Goal: Task Accomplishment & Management: Manage account settings

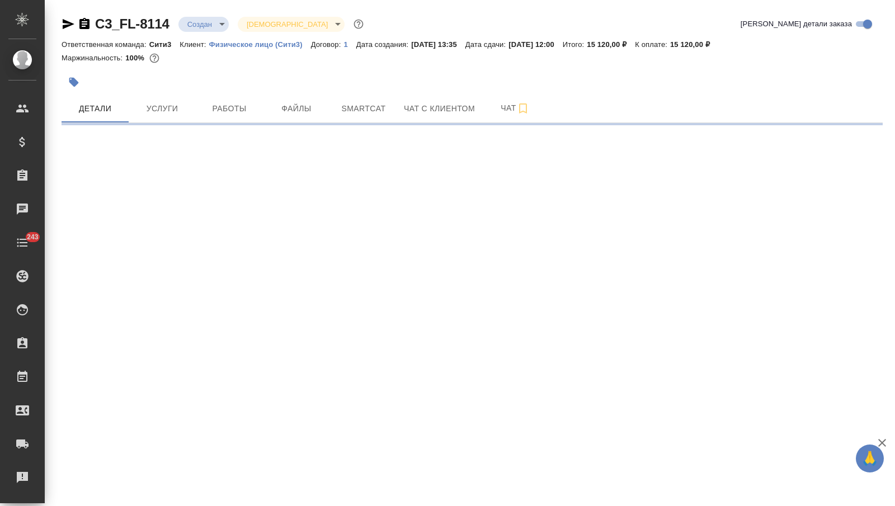
select select "RU"
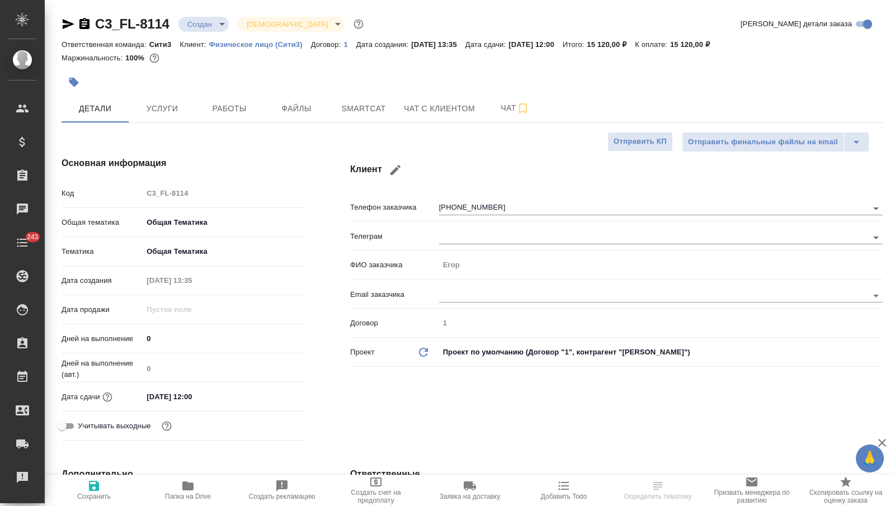
type textarea "x"
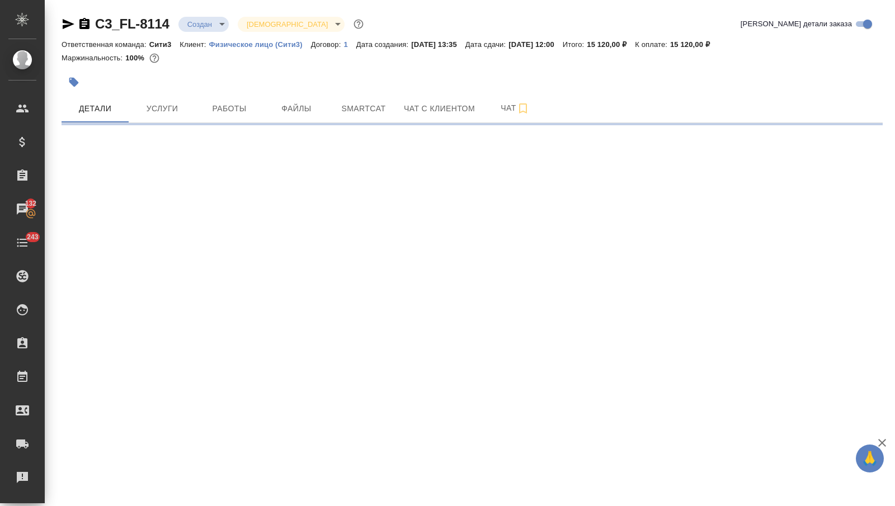
select select "RU"
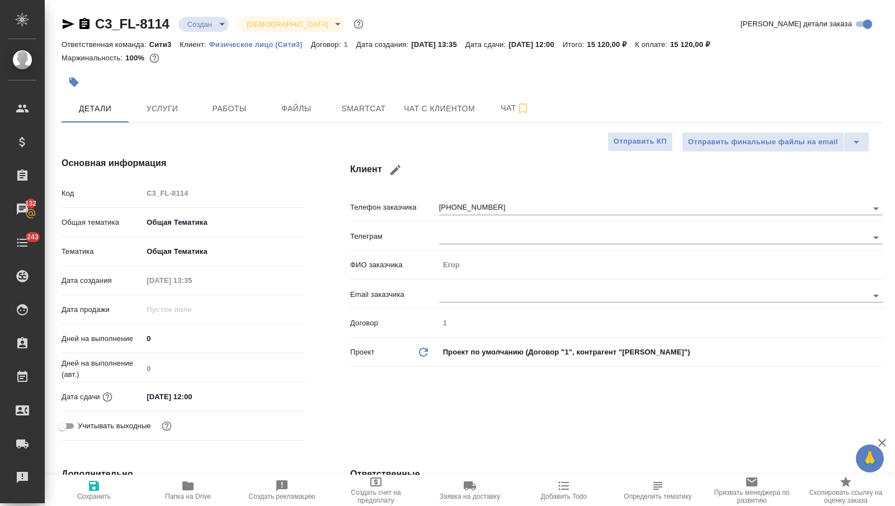
type textarea "x"
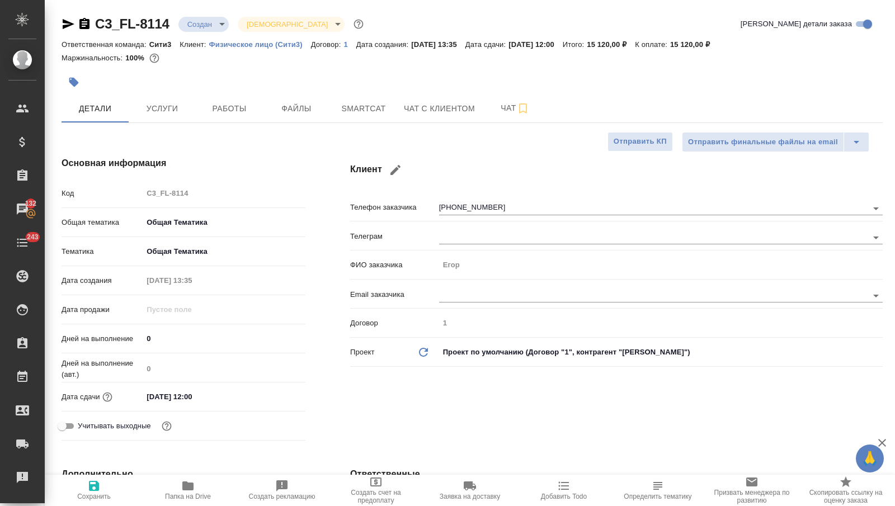
type textarea "x"
click at [422, 118] on button "Чат с клиентом" at bounding box center [439, 109] width 85 height 28
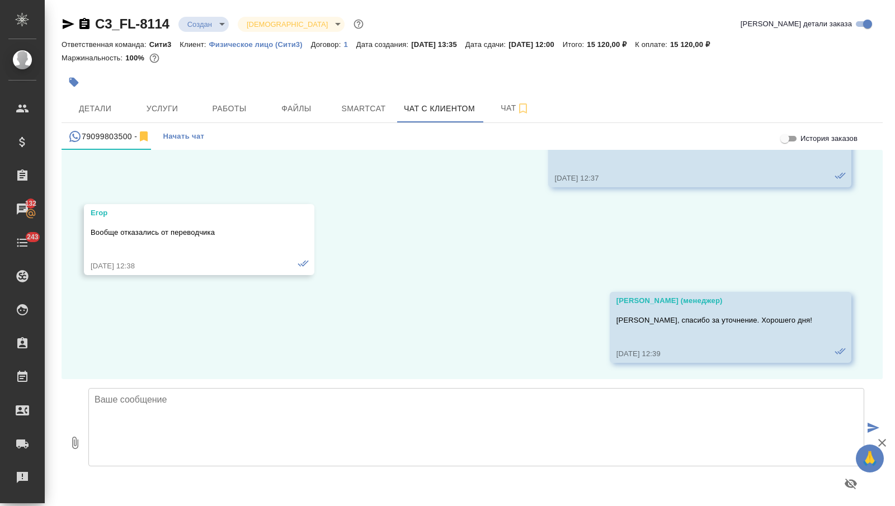
scroll to position [6, 0]
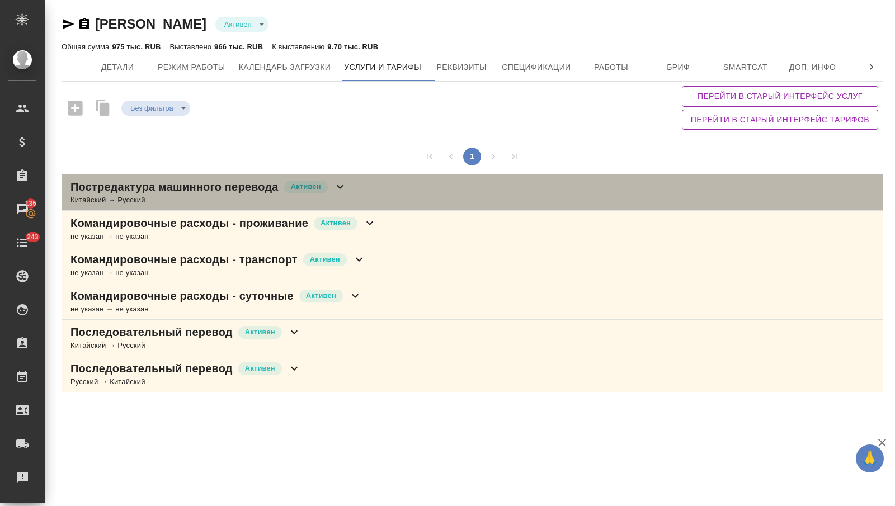
click at [339, 183] on icon at bounding box center [340, 186] width 13 height 13
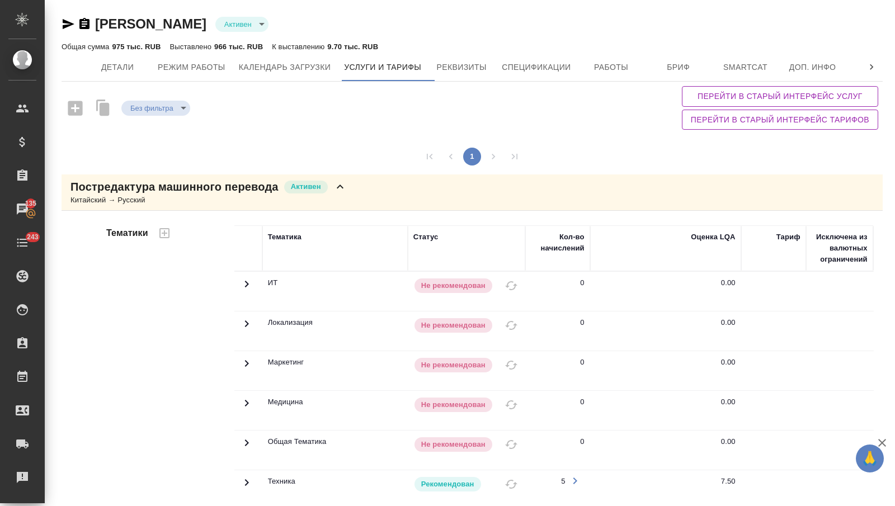
click at [342, 184] on icon at bounding box center [340, 186] width 13 height 13
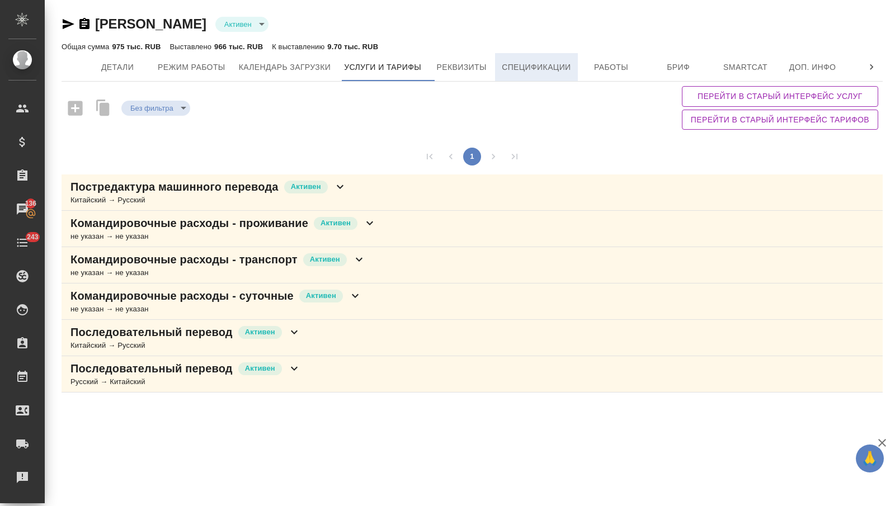
click at [524, 64] on span "Спецификации" at bounding box center [536, 67] width 69 height 14
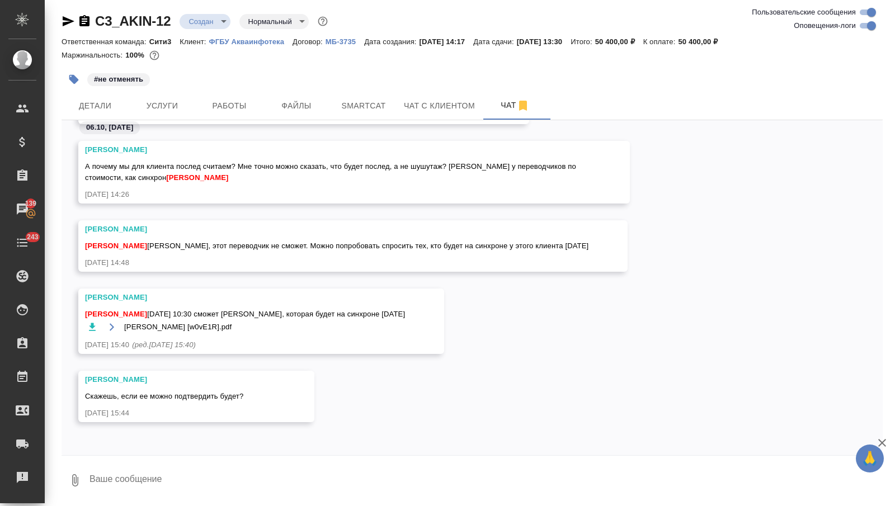
scroll to position [791, 0]
click at [138, 469] on textarea at bounding box center [485, 481] width 795 height 38
type textarea "спасибо!"
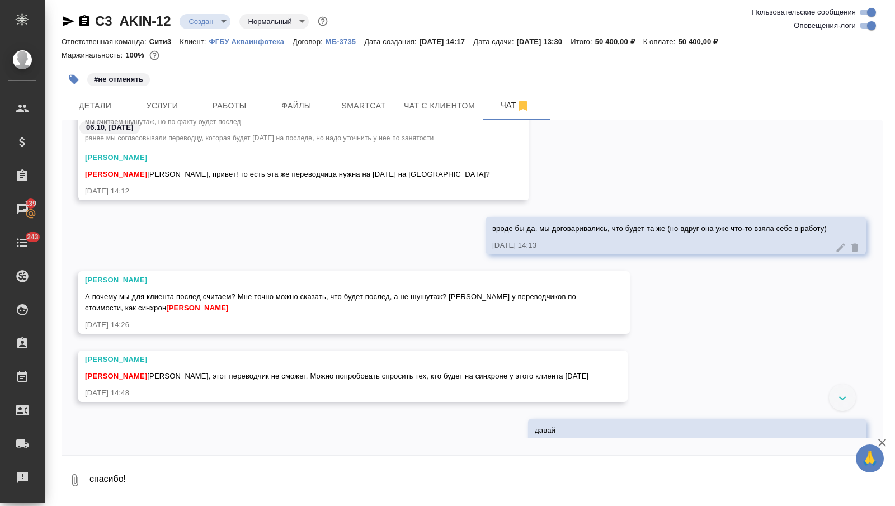
scroll to position [1041, 0]
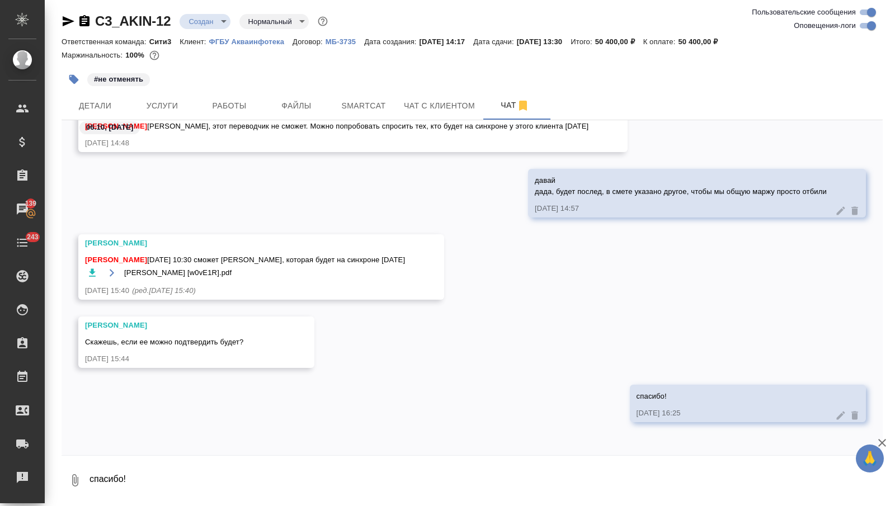
click at [91, 272] on icon "button" at bounding box center [92, 273] width 7 height 8
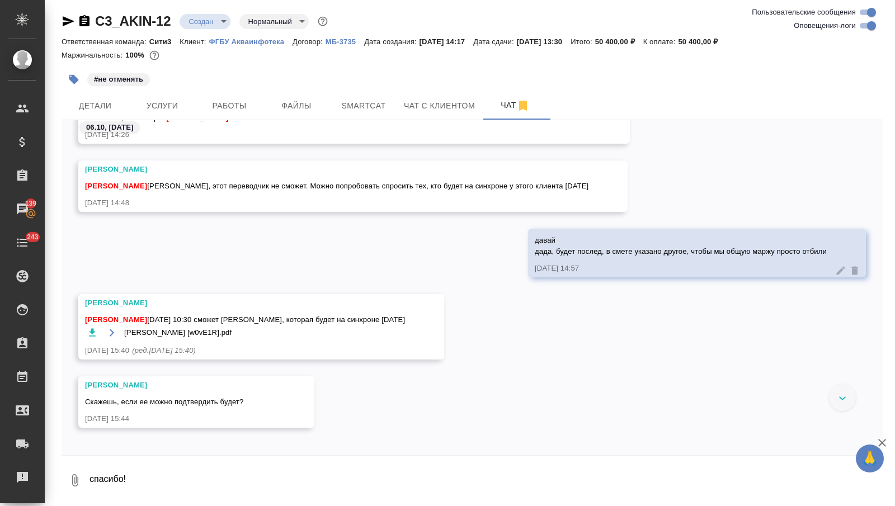
scroll to position [974, 0]
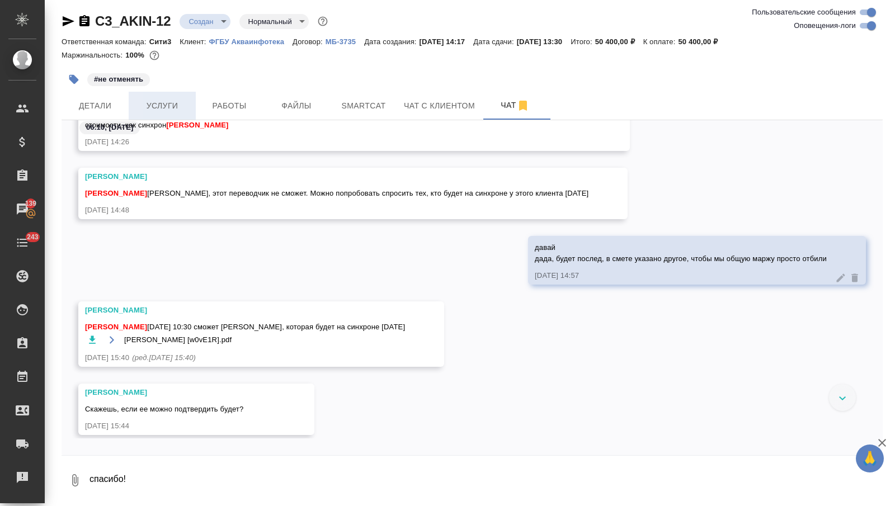
click at [175, 104] on span "Услуги" at bounding box center [162, 106] width 54 height 14
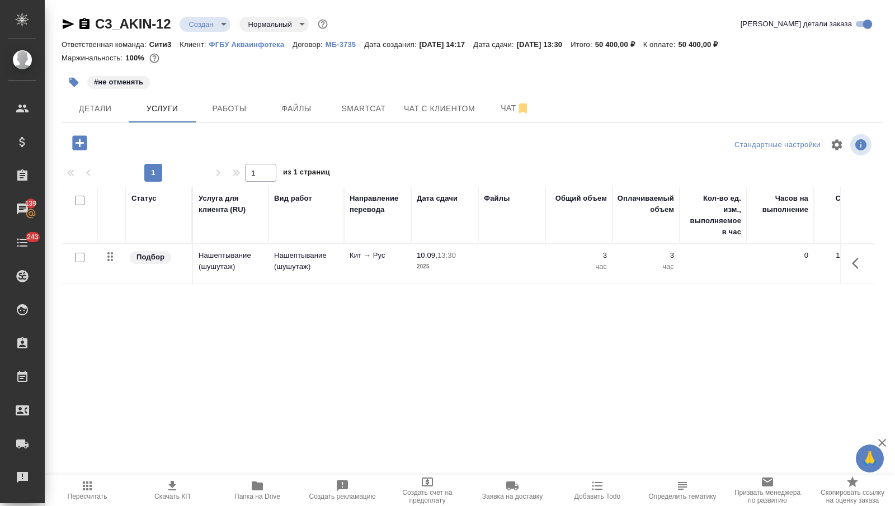
click at [175, 485] on icon "button" at bounding box center [172, 486] width 8 height 10
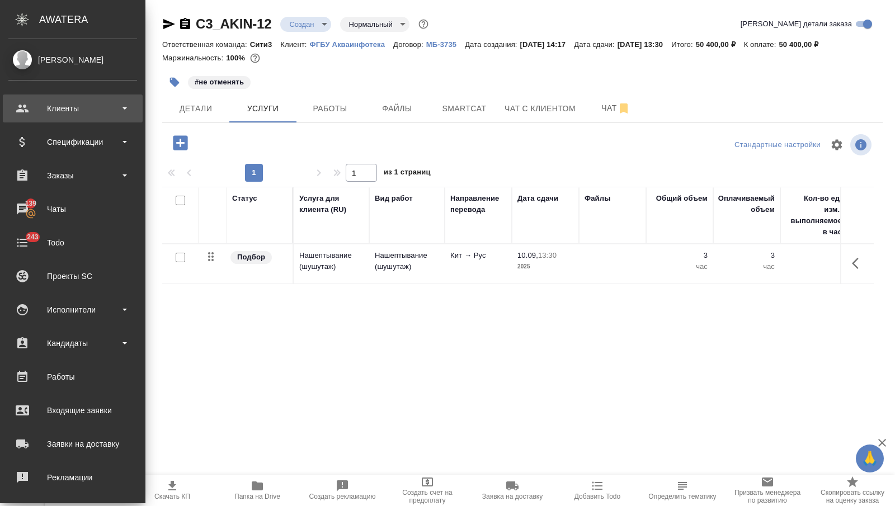
click at [27, 107] on div "Клиенты" at bounding box center [72, 108] width 129 height 17
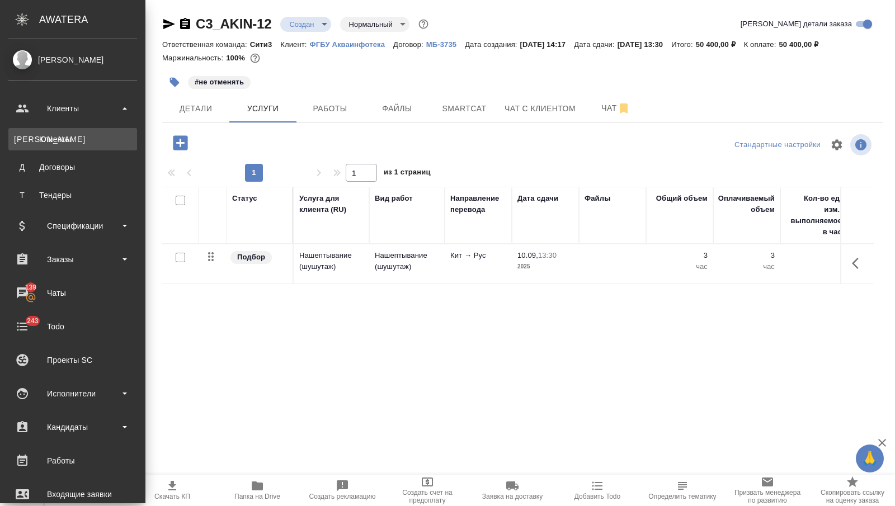
click at [36, 128] on link "К Клиенты" at bounding box center [72, 139] width 129 height 22
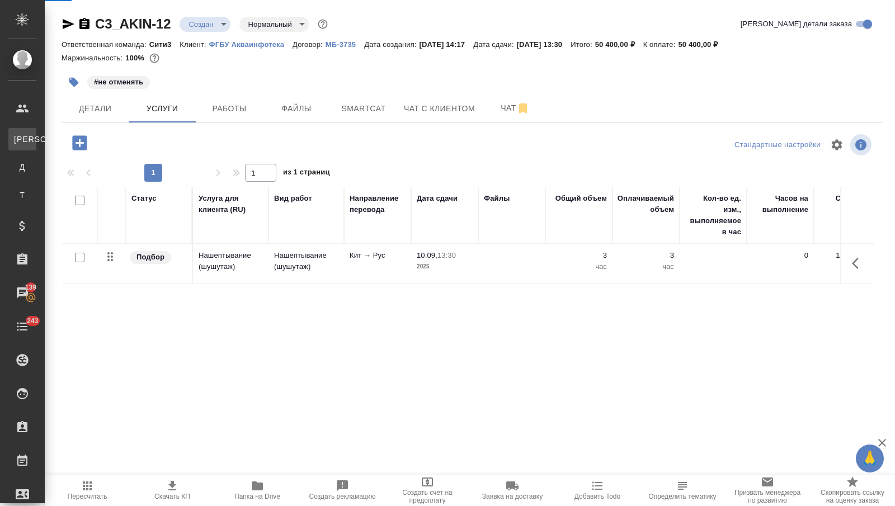
select select "RU"
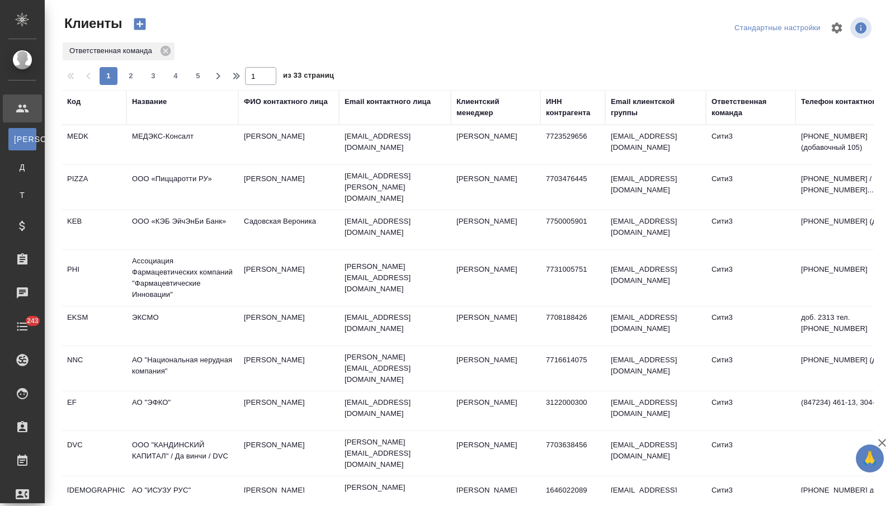
click at [138, 102] on div "Название" at bounding box center [149, 101] width 35 height 11
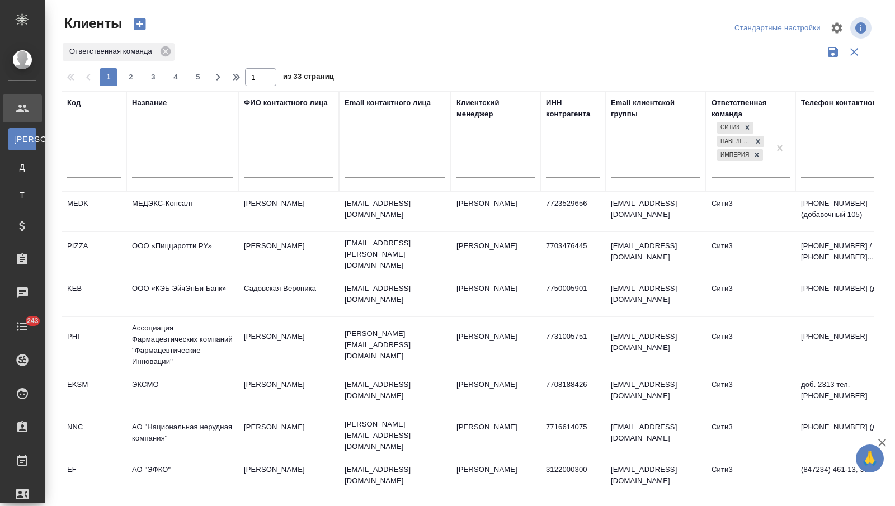
click at [143, 175] on input "text" at bounding box center [182, 170] width 101 height 14
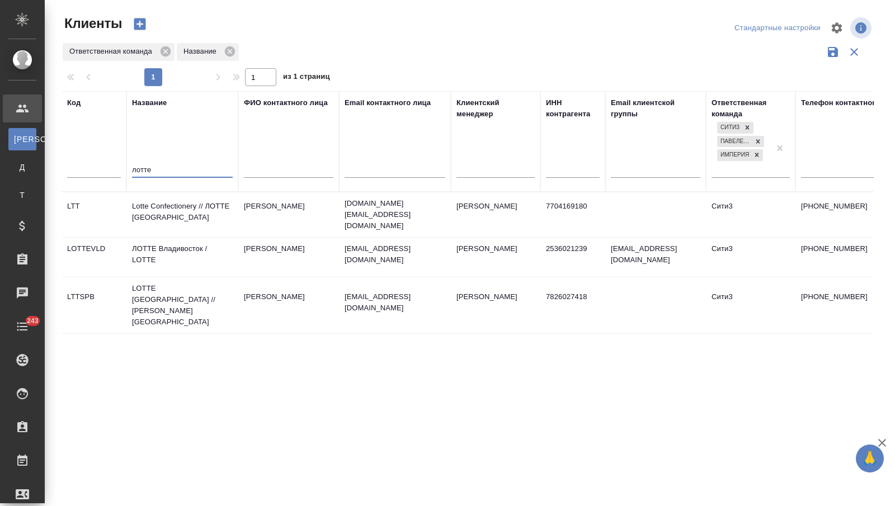
type input "лотте"
click at [194, 216] on td "Lotte Confectionery // ЛОТТЕ МОСКВА" at bounding box center [182, 214] width 112 height 39
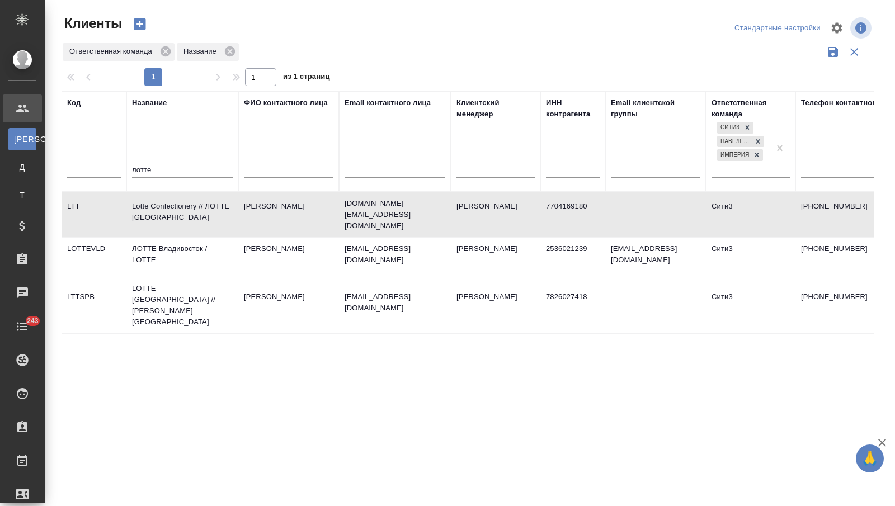
click at [194, 216] on td "Lotte Confectionery // ЛОТТЕ МОСКВА" at bounding box center [182, 214] width 112 height 39
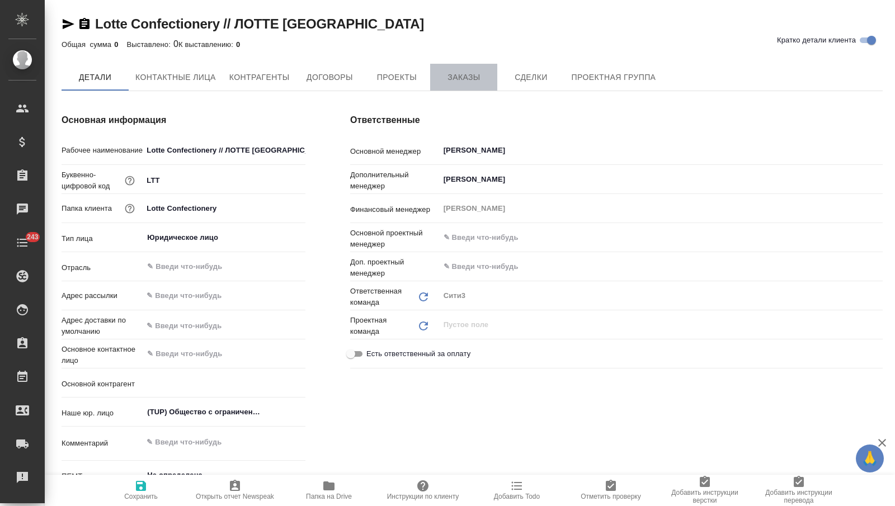
click at [459, 79] on span "Заказы" at bounding box center [464, 78] width 54 height 14
type textarea "x"
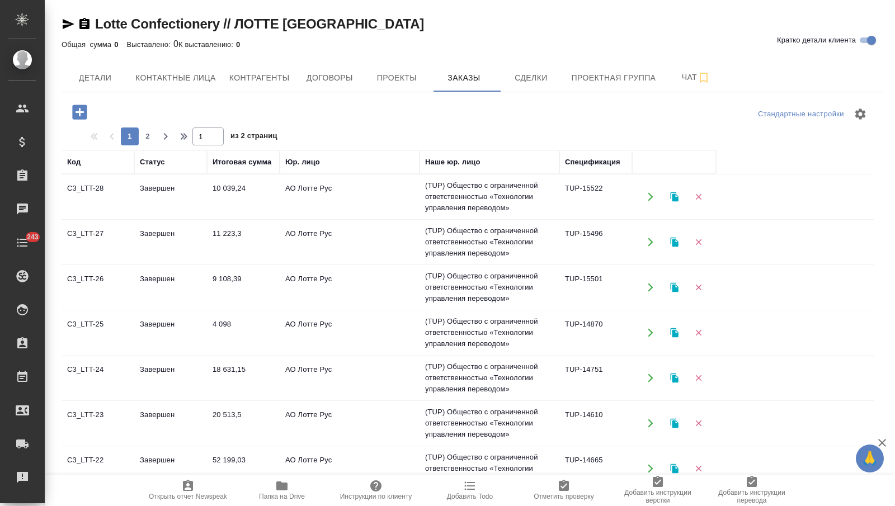
click at [81, 111] on icon "button" at bounding box center [80, 112] width 20 height 20
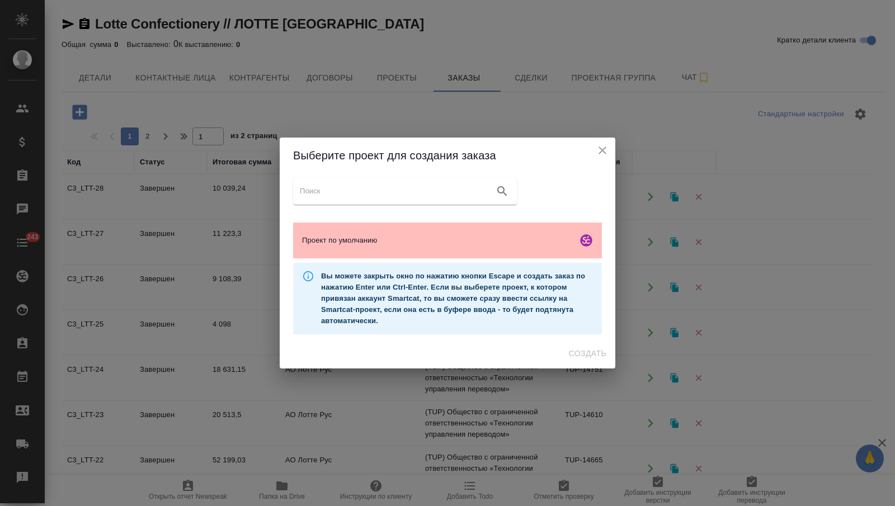
click at [560, 241] on span "Проект по умолчанию" at bounding box center [437, 240] width 271 height 11
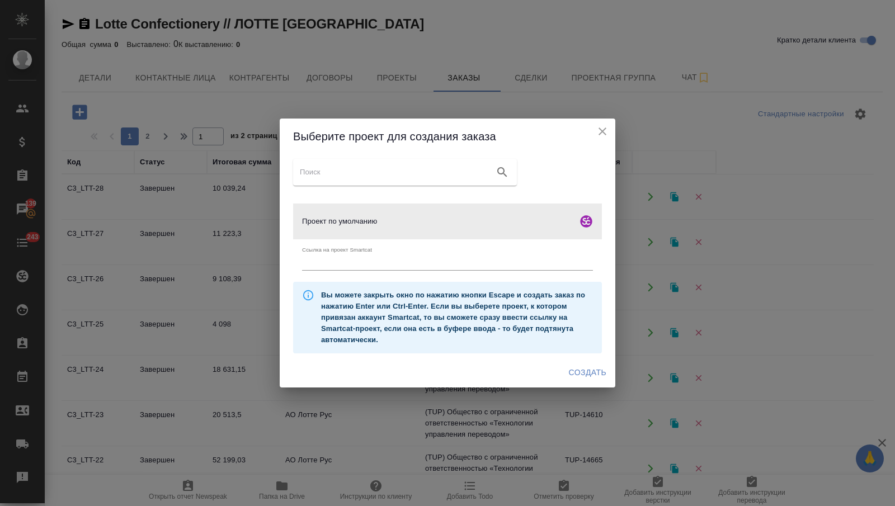
click at [578, 370] on span "Создать" at bounding box center [587, 373] width 37 height 14
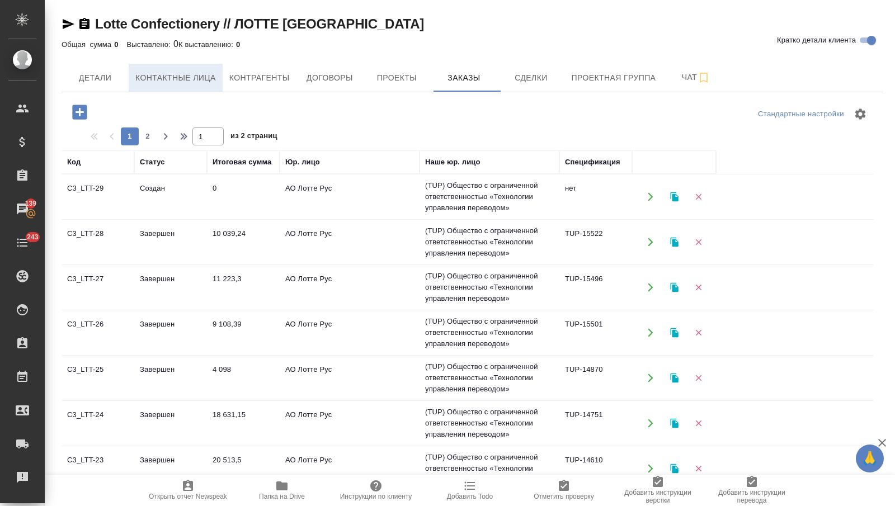
click at [148, 78] on span "Контактные лица" at bounding box center [175, 78] width 81 height 14
select select "RU"
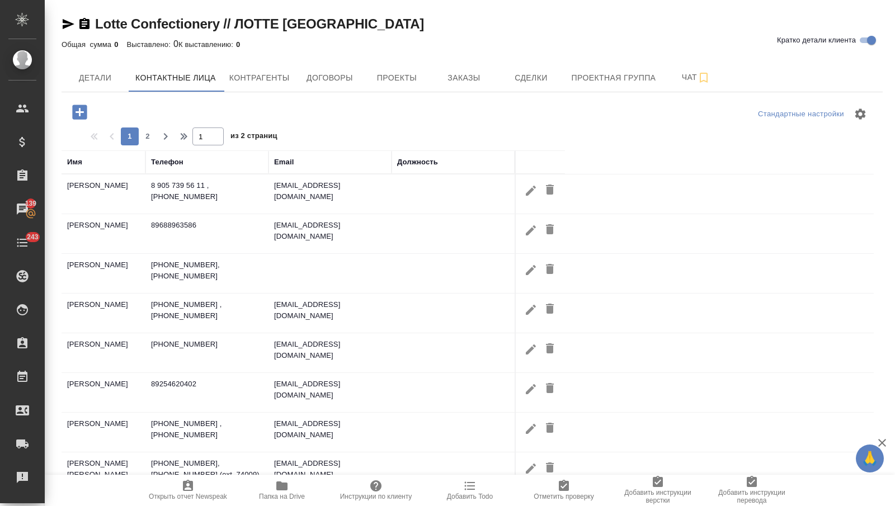
click at [81, 114] on icon "button" at bounding box center [79, 112] width 15 height 15
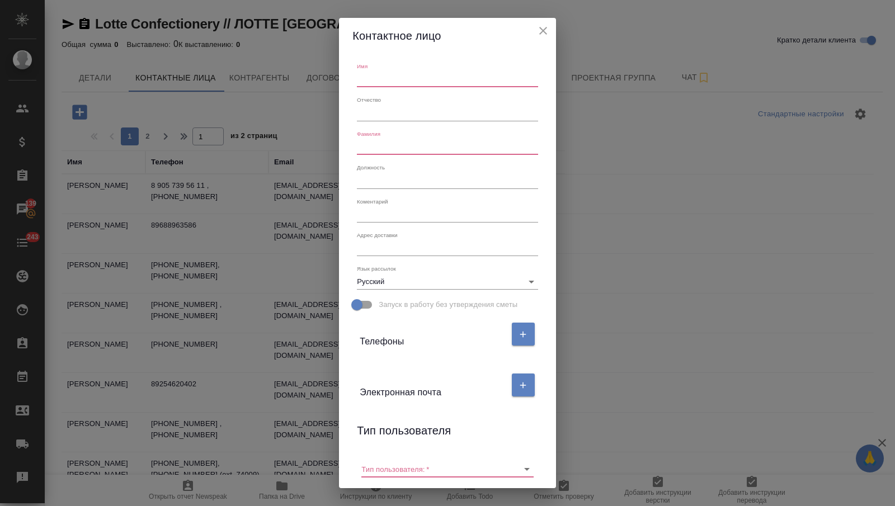
click at [374, 81] on input "text" at bounding box center [447, 80] width 181 height 16
type input "Анна"
click at [378, 146] on input "text" at bounding box center [447, 147] width 181 height 16
type input "Краситская"
click at [522, 379] on button "button" at bounding box center [523, 385] width 23 height 23
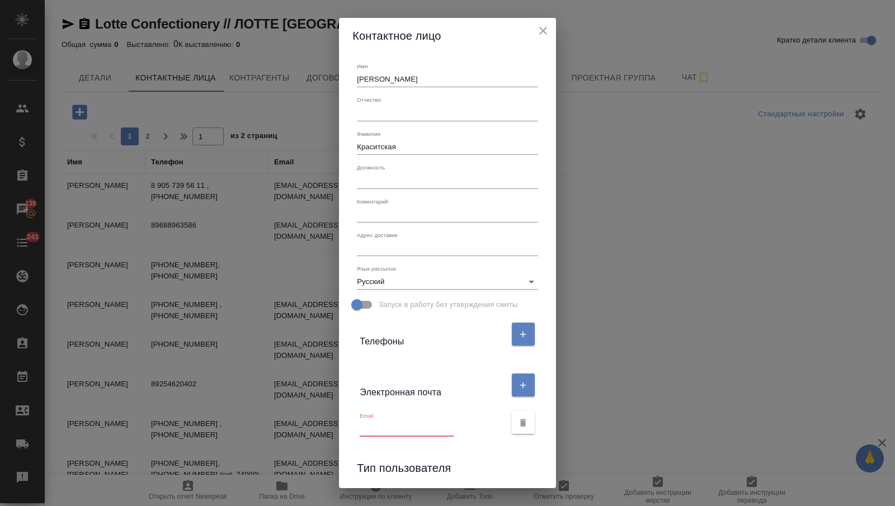
click at [411, 426] on input "text" at bounding box center [407, 429] width 94 height 16
paste input "https://mail.360.yandex.ru/?muid=1130000066295068&uid=1130000066270605#compose?…"
type input "https://mail.360.yandex.ru/?muid=1130000066295068&uid=1130000066270605#compose?…"
paste input "akrasitskaya@lottehotel.ru>"
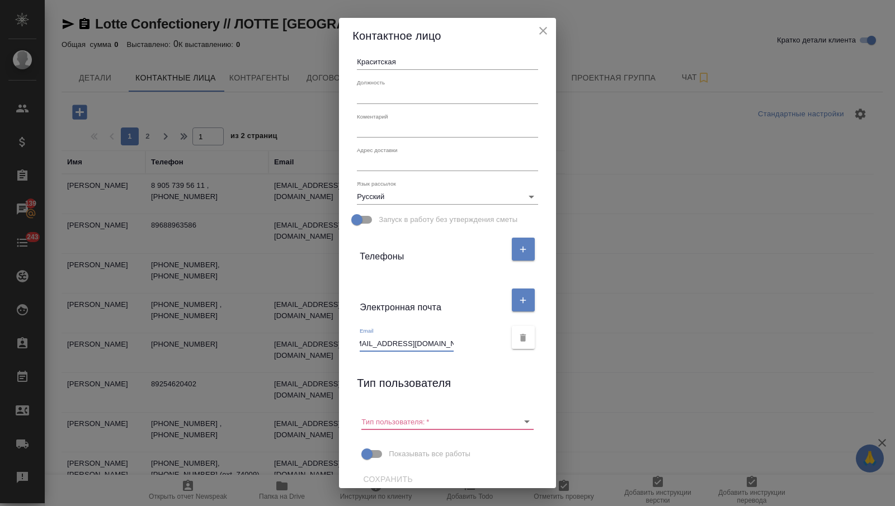
scroll to position [95, 0]
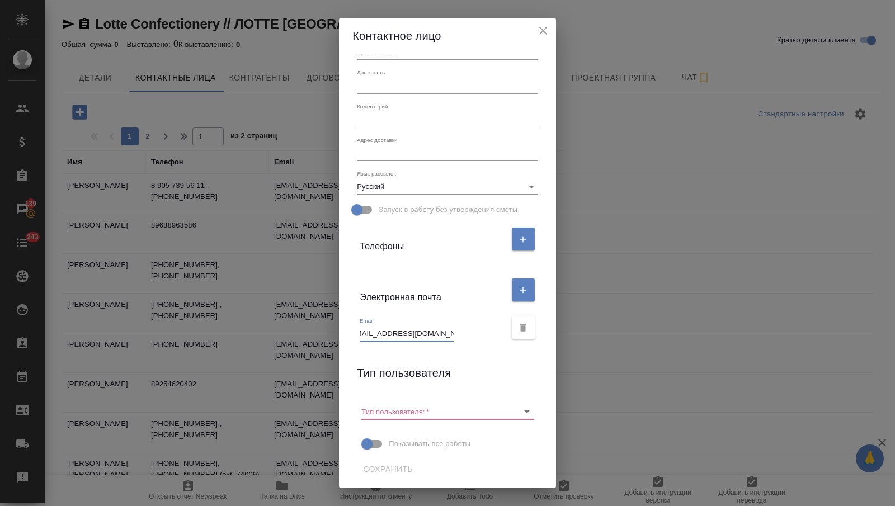
type input "akrasitskaya@lottehotel.ru"
click at [518, 244] on button "button" at bounding box center [523, 239] width 23 height 23
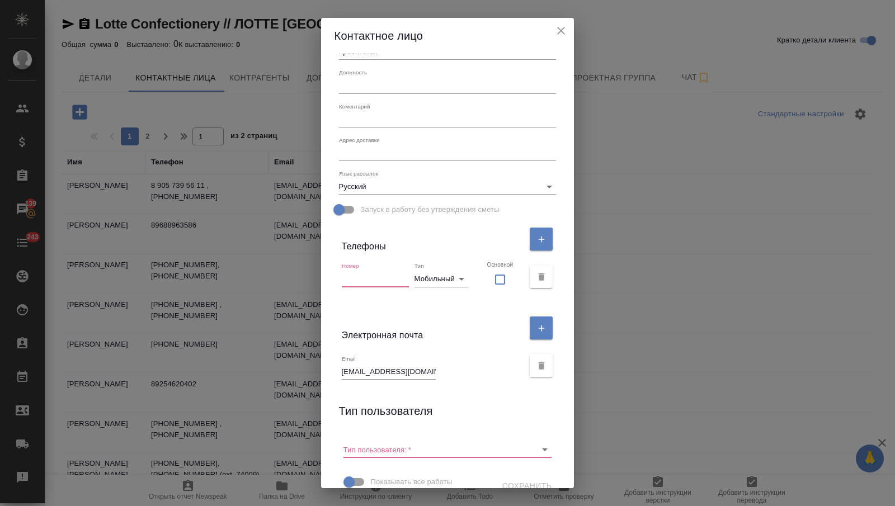
click at [394, 275] on input "text" at bounding box center [375, 279] width 67 height 16
paste input "+7 495 745 10 00"
type input "+7 495 745 10 00"
click at [439, 283] on body "🙏 .cls-1 fill:#fff; AWATERA Nikitina Tatiana Клиенты Спецификации Заказы 139 Ча…" at bounding box center [447, 253] width 895 height 506
click at [448, 256] on li "Городской" at bounding box center [450, 261] width 58 height 18
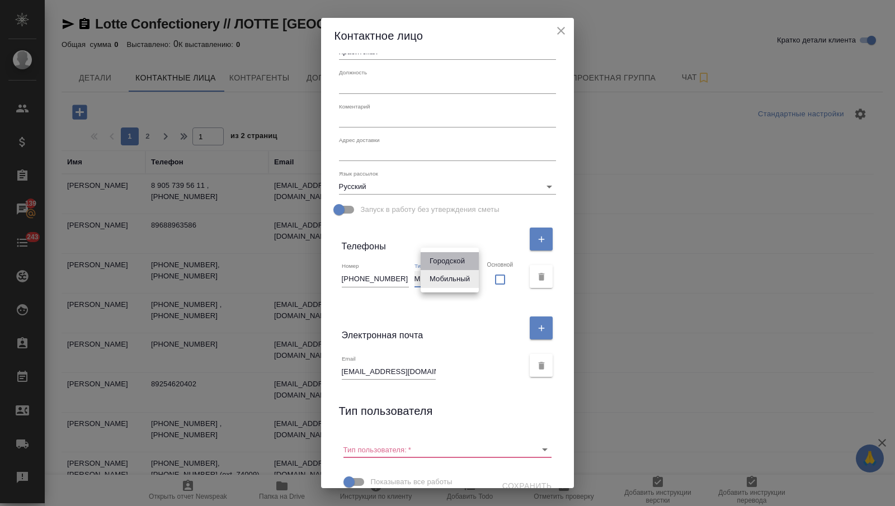
type input "phone"
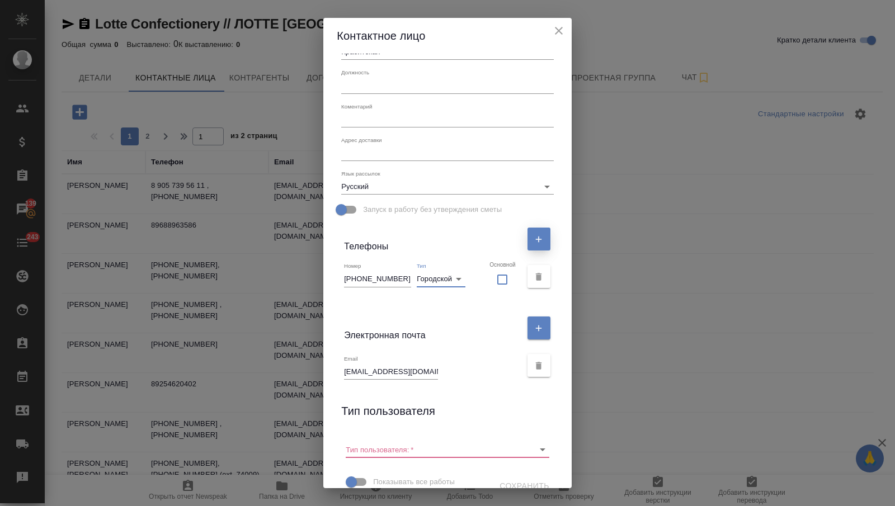
click at [528, 237] on button "button" at bounding box center [539, 239] width 23 height 23
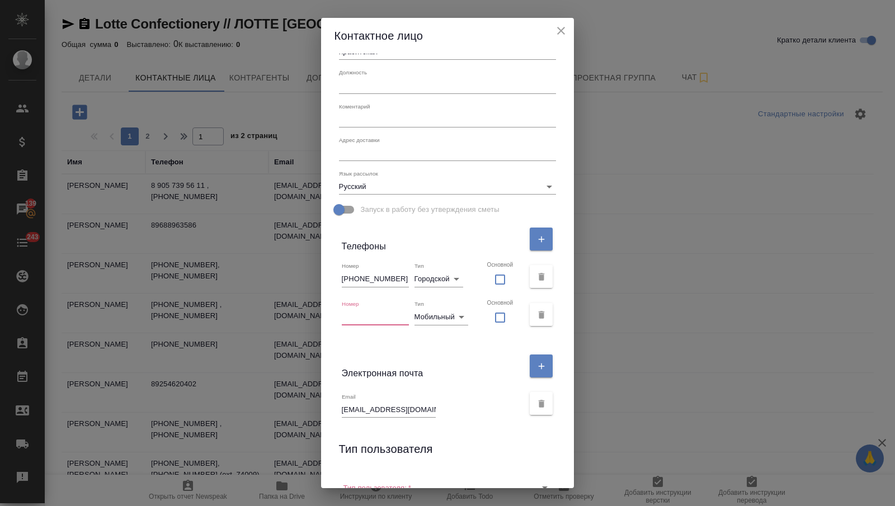
click at [369, 313] on input "text" at bounding box center [375, 317] width 67 height 16
paste input "+7 495 287 05 07"
type input "+7 495 287 05 07"
click at [452, 313] on body "🙏 .cls-1 fill:#fff; AWATERA Nikitina Tatiana Клиенты Спецификации Заказы 139 Ча…" at bounding box center [447, 253] width 895 height 506
click at [450, 299] on li "Городской" at bounding box center [450, 299] width 58 height 18
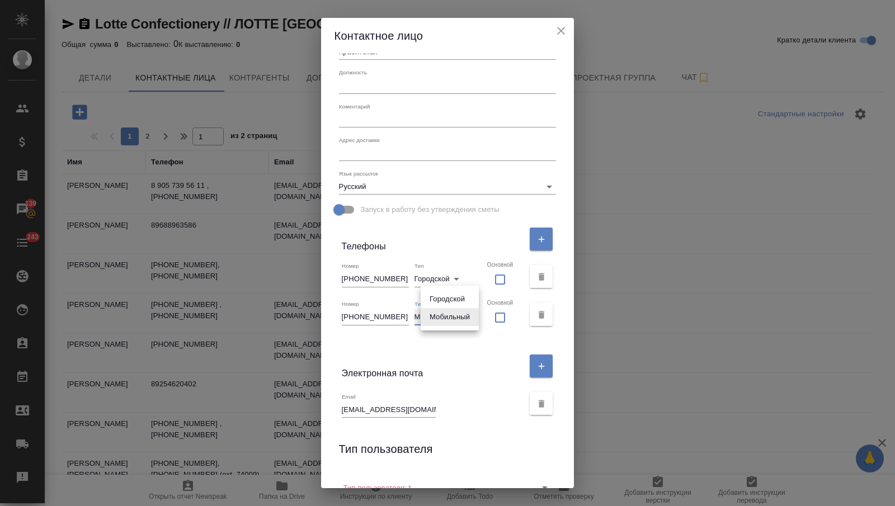
type input "phone"
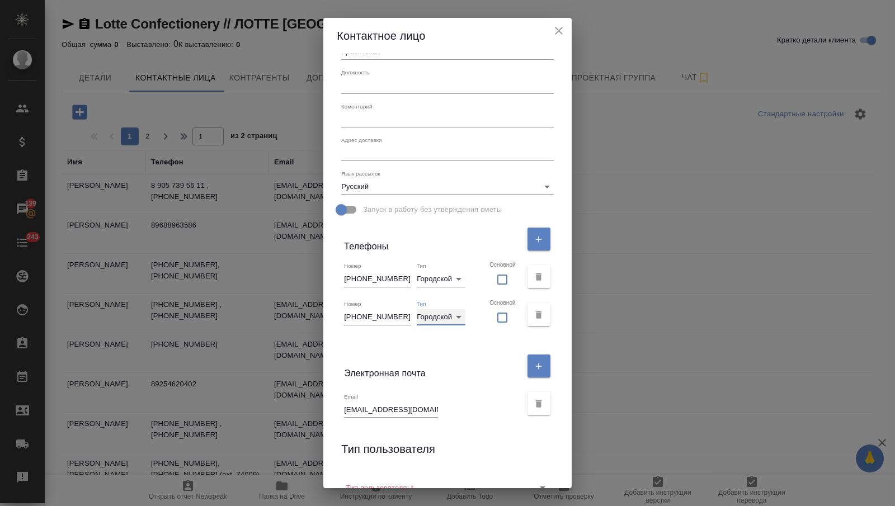
scroll to position [95, 0]
click at [390, 153] on textarea at bounding box center [447, 153] width 213 height 8
paste textarea "2 Bld., 8 Novinskiy Blvd. | Moscow | 121099 | Russia"
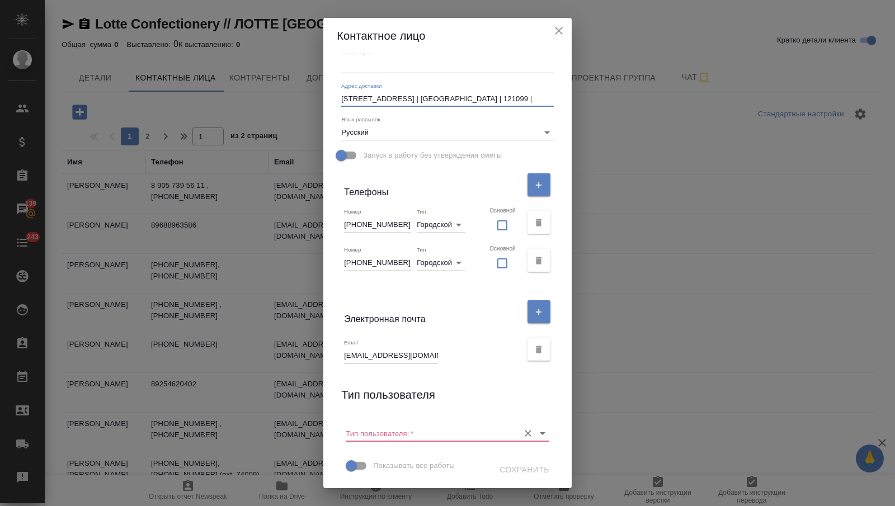
type textarea "2 Bld., 8 Novinskiy Blvd. | Moscow | 121099 | Russia"
click at [428, 433] on input "Тип пользователя:   *" at bounding box center [430, 433] width 168 height 15
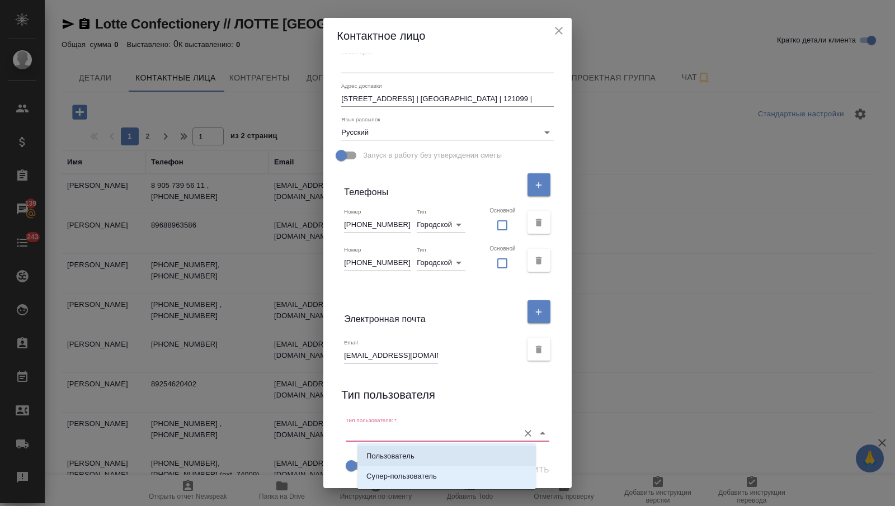
click at [426, 454] on li "Пользователь" at bounding box center [447, 457] width 179 height 20
type input "Пользователь"
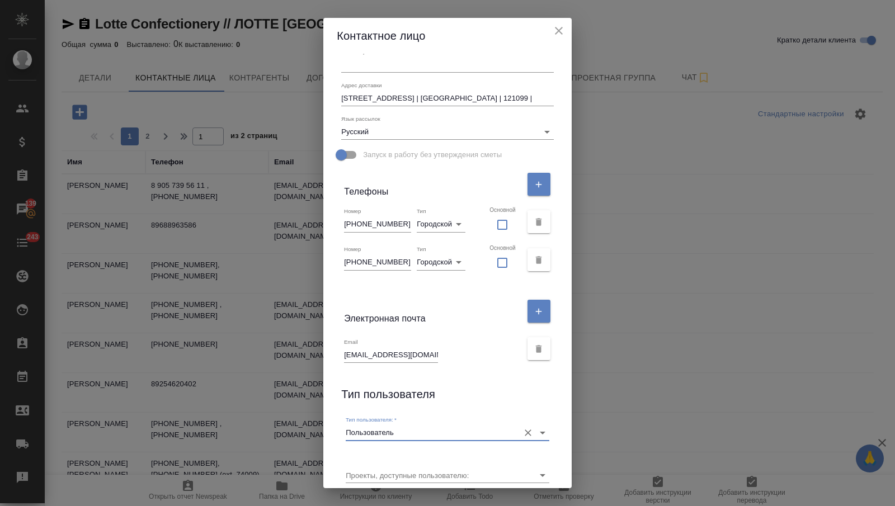
scroll to position [192, 0]
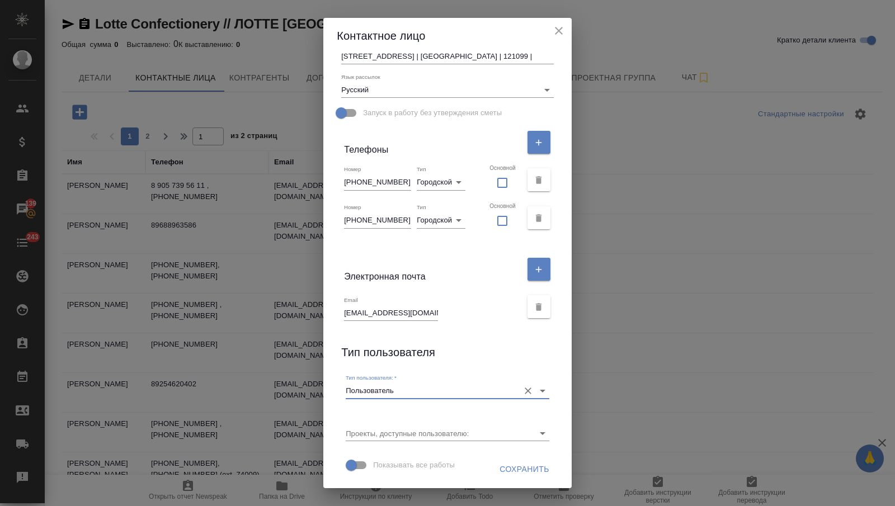
click at [506, 468] on span "Сохранить" at bounding box center [525, 470] width 50 height 14
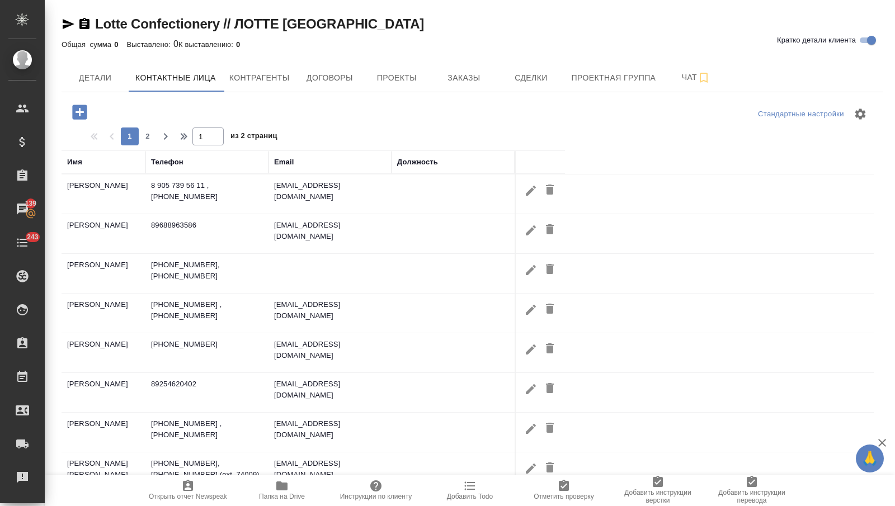
click at [75, 111] on icon "button" at bounding box center [79, 112] width 15 height 15
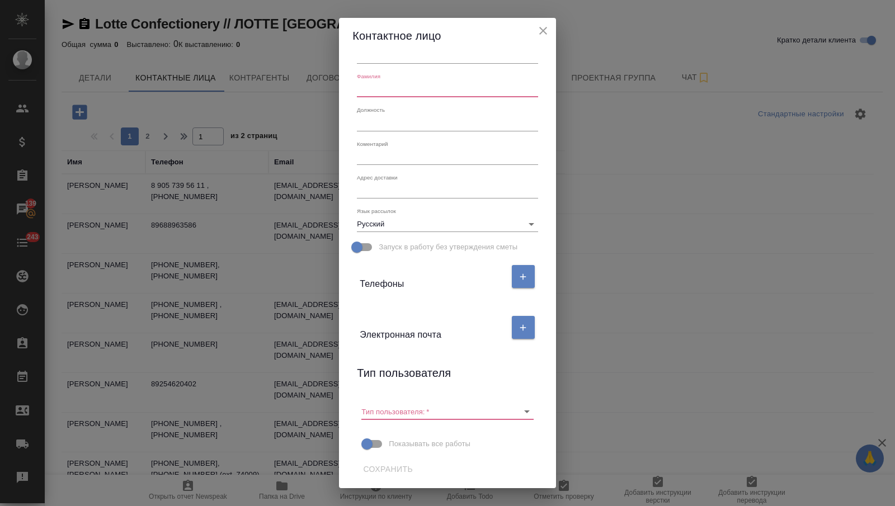
scroll to position [0, 0]
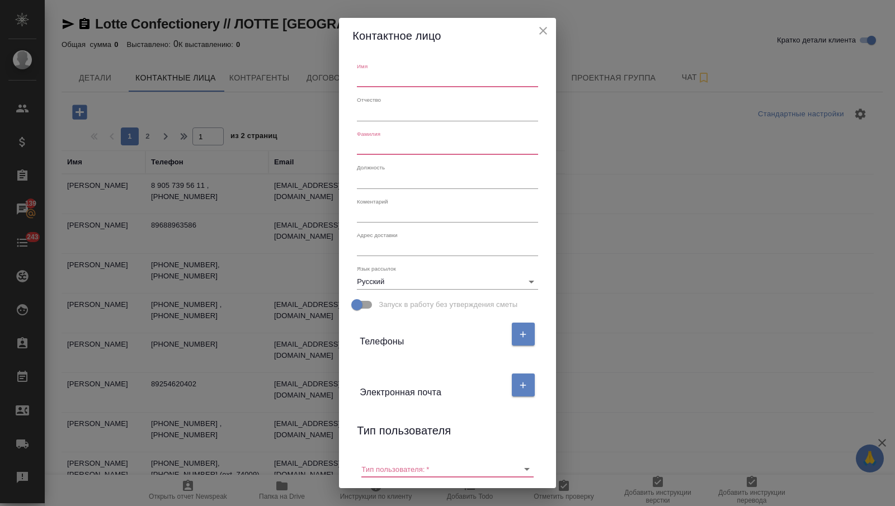
click at [384, 74] on input "text" at bounding box center [447, 80] width 181 height 16
type input "Анна"
click at [367, 149] on input "text" at bounding box center [447, 147] width 181 height 16
type input "Краситская"
click at [399, 245] on textarea at bounding box center [447, 248] width 181 height 8
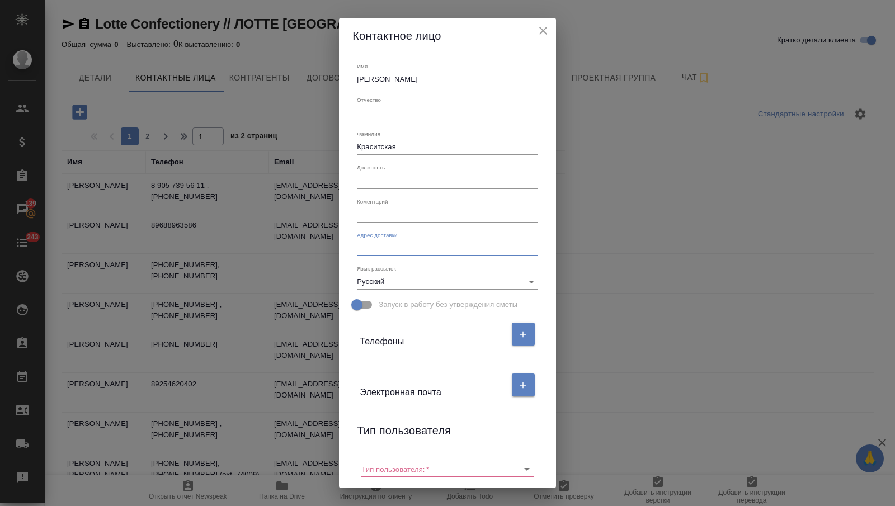
paste textarea "2 Bld., 8 Novinskiy Blvd. | Moscow | 121099 | Russia"
type textarea "2 Bld., 8 Novinskiy Blvd. | Moscow | 121099 | Russia"
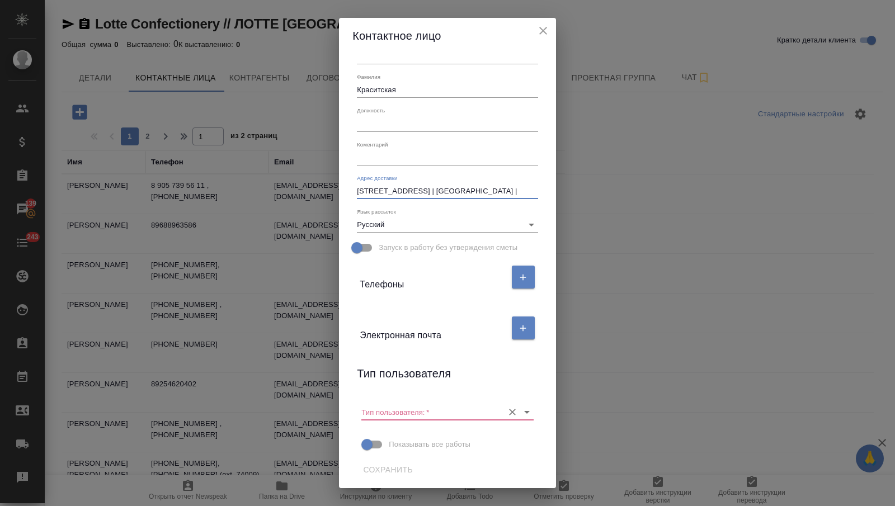
click at [403, 406] on input "Тип пользователя:   *" at bounding box center [430, 412] width 136 height 15
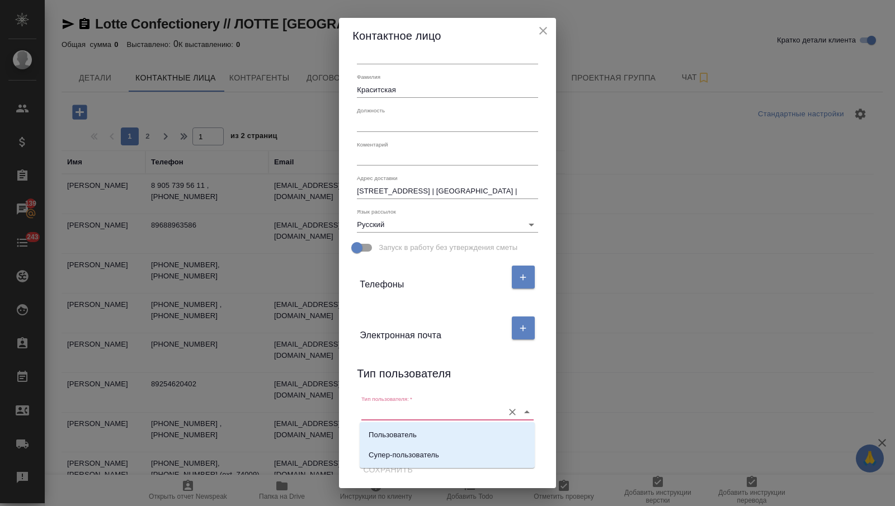
click at [401, 424] on div "Пользователь Cупер-пользователь" at bounding box center [447, 446] width 175 height 46
click at [442, 439] on li "Пользователь" at bounding box center [447, 435] width 175 height 20
type input "Пользователь"
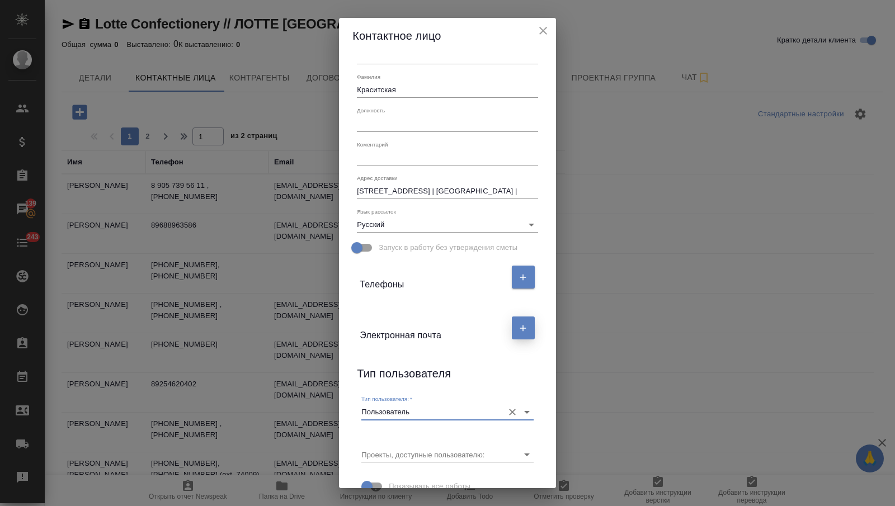
click at [518, 331] on button "button" at bounding box center [523, 328] width 23 height 23
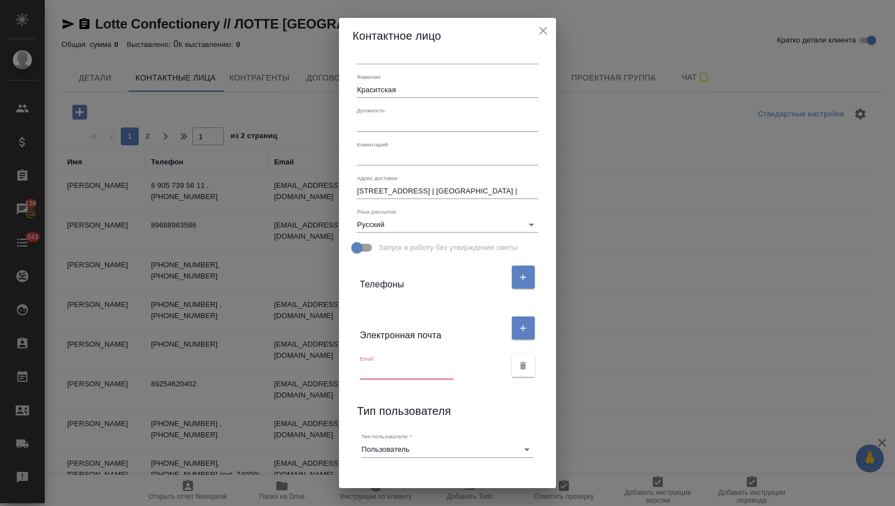
click at [408, 368] on input "text" at bounding box center [407, 372] width 94 height 16
paste input "akrasitskaya@lottehotel.ru"
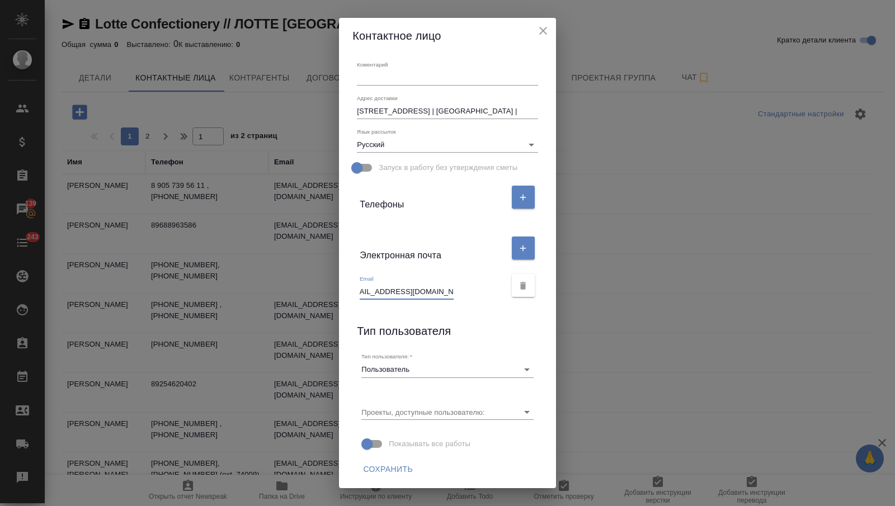
type input "akrasitskaya@lottehotel.ru"
click at [381, 461] on button "Сохранить" at bounding box center [388, 469] width 59 height 21
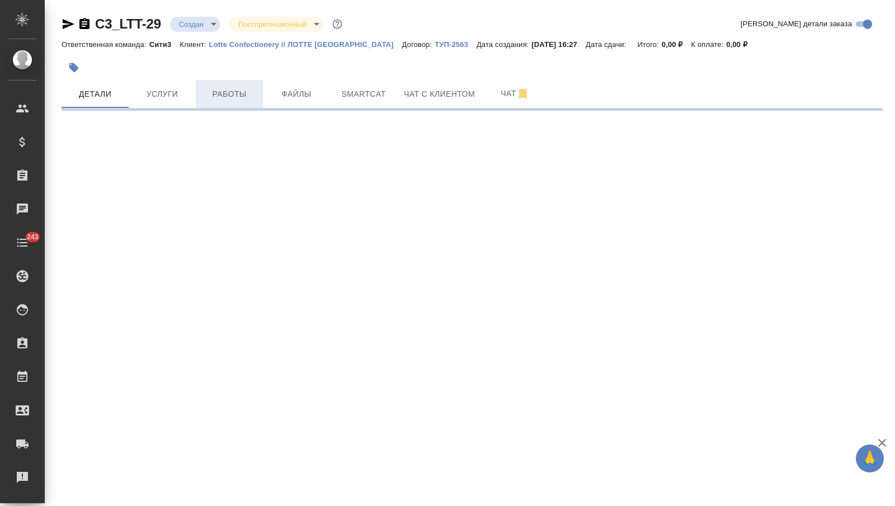
select select "RU"
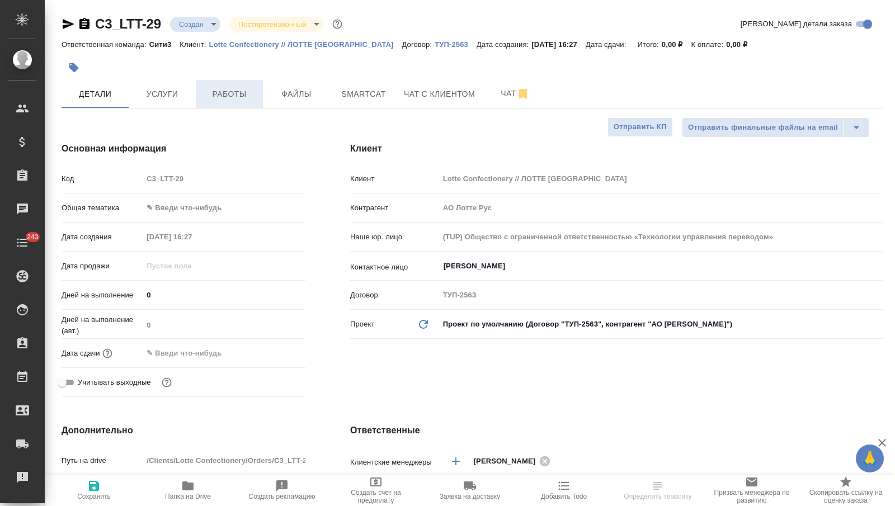
type textarea "x"
click at [282, 88] on span "Файлы" at bounding box center [297, 94] width 54 height 14
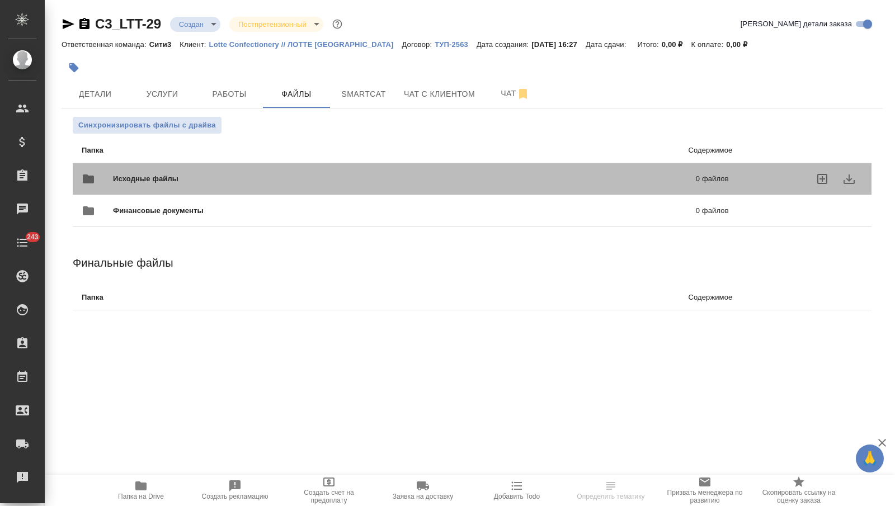
click at [219, 162] on div "Исходные файлы 0 файлов" at bounding box center [406, 178] width 670 height 49
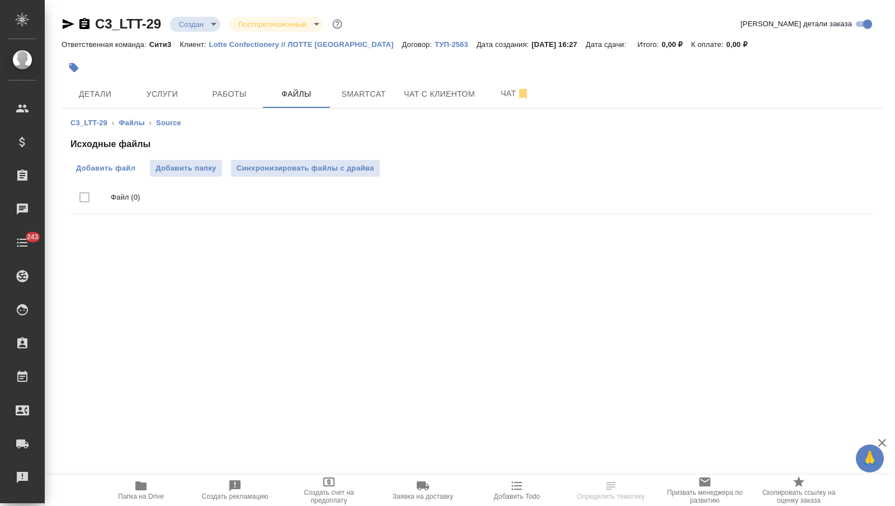
click at [111, 166] on span "Добавить файл" at bounding box center [105, 168] width 59 height 11
click at [0, 0] on input "Добавить файл" at bounding box center [0, 0] width 0 height 0
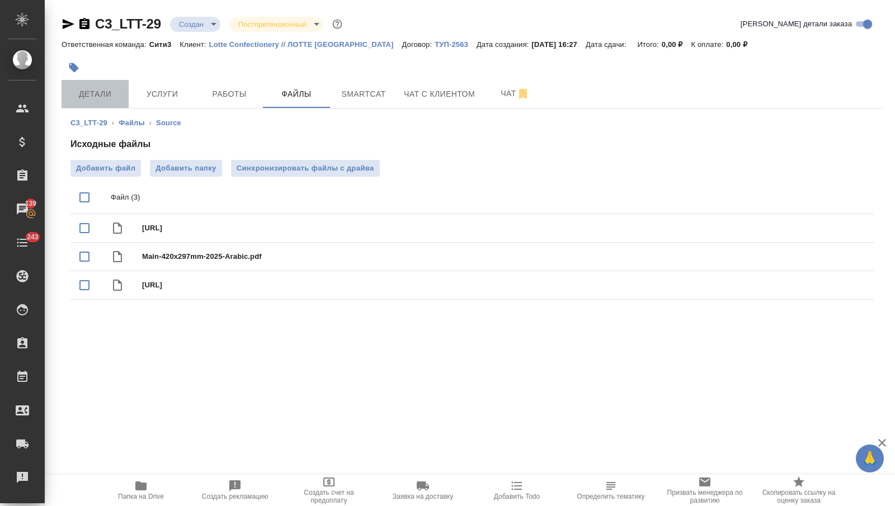
click at [120, 90] on span "Детали" at bounding box center [95, 94] width 54 height 14
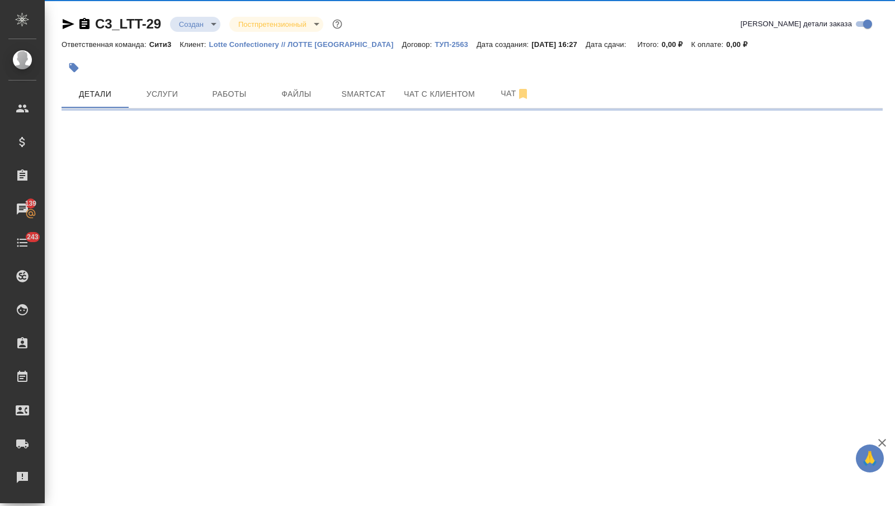
select select "RU"
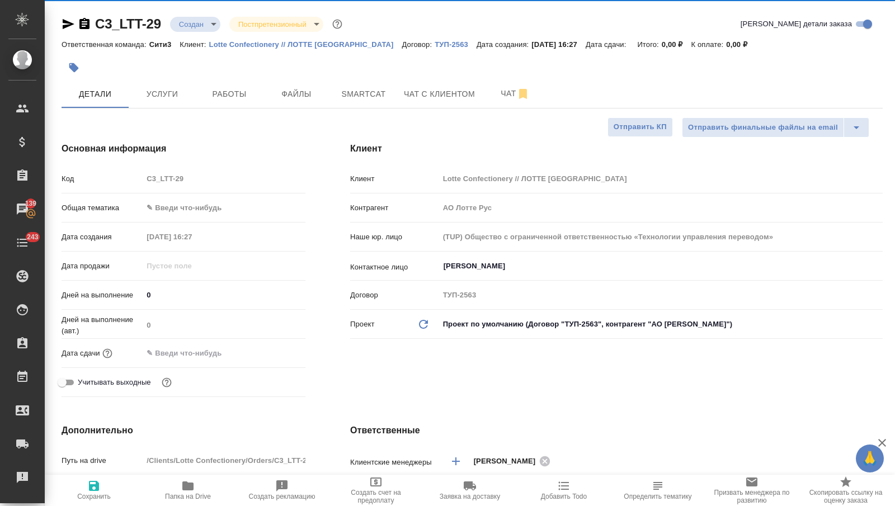
type textarea "x"
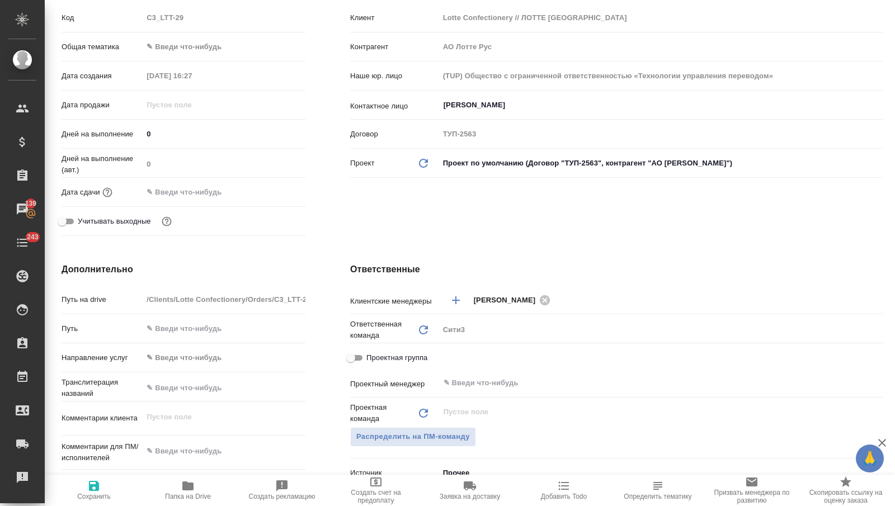
scroll to position [287, 0]
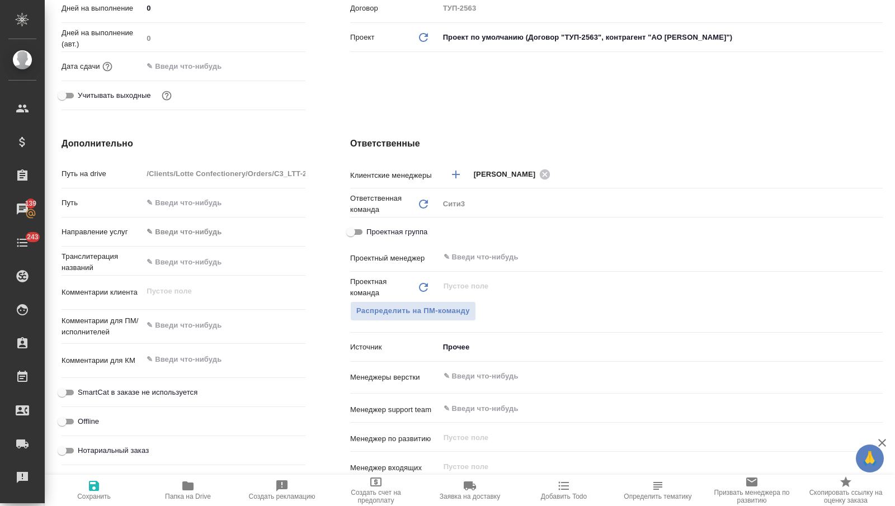
type textarea "x"
click at [175, 327] on textarea at bounding box center [224, 326] width 162 height 19
type textarea "x"
type textarea "п"
type textarea "x"
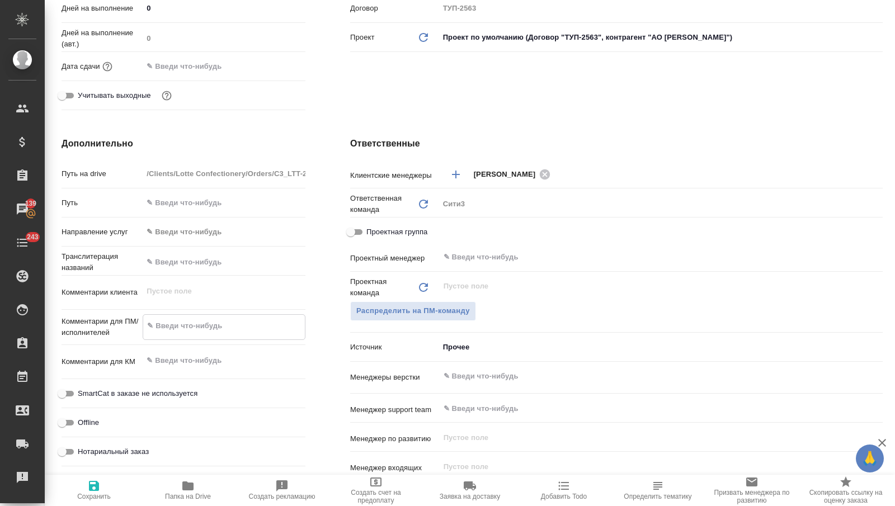
type textarea "x"
type textarea "пр"
type textarea "x"
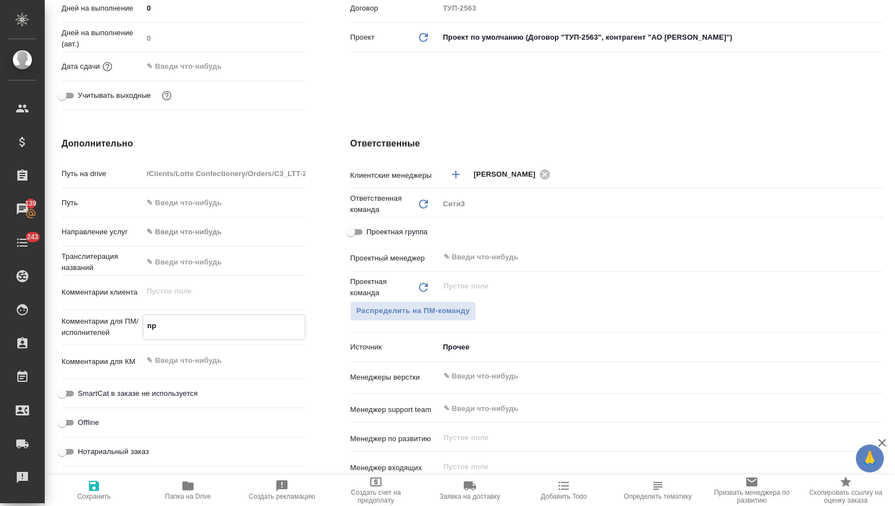
type textarea "x"
type textarea "про"
type textarea "x"
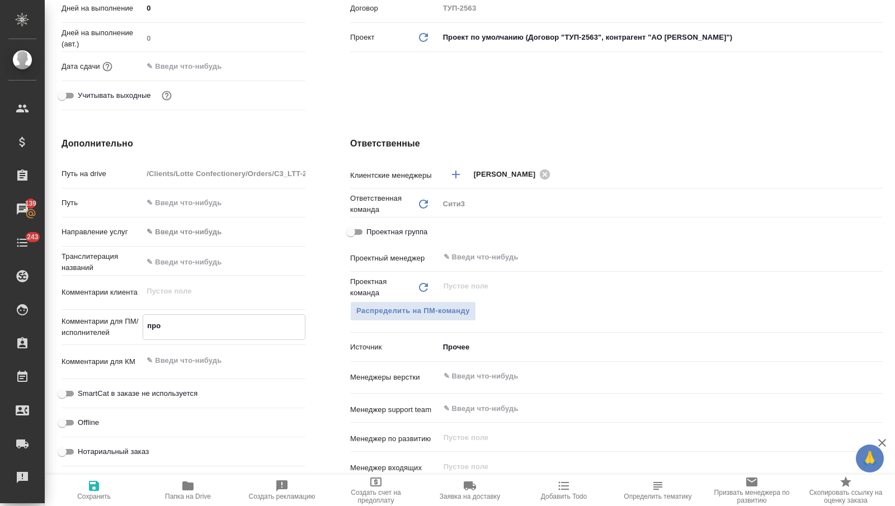
type textarea "пров"
type textarea "x"
type textarea "провер"
type textarea "x"
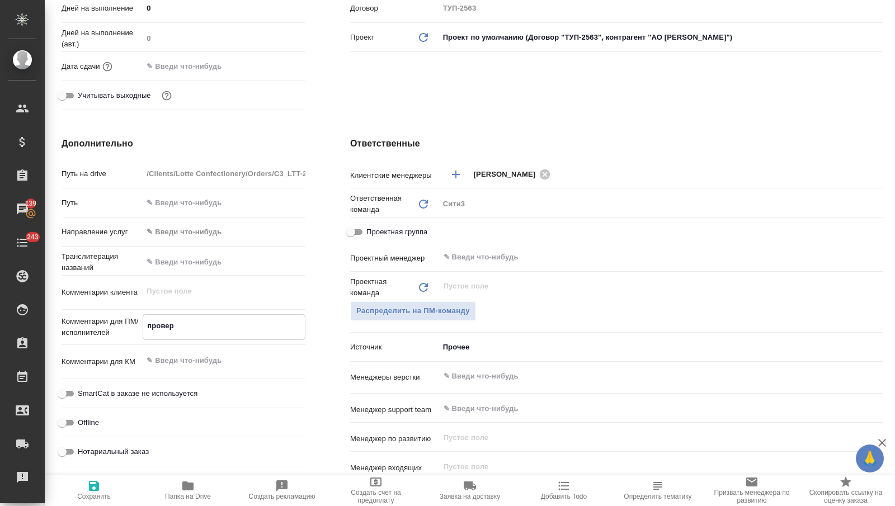
type textarea "x"
type textarea "проверь"
type textarea "x"
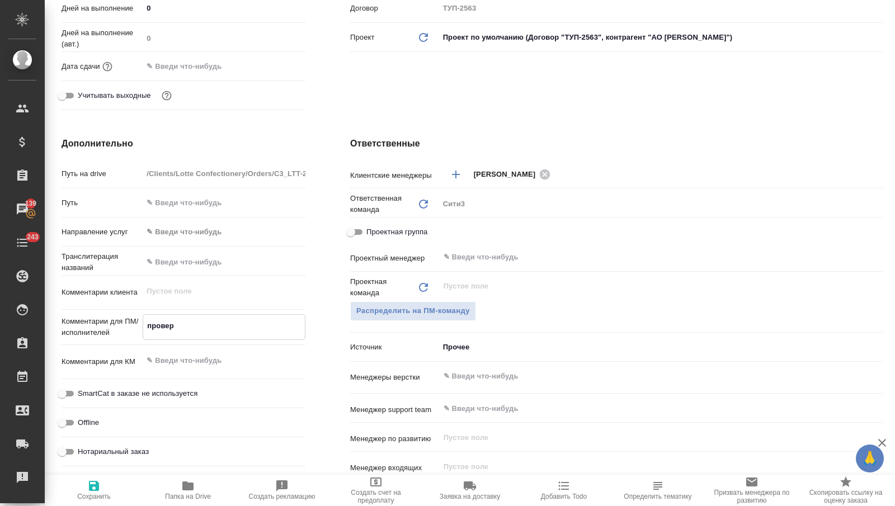
type textarea "x"
type textarea "проверьт"
type textarea "x"
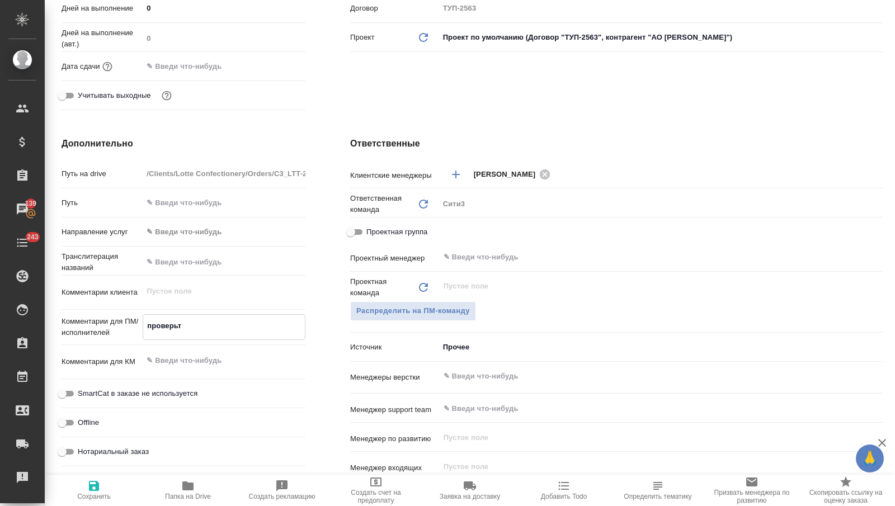
type textarea "проверьте"
type textarea "x"
type textarea "проверьте,"
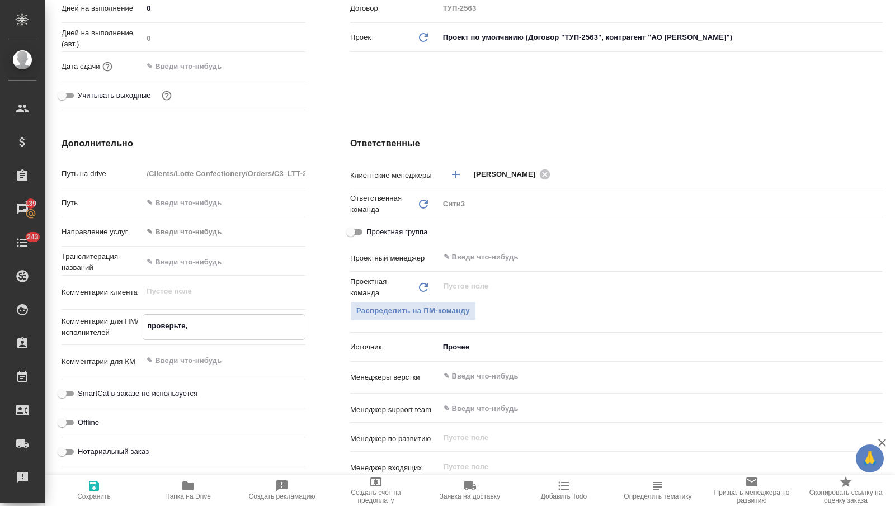
type textarea "x"
type textarea "проверьте,"
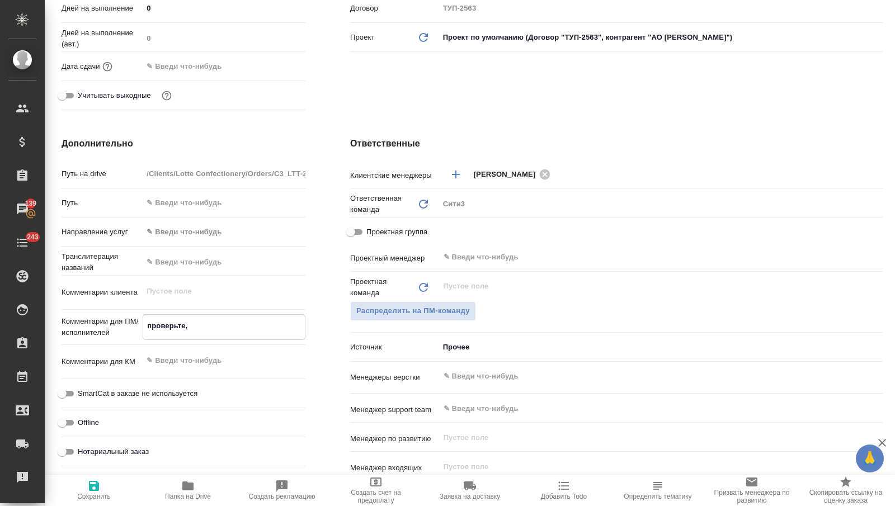
type textarea "x"
type textarea "проверьте, п"
type textarea "x"
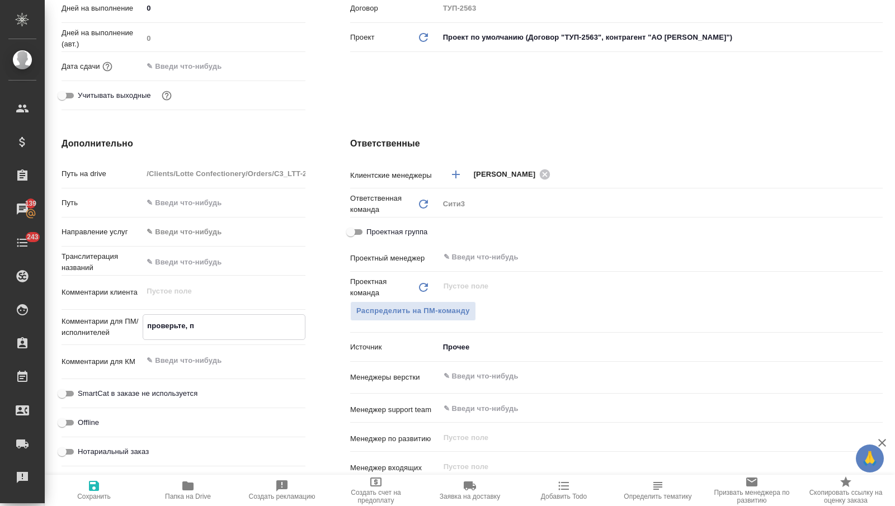
type textarea "x"
type textarea "проверьте, пл"
type textarea "x"
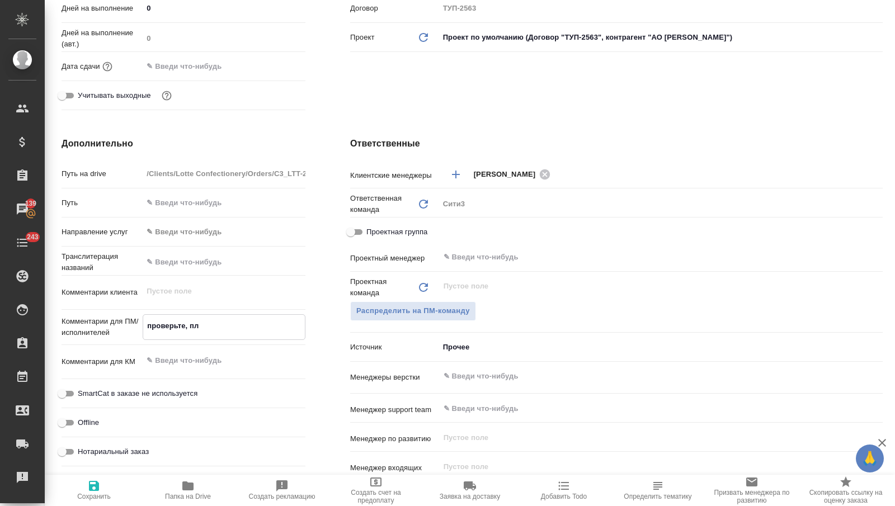
type textarea "x"
type textarea "проверьте, пли"
type textarea "x"
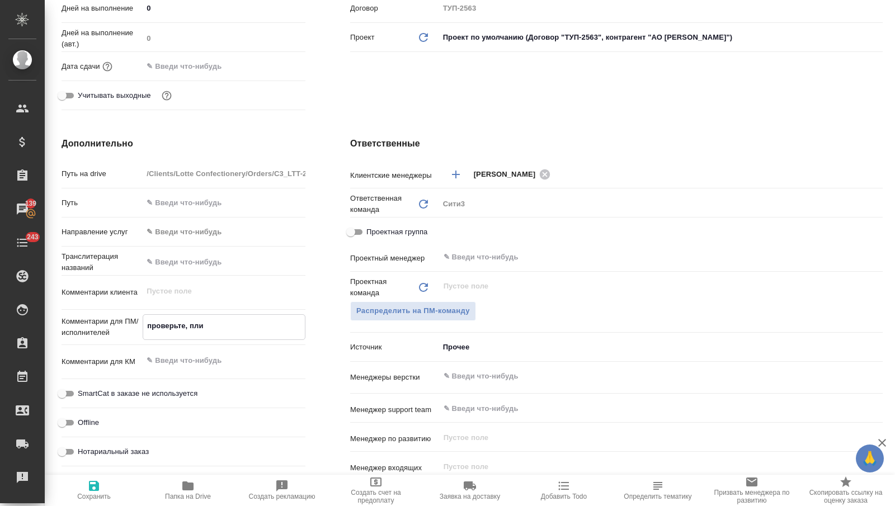
type textarea "проверьте, плиз"
type textarea "x"
type textarea "проверьте, плиз,"
type textarea "x"
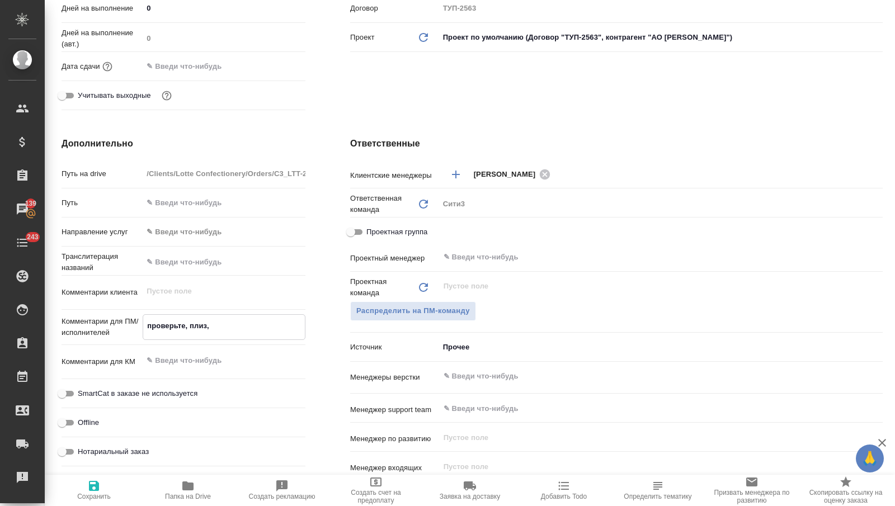
type textarea "x"
type textarea "проверьте, плиз,"
type textarea "x"
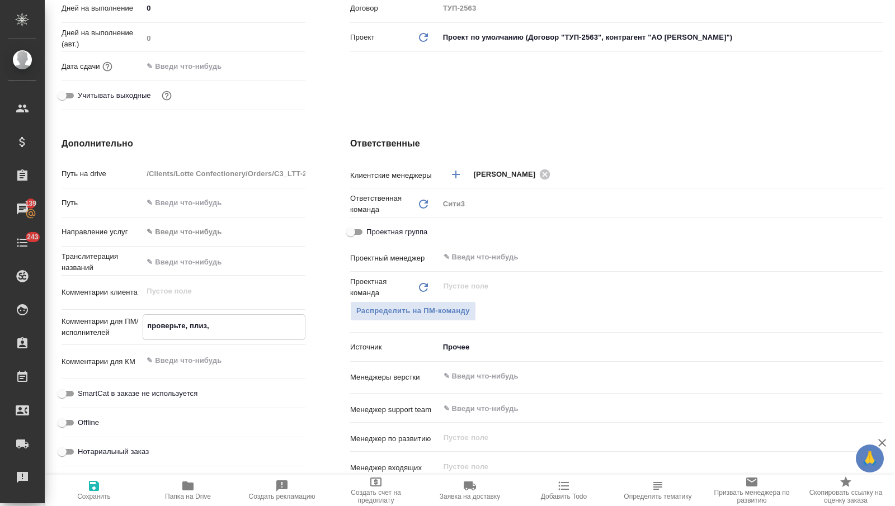
type textarea "x"
type textarea "проверьте, плиз, в"
type textarea "x"
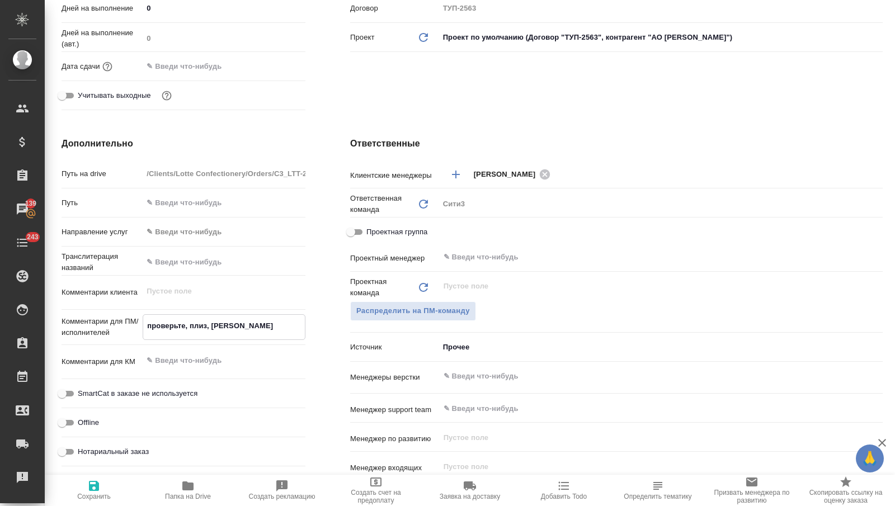
type textarea "проверьте, плиз, в"
type textarea "x"
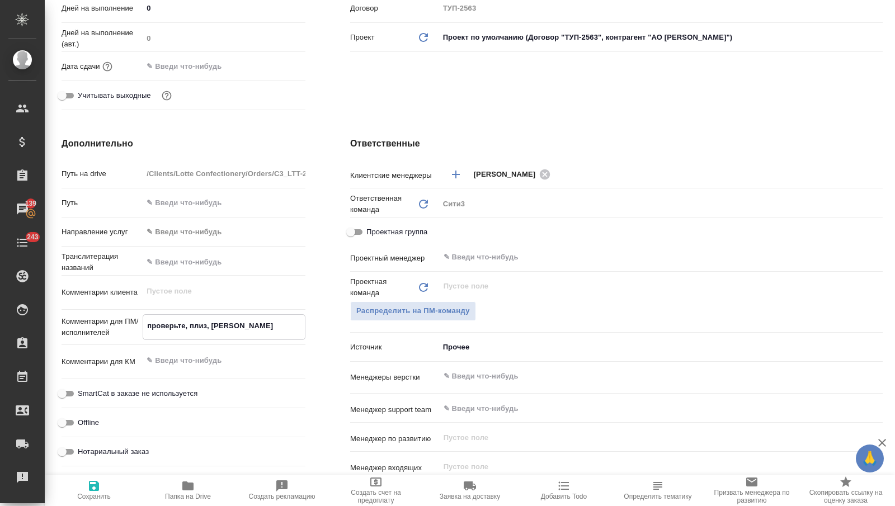
type textarea "проверьте, плиз, в а"
type textarea "x"
type textarea "проверьте, плиз, в аи"
type textarea "x"
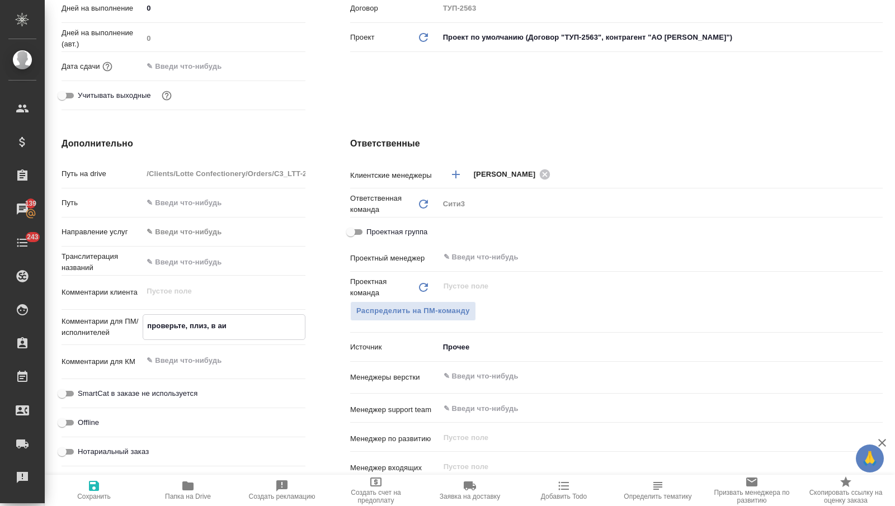
type textarea "x"
type textarea "проверьте, плиз, в аи"
type textarea "x"
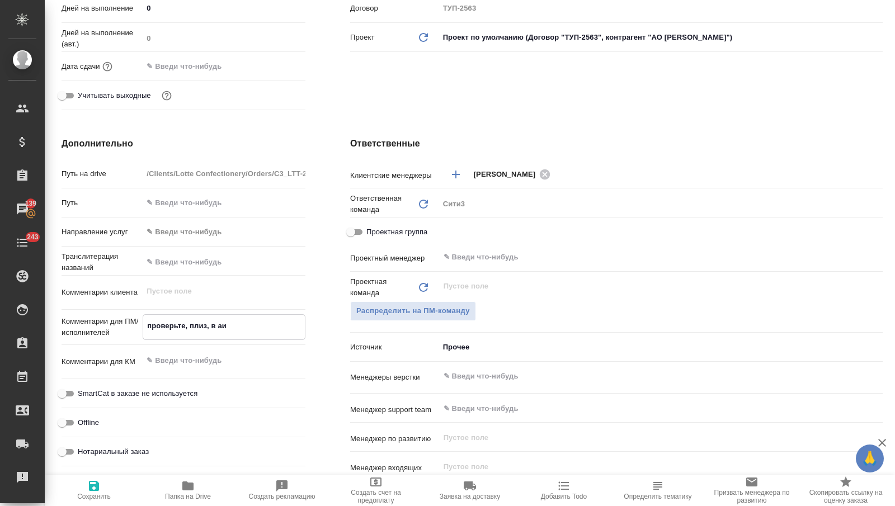
type textarea "x"
type textarea "проверьте, плиз, в аи т"
type textarea "x"
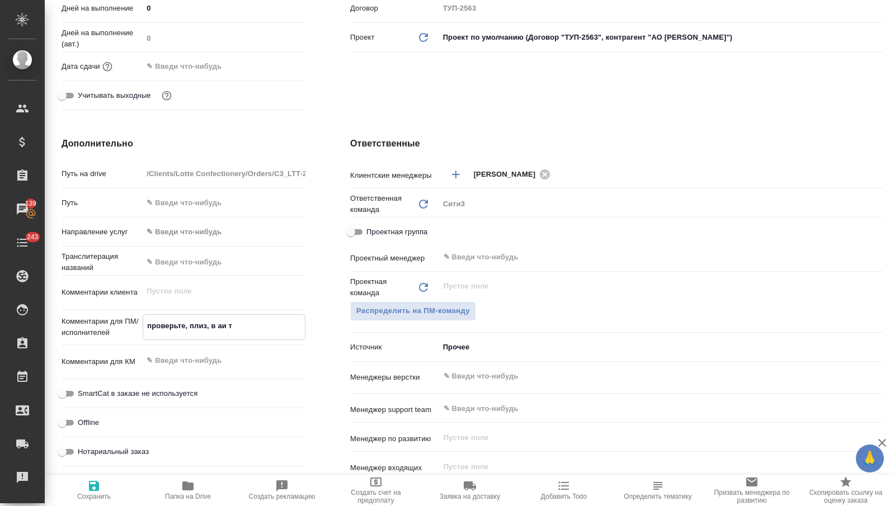
type textarea "x"
type textarea "проверьте, плиз, в аи то"
type textarea "x"
type textarea "проверьте, плиз, в аи тот"
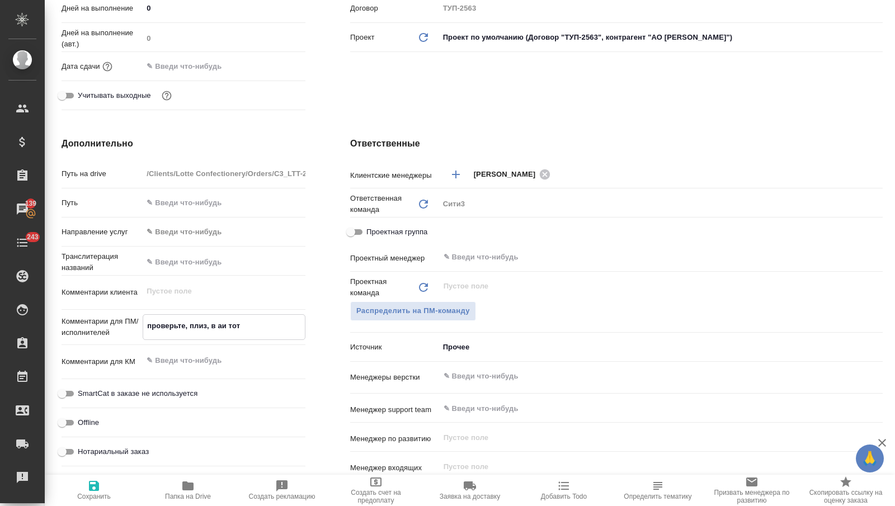
type textarea "x"
type textarea "проверьте, плиз, в аи тот"
type textarea "x"
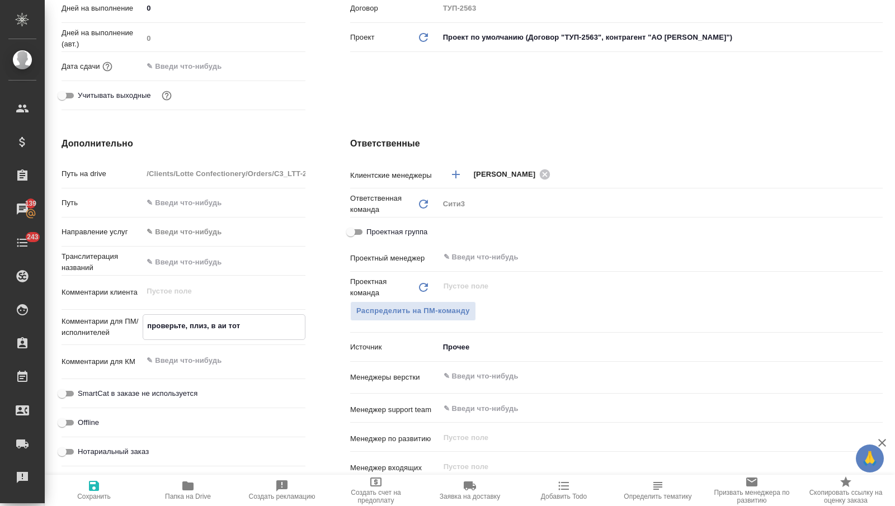
type textarea "x"
type textarea "проверьте, плиз, в аи тот"
type textarea "x"
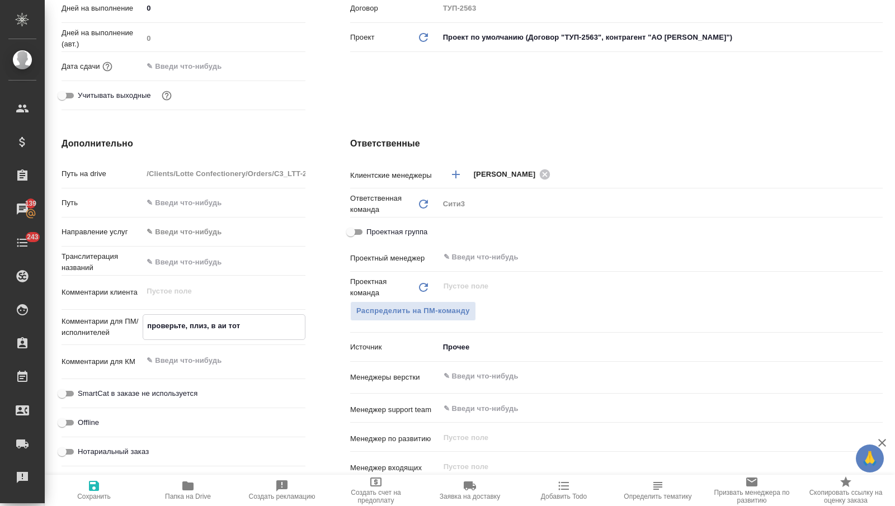
type textarea "x"
type textarea "проверьте, плиз, в аи то"
type textarea "x"
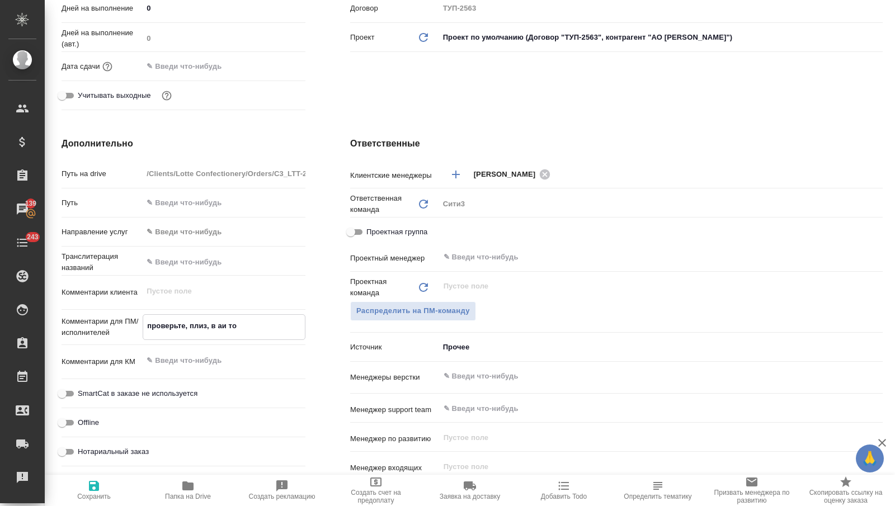
type textarea "проверьте, плиз, в аи то"
type textarea "x"
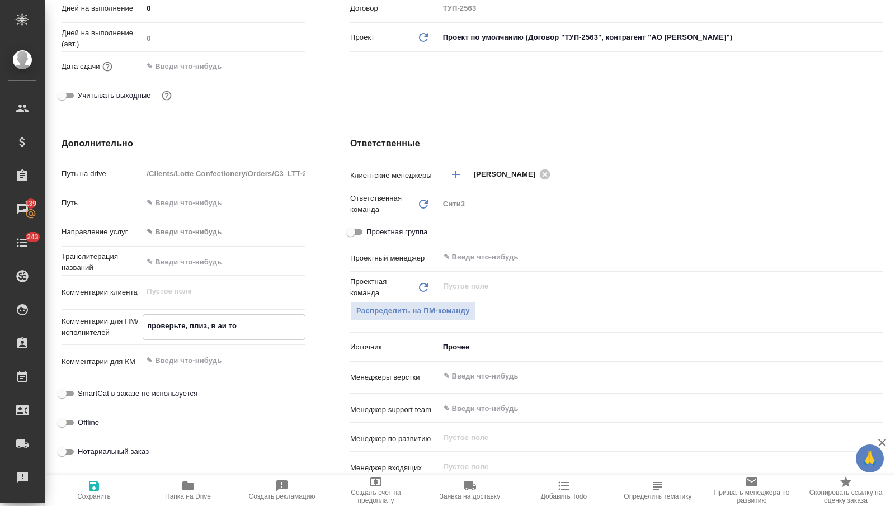
type textarea "проверьте, плиз, в аи то ж"
type textarea "x"
type textarea "проверьте, плиз, в аи то же"
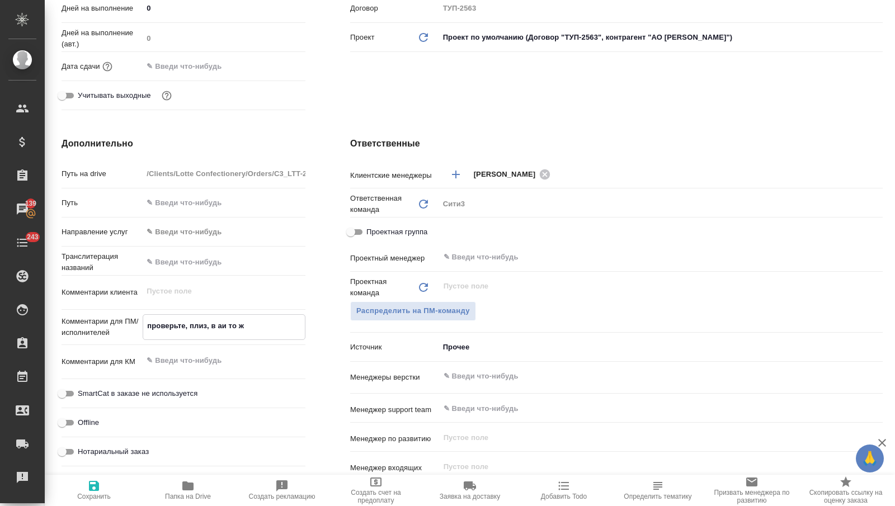
type textarea "x"
type textarea "проверьте, плиз, в аи то же"
type textarea "x"
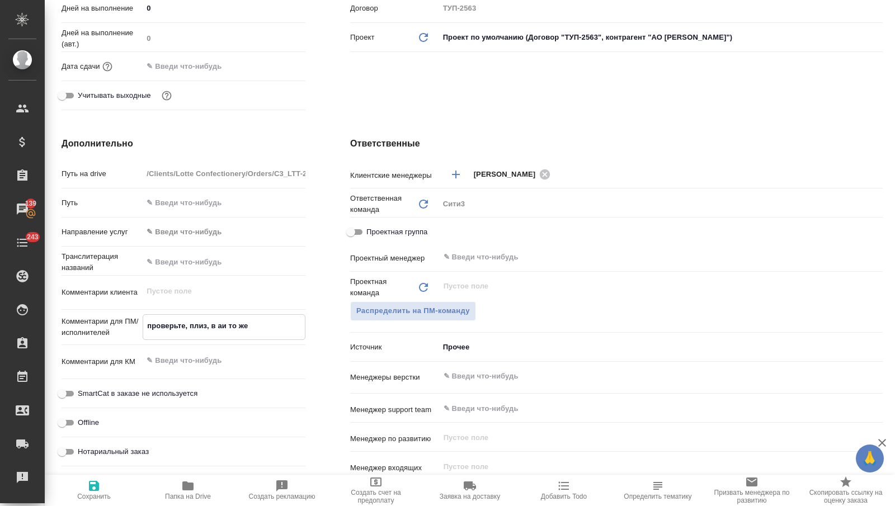
type textarea "x"
type textarea "проверьте, плиз, в аи то же м"
type textarea "x"
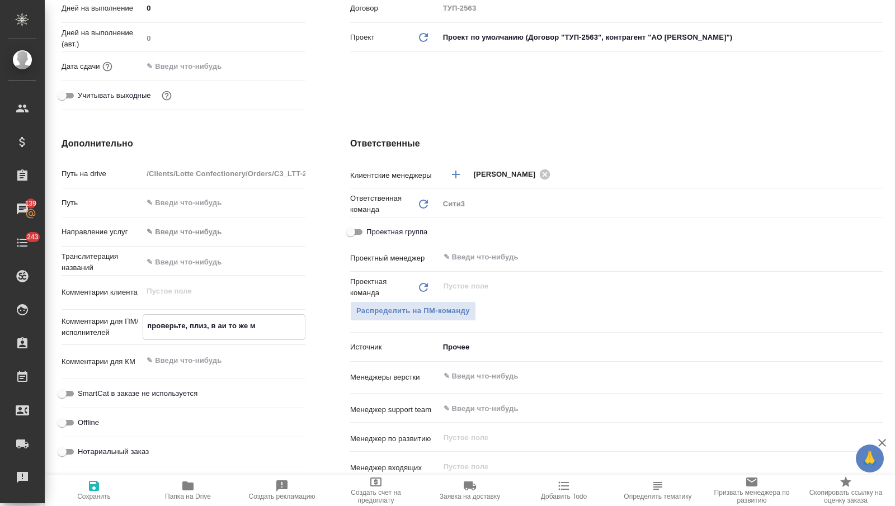
type textarea "проверьте, плиз, в аи то же ме"
type textarea "x"
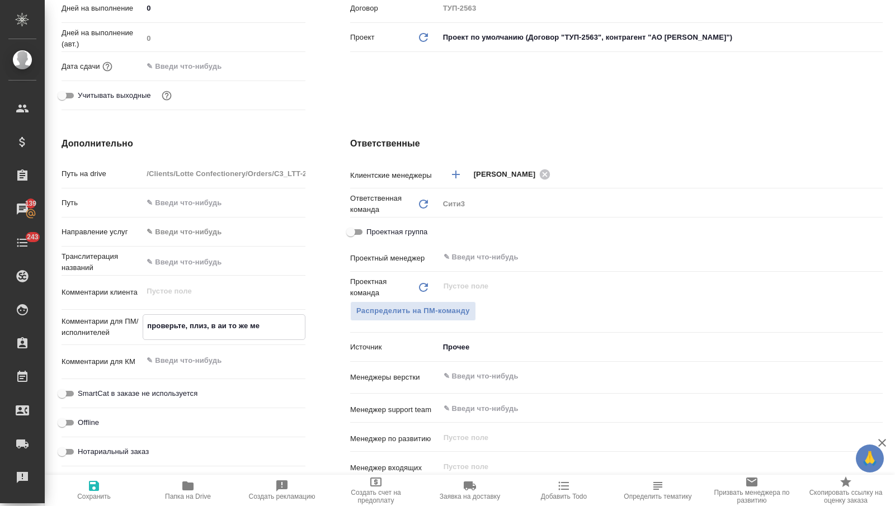
type textarea "проверьте, плиз, в аи то же мен"
type textarea "x"
type textarea "проверьте, плиз, в аи то же меню"
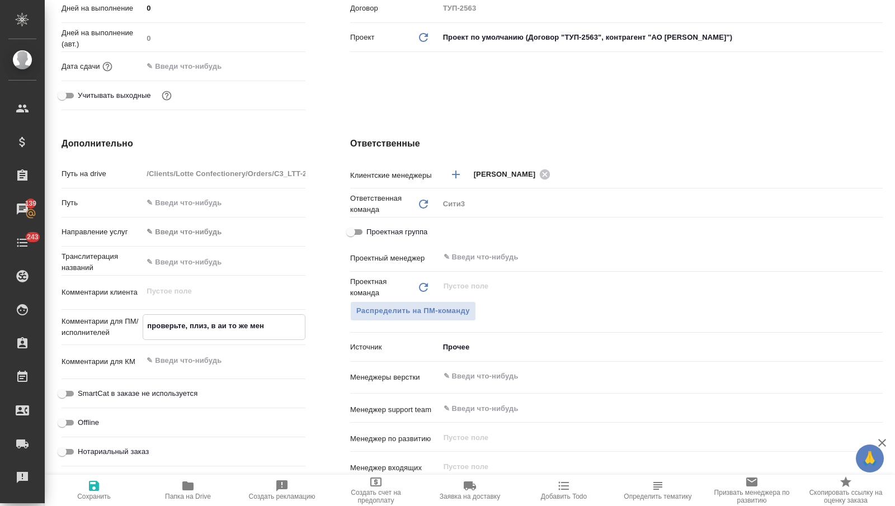
type textarea "x"
type textarea "проверьте, плиз, в аи то же меню,"
type textarea "x"
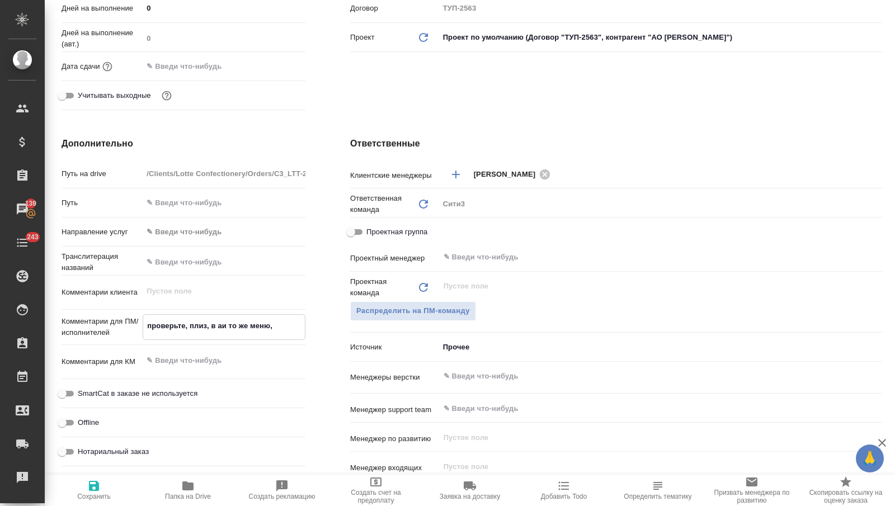
type textarea "x"
type textarea "проверьте, плиз, в аи то же меню,"
type textarea "x"
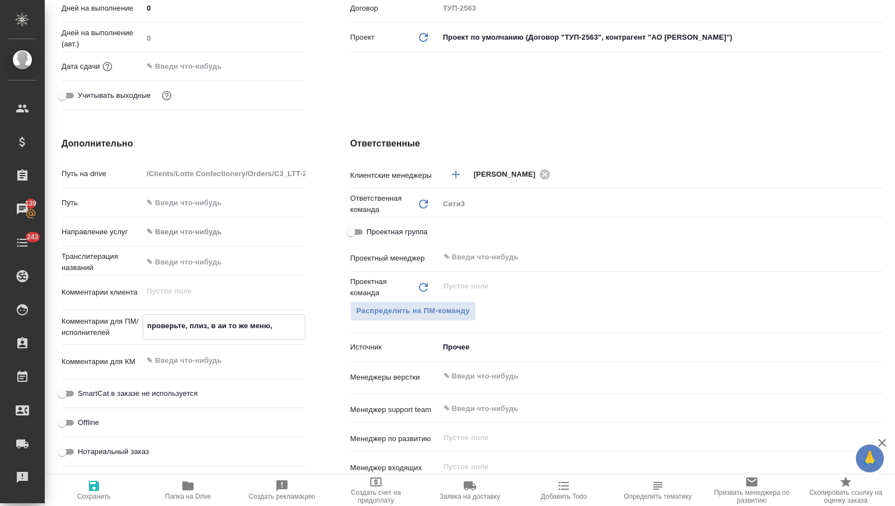
type textarea "x"
type textarea "проверьте, плиз, в аи то же меню, ч"
type textarea "x"
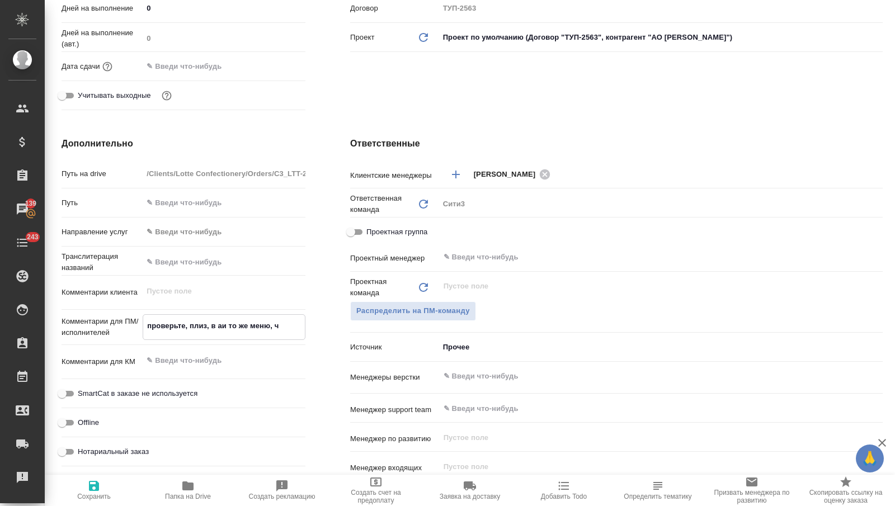
type textarea "проверьте, плиз, в аи то же меню, чт"
type textarea "x"
type textarea "проверьте, плиз, в аи то же меню, что"
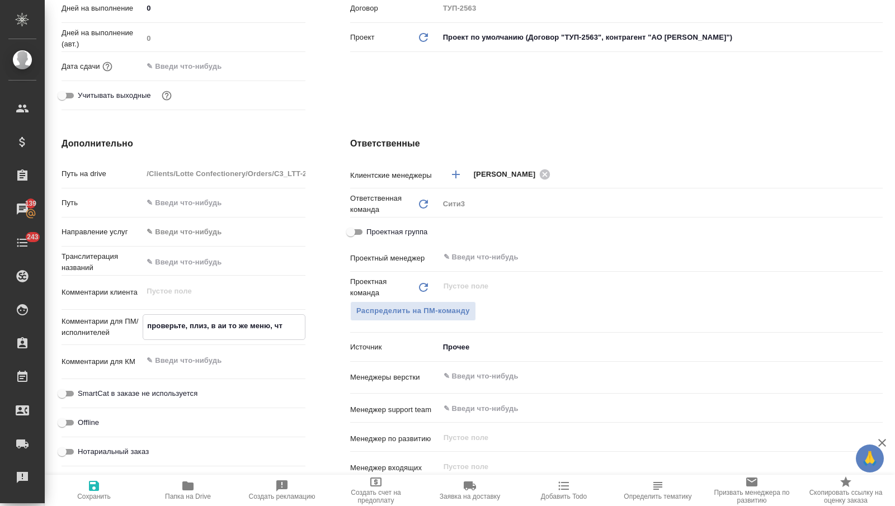
type textarea "x"
type textarea "проверьте, плиз, в аи то же меню, что"
type textarea "x"
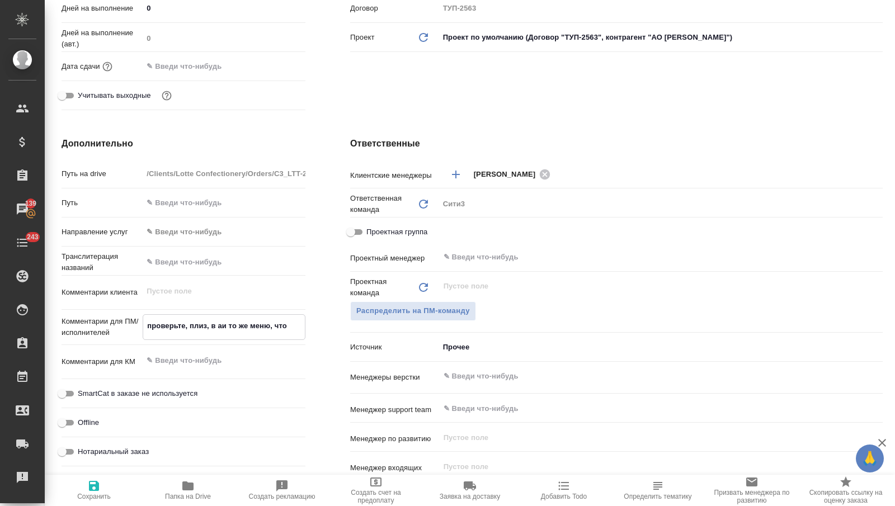
type textarea "x"
type textarea "проверьте, плиз, в аи то же меню, что и"
type textarea "x"
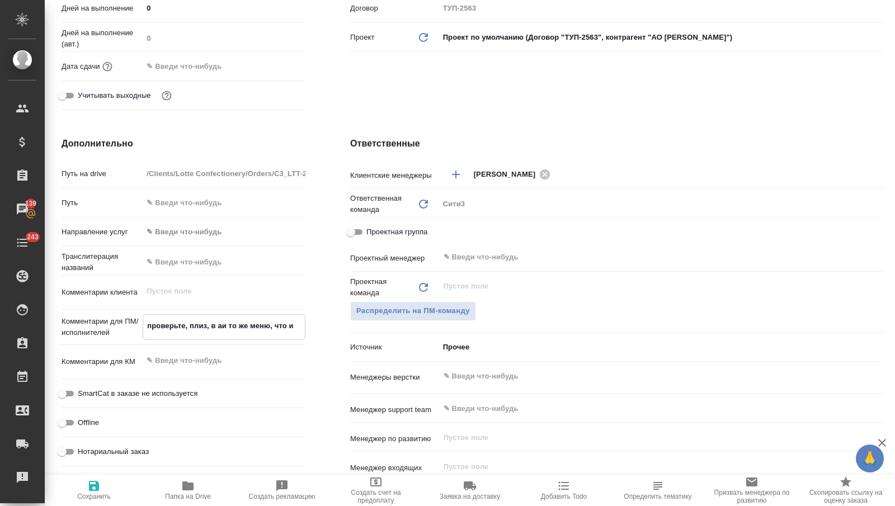
type textarea "проверьте, плиз, в аи то же меню, что и"
type textarea "x"
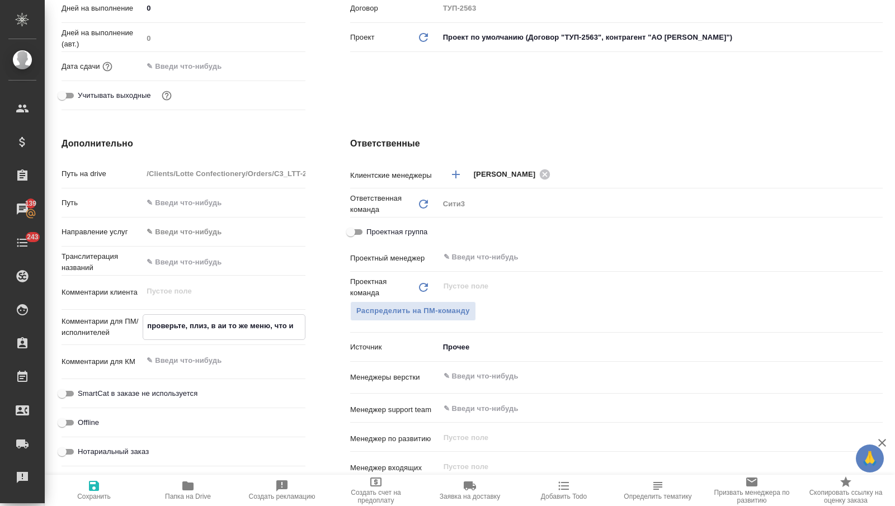
type textarea "проверьте, плиз, в аи то же меню, что и в"
type textarea "x"
type textarea "проверьте, плиз, в аи то же меню, что и в"
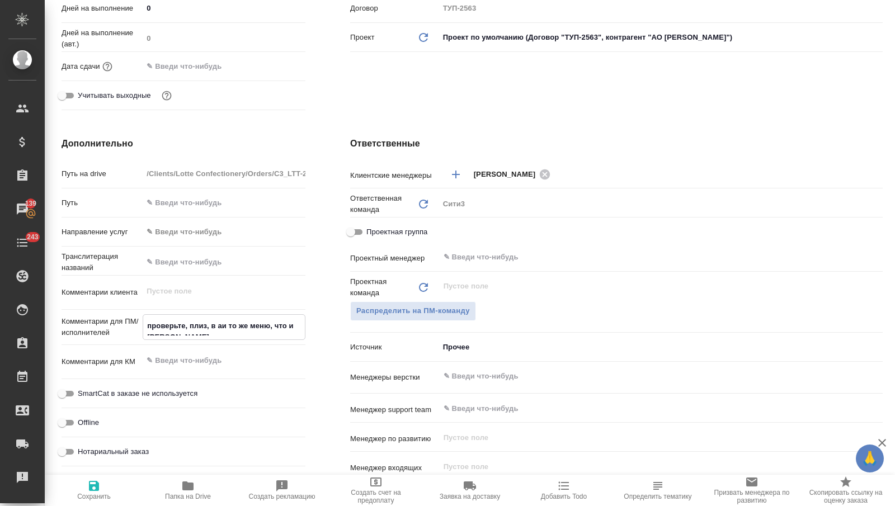
type textarea "x"
type textarea "проверьте, плиз, в аи то же меню, что и в п"
type textarea "x"
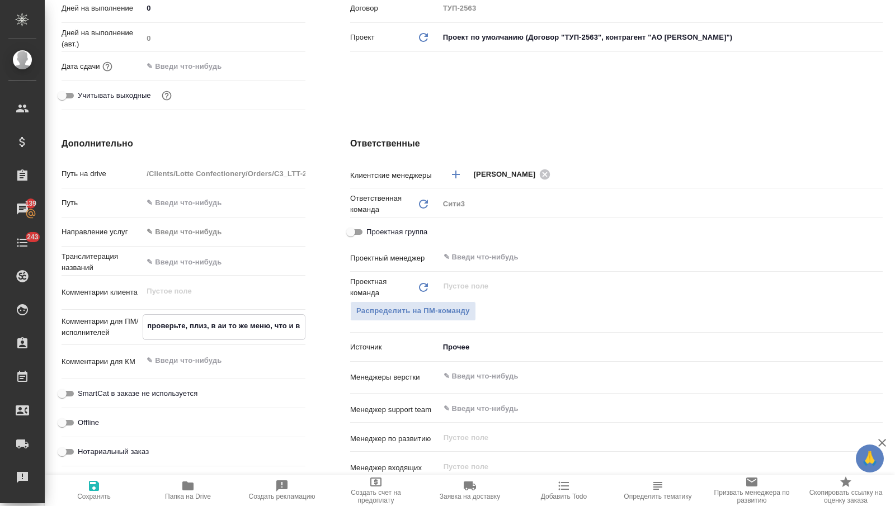
type textarea "x"
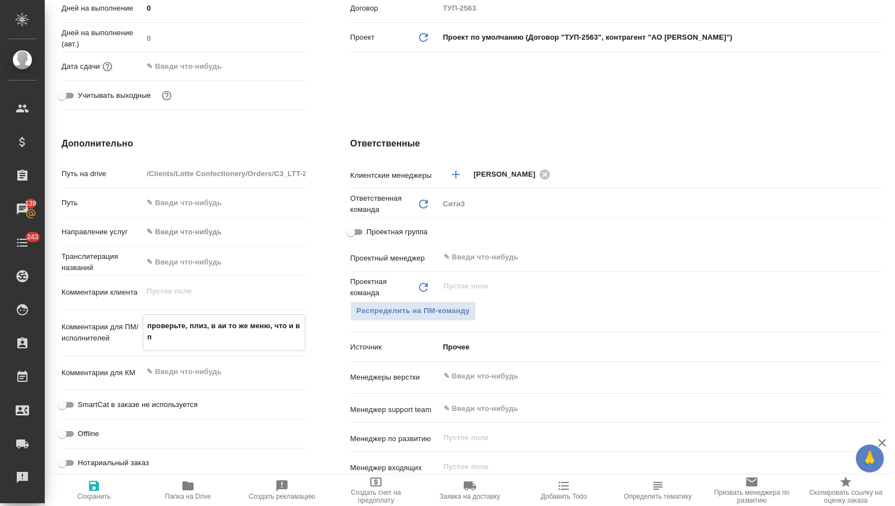
type textarea "x"
type textarea "проверьте, плиз, в аи то же меню, что и в пд"
type textarea "x"
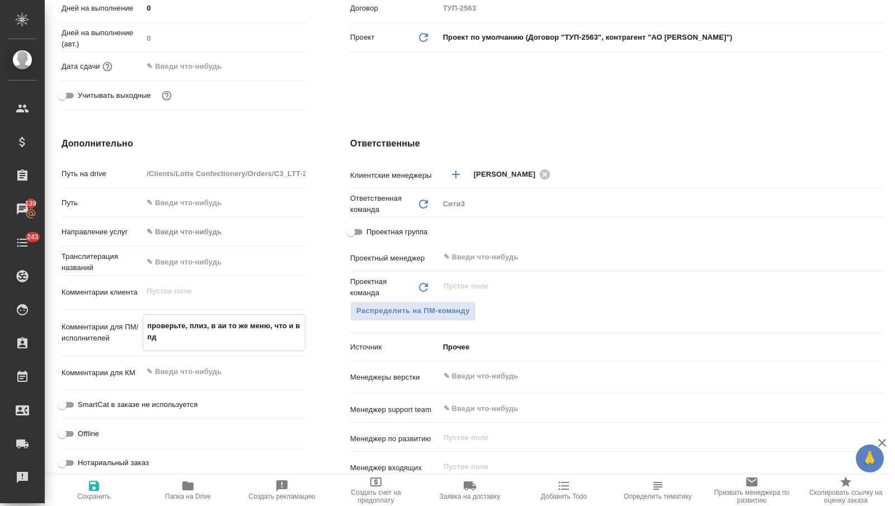
type textarea "проверьте, плиз, в аи то же меню, что и в пдф"
type textarea "x"
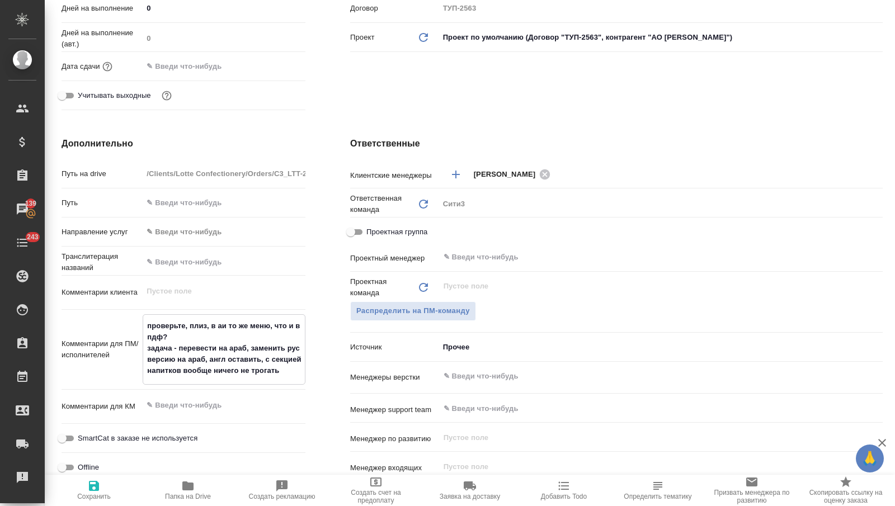
drag, startPoint x: 294, startPoint y: 369, endPoint x: 185, endPoint y: 369, distance: 109.1
click at [185, 369] on textarea "проверьте, плиз, в аи то же меню, что и в пдф? задача - перевести на араб, заме…" at bounding box center [224, 349] width 162 height 64
click at [86, 486] on span "Сохранить" at bounding box center [94, 490] width 81 height 21
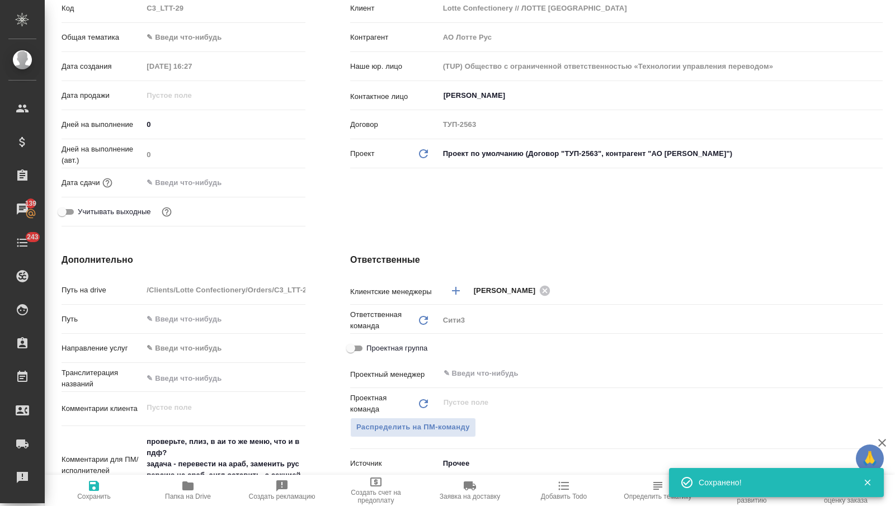
scroll to position [214, 0]
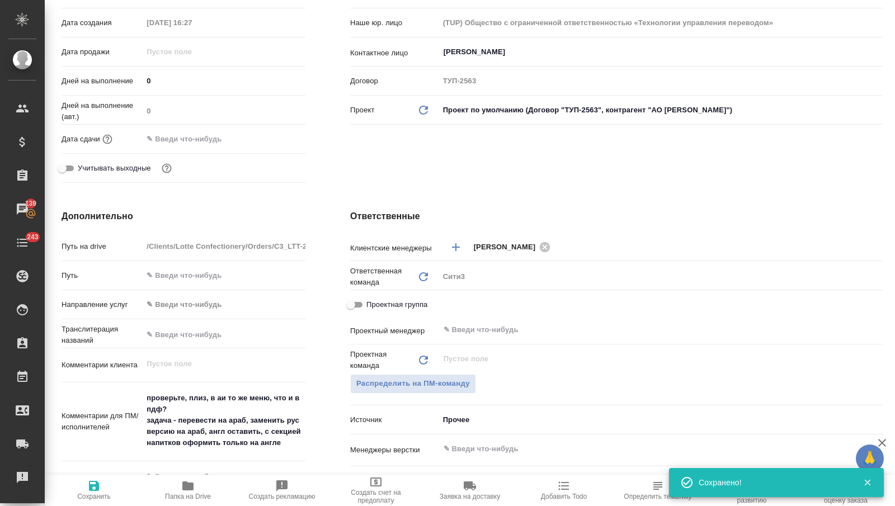
click at [472, 439] on div "​" at bounding box center [661, 449] width 444 height 20
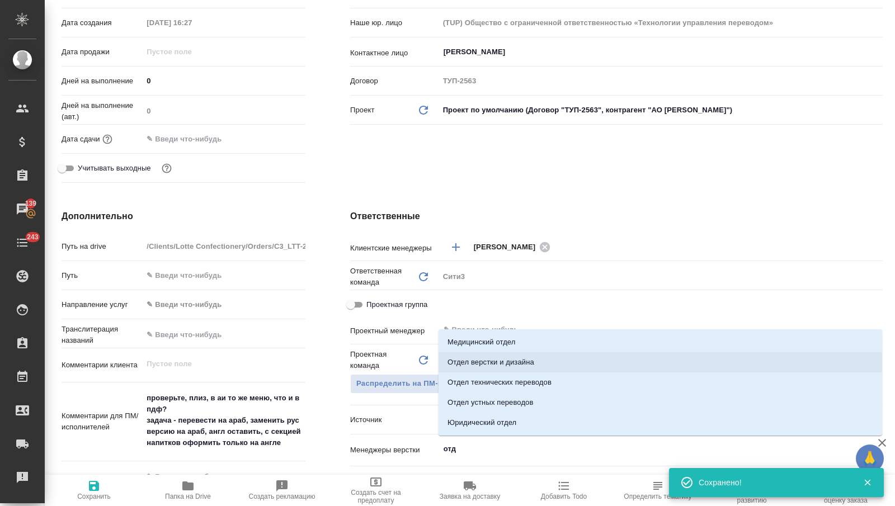
click at [499, 361] on li "Отдел верстки и дизайна" at bounding box center [661, 363] width 444 height 20
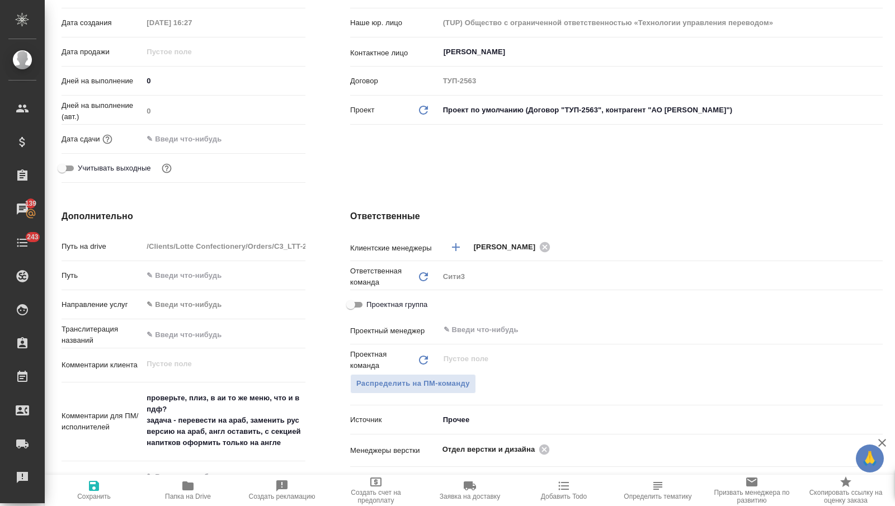
click at [110, 491] on span "Сохранить" at bounding box center [94, 490] width 81 height 21
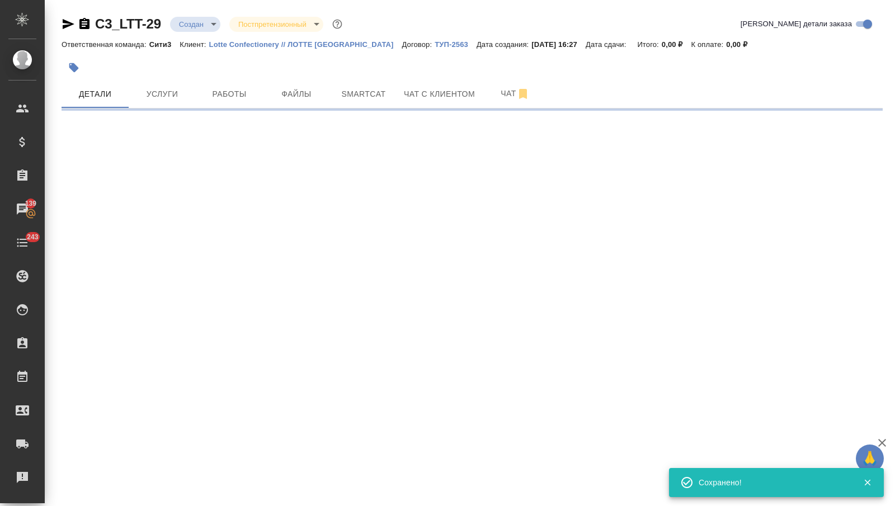
scroll to position [0, 0]
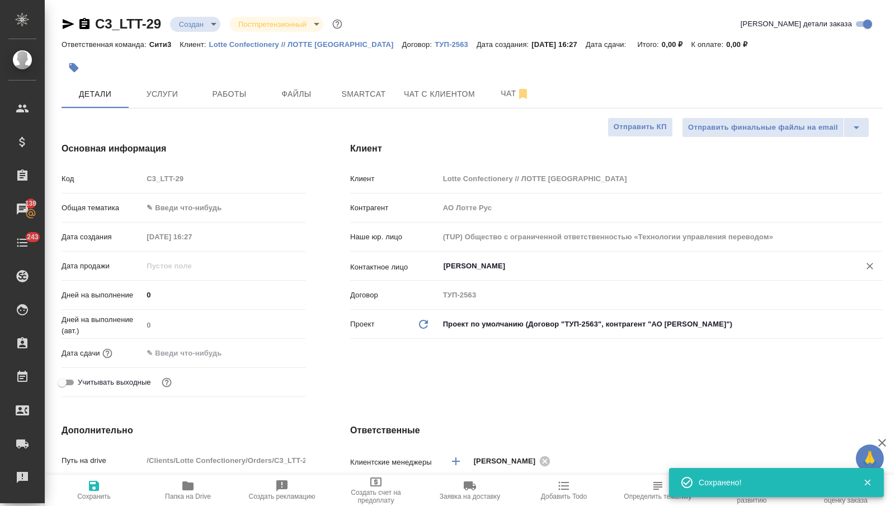
click at [477, 268] on input "Личман Маргарита" at bounding box center [643, 266] width 400 height 13
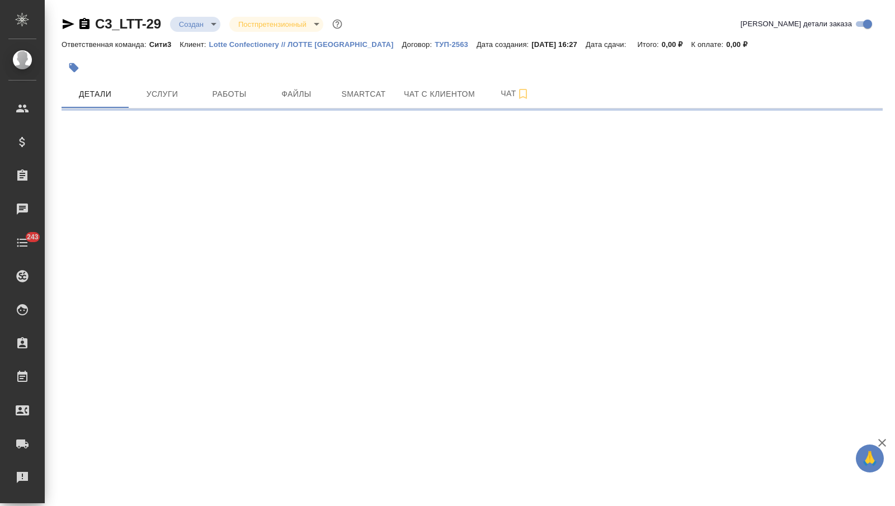
select select "RU"
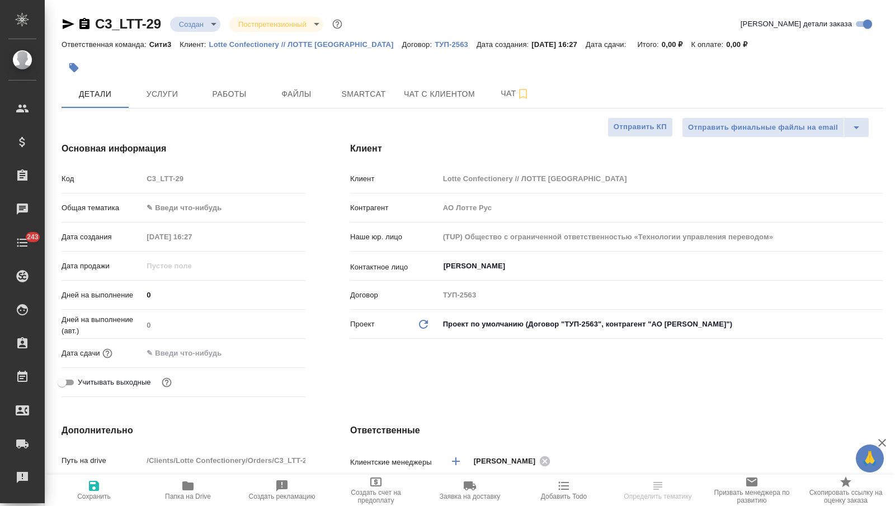
type textarea "x"
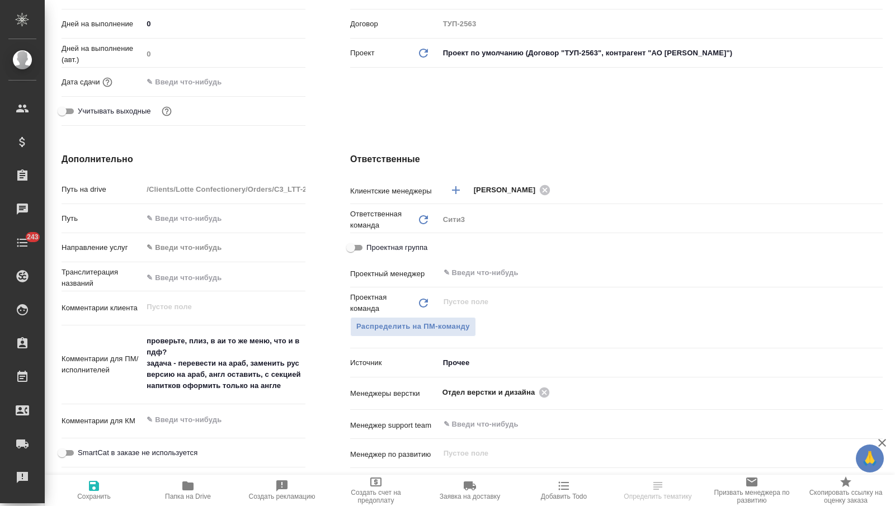
type textarea "x"
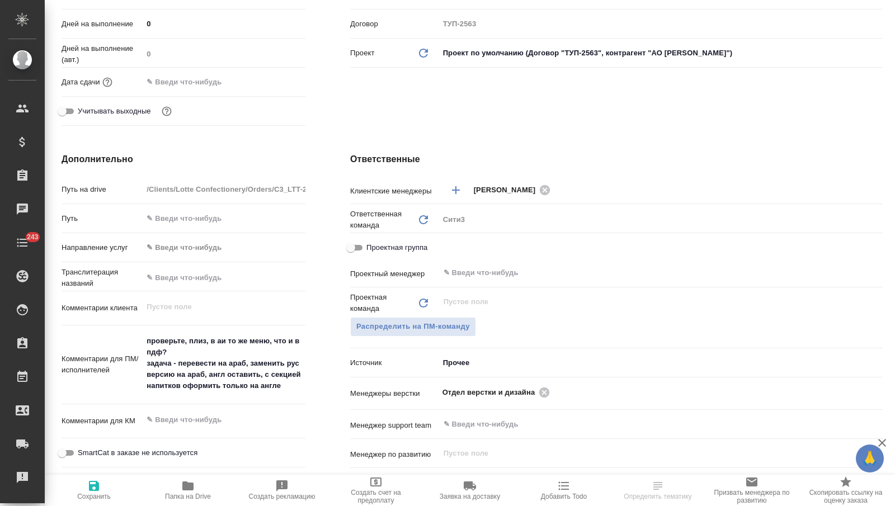
type textarea "x"
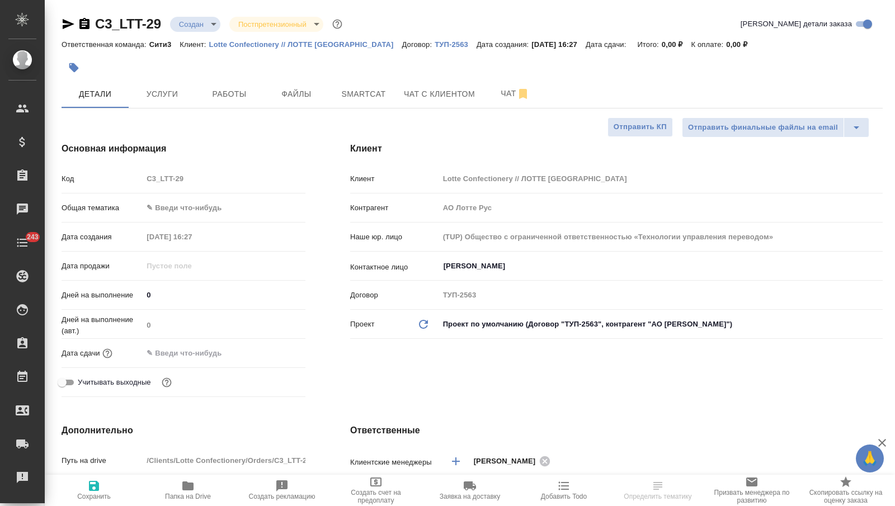
click at [185, 18] on body "🙏 .cls-1 fill:#fff; AWATERA [PERSON_NAME] Спецификации Заказы Чаты 243 Todo Про…" at bounding box center [447, 253] width 895 height 506
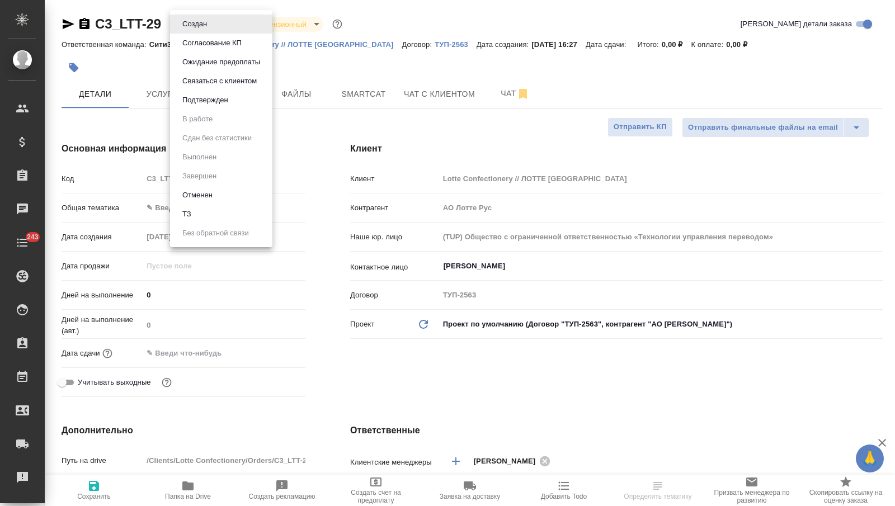
click at [199, 208] on li "ТЗ" at bounding box center [221, 214] width 102 height 19
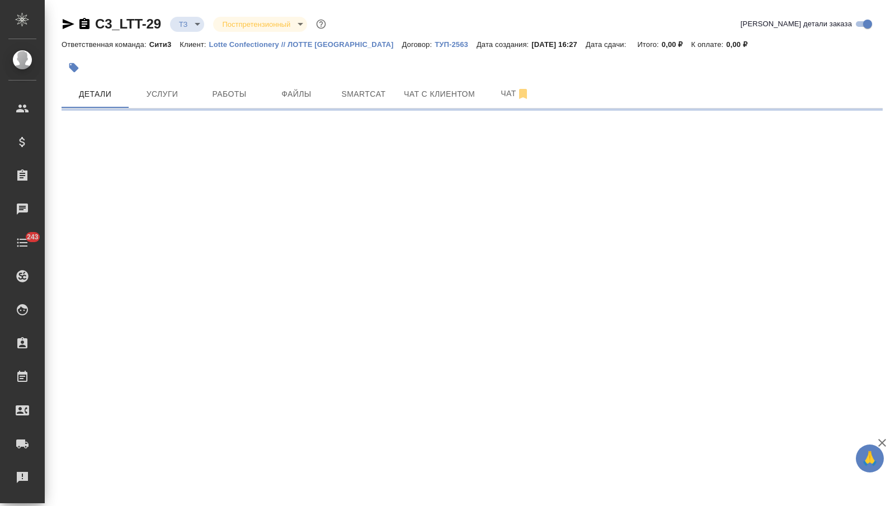
select select "RU"
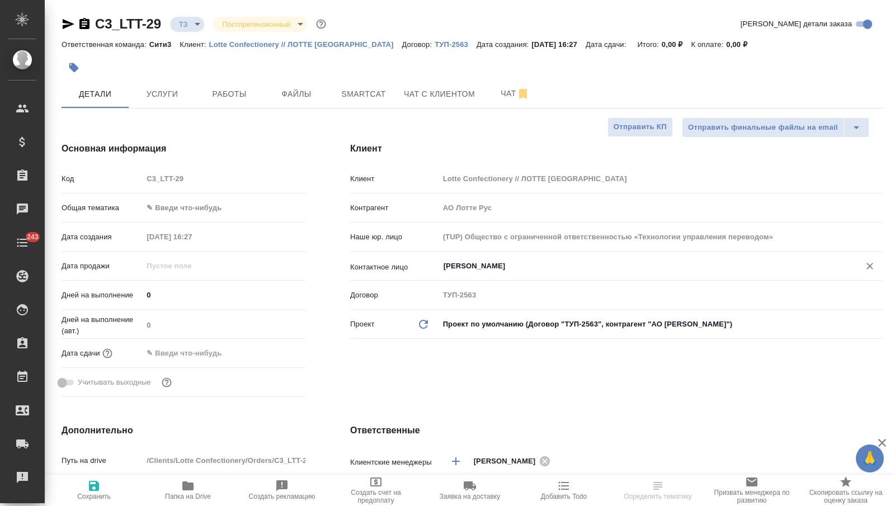
type textarea "x"
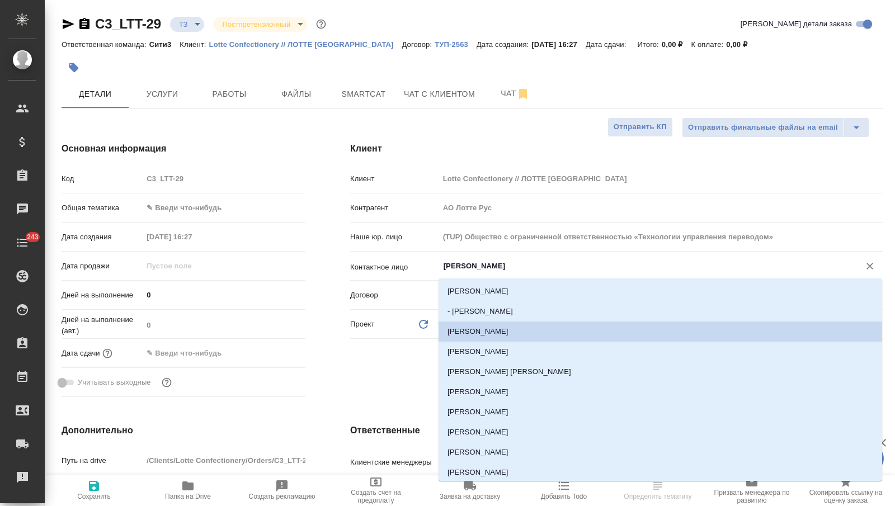
click at [482, 271] on input "[PERSON_NAME]" at bounding box center [643, 266] width 400 height 13
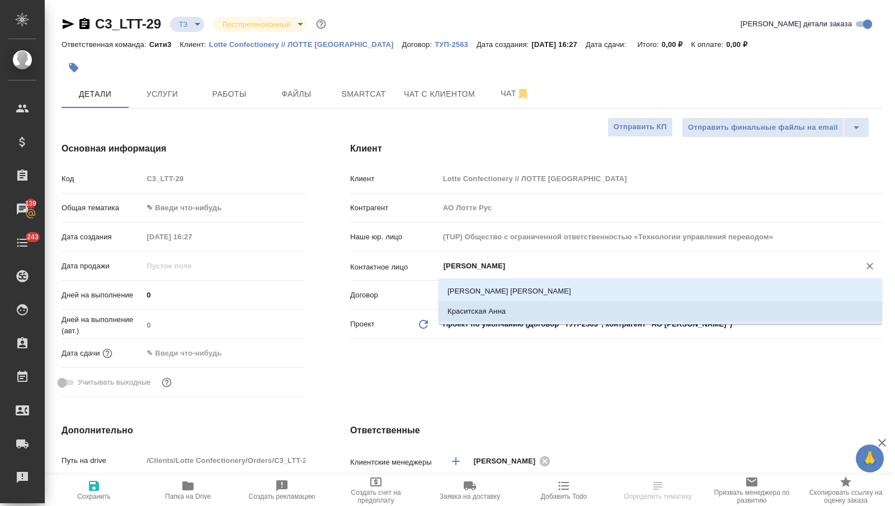
click at [493, 307] on li "Краситская Анна" at bounding box center [661, 312] width 444 height 20
type input "Краситская Анна"
type textarea "x"
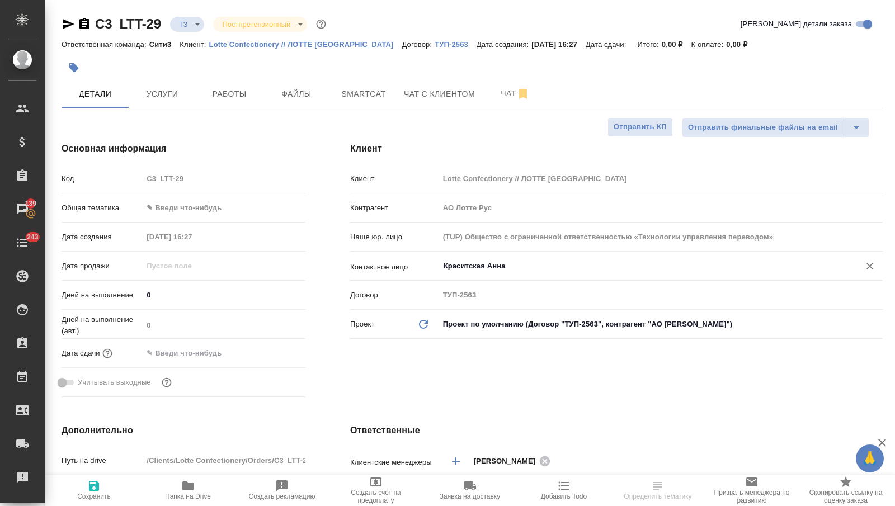
type input "Краситская Анна"
click at [96, 491] on icon "button" at bounding box center [93, 486] width 13 height 13
type textarea "x"
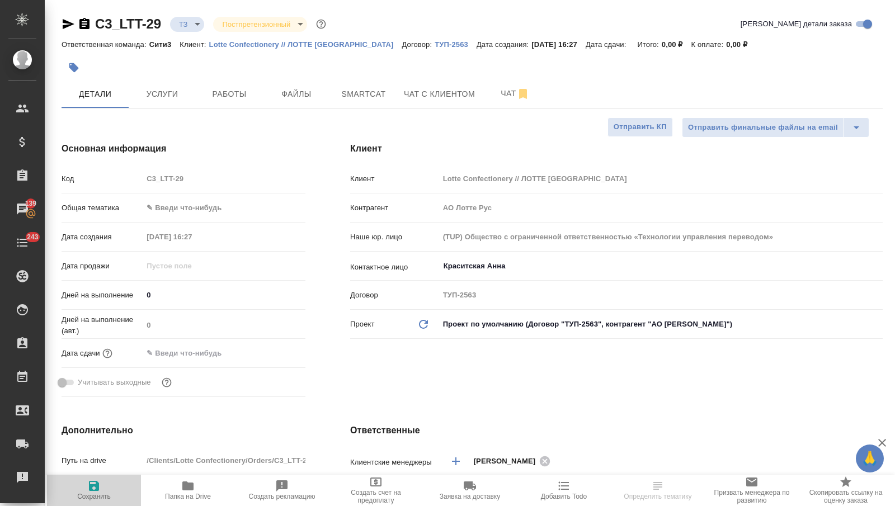
type textarea "x"
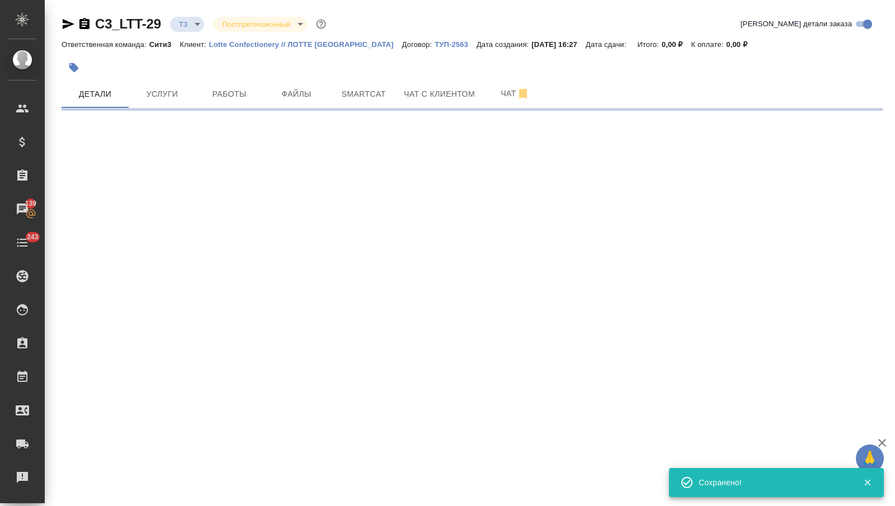
select select "RU"
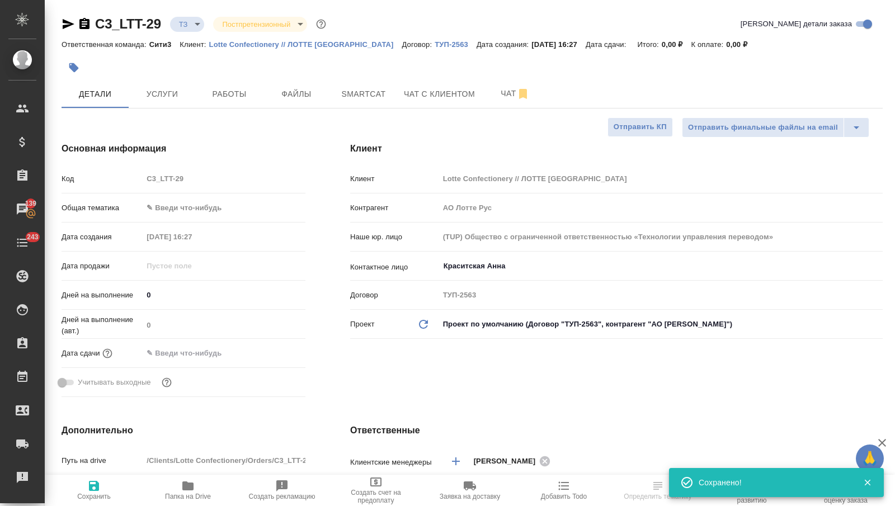
select select "RU"
type textarea "x"
click at [500, 95] on span "Чат" at bounding box center [516, 94] width 54 height 14
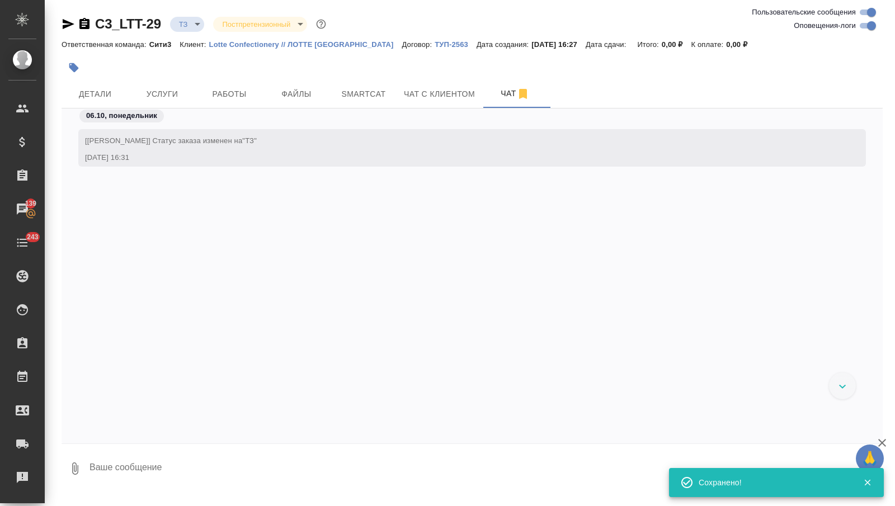
click at [107, 458] on textarea at bounding box center [485, 469] width 795 height 38
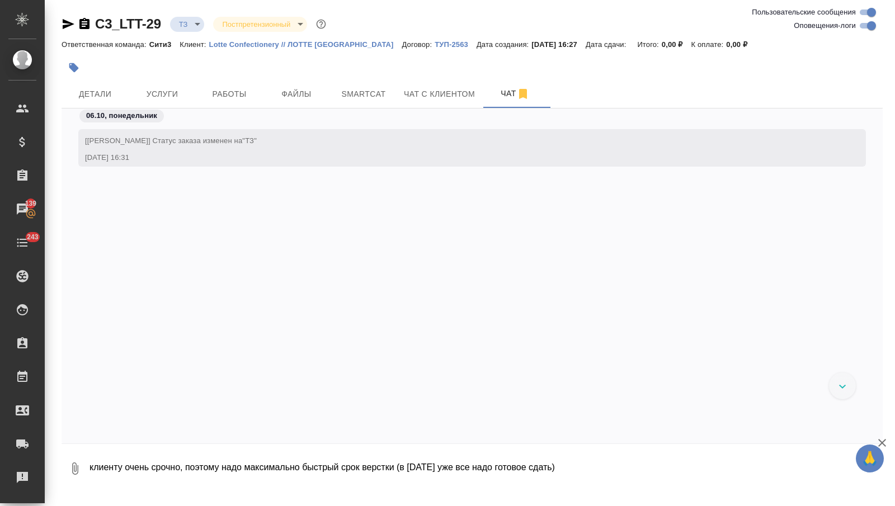
type textarea "клиенту очень срочно, поэтому надо максимально быстрый срок верстки (в [DATE] у…"
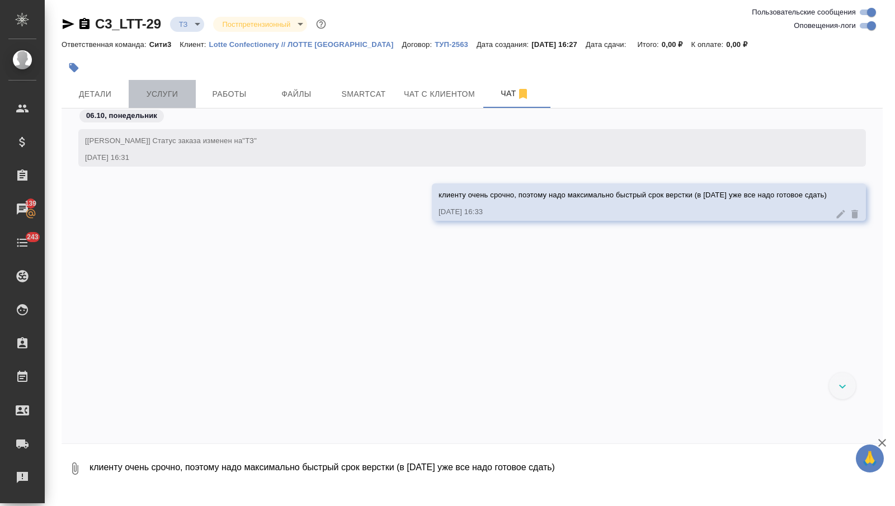
click at [170, 97] on span "Услуги" at bounding box center [162, 94] width 54 height 14
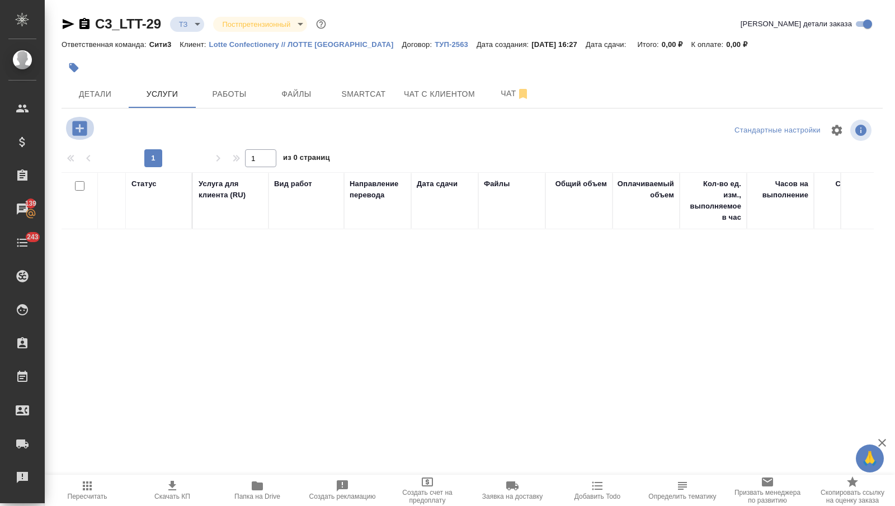
click at [78, 133] on icon "button" at bounding box center [79, 128] width 15 height 15
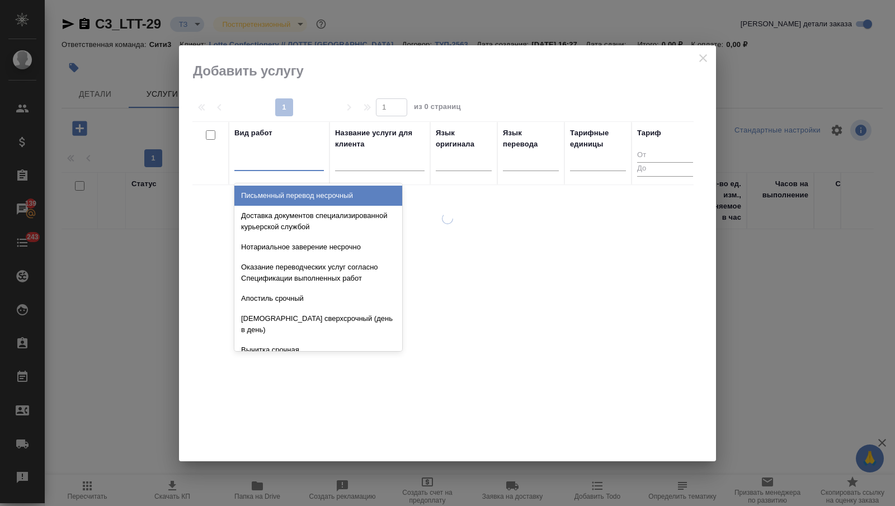
click at [285, 169] on div at bounding box center [279, 160] width 90 height 21
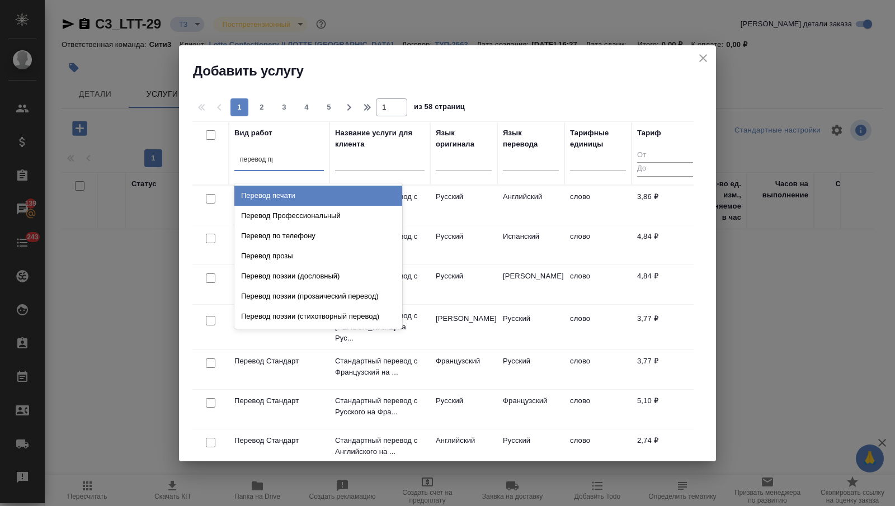
type input "перевод проф"
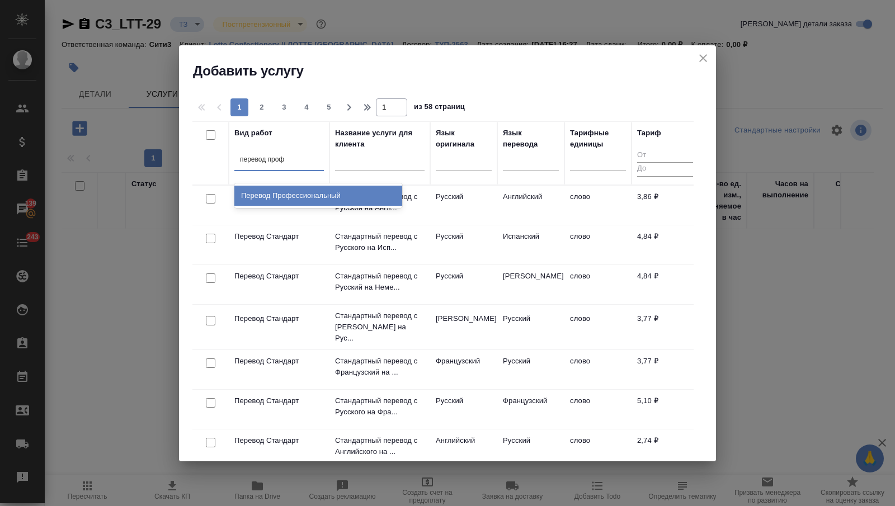
click at [306, 191] on div "Перевод Профессиональный" at bounding box center [318, 196] width 168 height 20
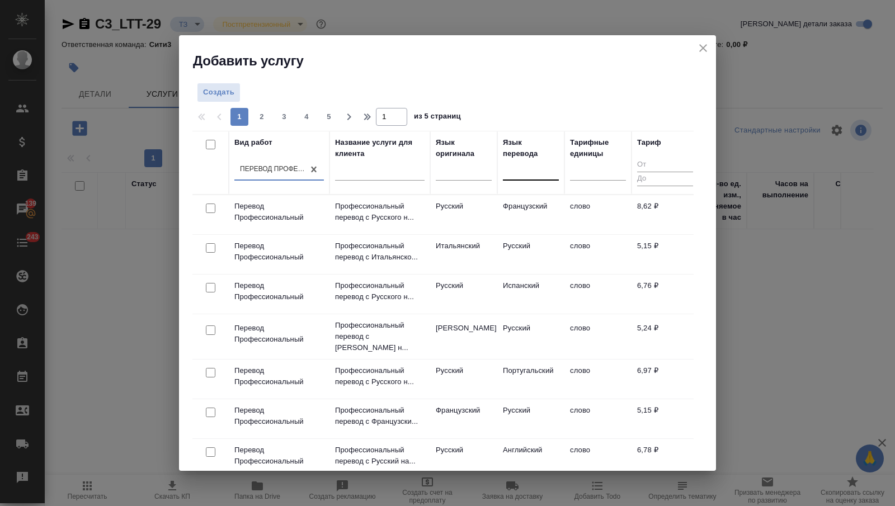
click at [504, 175] on div at bounding box center [531, 169] width 56 height 16
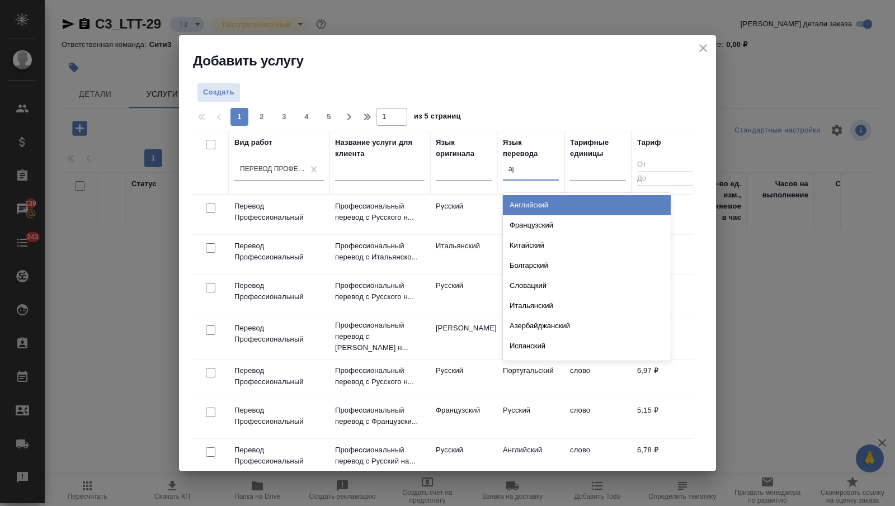
type input "ара"
click at [523, 205] on div "Арабский" at bounding box center [587, 205] width 168 height 20
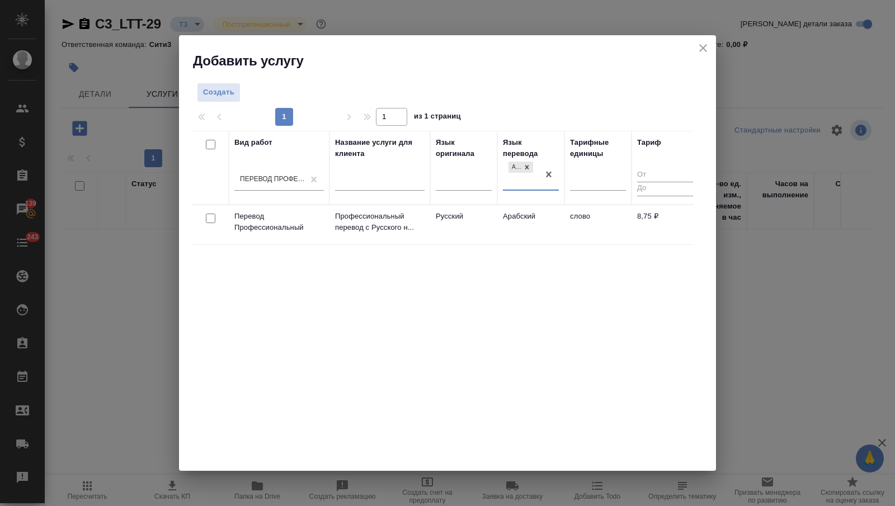
click at [518, 222] on td "Арабский" at bounding box center [530, 224] width 67 height 39
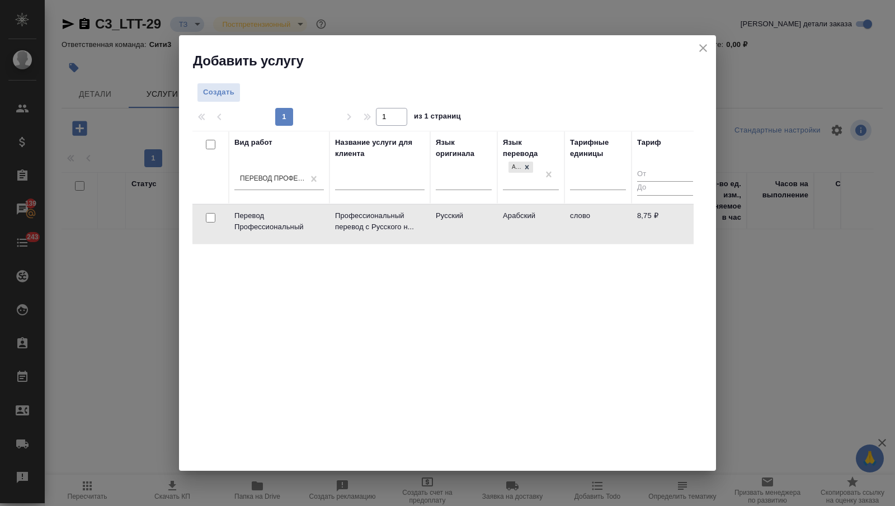
click at [517, 222] on td "Арабский" at bounding box center [530, 224] width 67 height 39
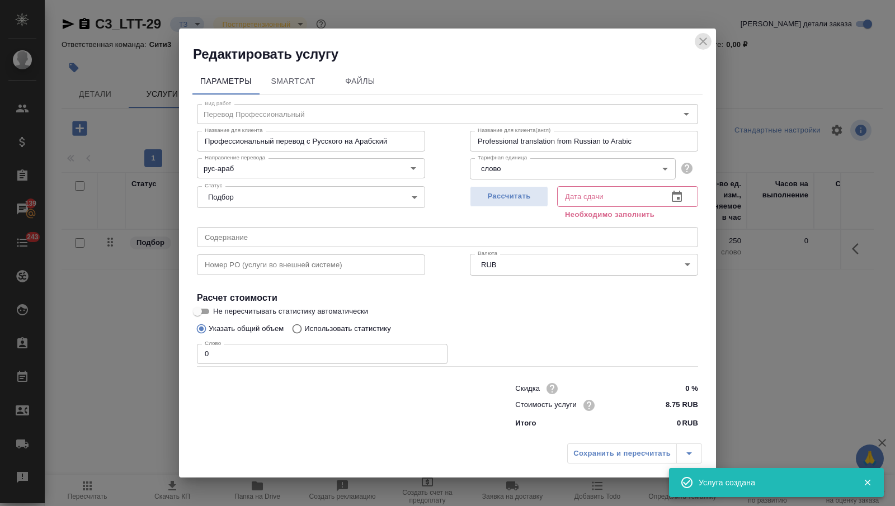
click at [701, 44] on icon "close" at bounding box center [703, 41] width 13 height 13
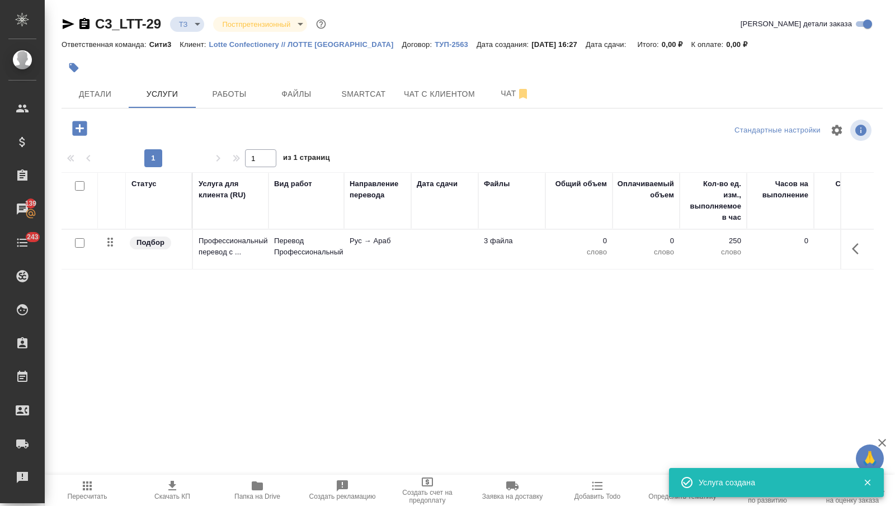
click at [79, 241] on input "checkbox" at bounding box center [80, 243] width 10 height 10
checkbox input "true"
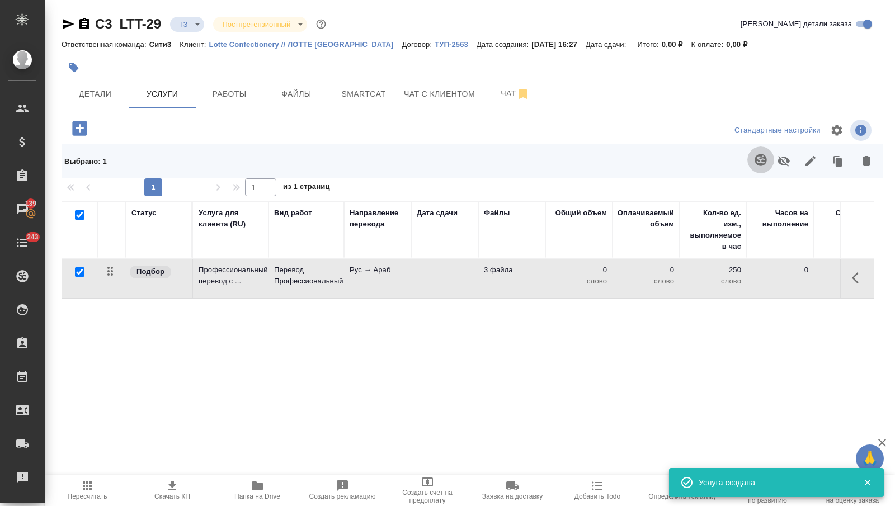
click at [755, 159] on icon "button" at bounding box center [761, 160] width 12 height 12
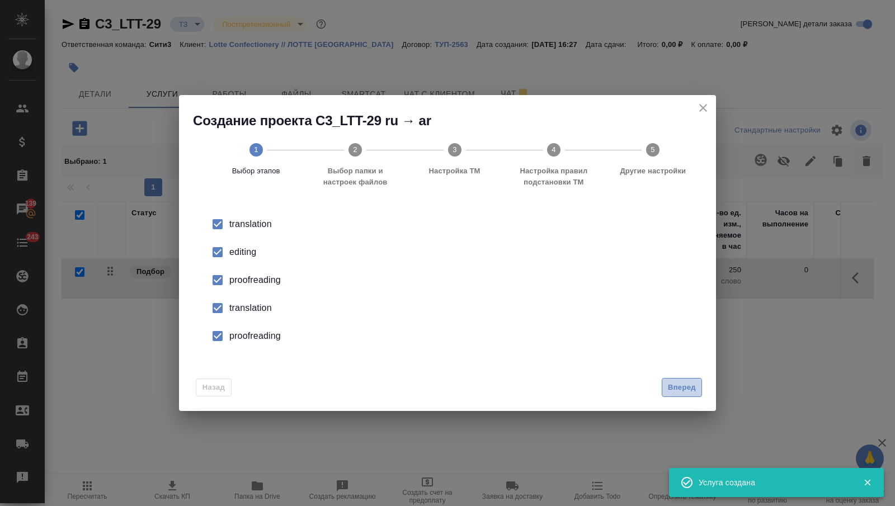
click at [669, 387] on span "Вперед" at bounding box center [682, 388] width 28 height 13
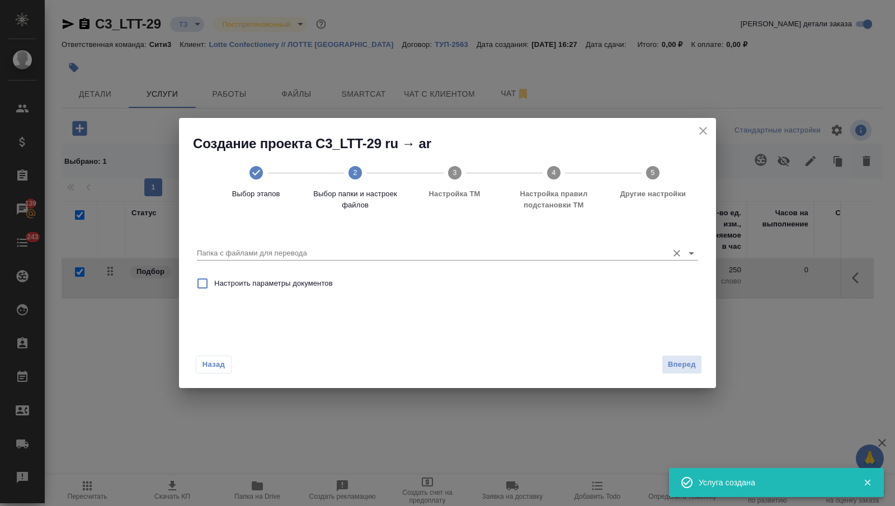
click at [622, 249] on input "Папка с файлами для перевода" at bounding box center [430, 253] width 466 height 13
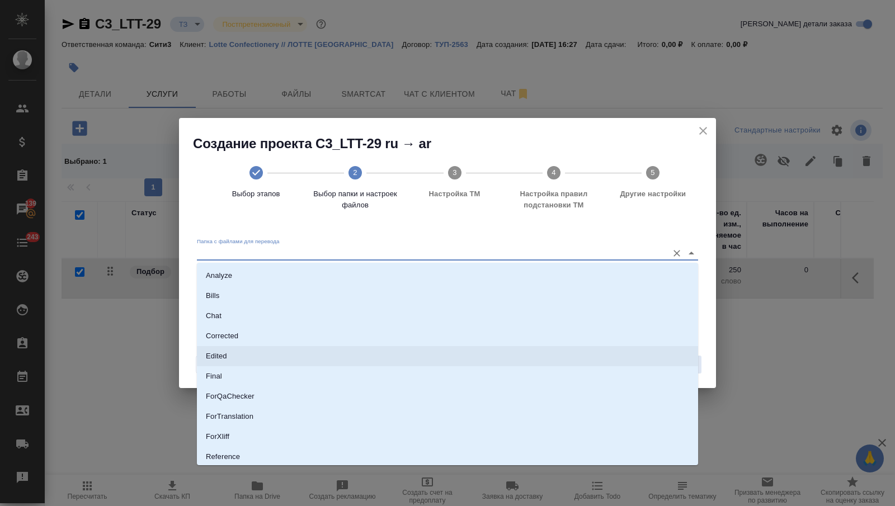
scroll to position [62, 0]
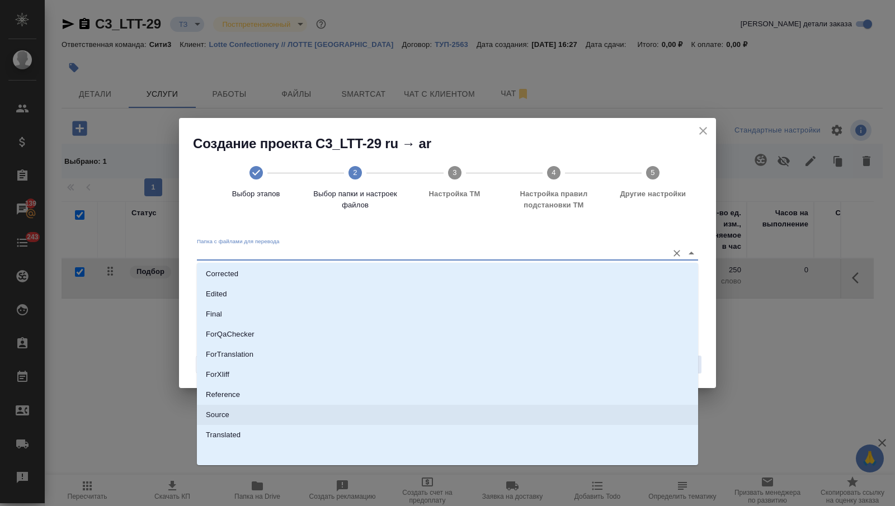
click at [310, 413] on li "Source" at bounding box center [447, 415] width 501 height 20
type input "Source"
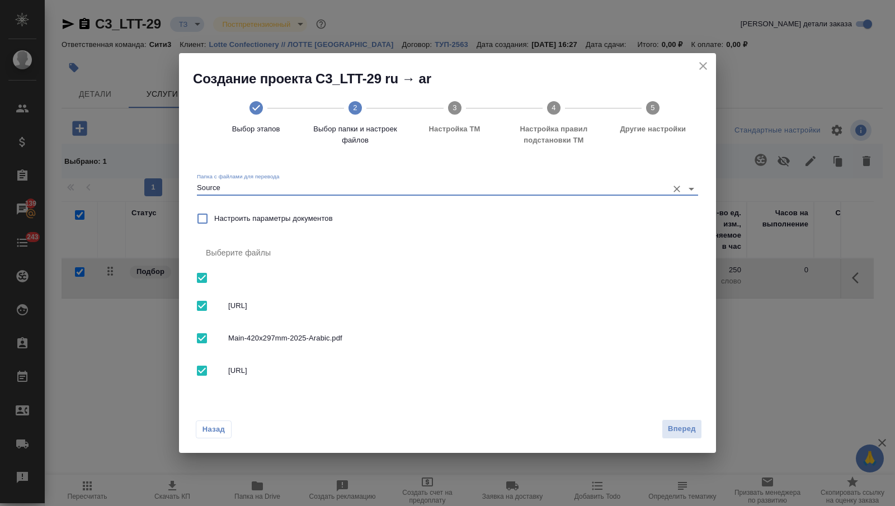
click at [199, 275] on input "checkbox" at bounding box center [202, 278] width 24 height 24
checkbox input "false"
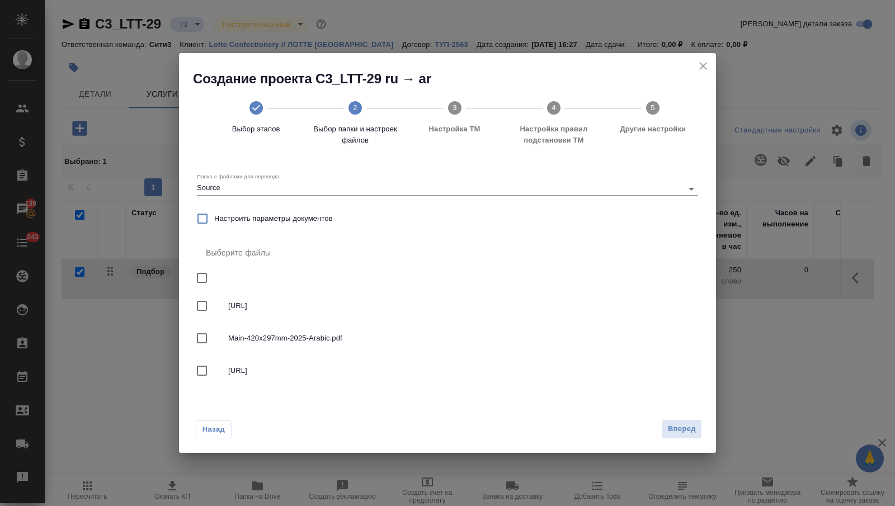
click at [198, 340] on input "checkbox" at bounding box center [202, 339] width 24 height 24
checkbox input "true"
click at [677, 433] on span "Вперед" at bounding box center [682, 429] width 28 height 13
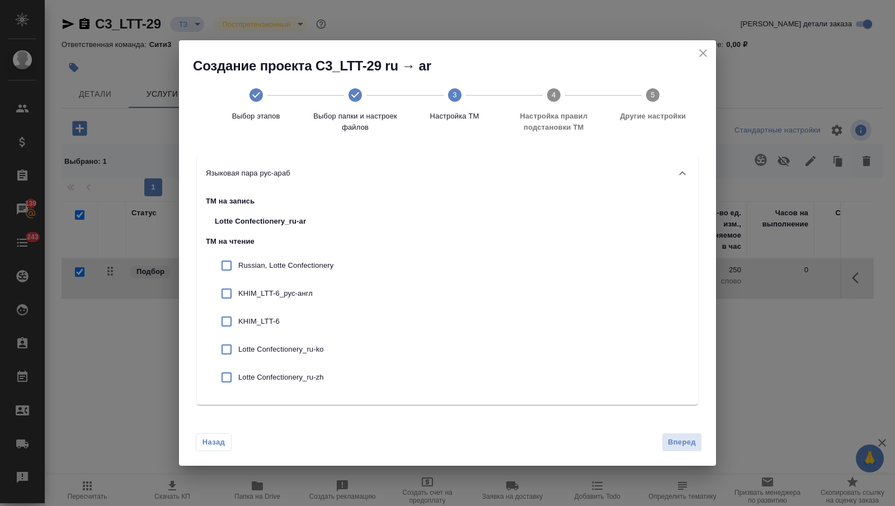
click at [307, 268] on p "Russian, Lotte Confectionery" at bounding box center [285, 265] width 95 height 11
checkbox input "true"
click at [307, 299] on p "KHIM_LTT-6_рус-англ" at bounding box center [285, 293] width 95 height 11
checkbox input "true"
click at [300, 311] on div "KHIM_LTT-6" at bounding box center [274, 322] width 137 height 28
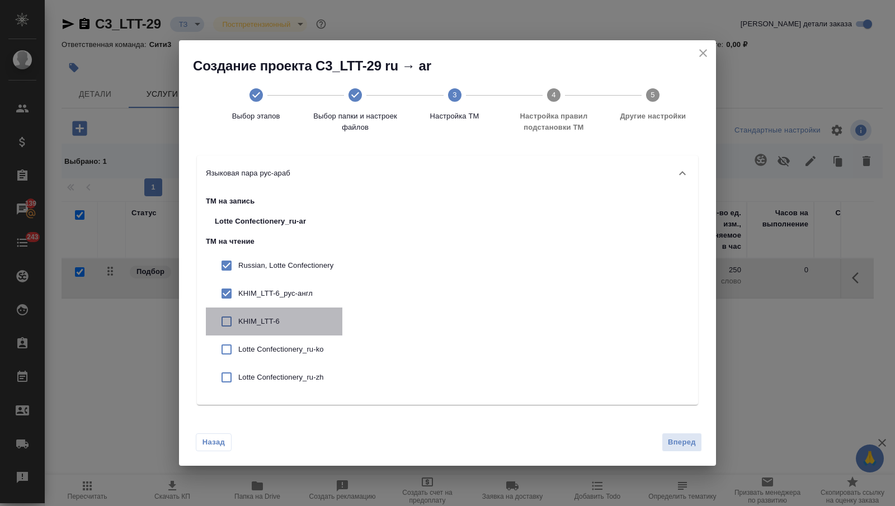
checkbox input "true"
click at [300, 341] on div "Lotte Confectionery_ru-ko" at bounding box center [274, 350] width 137 height 28
click at [302, 362] on div "Lotte Confectionery_ru-ko" at bounding box center [274, 350] width 137 height 28
checkbox input "false"
click at [684, 444] on span "Вперед" at bounding box center [682, 442] width 28 height 13
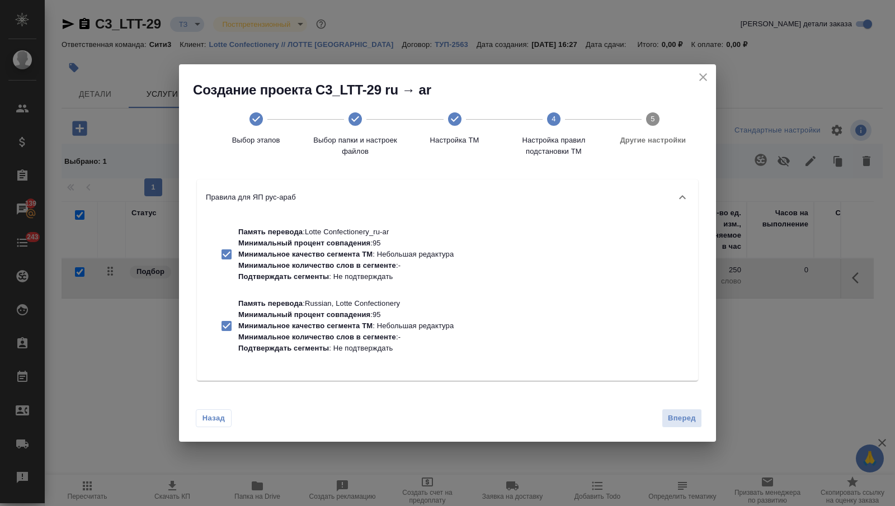
click at [678, 424] on span "Вперед" at bounding box center [682, 418] width 28 height 13
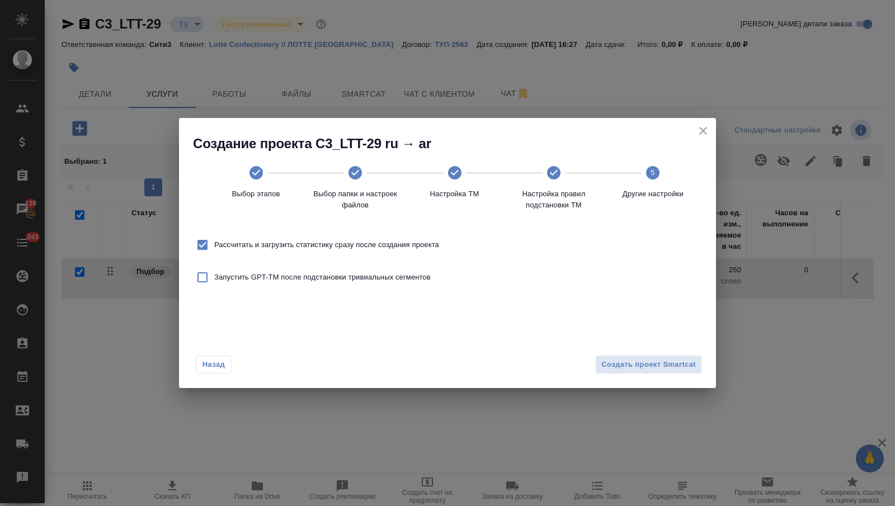
click at [393, 244] on span "Рассчитать и загрузить статистику сразу после создания проекта" at bounding box center [326, 245] width 225 height 11
click at [214, 244] on input "Рассчитать и загрузить статистику сразу после создания проекта" at bounding box center [203, 245] width 24 height 24
checkbox input "false"
click at [612, 360] on span "Создать проект Smartcat" at bounding box center [649, 365] width 95 height 13
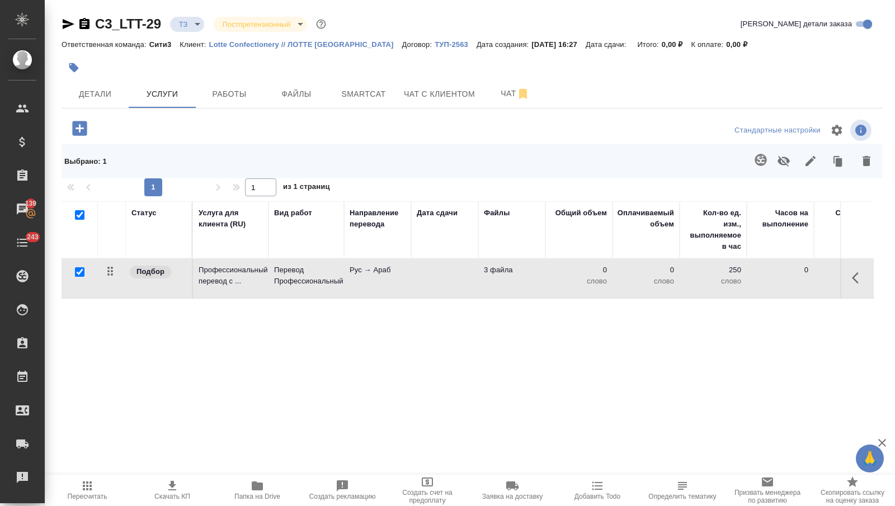
click at [295, 265] on p "Перевод Профессиональный" at bounding box center [306, 276] width 64 height 22
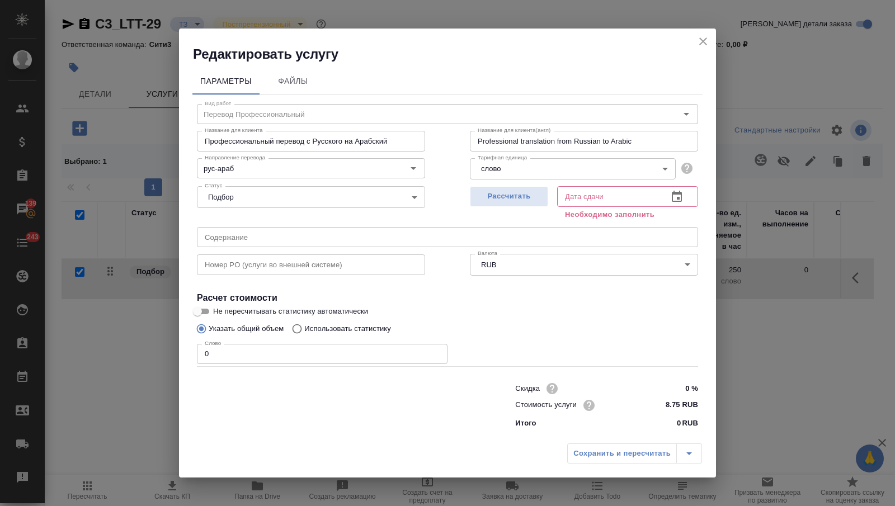
click at [375, 329] on p "Использовать статистику" at bounding box center [347, 328] width 87 height 11
click at [304, 329] on input "Использовать статистику" at bounding box center [296, 328] width 18 height 21
radio input "true"
radio input "false"
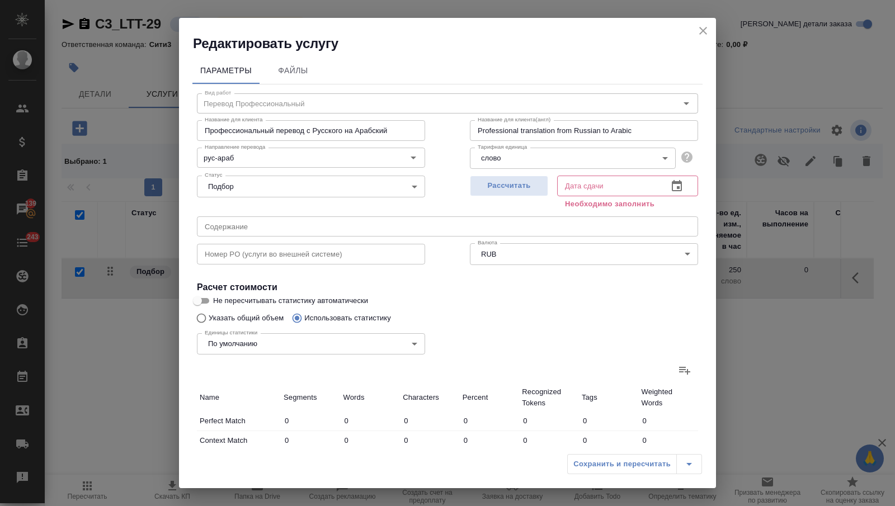
click at [683, 369] on icon at bounding box center [684, 370] width 13 height 13
click at [0, 0] on input "file" at bounding box center [0, 0] width 0 height 0
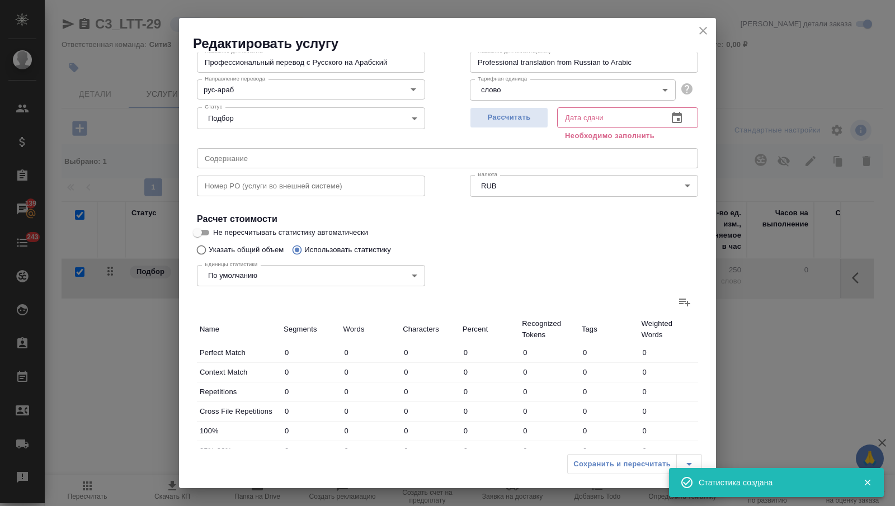
type input "16"
type input "128"
type input "752"
type input "123"
type input "603"
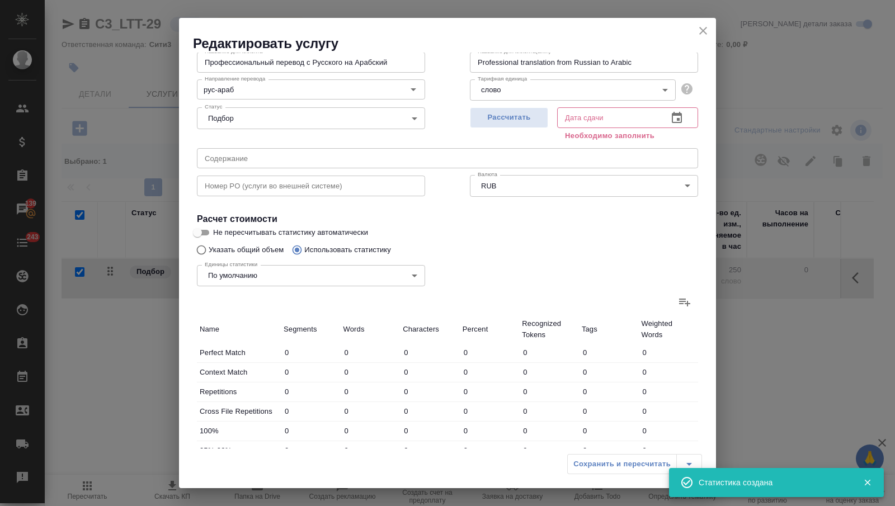
type input "3143"
type input "2"
type input "9"
type input "2"
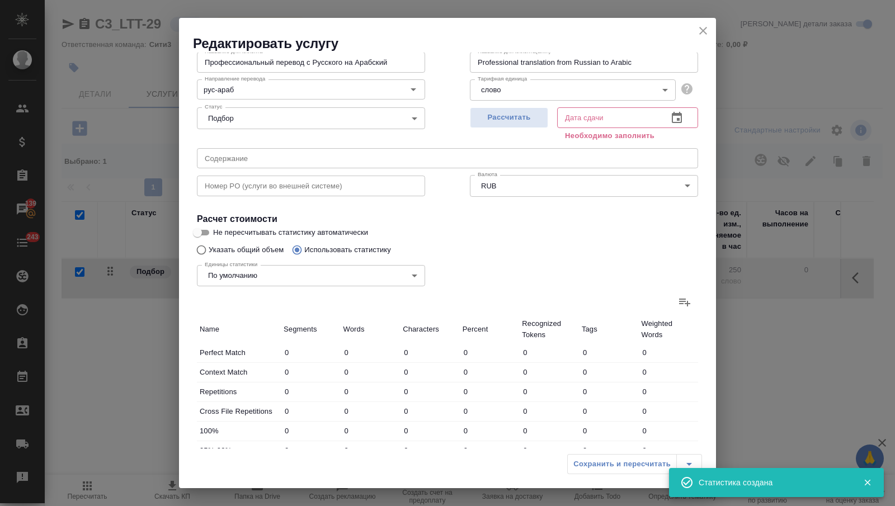
type input "6"
type input "46"
type input "1"
type input "18"
type input "118"
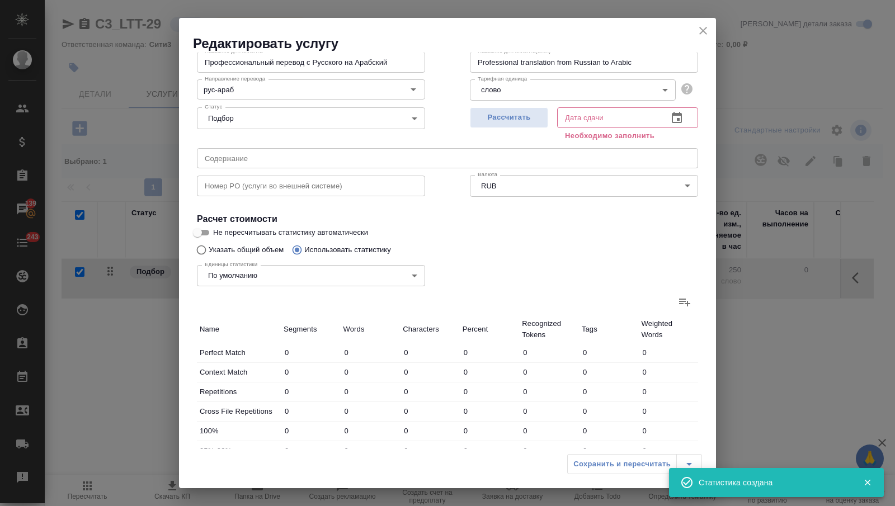
type input "15"
type input "61"
type input "254"
type input "609"
type input "3862"
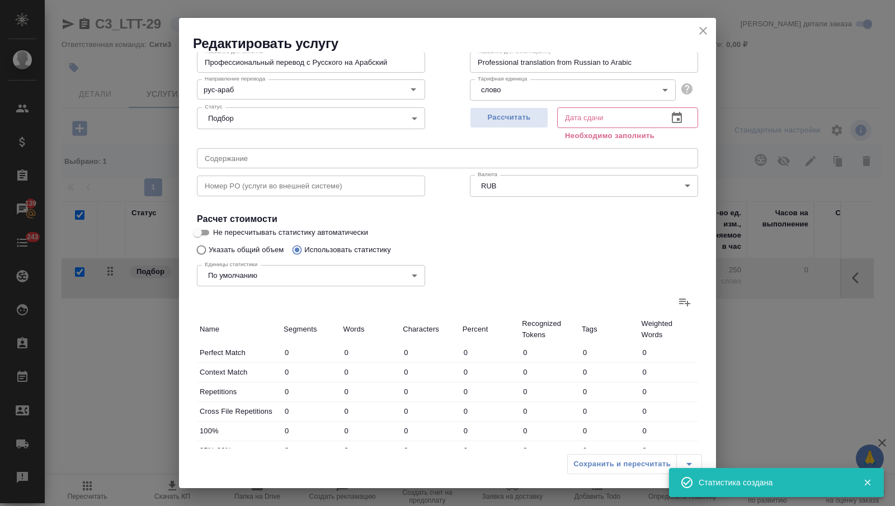
type input "22318"
type input "645"
type input "4077"
type input "23497"
type input "768"
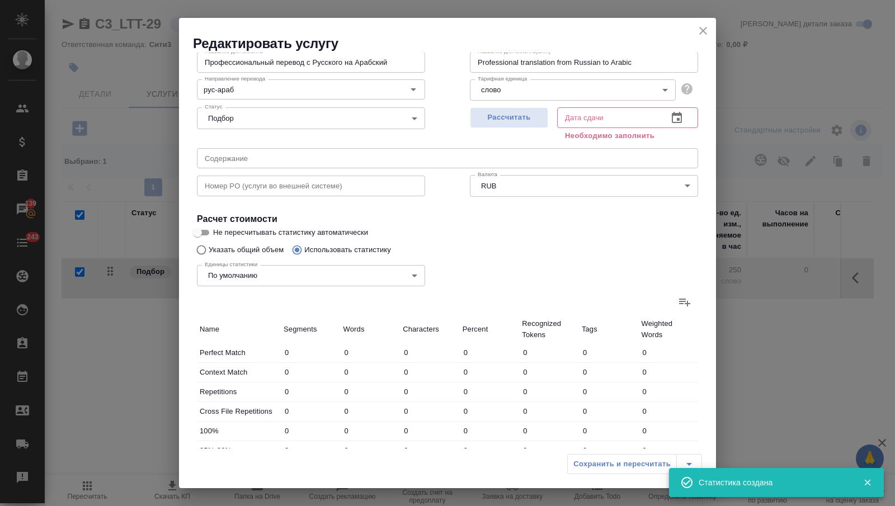
type input "4680"
type input "26640"
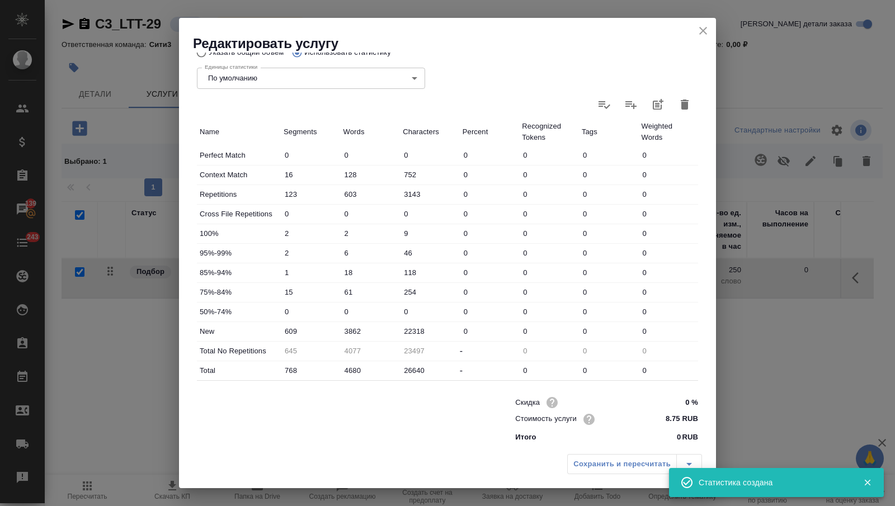
scroll to position [0, 0]
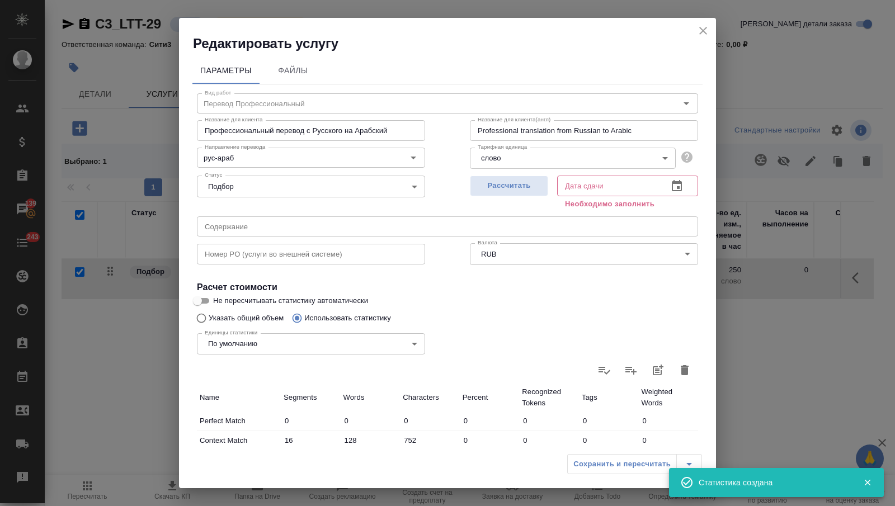
click at [677, 183] on icon "button" at bounding box center [677, 185] width 10 height 11
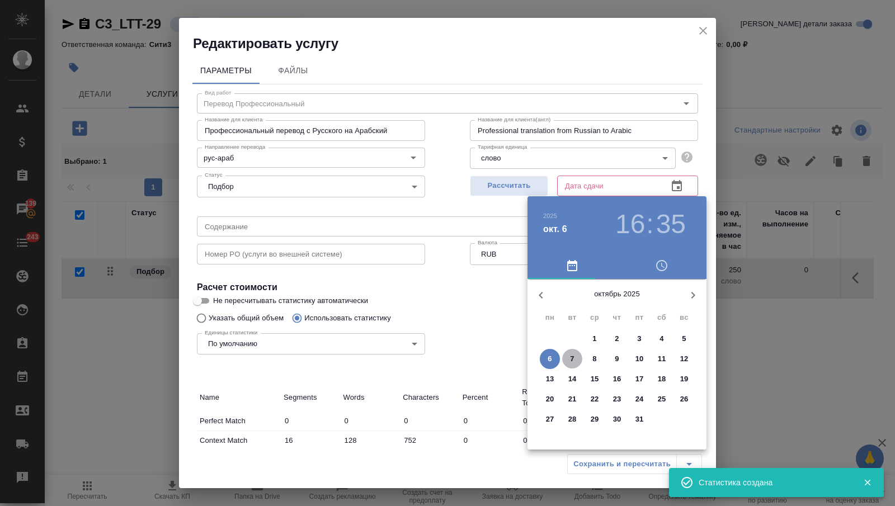
click at [575, 356] on span "7" at bounding box center [572, 359] width 20 height 11
type input "[DATE] 16:35"
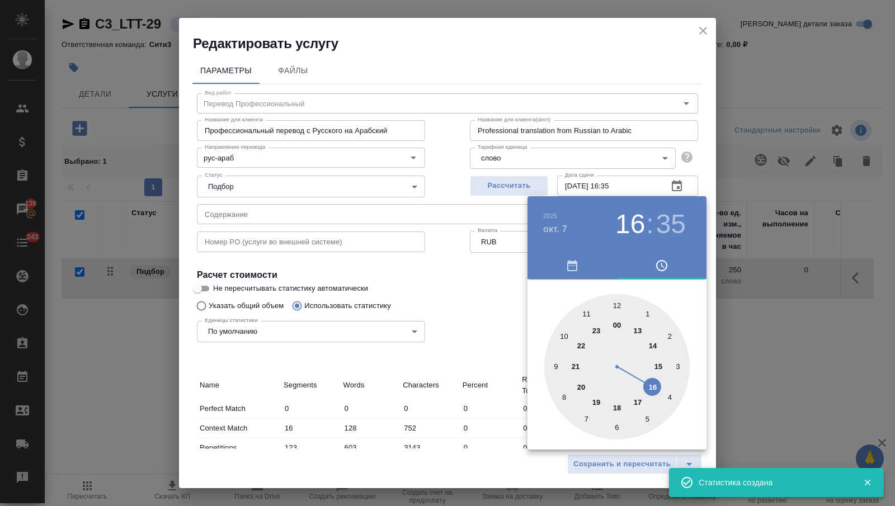
click at [445, 369] on div at bounding box center [447, 253] width 895 height 506
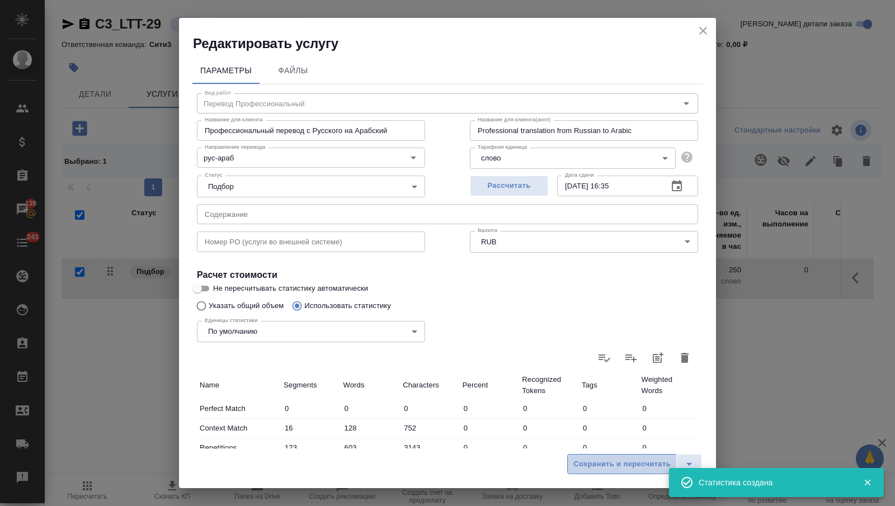
click at [573, 459] on button "Сохранить и пересчитать" at bounding box center [622, 464] width 110 height 20
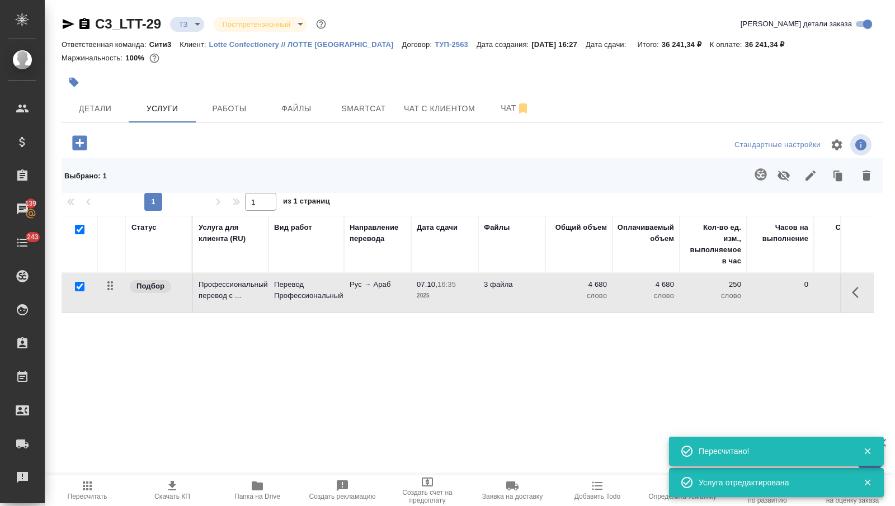
click at [68, 23] on icon "button" at bounding box center [69, 24] width 12 height 10
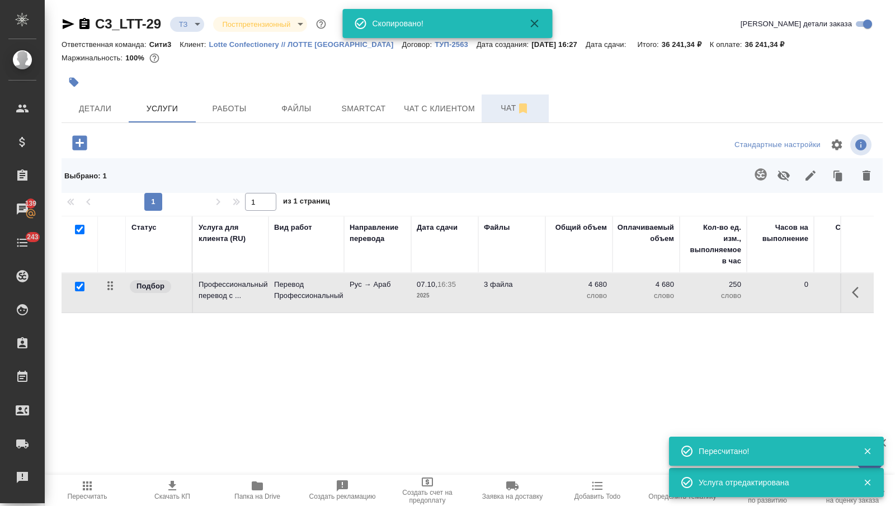
click at [495, 103] on span "Чат" at bounding box center [516, 108] width 54 height 14
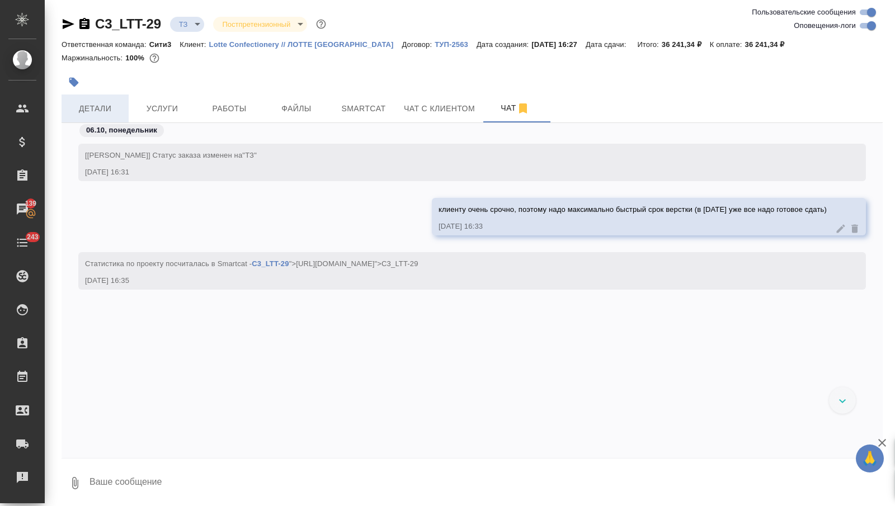
click at [100, 111] on span "Детали" at bounding box center [95, 109] width 54 height 14
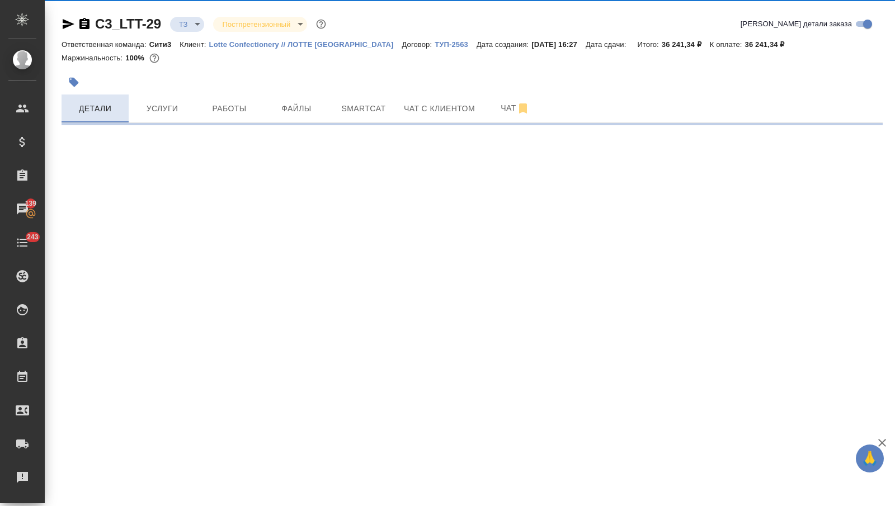
select select "RU"
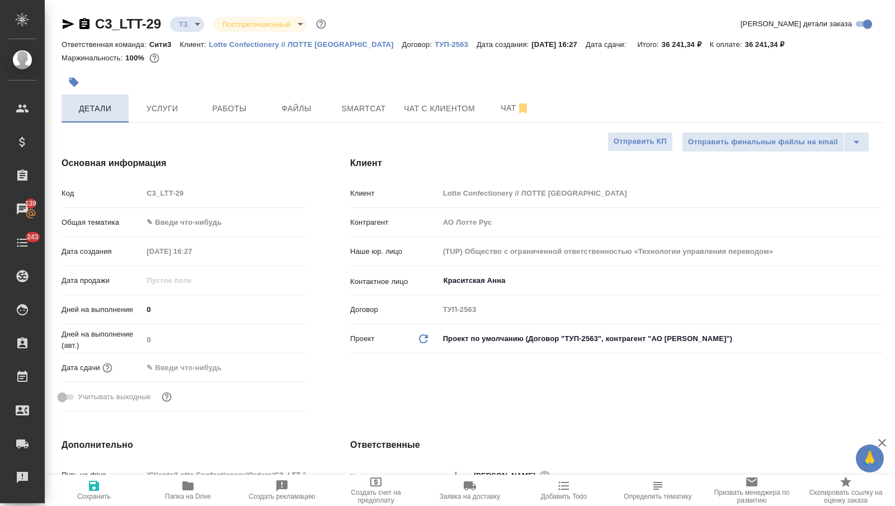
type textarea "x"
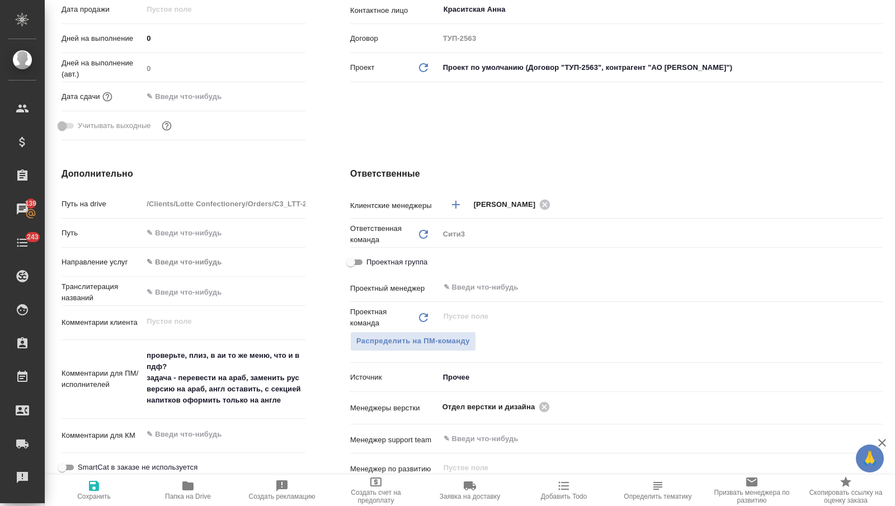
scroll to position [270, 0]
type textarea "x"
click at [226, 364] on textarea "проверьте, плиз, в аи то же меню, что и в пдф? задача - перевести на араб, заме…" at bounding box center [224, 380] width 162 height 64
type textarea "проверьте, плиз, в аи то же меню, что и в пдф? задача - перевести на араб, заме…"
type textarea "x"
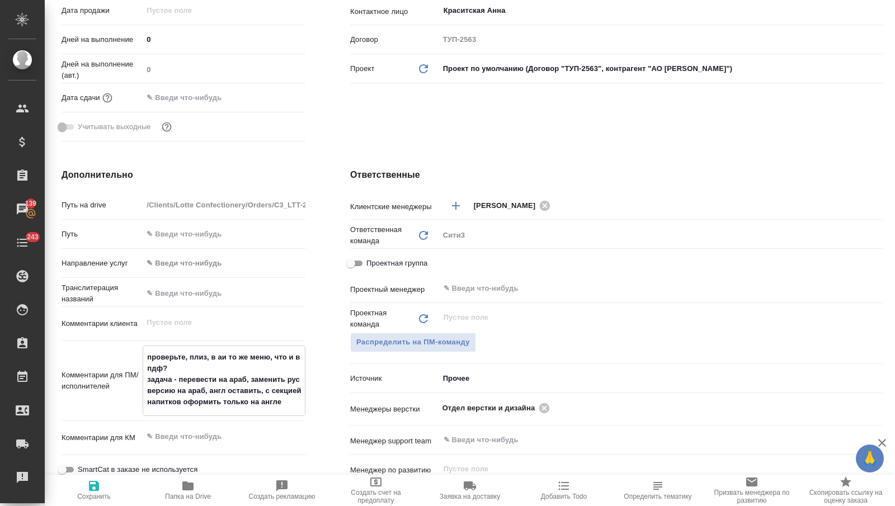
type textarea "x"
type textarea "проверьте, плиз, в аи то же меню, что и в пдф? к задача - перевести на араб, за…"
type textarea "x"
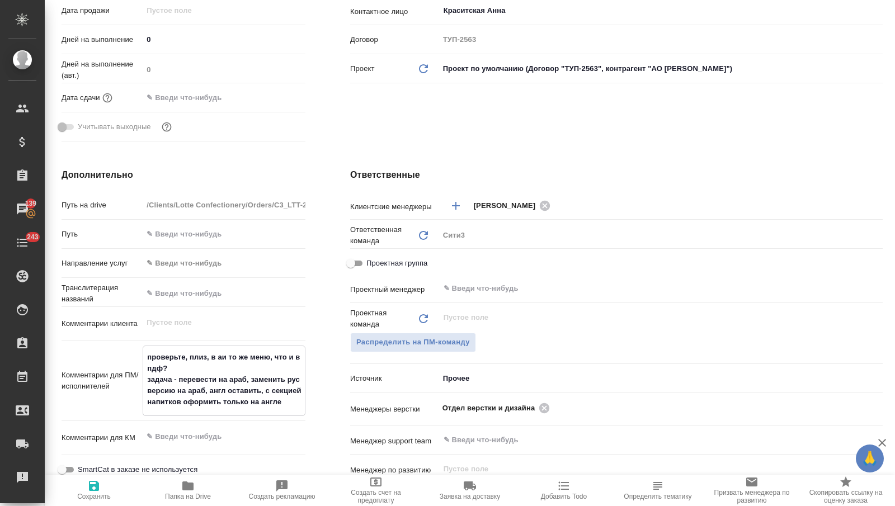
type textarea "x"
type textarea "проверьте, плиз, в аи то же меню, что и в пдф? кл задача - перевести на араб, з…"
type textarea "x"
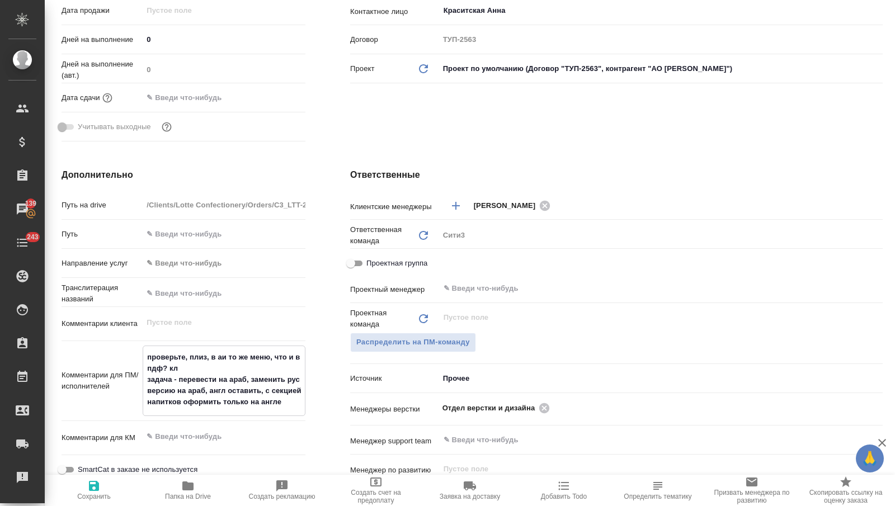
type textarea "x"
type textarea "проверьте, плиз, в аи то же меню, что и в пдф? кли задача - перевести на араб, …"
type textarea "x"
type textarea "проверьте, плиз, в аи то же меню, что и в пдф? клие задача - перевести на араб,…"
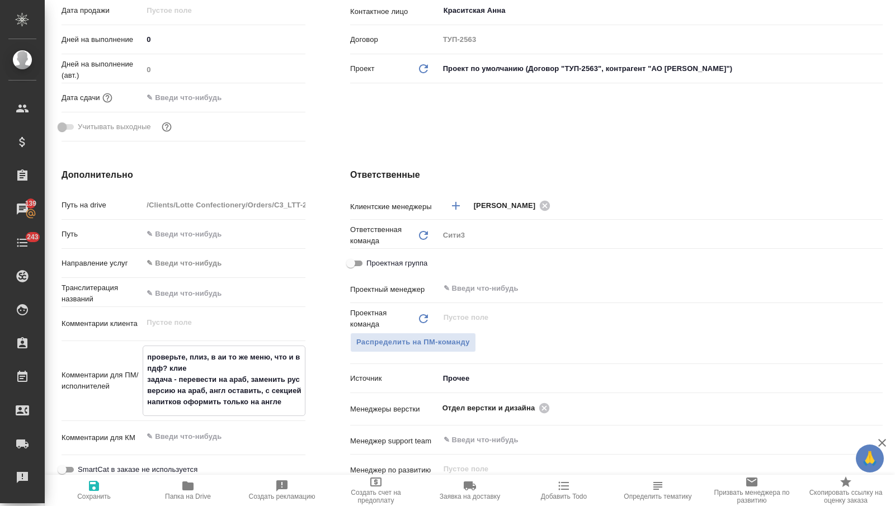
type textarea "x"
type textarea "проверьте, плиз, в аи то же меню, что и в пдф? клиен задача - перевести на араб…"
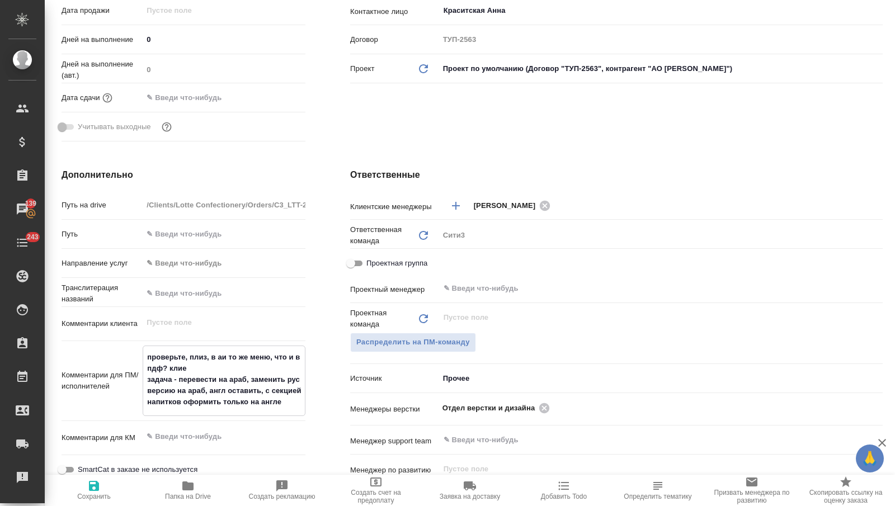
type textarea "x"
type textarea "проверьте, плиз, в аи то же меню, что и в пдф? клиенн задача - перевести на ара…"
type textarea "x"
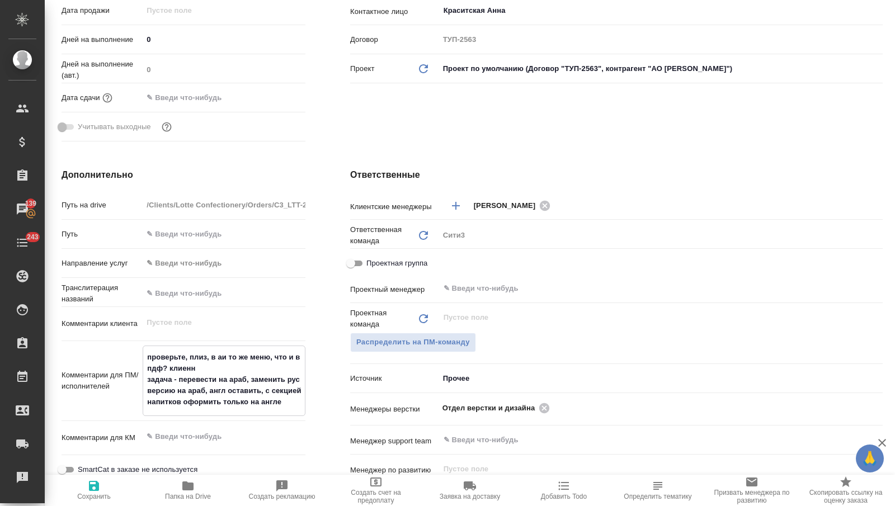
type textarea "x"
type textarea "проверьте, плиз, в аи то же меню, что и в пдф? клиен задача - перевести на араб…"
type textarea "x"
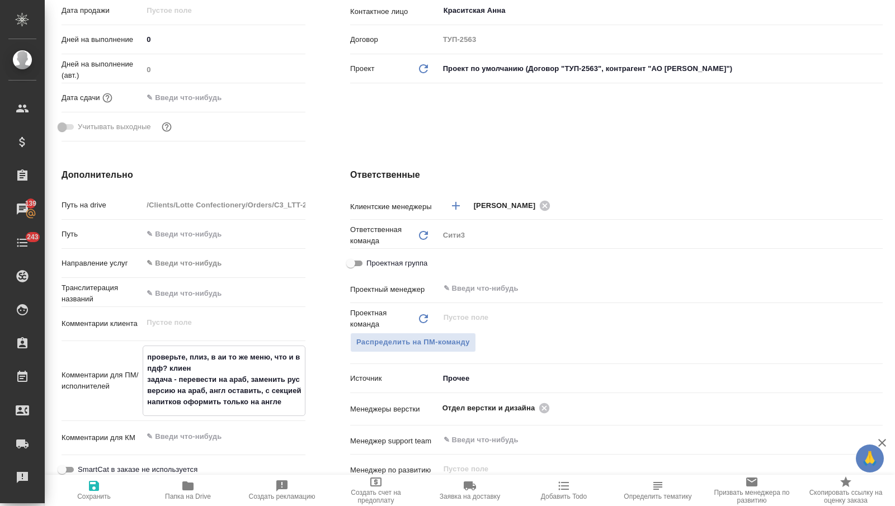
type textarea "проверьте, плиз, в аи то же меню, что и в пдф? клиент задача - перевести на ара…"
type textarea "x"
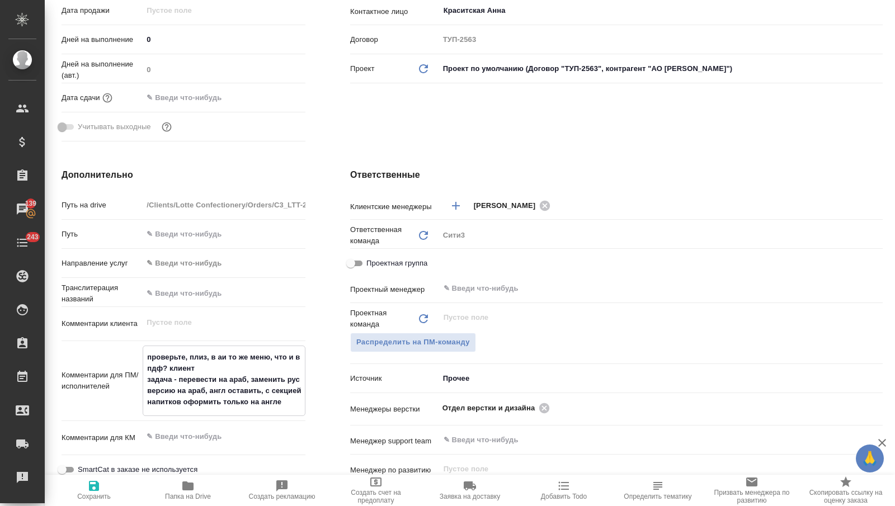
type textarea "проверьте, плиз, в аи то же меню, что и в пдф? клиент задача - перевести на ара…"
type textarea "x"
type textarea "проверьте, плиз, в аи то же меню, что и в пдф? клиент п задача - перевести на а…"
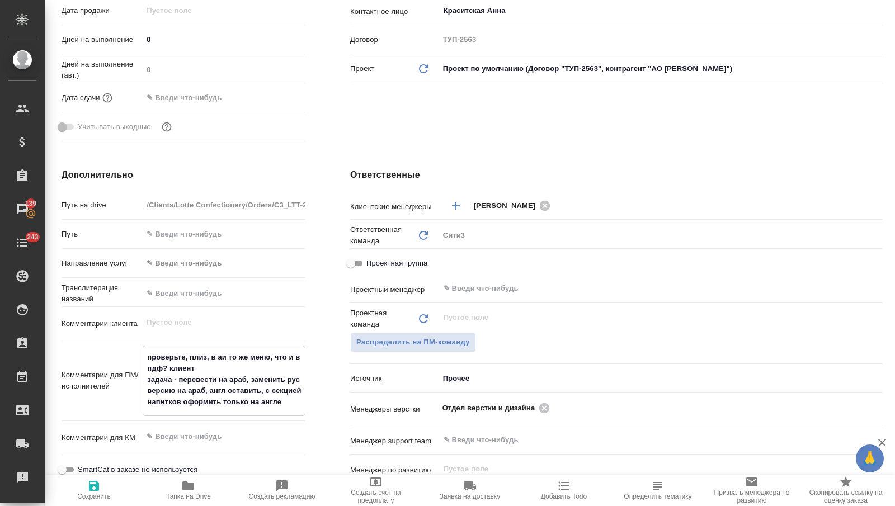
type textarea "x"
type textarea "проверьте, плиз, в аи то же меню, что и в пдф? клиент пр задача - перевести на …"
type textarea "x"
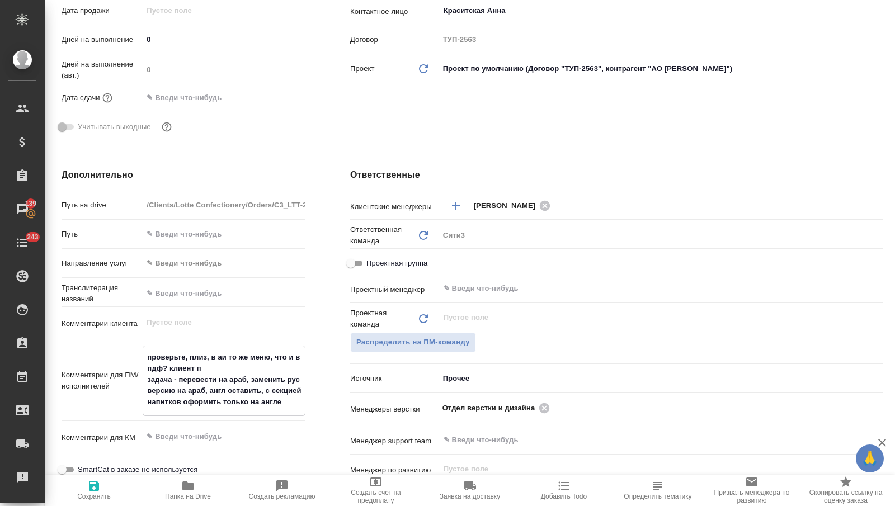
type textarea "x"
type textarea "проверьте, плиз, в аи то же меню, что и в пдф? клиент при задача - перевести на…"
type textarea "x"
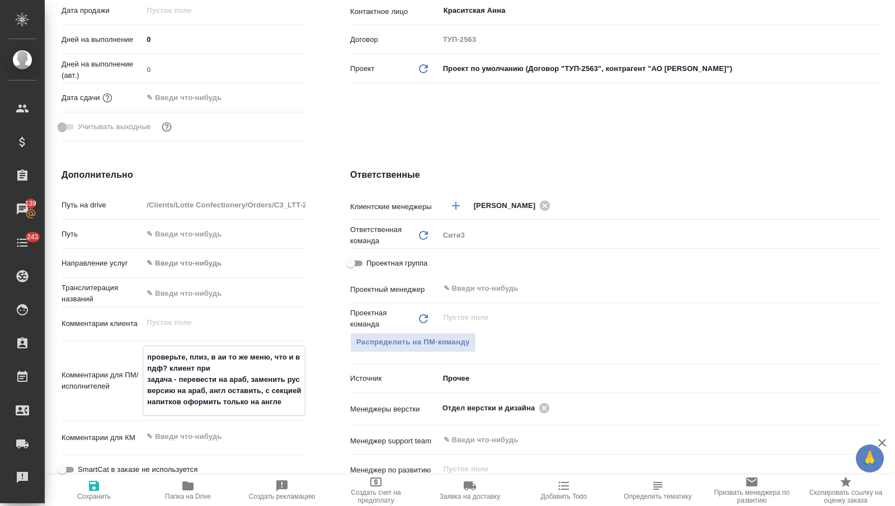
type textarea "x"
type textarea "проверьте, плиз, в аи то же меню, что и в пдф? клиент прис задача - перевести н…"
type textarea "x"
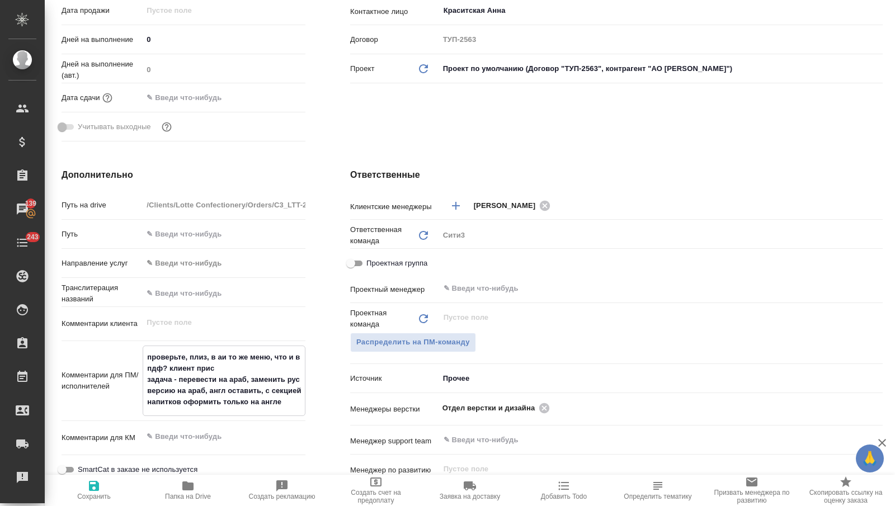
type textarea "проверьте, плиз, в аи то же меню, что и в пдф? клиент присл задача - перевести …"
type textarea "x"
type textarea "проверьте, плиз, в аи то же меню, что и в пдф? клиент присла задача - перевести…"
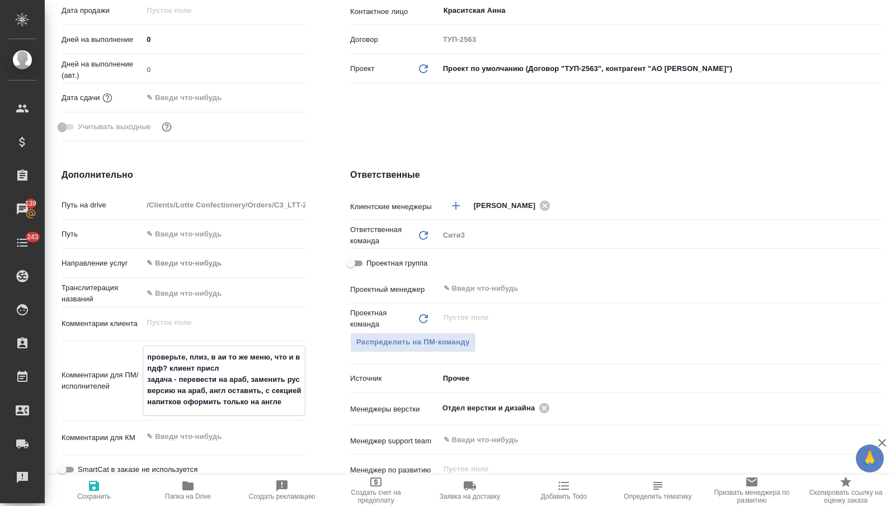
type textarea "x"
type textarea "проверьте, плиз, в аи то же меню, что и в пдф? клиент прислал задача - перевест…"
type textarea "x"
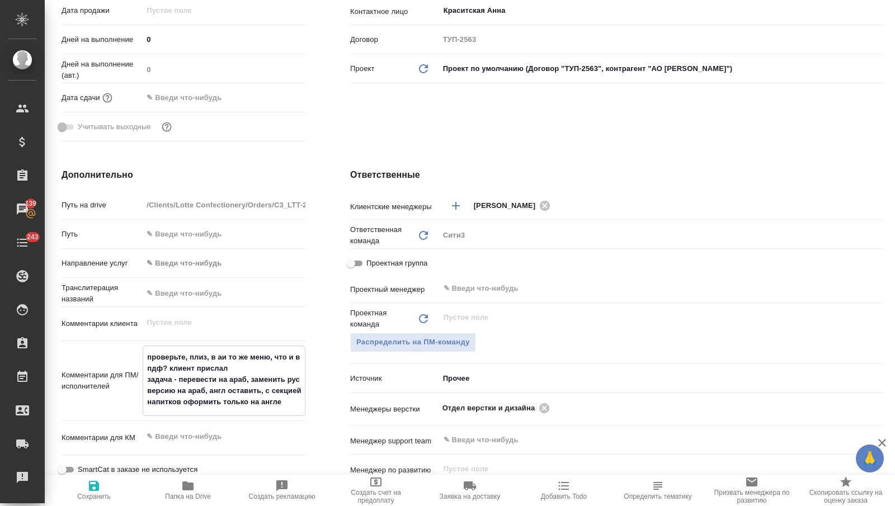
type textarea "x"
type textarea "проверьте, плиз, в аи то же меню, что и в пдф? клиент прислал задача - перевест…"
type textarea "x"
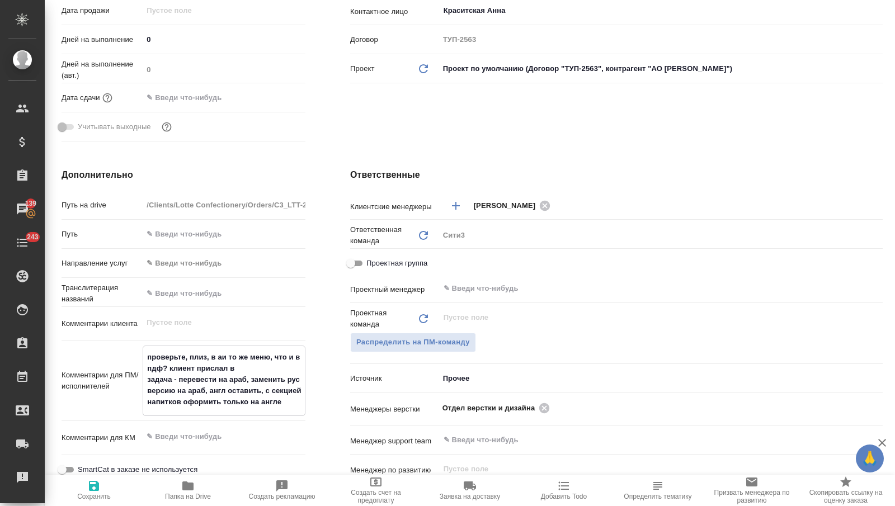
type textarea "проверьте, плиз, в аи то же меню, что и в пдф? клиент прислал во задача - перев…"
type textarea "x"
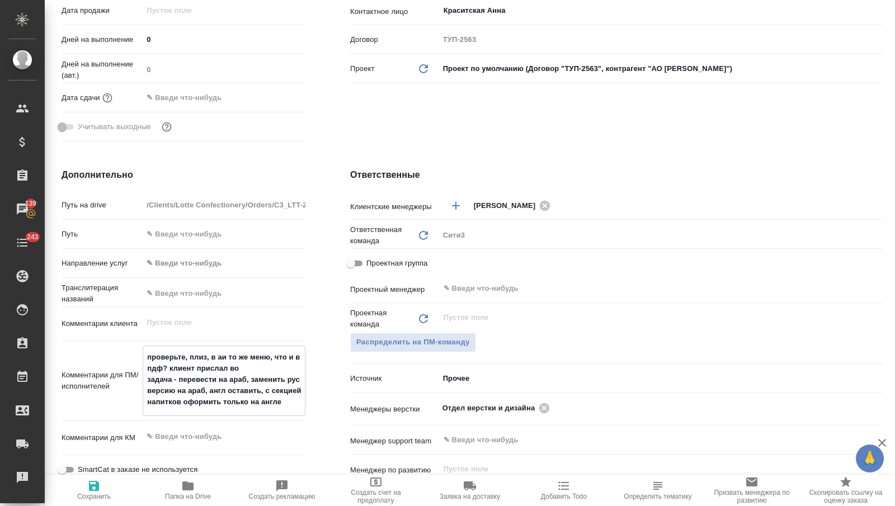
type textarea "проверьте, плиз, в аи то же меню, что и в пдф? клиент прислал вот задача - пере…"
type textarea "x"
type textarea "проверьте, плиз, в аи то же меню, что и в пдф? клиент прислал вот задача - пере…"
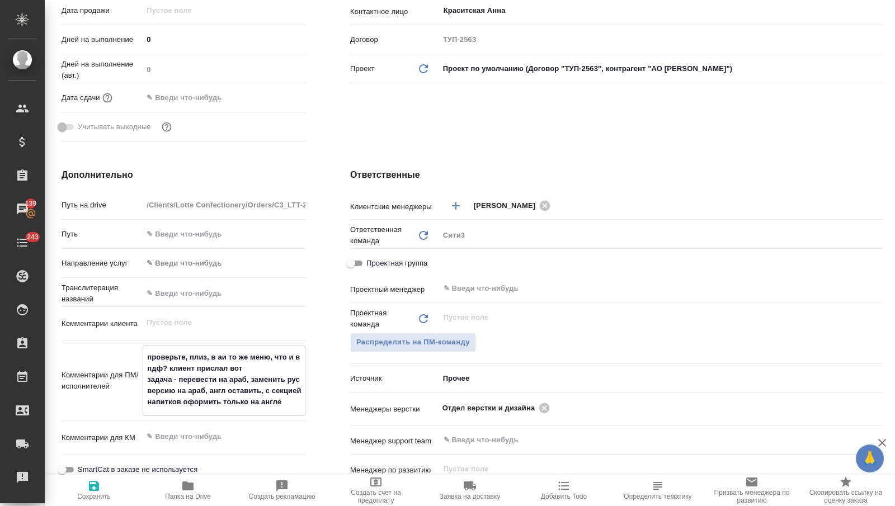
type textarea "x"
type textarea "проверьте, плиз, в аи то же меню, что и в пдф? клиент прислал вот п задача - пе…"
type textarea "x"
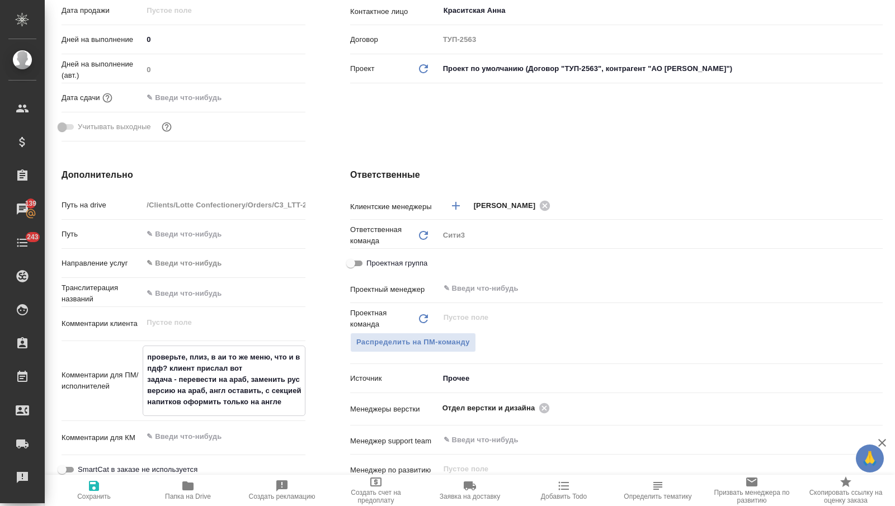
type textarea "x"
type textarea "проверьте, плиз, в аи то же меню, что и в пдф? клиент прислал вот пд задача - п…"
type textarea "x"
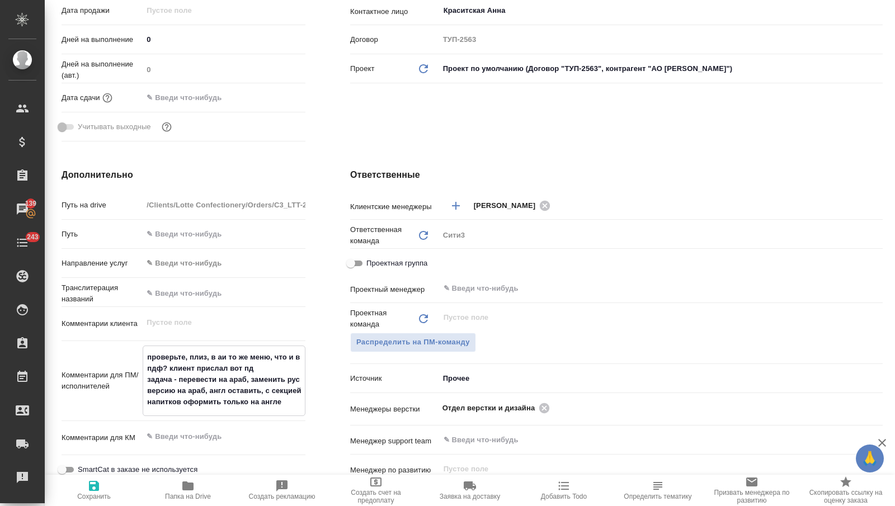
type textarea "x"
type textarea "проверьте, плиз, в аи то же меню, что и в пдф? клиент прислал вот пдф задача - …"
type textarea "x"
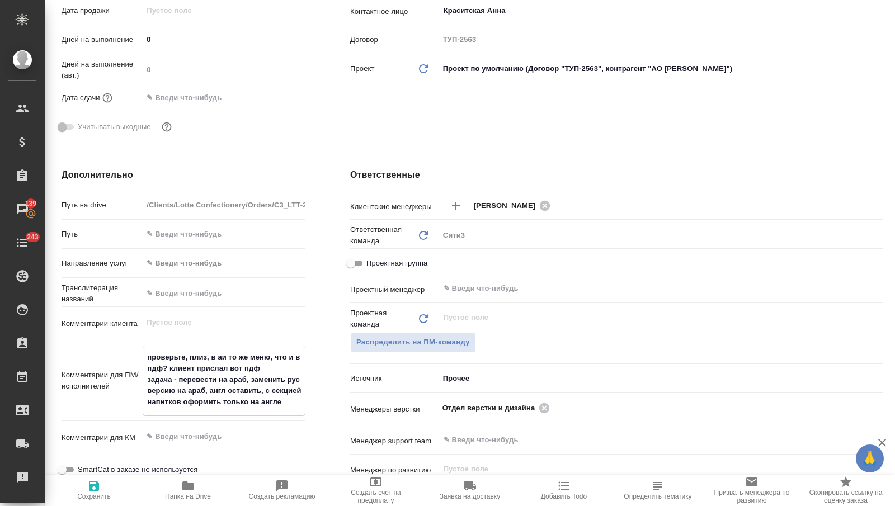
type textarea "проверьте, плиз, в аи то же меню, что и в пдф? клиент прислал вот пдф задача - …"
type textarea "x"
type textarea "проверьте, плиз, в аи то же меню, что и в пдф? клиент прислал вот пдф и задача …"
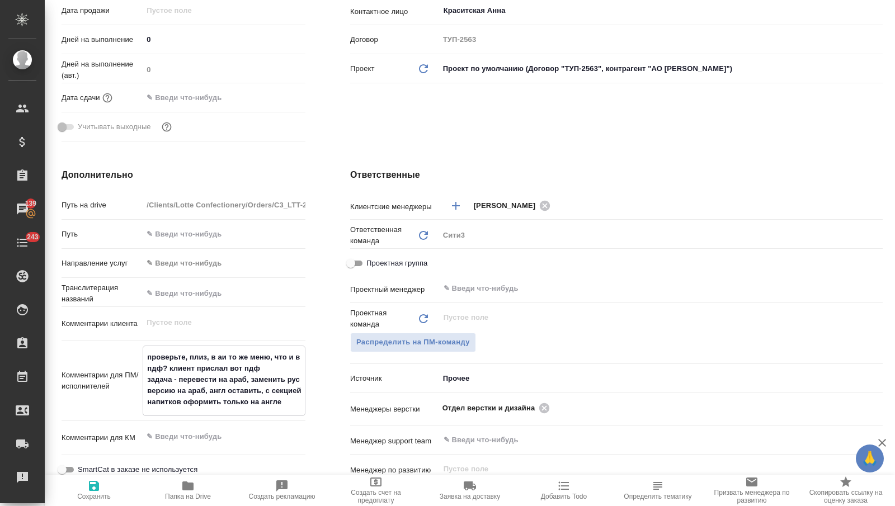
type textarea "x"
type textarea "проверьте, плиз, в аи то же меню, что и в пдф? клиент прислал вот пдф и задача …"
type textarea "x"
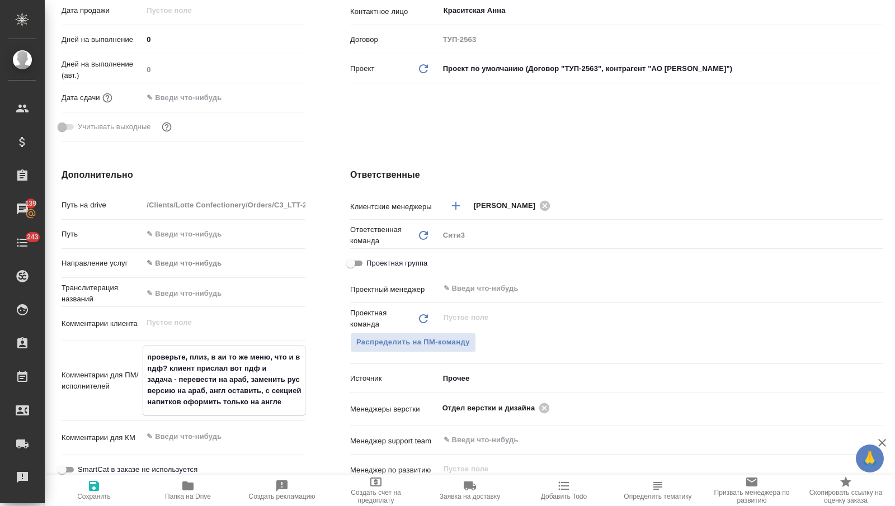
type textarea "x"
type textarea "проверьте, плиз, в аи то же меню, что и в пдф? клиент прислал вот пдф и 2 задач…"
type textarea "x"
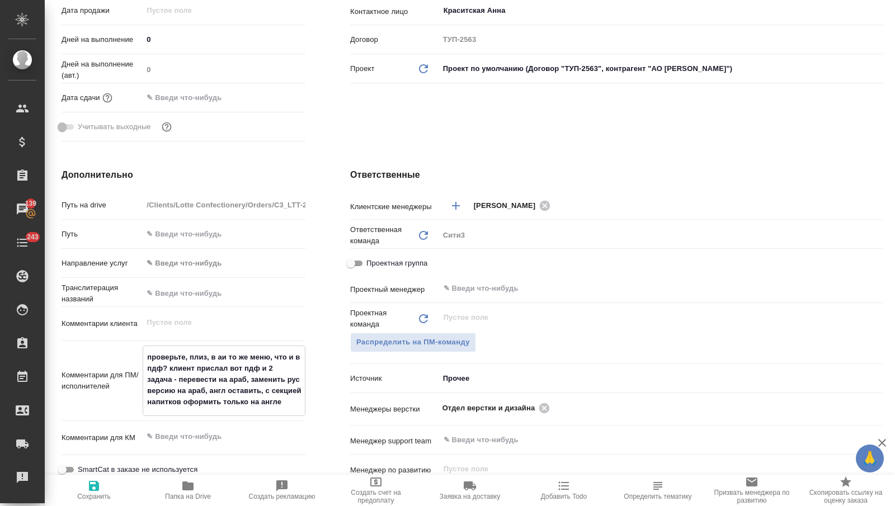
type textarea "x"
type textarea "проверьте, плиз, в аи то же меню, что и в пдф? клиент прислал вот пдф и 2 задач…"
type textarea "x"
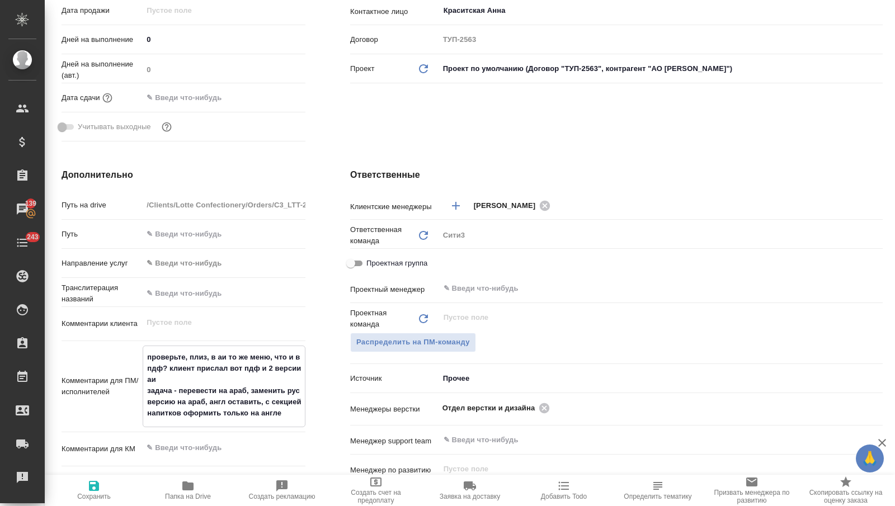
click at [109, 489] on span "Сохранить" at bounding box center [94, 490] width 81 height 21
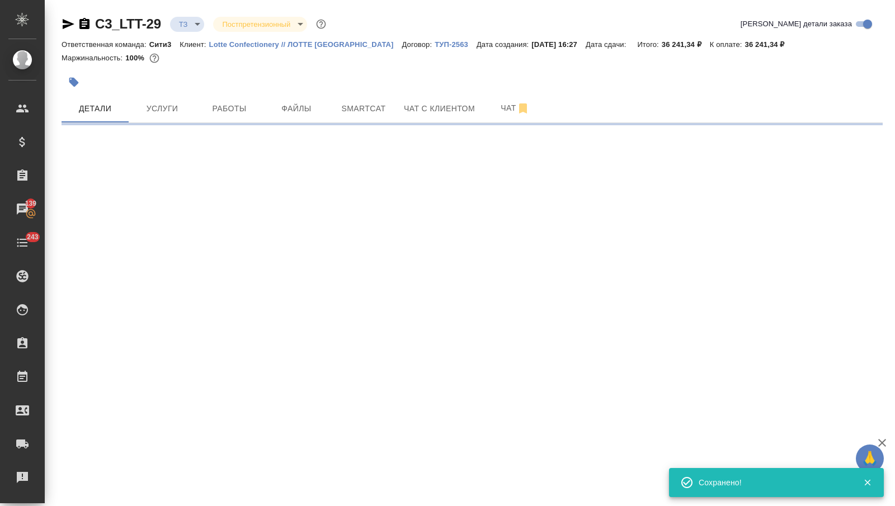
scroll to position [0, 0]
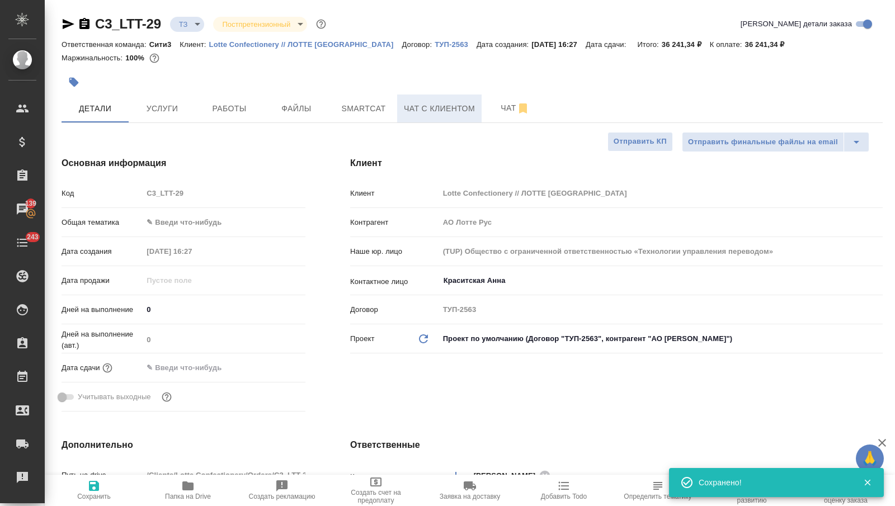
click at [482, 115] on button "Чат с клиентом" at bounding box center [439, 109] width 85 height 28
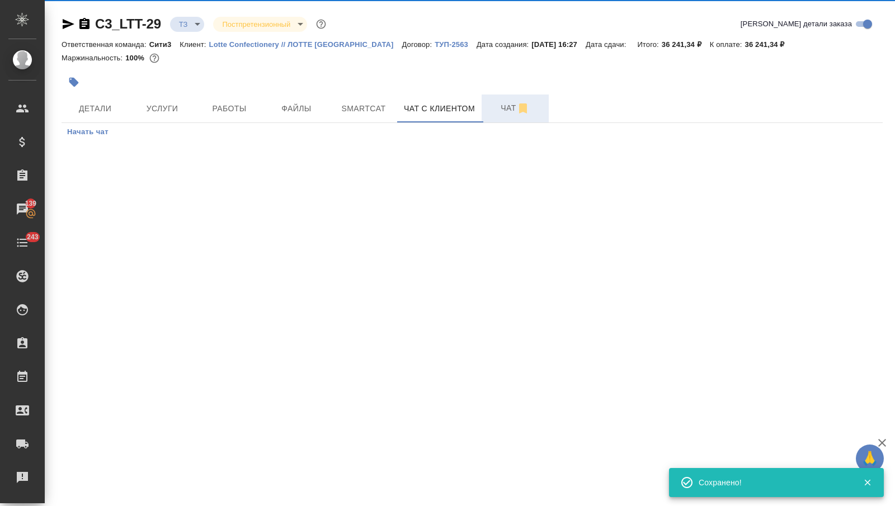
click at [495, 115] on span "Чат" at bounding box center [516, 108] width 54 height 14
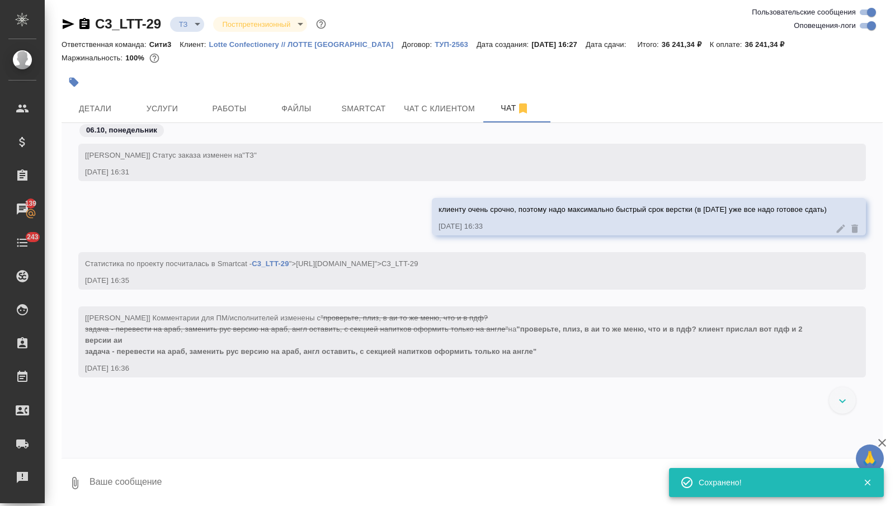
scroll to position [3, 0]
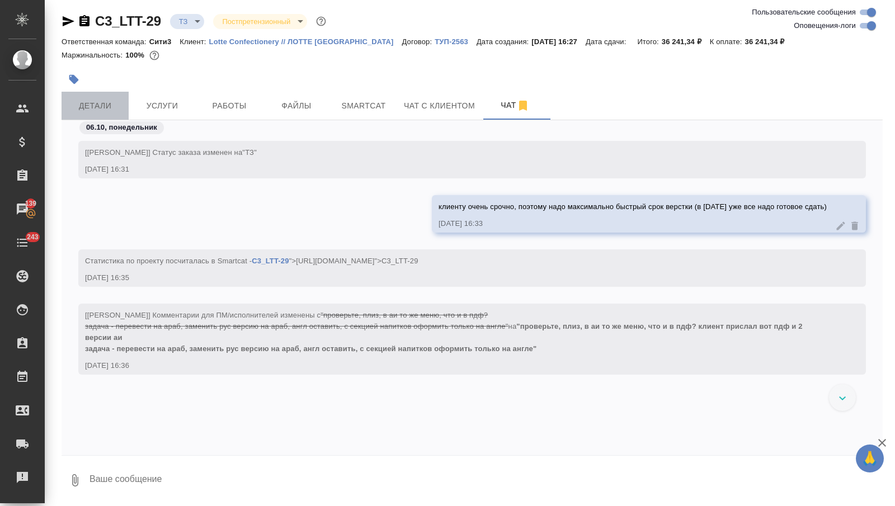
click at [109, 110] on span "Детали" at bounding box center [95, 106] width 54 height 14
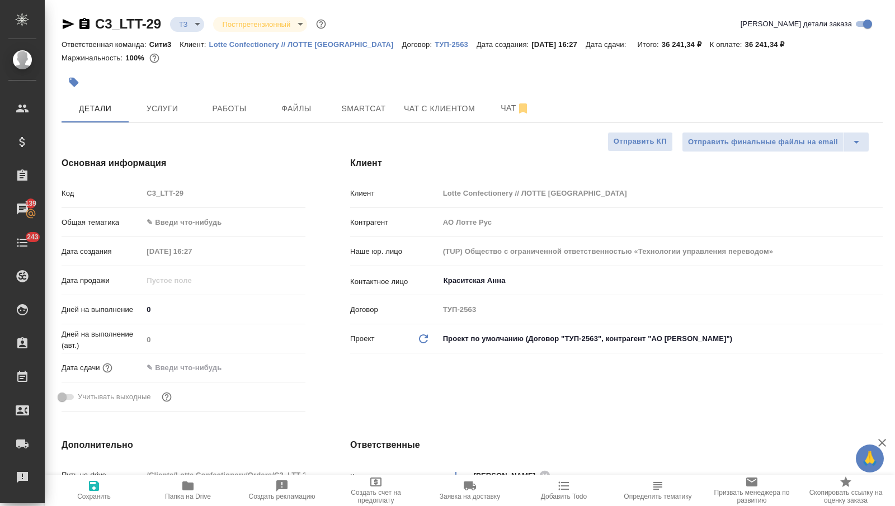
click at [64, 23] on icon "button" at bounding box center [68, 23] width 13 height 13
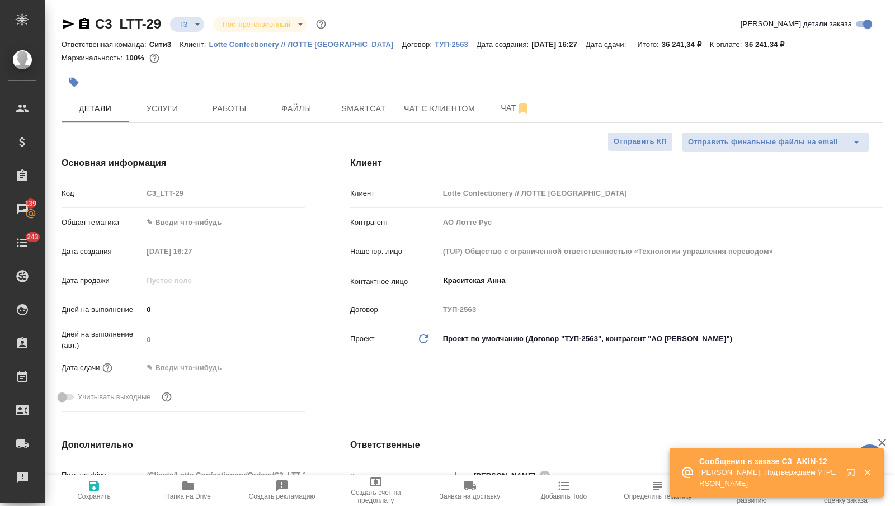
click at [848, 473] on icon "button" at bounding box center [853, 474] width 13 height 13
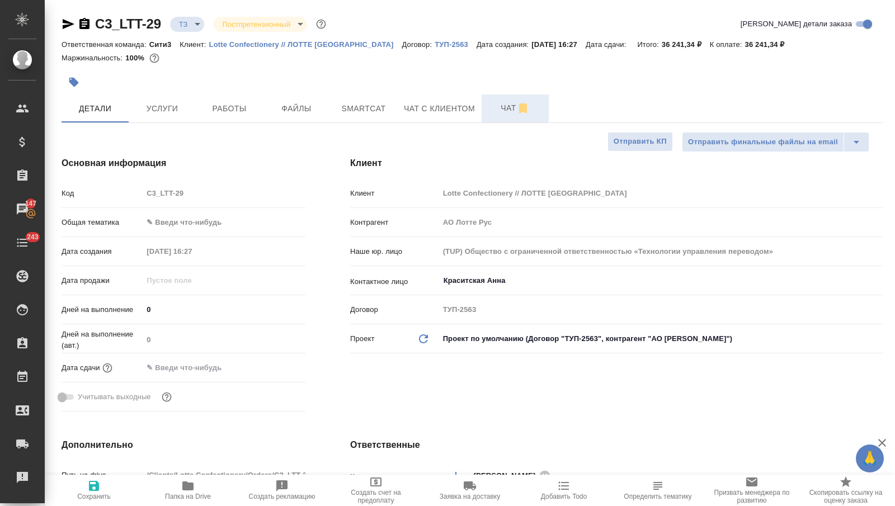
click at [500, 113] on span "Чат" at bounding box center [516, 108] width 54 height 14
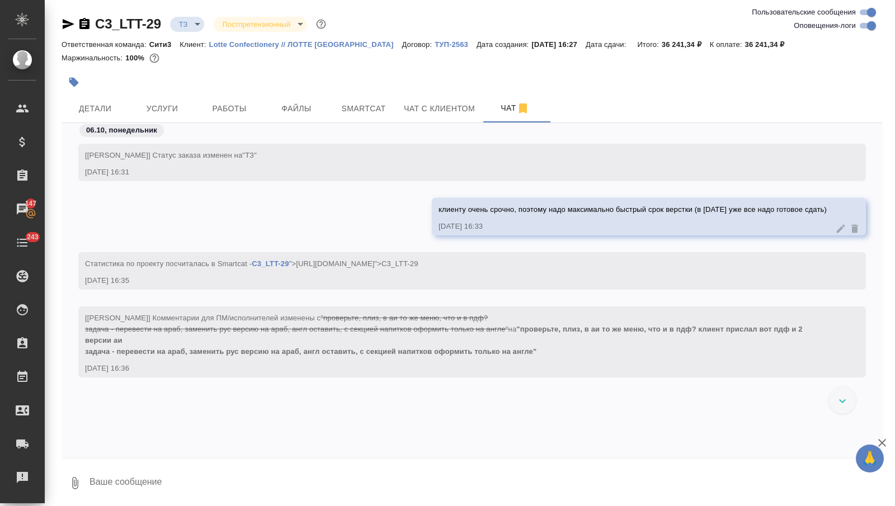
scroll to position [3, 0]
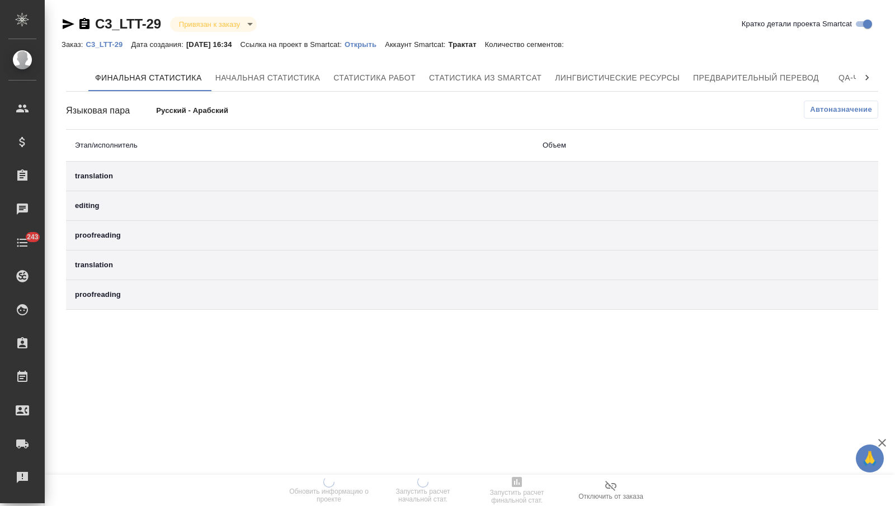
click at [382, 39] on link "Открыть" at bounding box center [365, 44] width 40 height 10
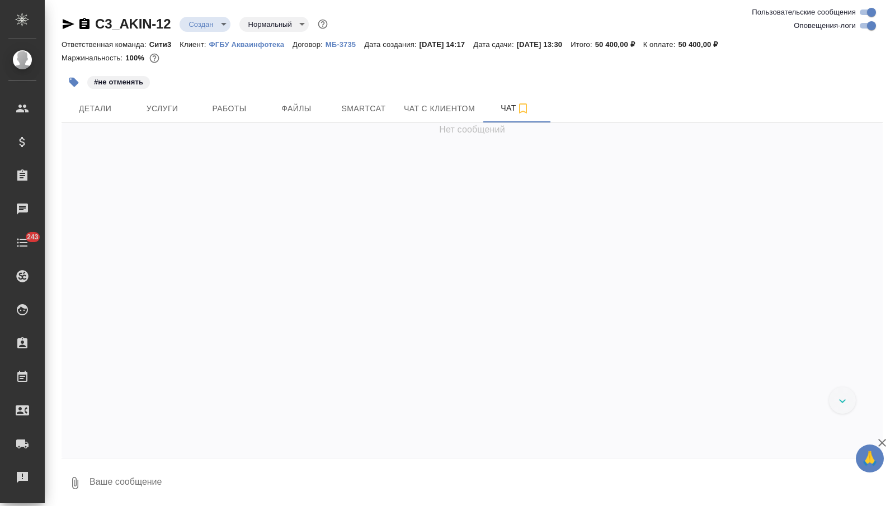
click at [128, 482] on textarea at bounding box center [485, 483] width 795 height 38
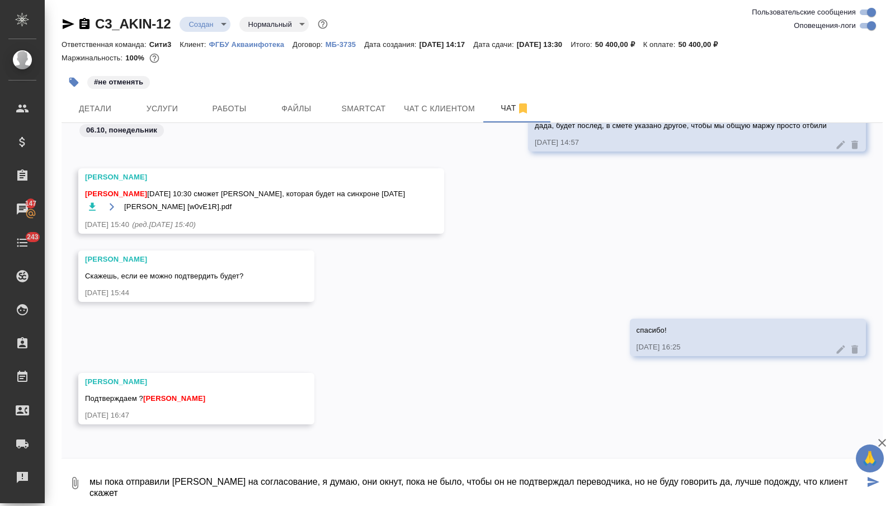
type textarea "мы пока отправили [PERSON_NAME] на согласование, я думаю, они окнут, пока не бы…"
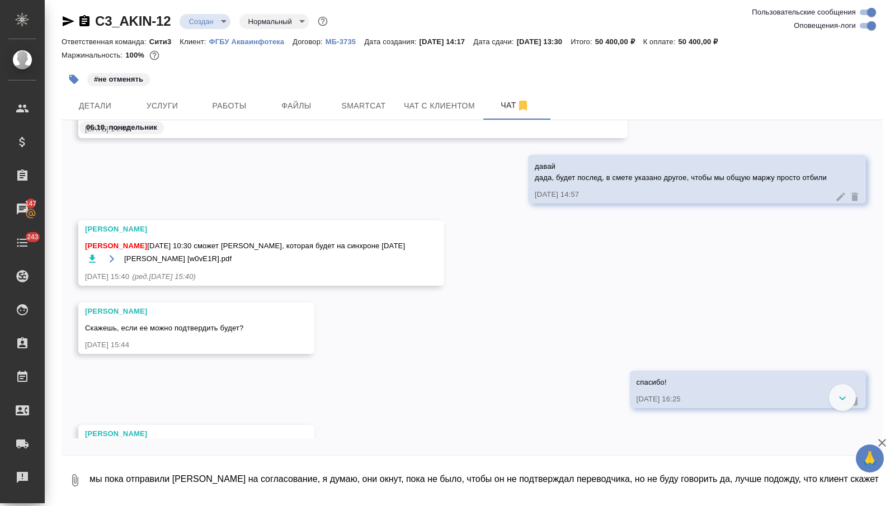
scroll to position [849, 0]
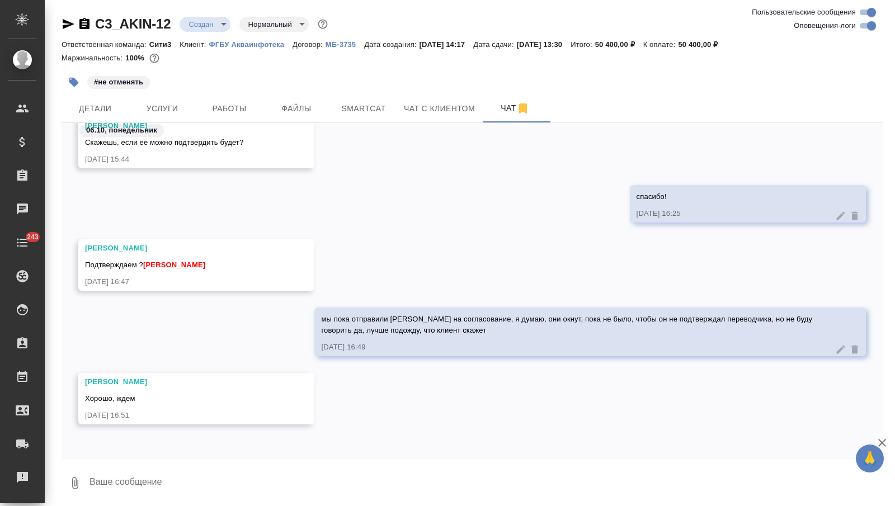
scroll to position [3, 0]
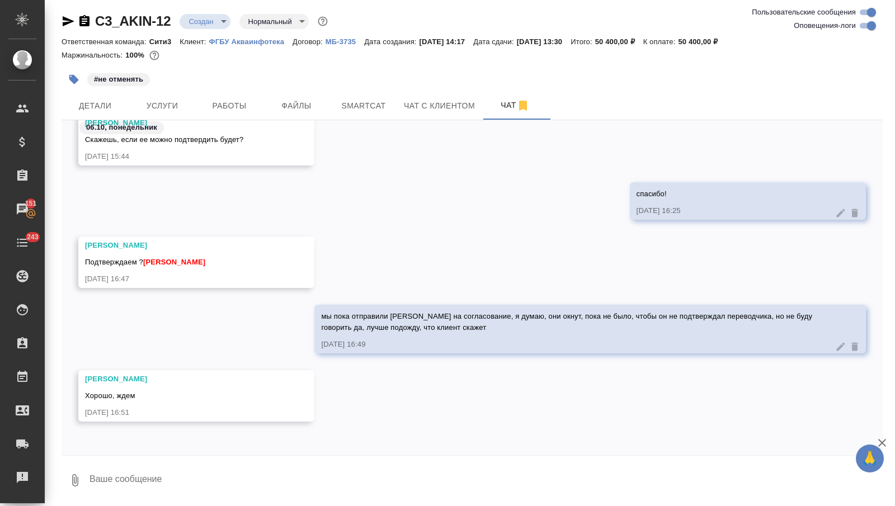
click at [227, 466] on textarea at bounding box center [485, 481] width 795 height 38
type textarea "Перк согласован"
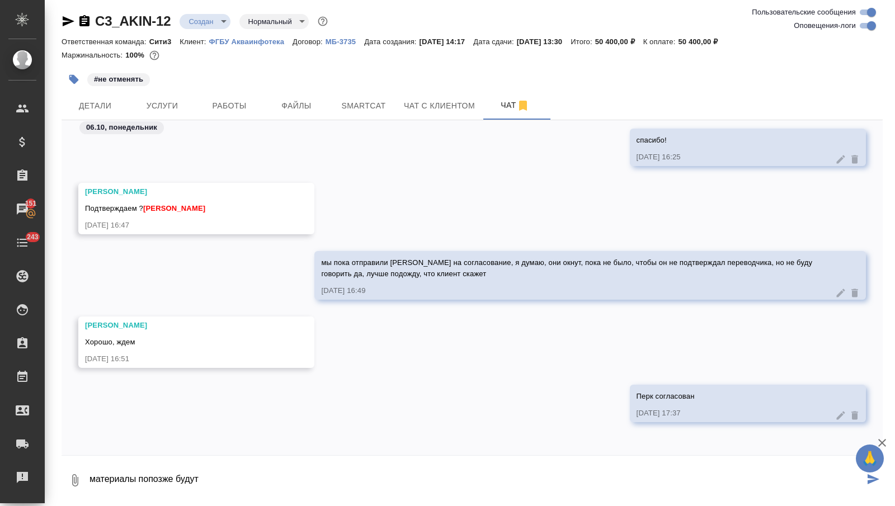
type textarea "материалы попозже будут"
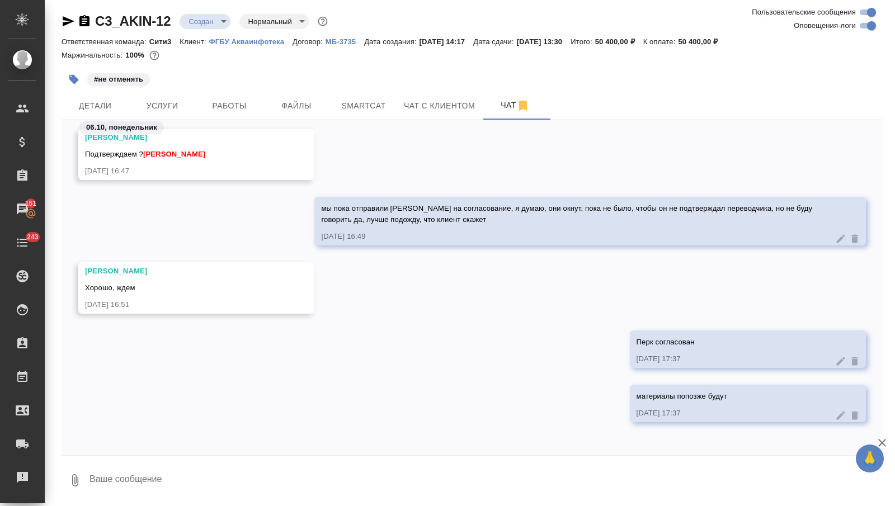
type textarea """
type textarea "2"
type textarea """
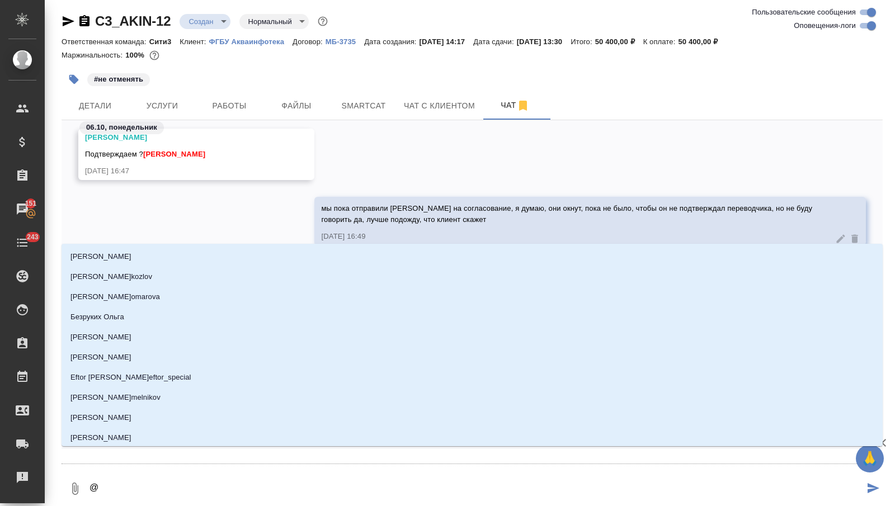
type textarea "@ф"
type input "ф"
type textarea "@фе"
type input "фе"
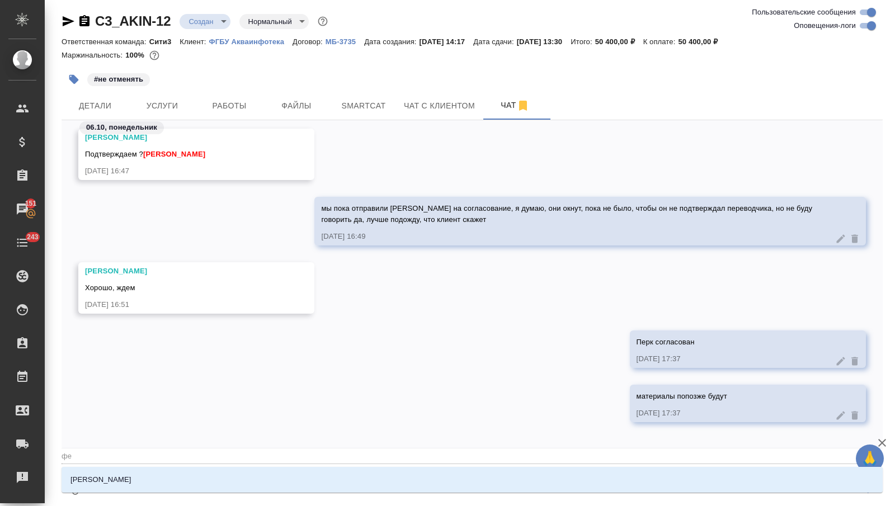
type textarea "@фед"
type input "фед"
type textarea "@федо"
type input "федо"
type textarea "@[PERSON_NAME]"
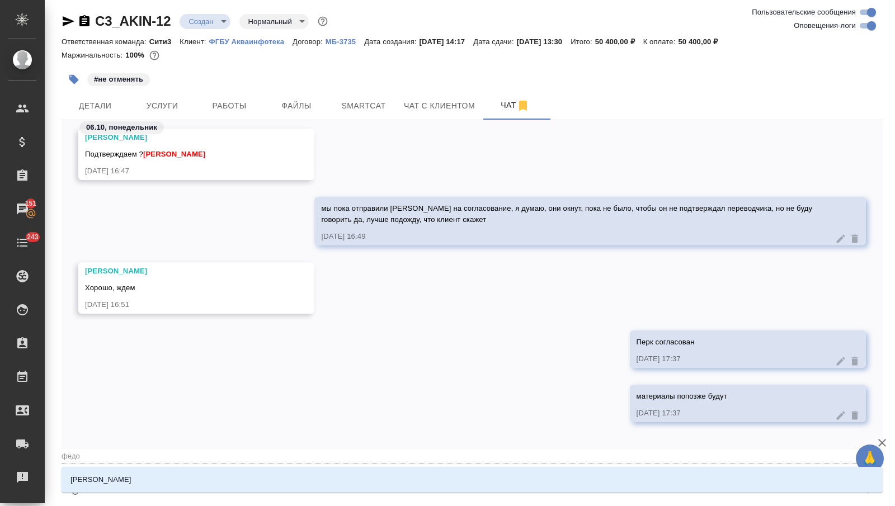
type input "федот"
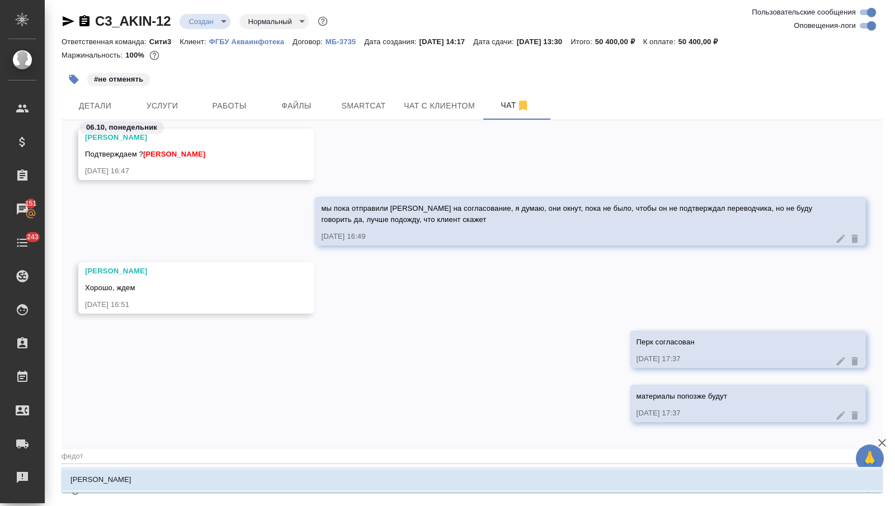
click at [106, 483] on p "[PERSON_NAME]" at bounding box center [101, 480] width 61 height 11
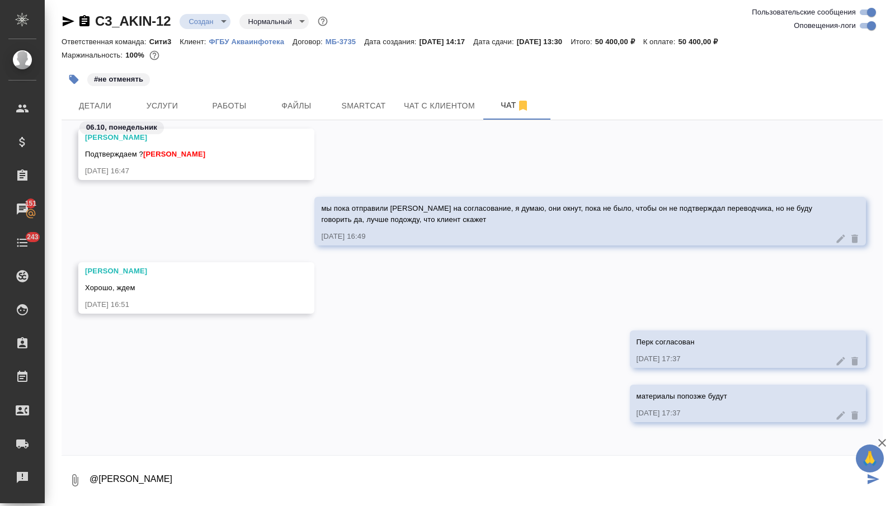
type textarea "@[PERSON_NAME]"
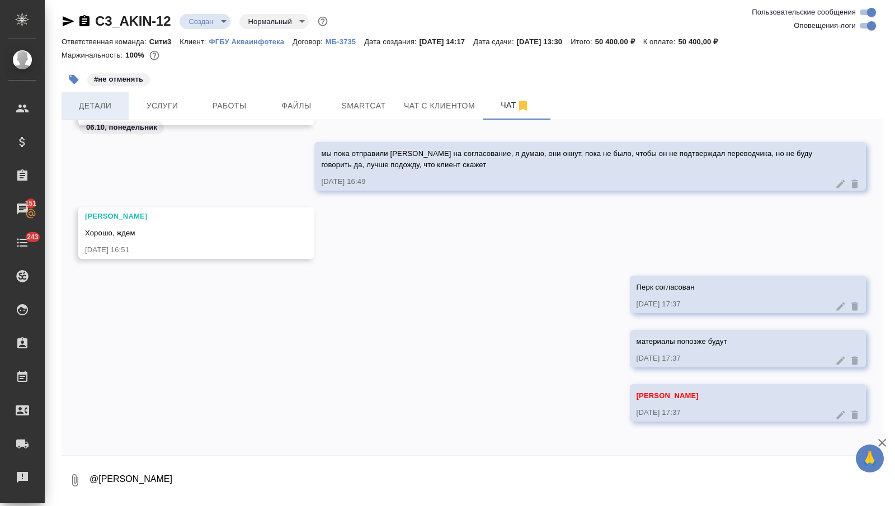
click at [107, 109] on span "Детали" at bounding box center [95, 106] width 54 height 14
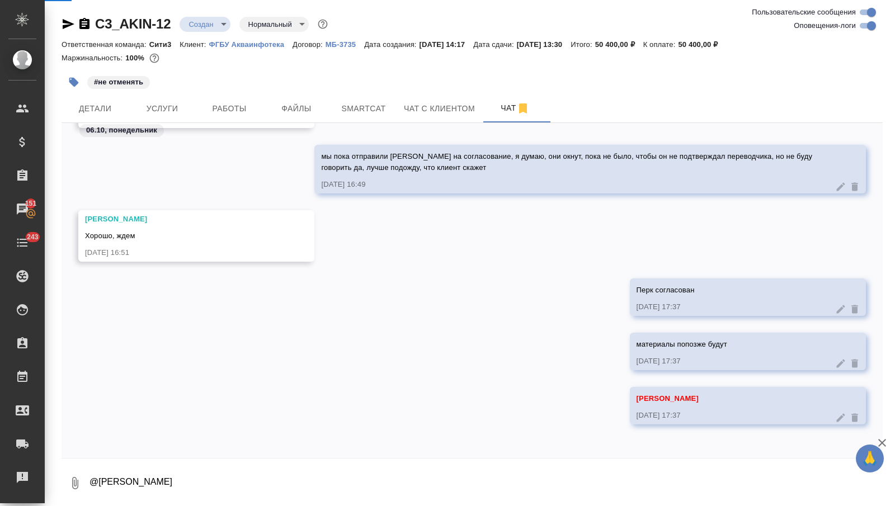
select select "RU"
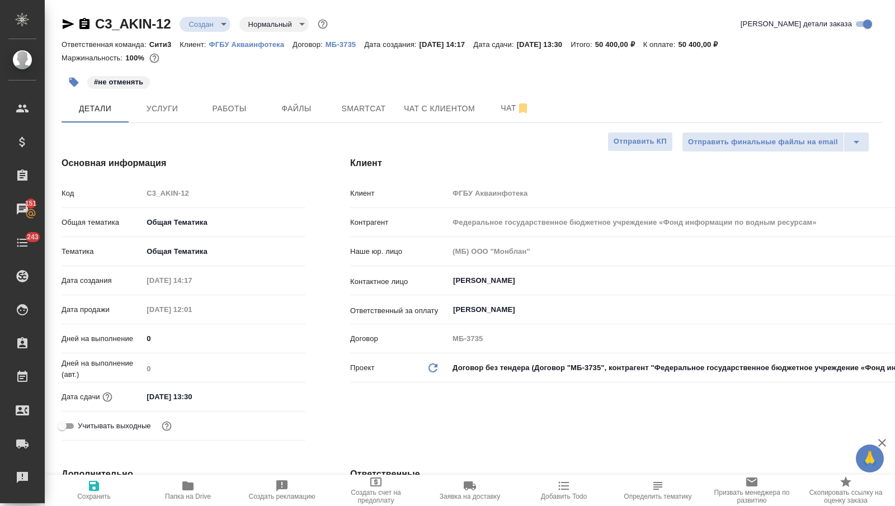
type textarea "x"
click at [208, 18] on body "🙏 .cls-1 fill:#fff; AWATERA [PERSON_NAME] Спецификации Заказы 151 Чаты 243 Todo…" at bounding box center [447, 253] width 895 height 506
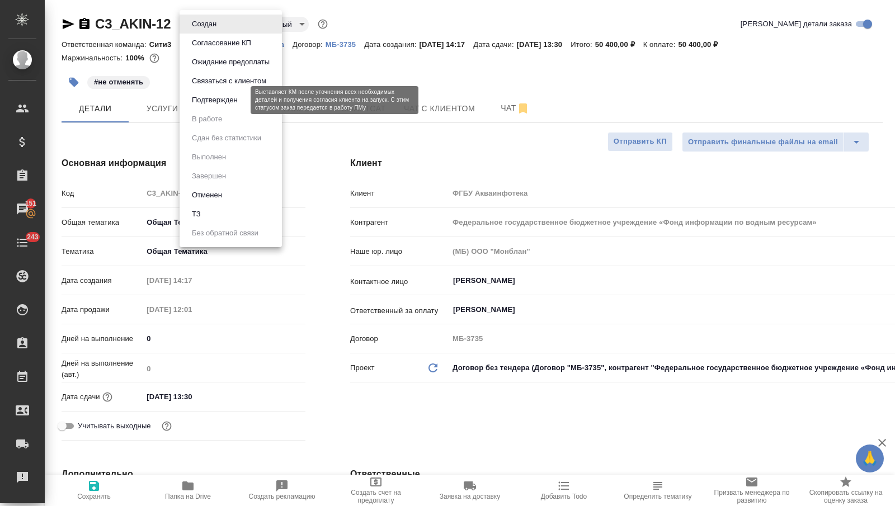
click at [215, 101] on button "Подтвержден" at bounding box center [215, 100] width 53 height 12
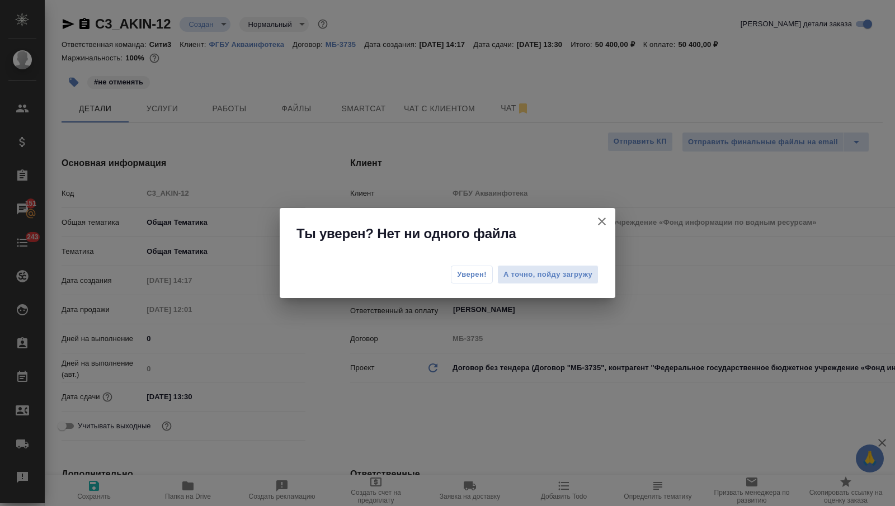
click at [464, 272] on span "Уверен!" at bounding box center [472, 274] width 30 height 11
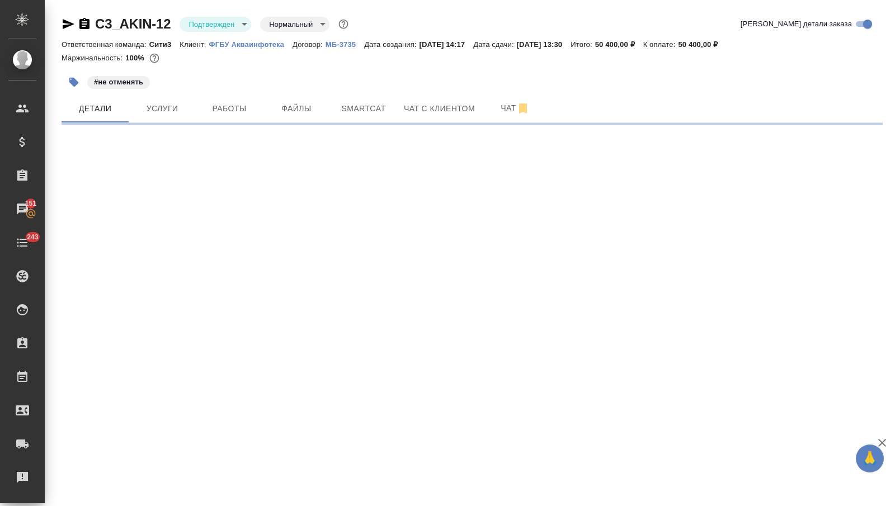
select select "RU"
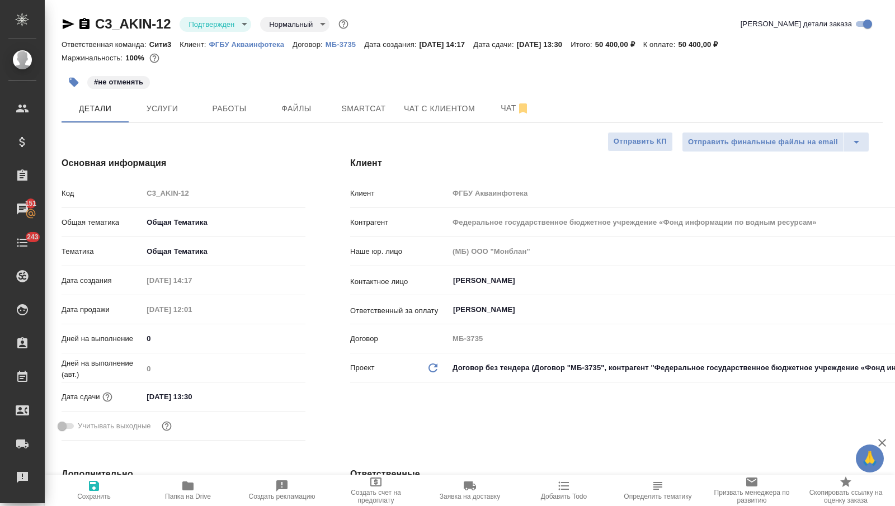
type textarea "x"
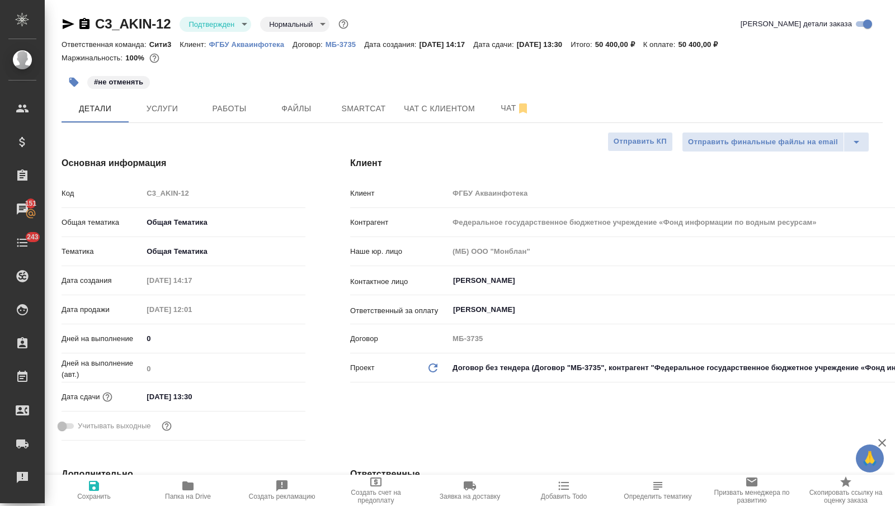
type textarea "x"
click at [487, 104] on button "Чат" at bounding box center [515, 109] width 67 height 28
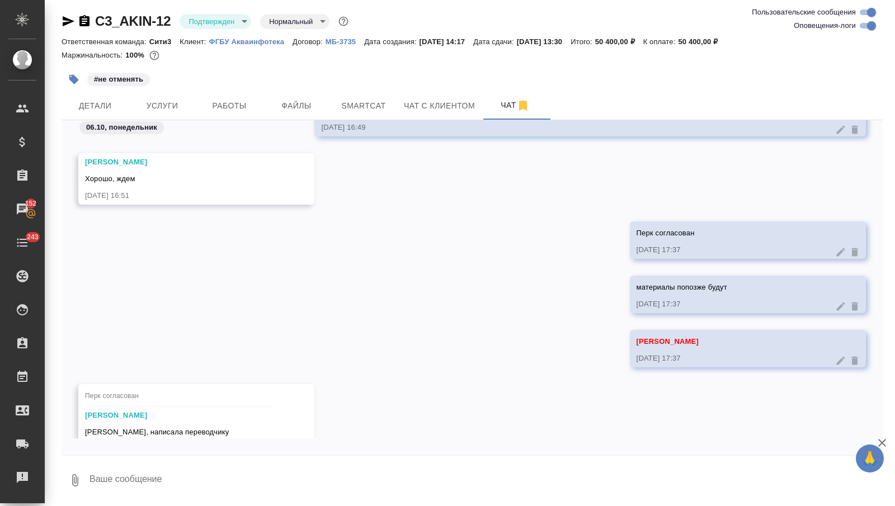
scroll to position [1087, 0]
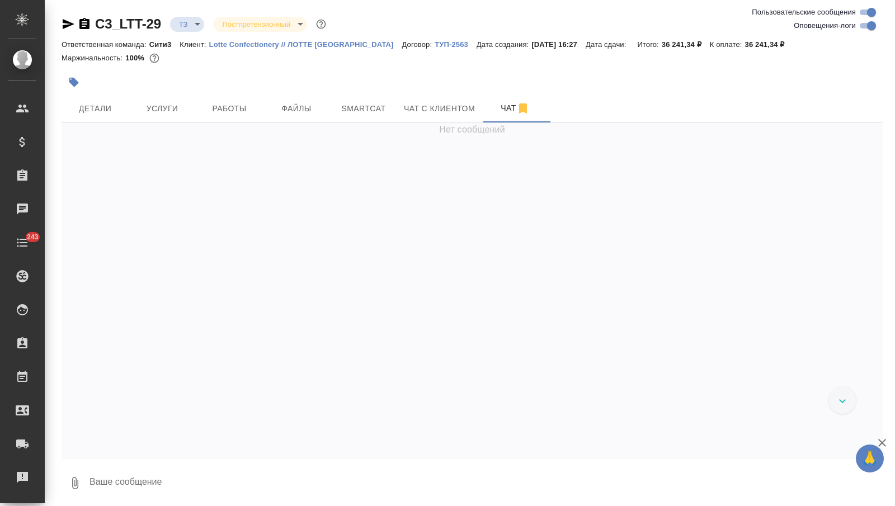
scroll to position [3, 0]
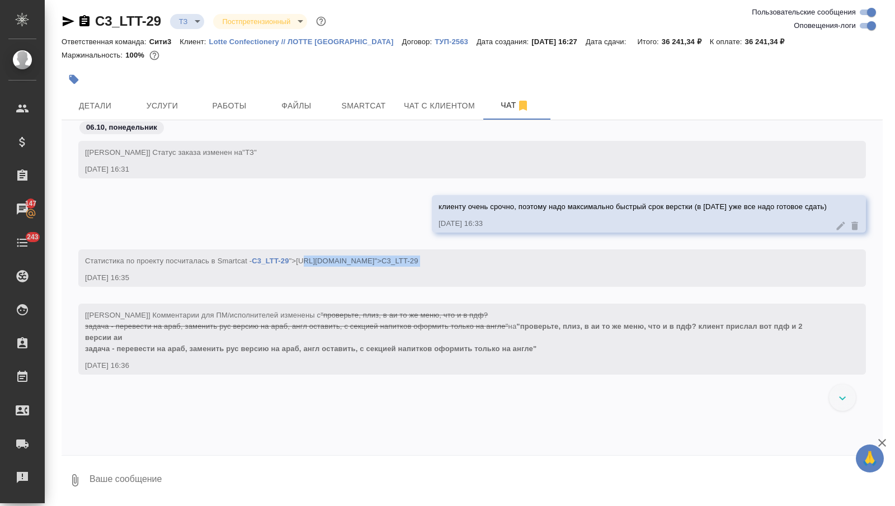
drag, startPoint x: 309, startPoint y: 264, endPoint x: 593, endPoint y: 264, distance: 283.7
click at [419, 264] on span "Cтатистика по проекту посчиталась в Smartcat - C3_LTT-29 ">[URL][DOMAIN_NAME]">…" at bounding box center [252, 261] width 334 height 8
click at [562, 302] on div "Cтатистика по проекту посчиталась в Smartcat - C3_LTT-29 ">[URL][DOMAIN_NAME]">…" at bounding box center [473, 277] width 822 height 54
click at [130, 481] on textarea at bounding box center [485, 481] width 795 height 38
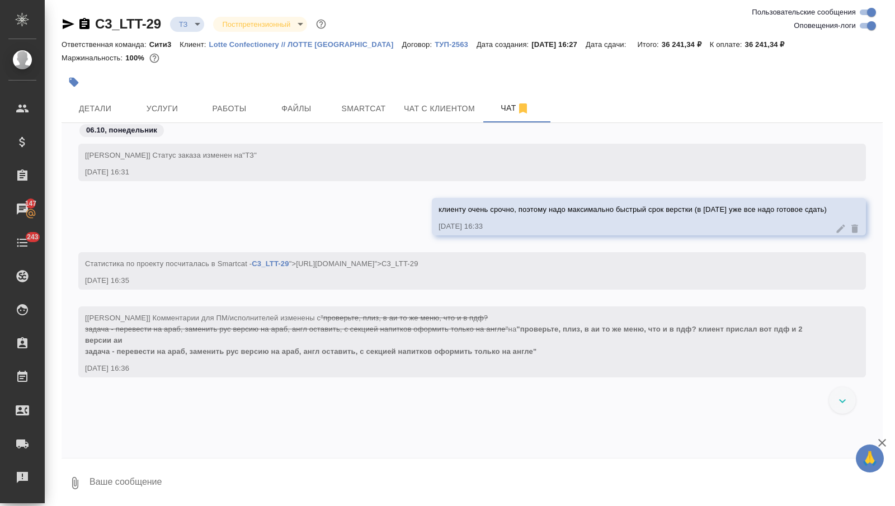
scroll to position [3, 0]
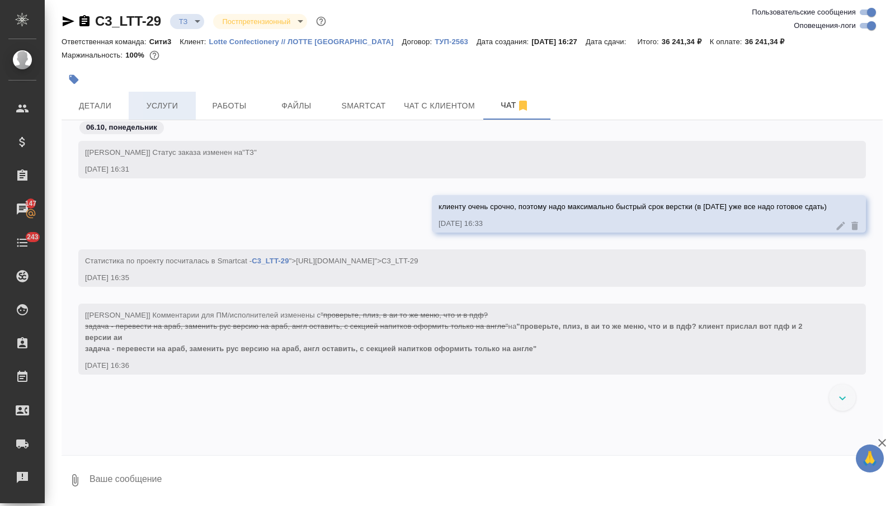
click at [179, 107] on span "Услуги" at bounding box center [162, 106] width 54 height 14
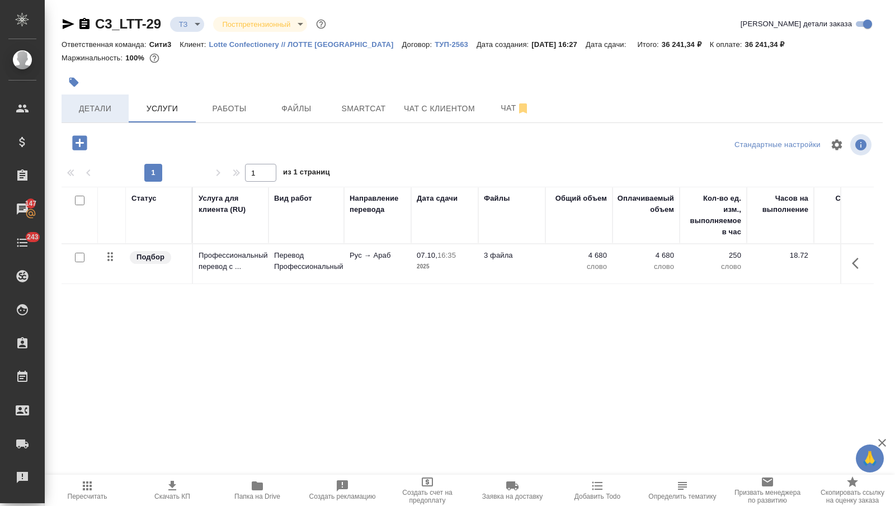
click at [118, 102] on span "Детали" at bounding box center [95, 109] width 54 height 14
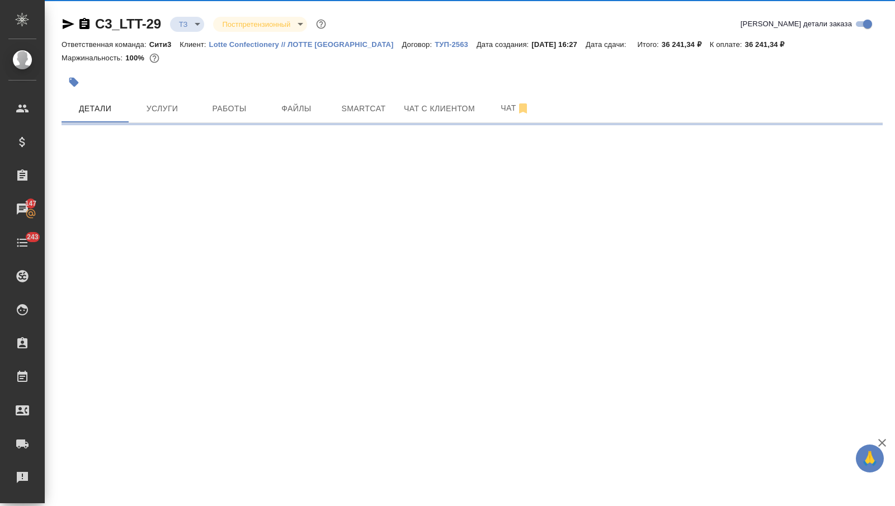
select select "RU"
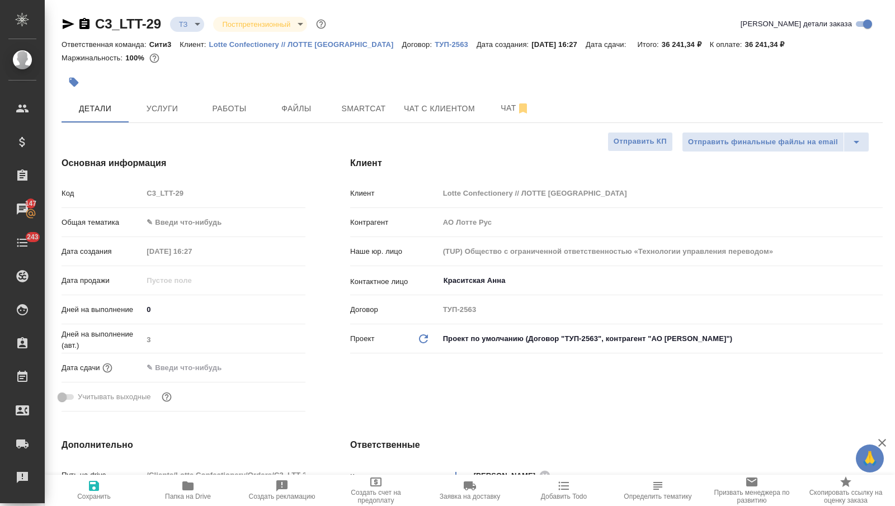
type textarea "x"
click at [496, 118] on button "Чат" at bounding box center [515, 109] width 67 height 28
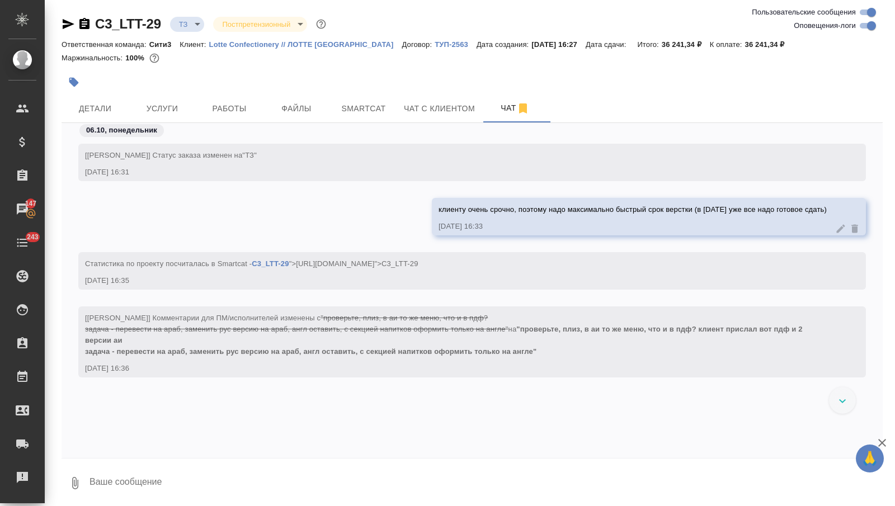
scroll to position [3, 0]
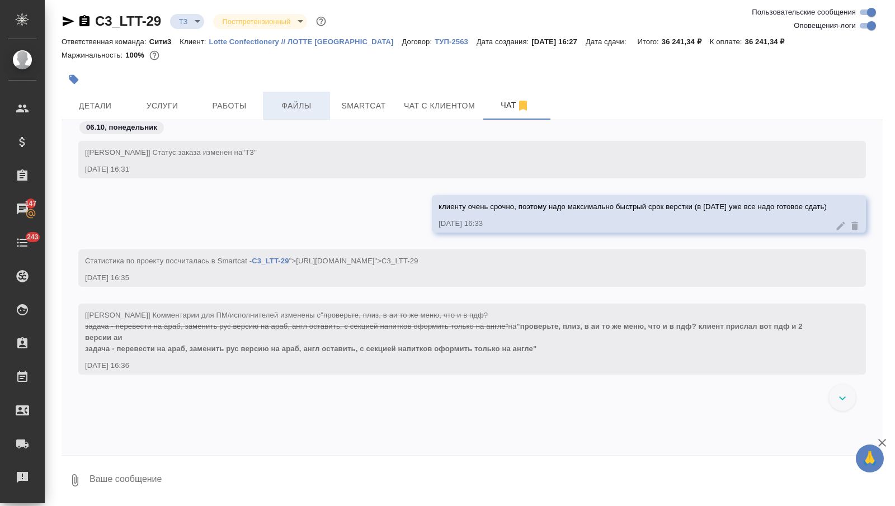
click at [298, 103] on span "Файлы" at bounding box center [297, 106] width 54 height 14
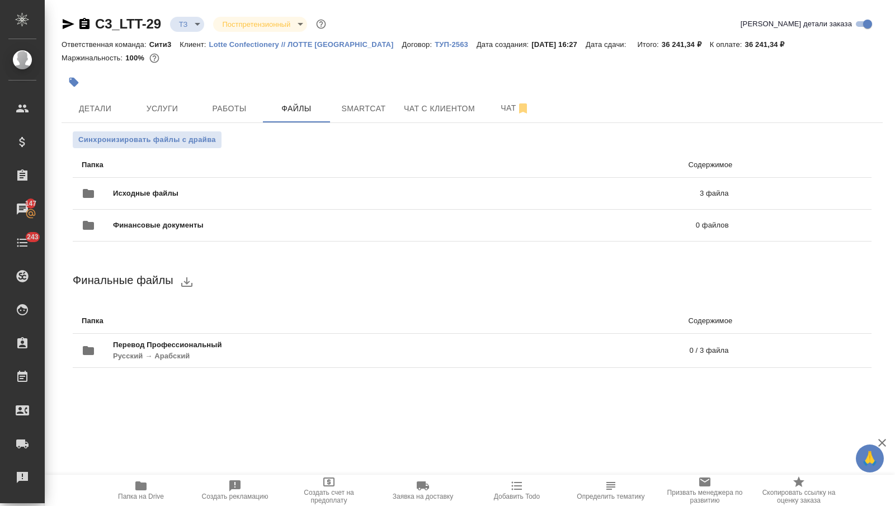
click at [435, 46] on p "ТУП-2563" at bounding box center [456, 44] width 42 height 8
click at [490, 108] on button "Чат" at bounding box center [515, 109] width 67 height 28
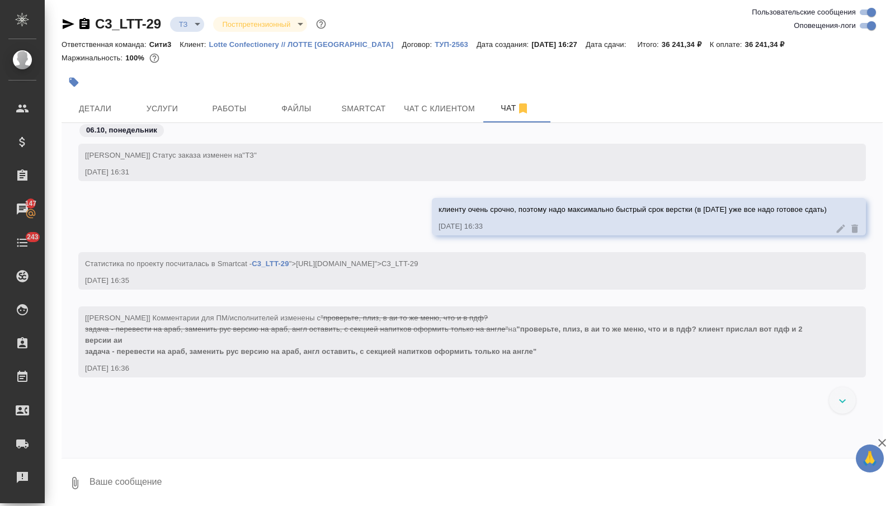
scroll to position [3, 0]
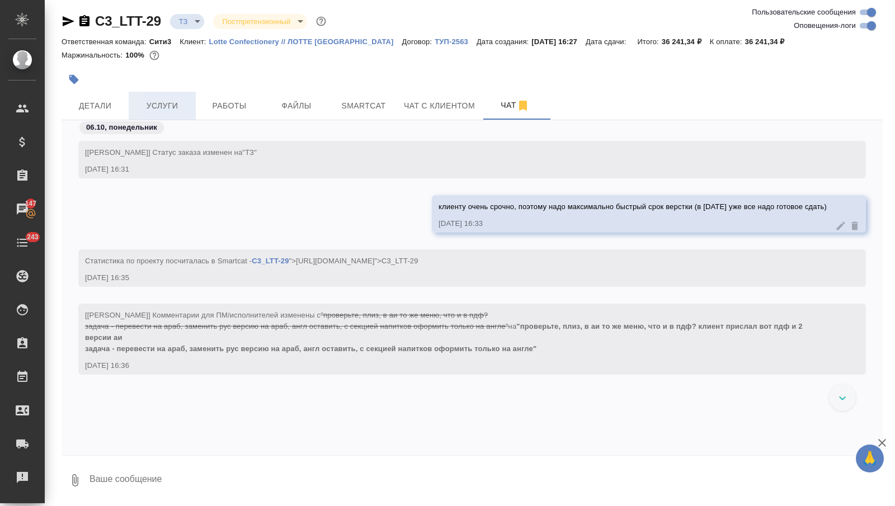
click at [189, 108] on button "Услуги" at bounding box center [162, 106] width 67 height 28
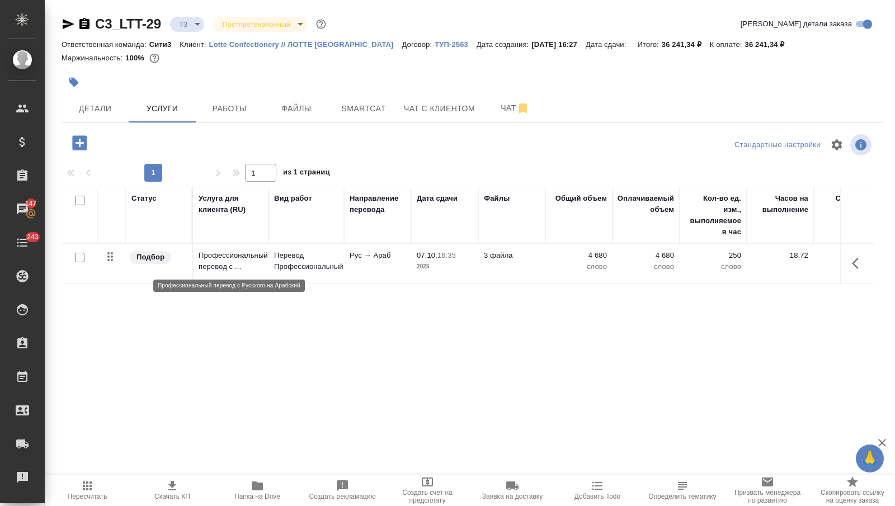
click at [260, 265] on p "Профессиональный перевод с ..." at bounding box center [231, 261] width 64 height 22
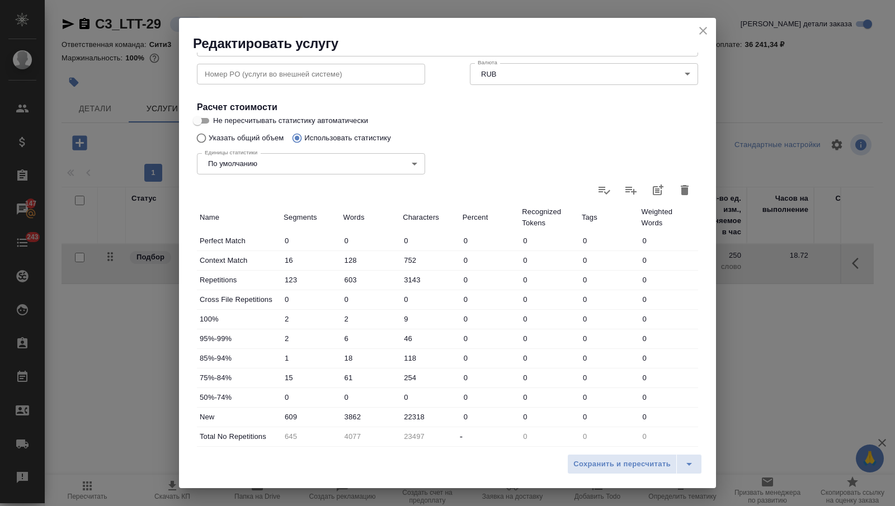
scroll to position [254, 0]
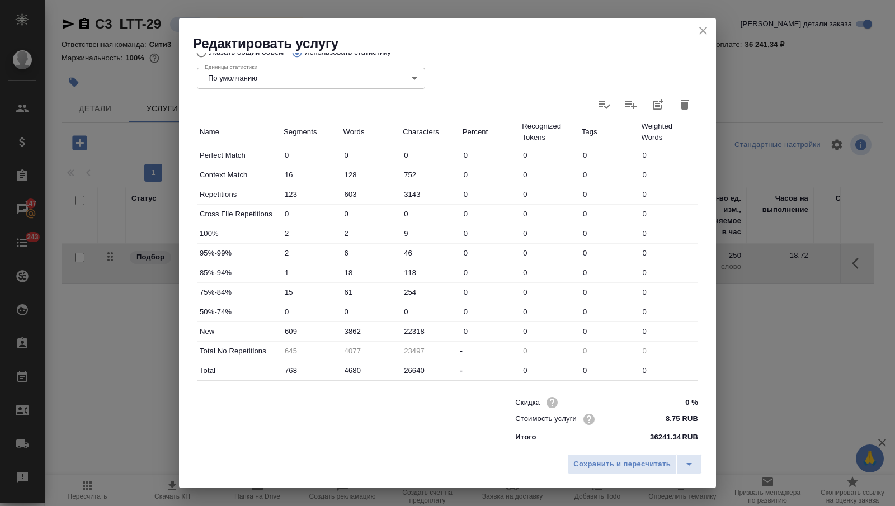
click at [668, 397] on input "0 %" at bounding box center [677, 403] width 42 height 16
type input "-50 %"
click at [657, 458] on span "Сохранить и пересчитать" at bounding box center [622, 464] width 97 height 13
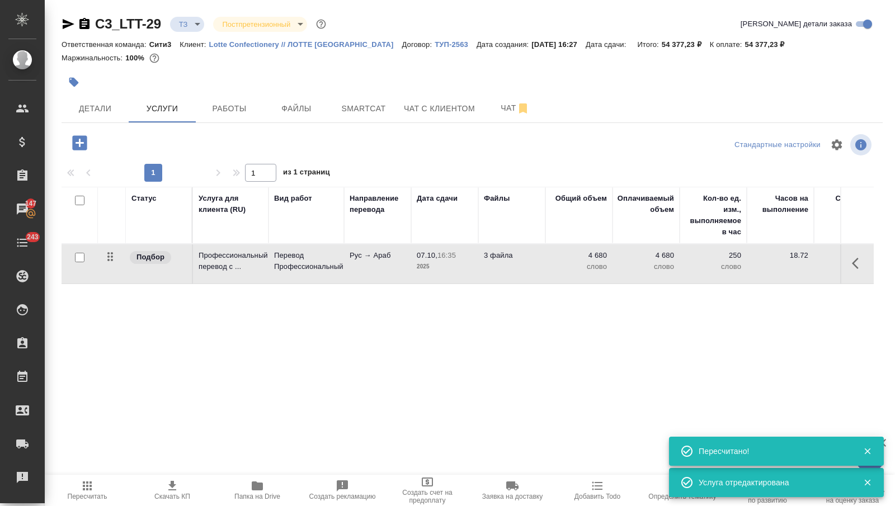
click at [231, 492] on span "Папка на Drive" at bounding box center [258, 490] width 72 height 21
click at [547, 265] on td "4 680 слово" at bounding box center [579, 264] width 67 height 39
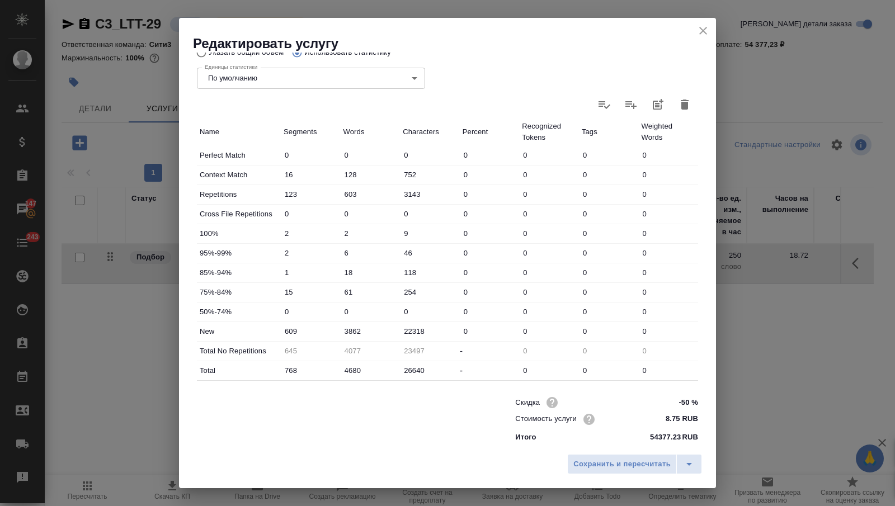
click at [685, 400] on input "-50 %" at bounding box center [677, 403] width 42 height 16
type input "-30 %"
click at [698, 30] on icon "close" at bounding box center [703, 30] width 13 height 13
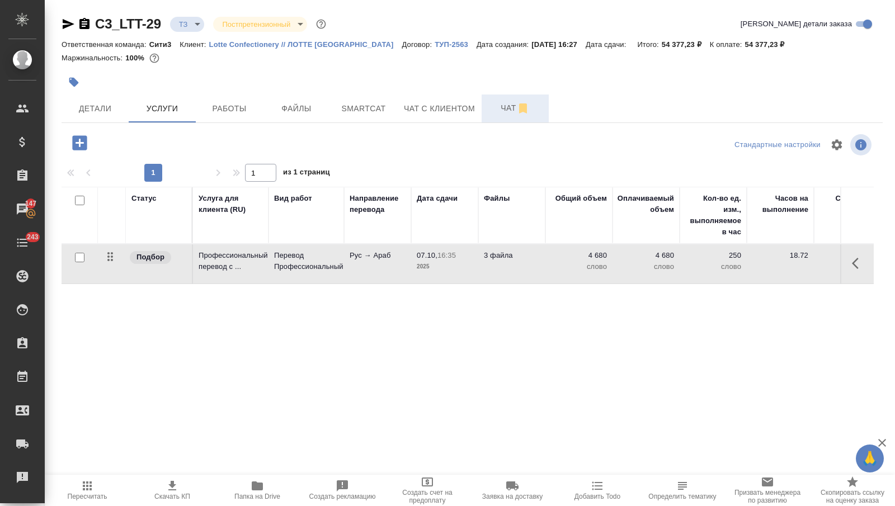
click at [506, 105] on span "Чат" at bounding box center [516, 108] width 54 height 14
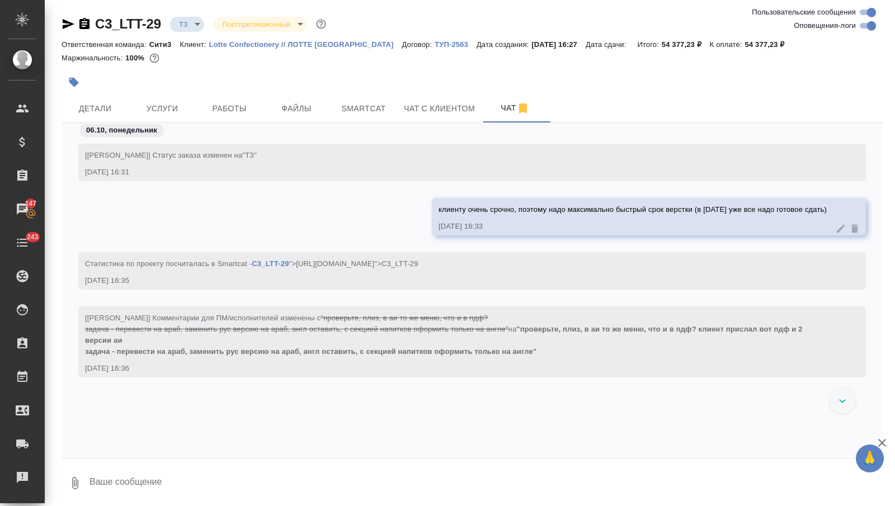
scroll to position [3, 0]
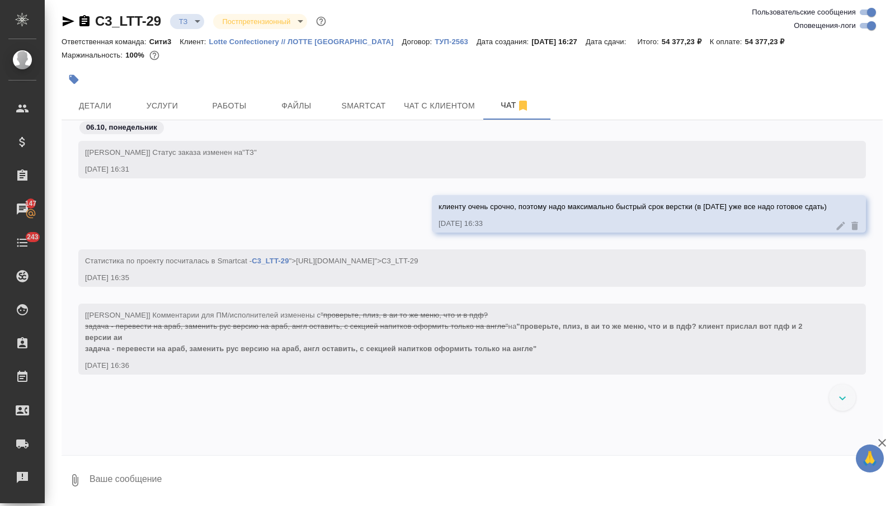
click at [69, 17] on icon "button" at bounding box center [68, 21] width 13 height 13
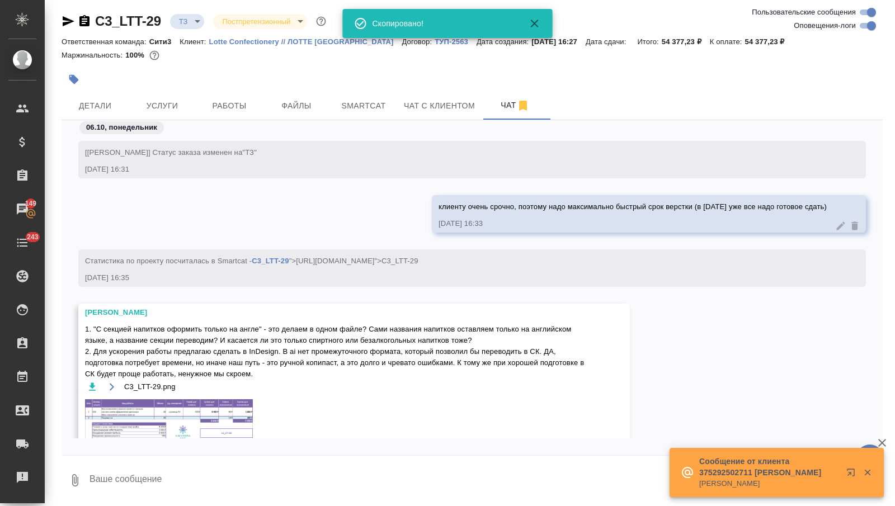
scroll to position [66, 0]
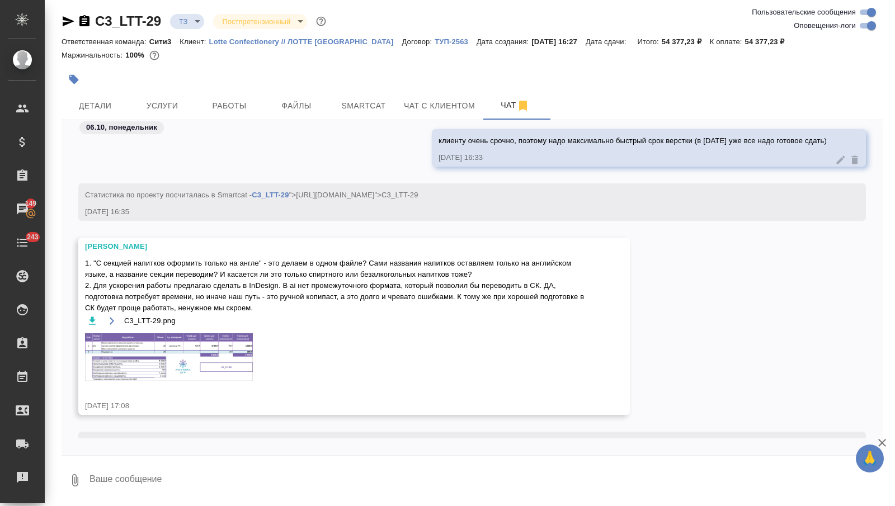
click at [125, 485] on textarea at bounding box center [485, 481] width 795 height 38
type textarea "ок, пасибо!"
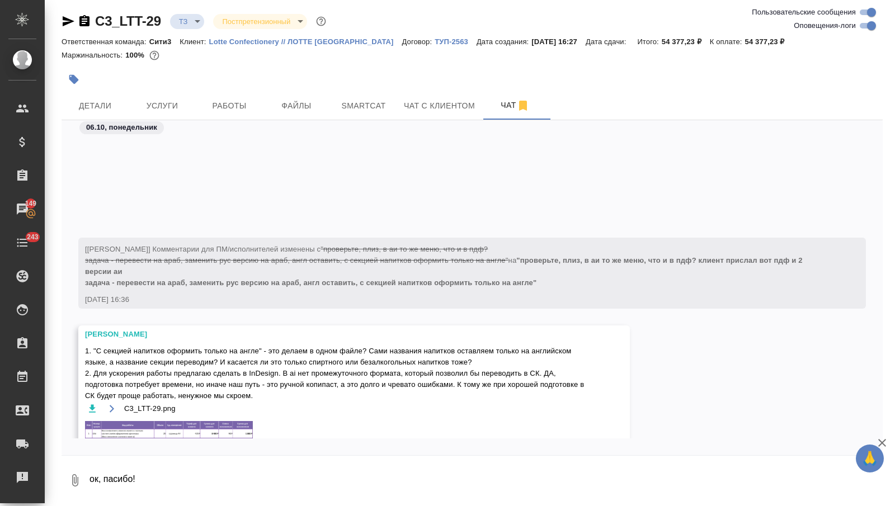
scroll to position [255, 0]
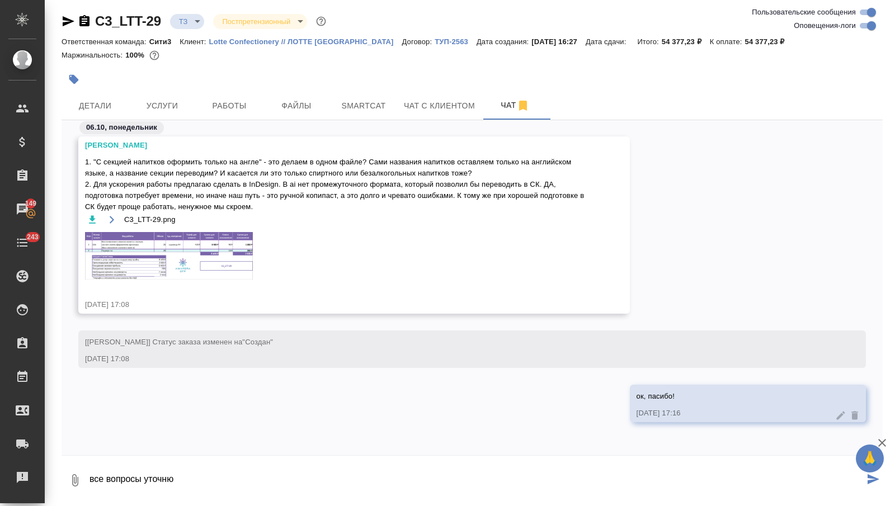
type textarea "все вопросы уточню"
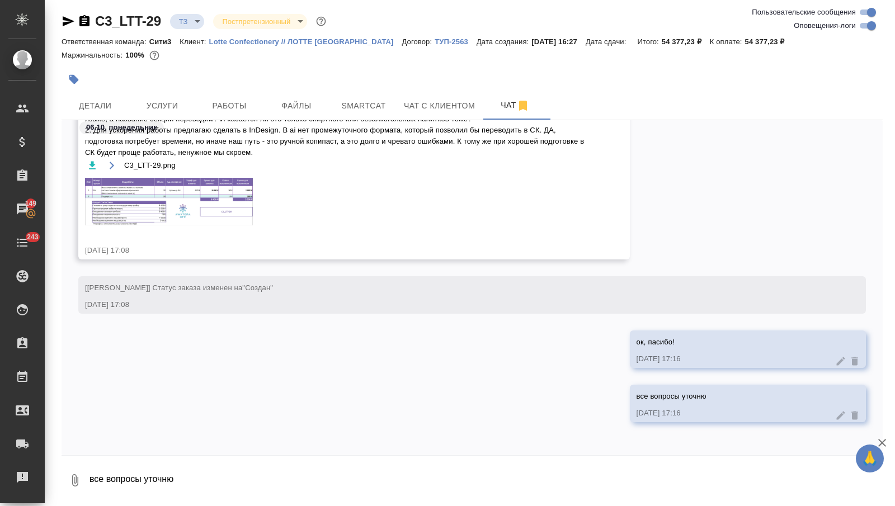
click at [169, 204] on img at bounding box center [169, 202] width 168 height 48
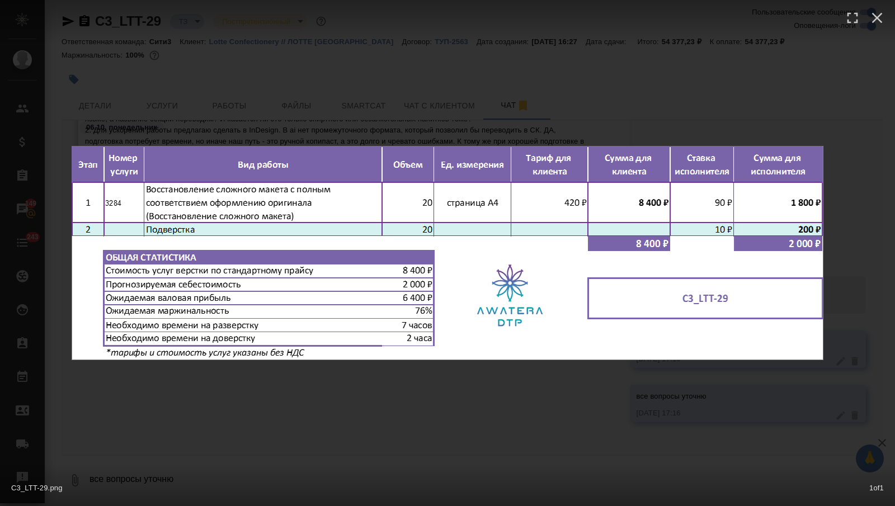
click at [234, 120] on div "C3_LTT-29.png 1 of 1" at bounding box center [447, 253] width 895 height 506
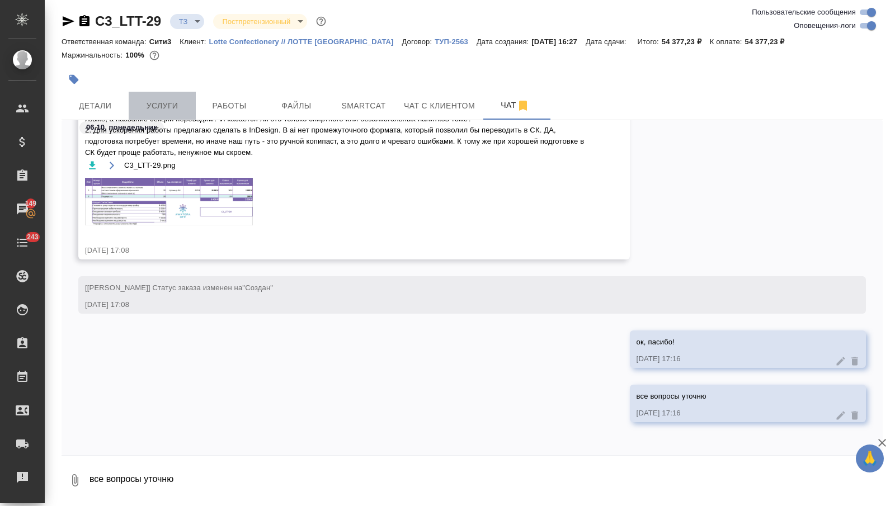
click at [180, 109] on span "Услуги" at bounding box center [162, 106] width 54 height 14
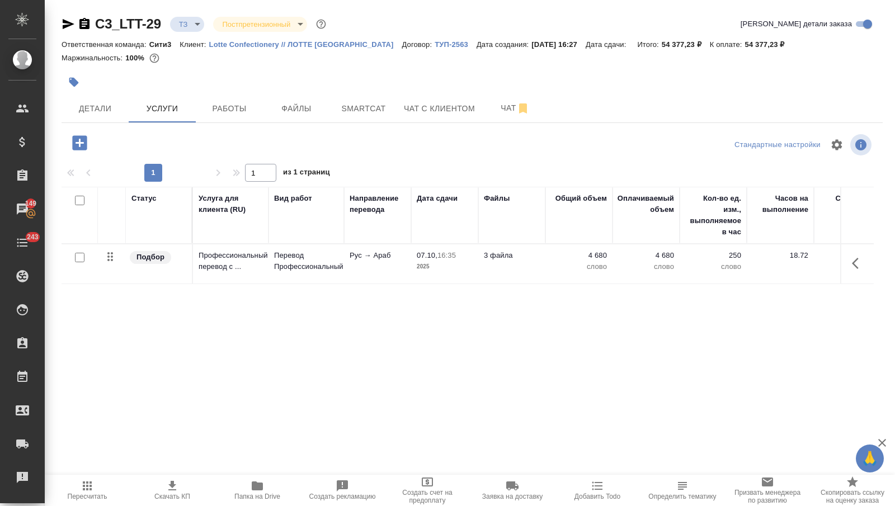
click at [81, 145] on icon "button" at bounding box center [79, 142] width 15 height 15
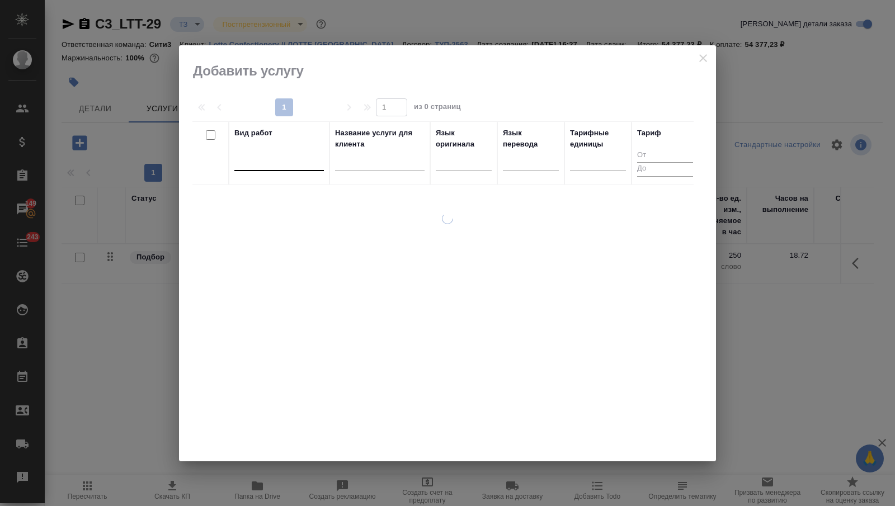
click at [315, 163] on div at bounding box center [279, 160] width 90 height 16
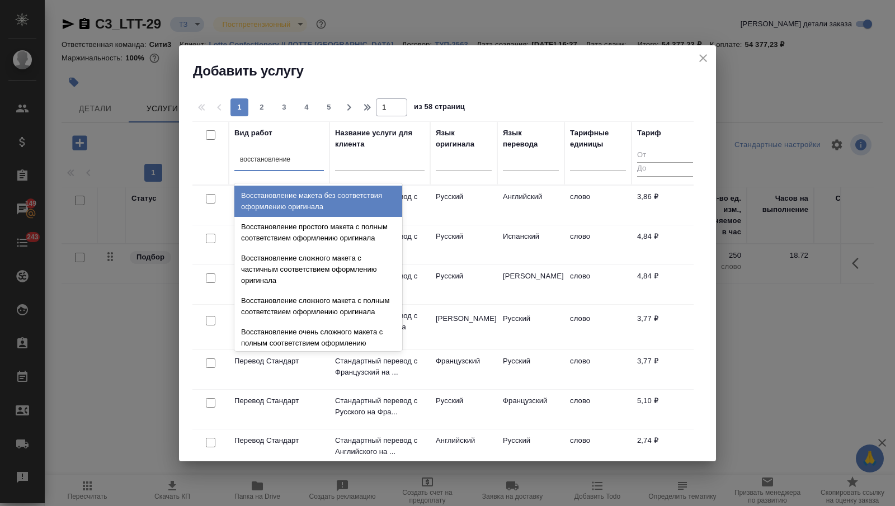
type input "восстановление с"
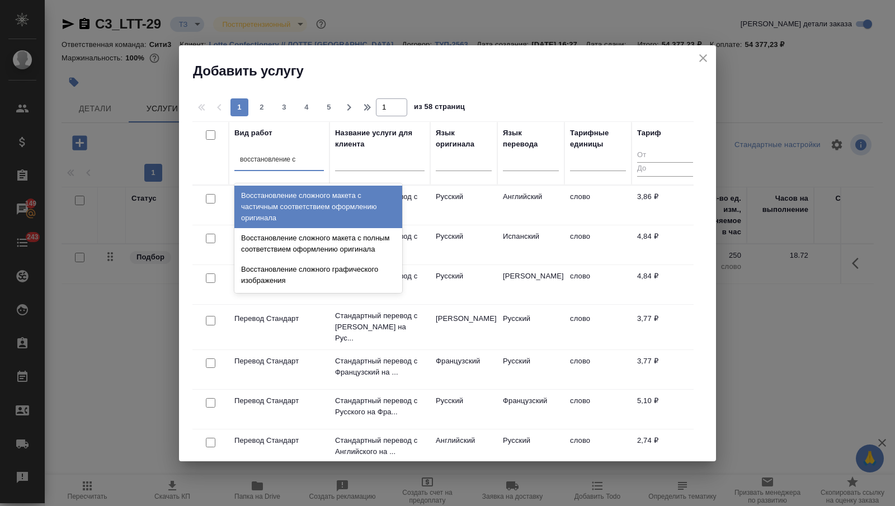
click at [332, 218] on div "Восстановление сложного макета с частичным соответствием оформлению оригинала" at bounding box center [318, 207] width 168 height 43
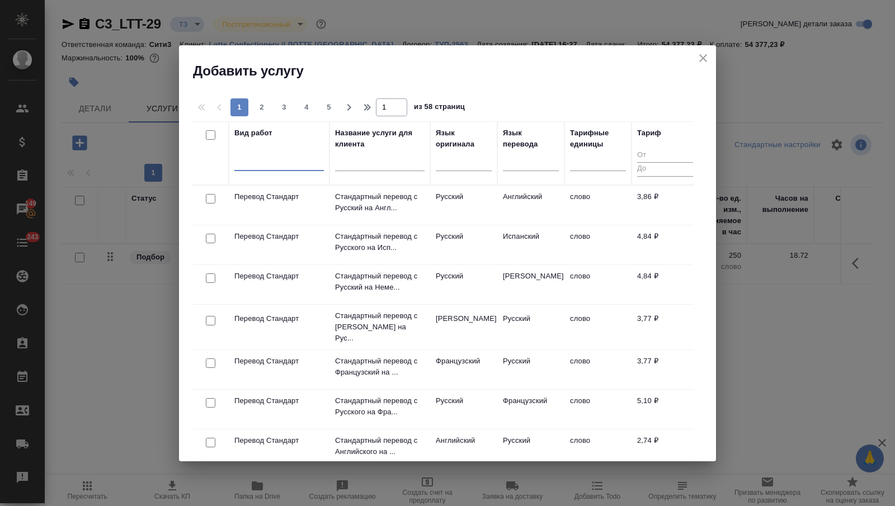
click at [294, 165] on div at bounding box center [279, 160] width 90 height 16
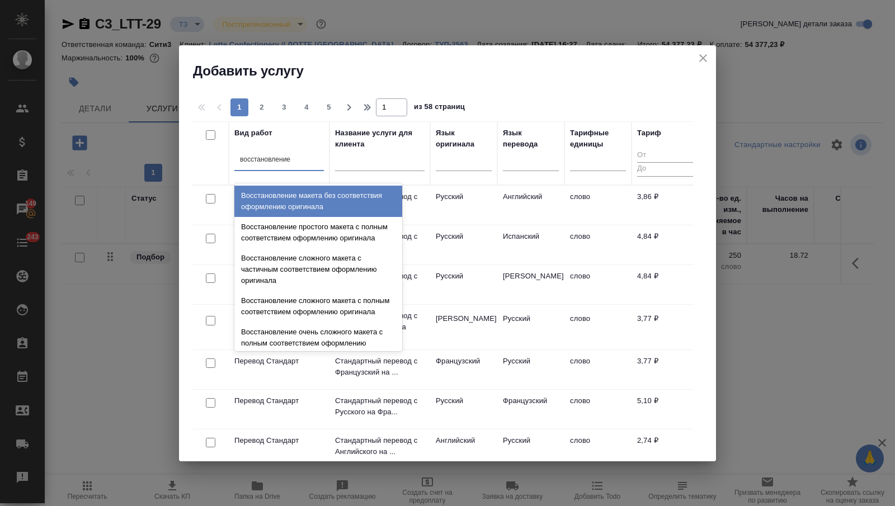
type input "восстановление с"
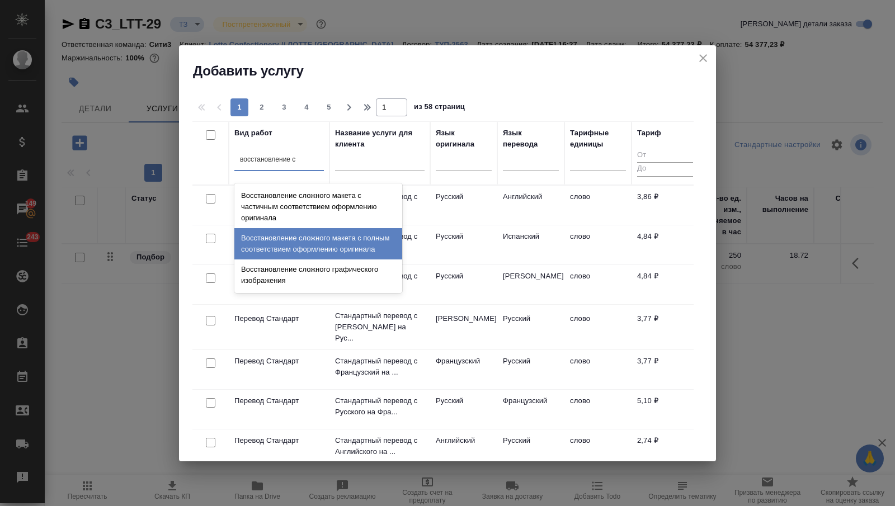
click at [316, 242] on div "Восстановление сложного макета с полным соответствием оформлению оригинала" at bounding box center [318, 243] width 168 height 31
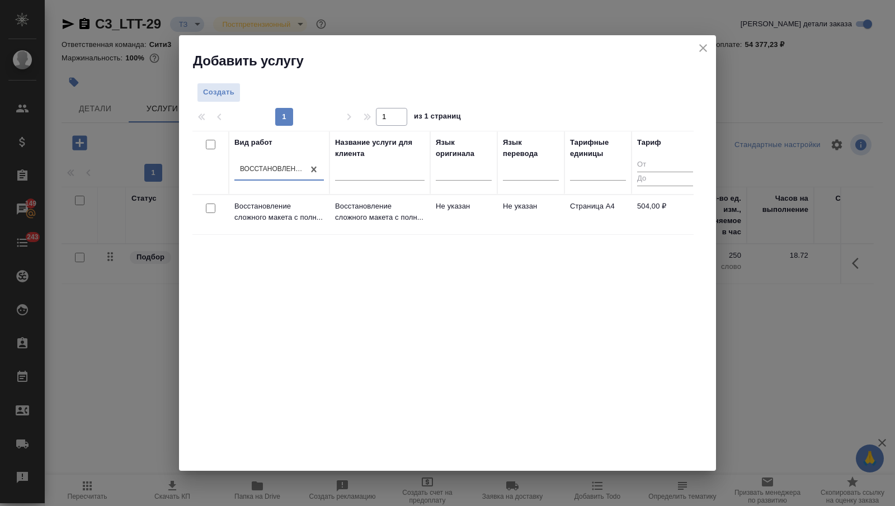
click at [429, 217] on td "Восстановление сложного макета с полн..." at bounding box center [380, 214] width 101 height 39
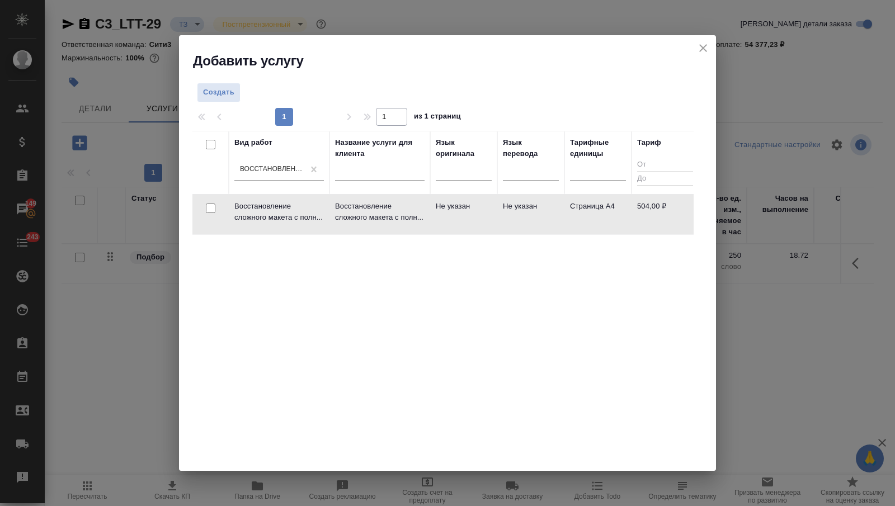
click at [429, 217] on td "Восстановление сложного макета с полн..." at bounding box center [380, 214] width 101 height 39
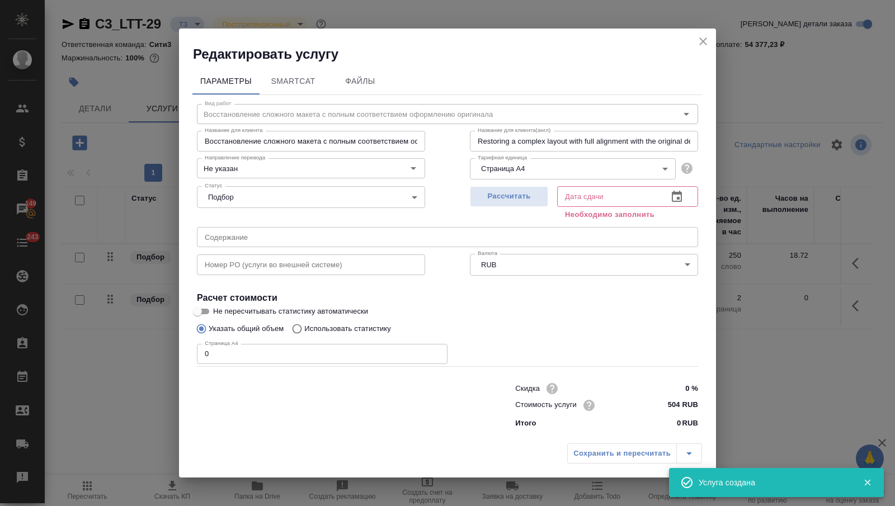
click at [240, 353] on input "0" at bounding box center [322, 354] width 251 height 20
type input "20"
click at [673, 195] on icon "button" at bounding box center [677, 196] width 10 height 11
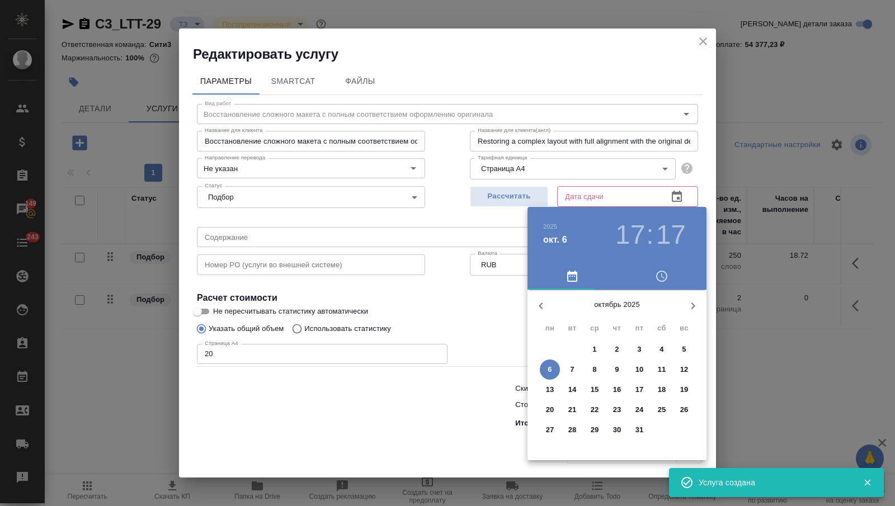
click at [575, 362] on button "7" at bounding box center [572, 370] width 20 height 20
type input "[DATE] 17:17"
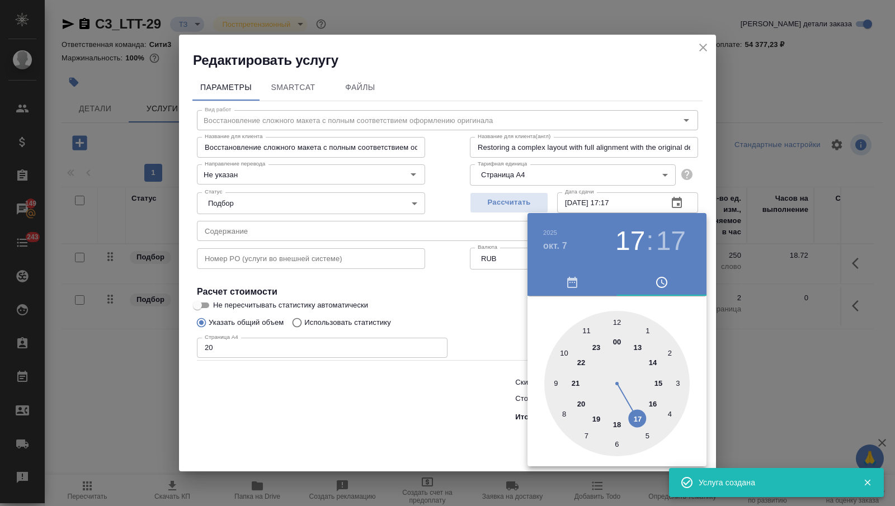
click at [449, 402] on div at bounding box center [447, 253] width 895 height 506
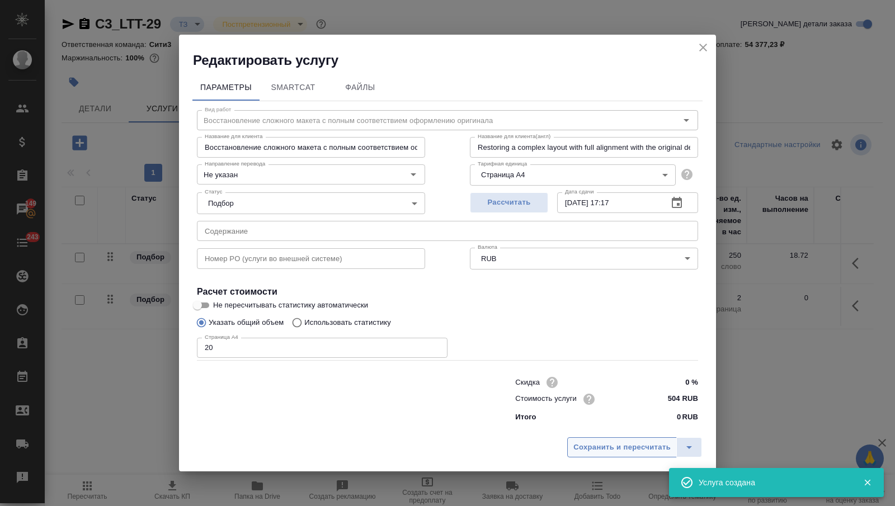
click at [585, 452] on span "Сохранить и пересчитать" at bounding box center [622, 448] width 97 height 13
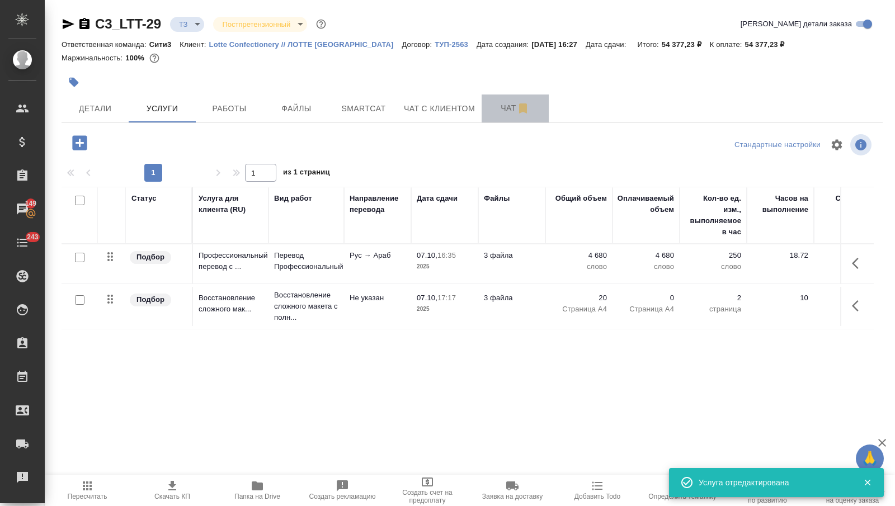
click at [500, 107] on span "Чат" at bounding box center [516, 108] width 54 height 14
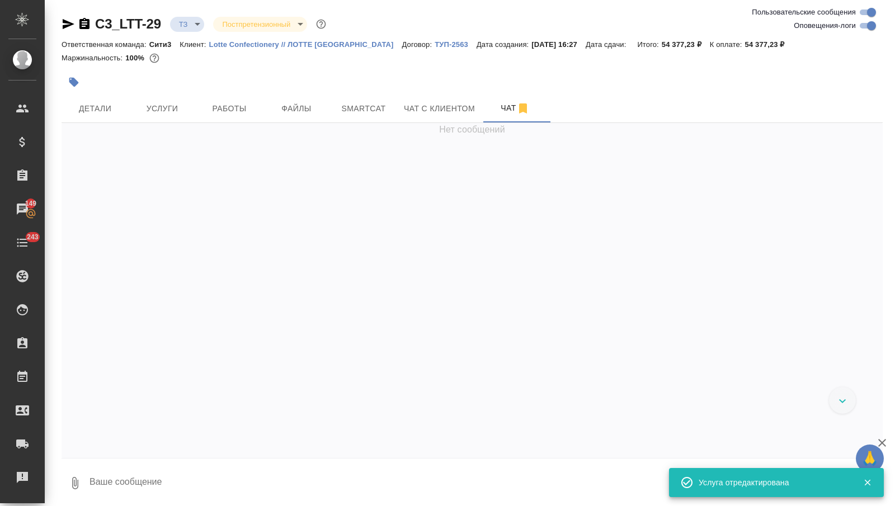
scroll to position [309, 0]
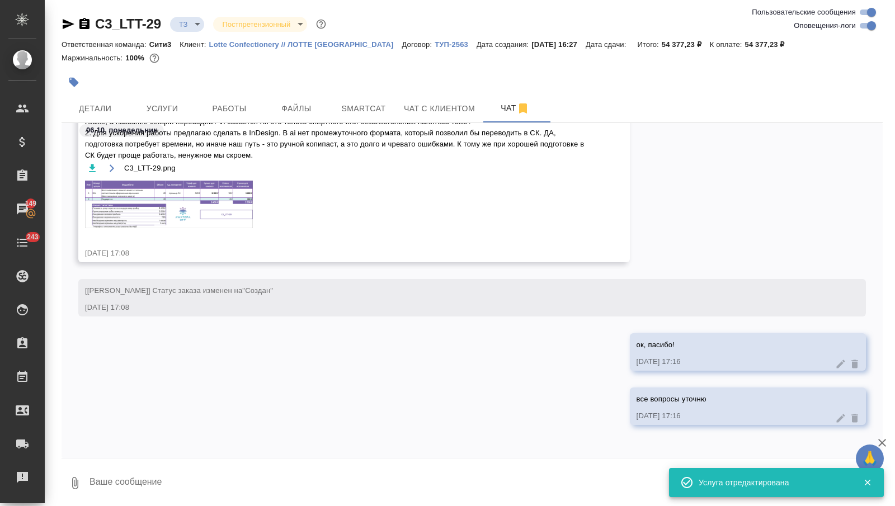
click at [204, 210] on img at bounding box center [169, 205] width 168 height 48
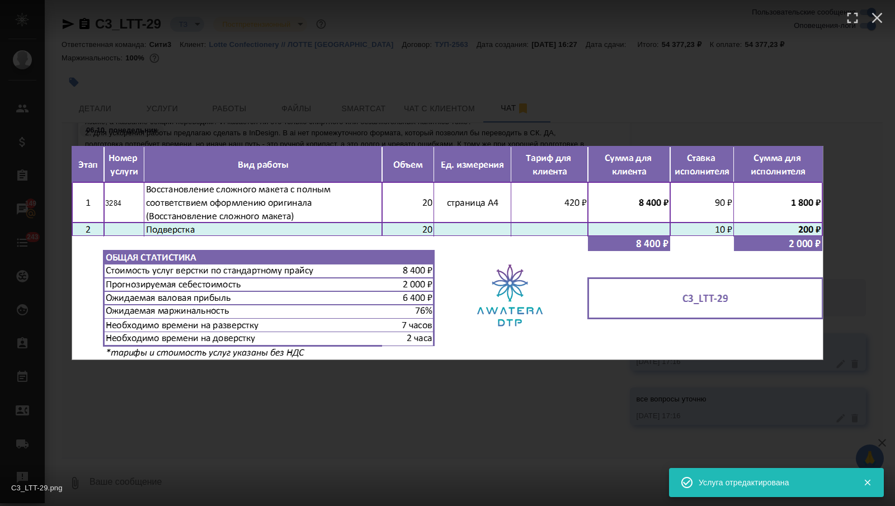
click at [285, 93] on div "C3_LTT-29.png 1 of 1" at bounding box center [447, 253] width 895 height 506
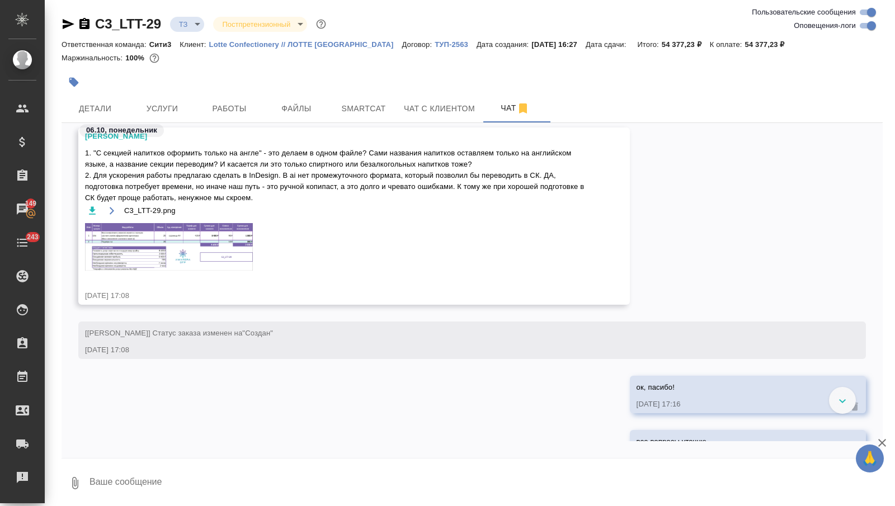
scroll to position [264, 0]
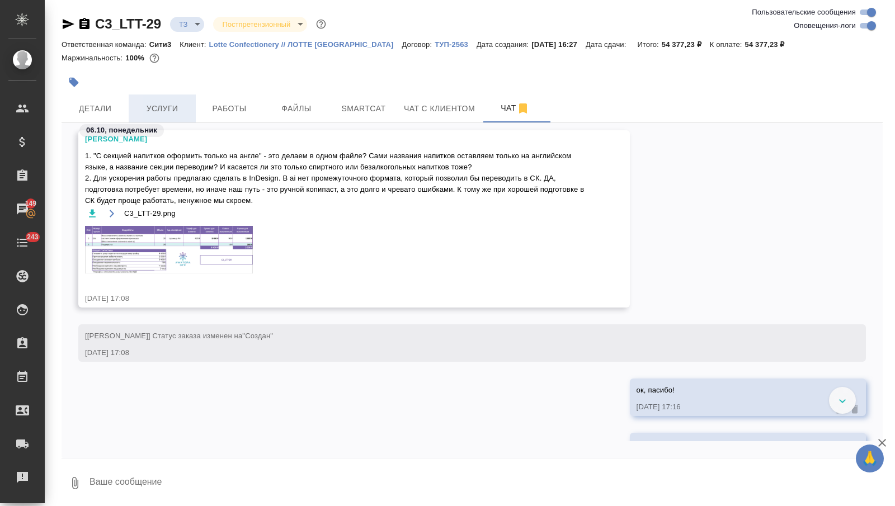
click at [152, 110] on span "Услуги" at bounding box center [162, 109] width 54 height 14
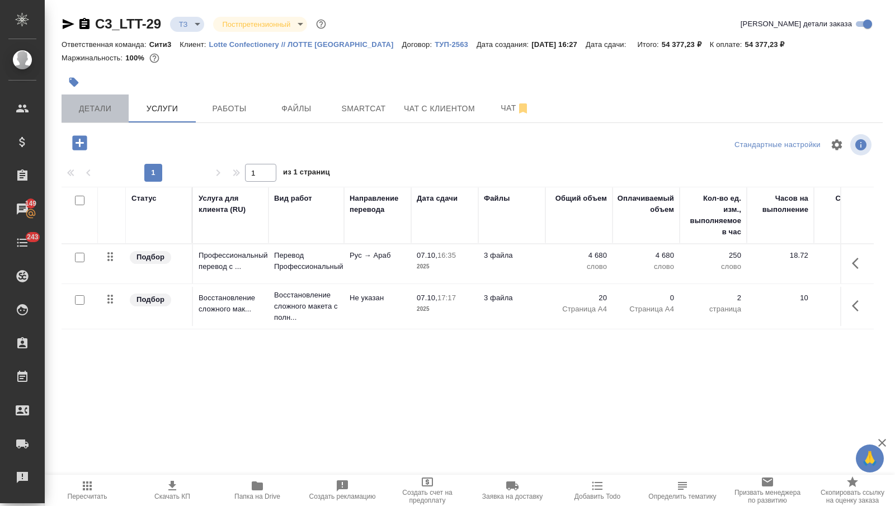
click at [90, 100] on button "Детали" at bounding box center [95, 109] width 67 height 28
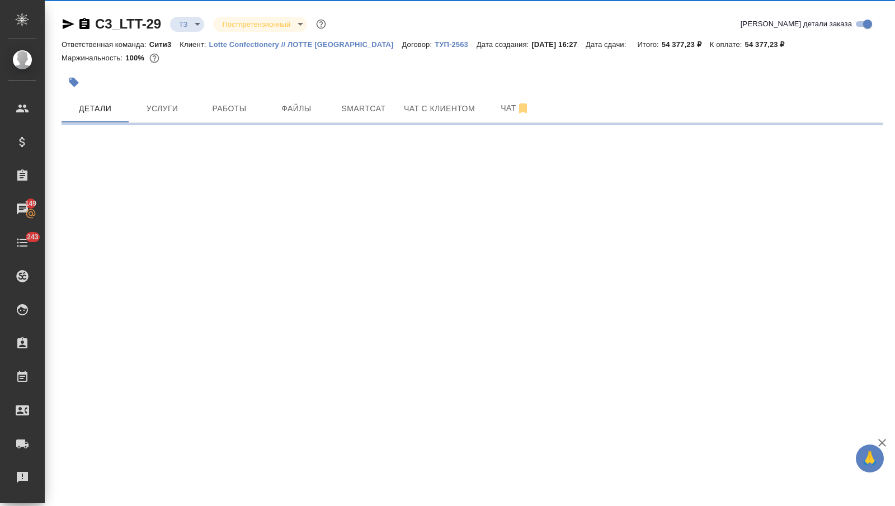
select select "RU"
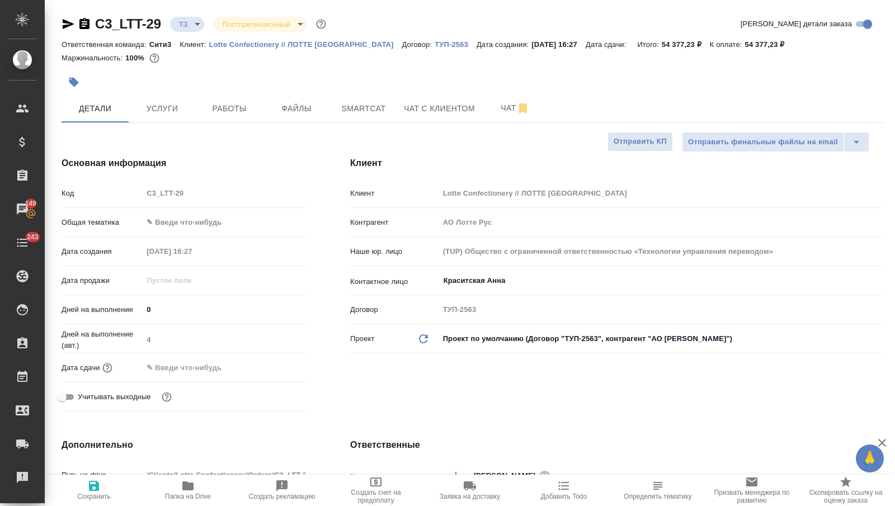
type textarea "x"
click at [201, 368] on input "text" at bounding box center [192, 368] width 98 height 16
click at [275, 365] on icon "button" at bounding box center [272, 367] width 13 height 13
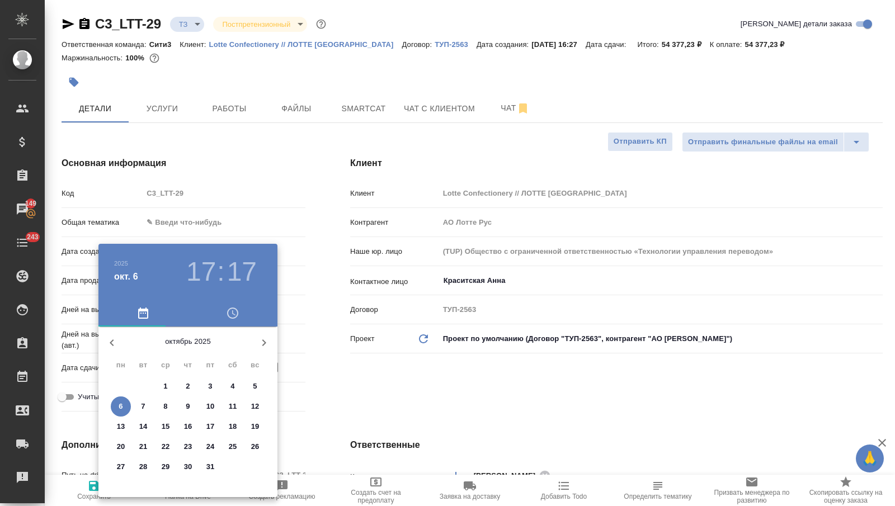
click at [163, 409] on span "8" at bounding box center [166, 406] width 20 height 11
type input "[DATE] 17:17"
type textarea "x"
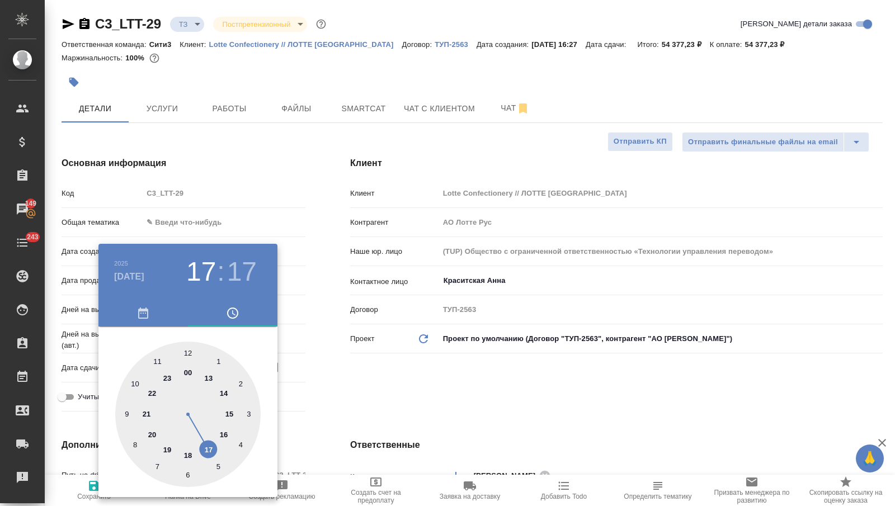
click at [345, 409] on div at bounding box center [447, 253] width 895 height 506
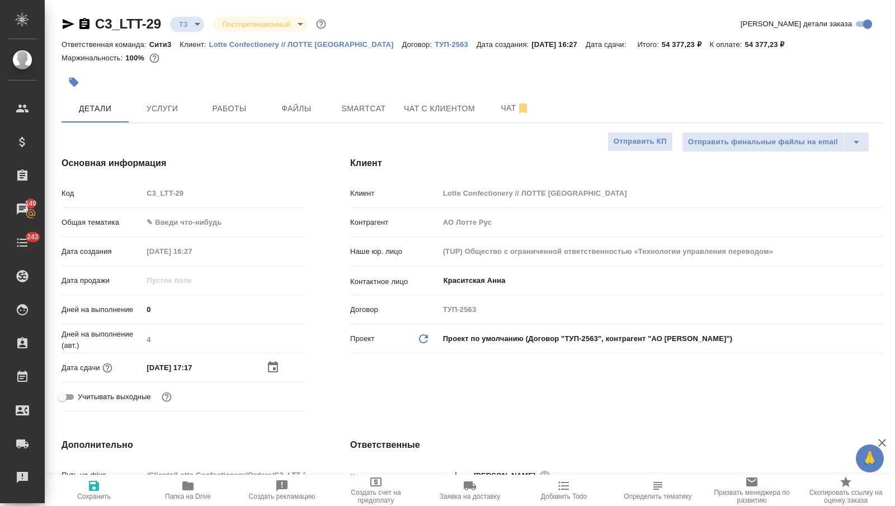
click at [109, 490] on span "Сохранить" at bounding box center [94, 490] width 81 height 21
type textarea "x"
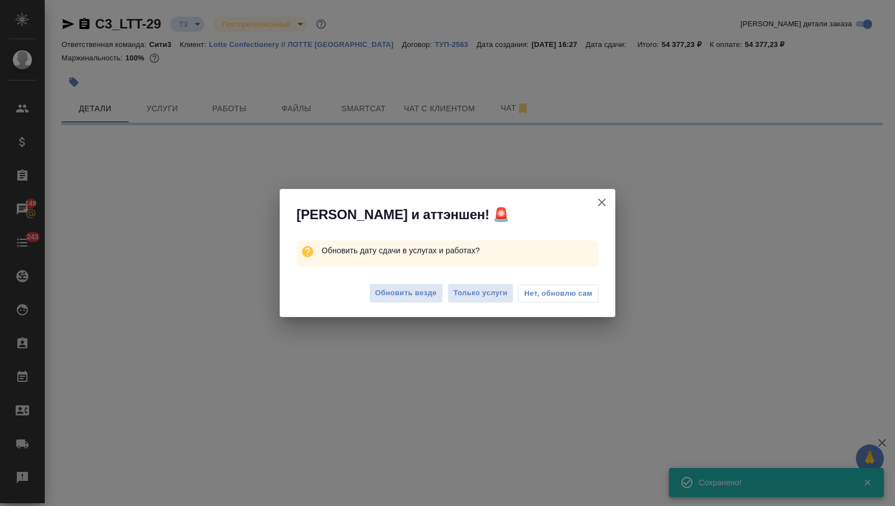
type input "new"
type input "urgent"
select select "RU"
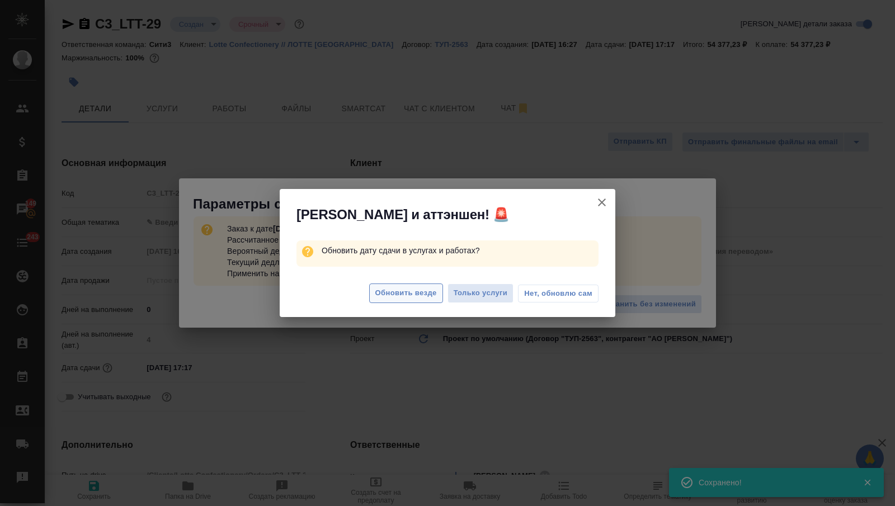
click at [383, 290] on span "Обновить везде" at bounding box center [406, 293] width 62 height 13
type textarea "x"
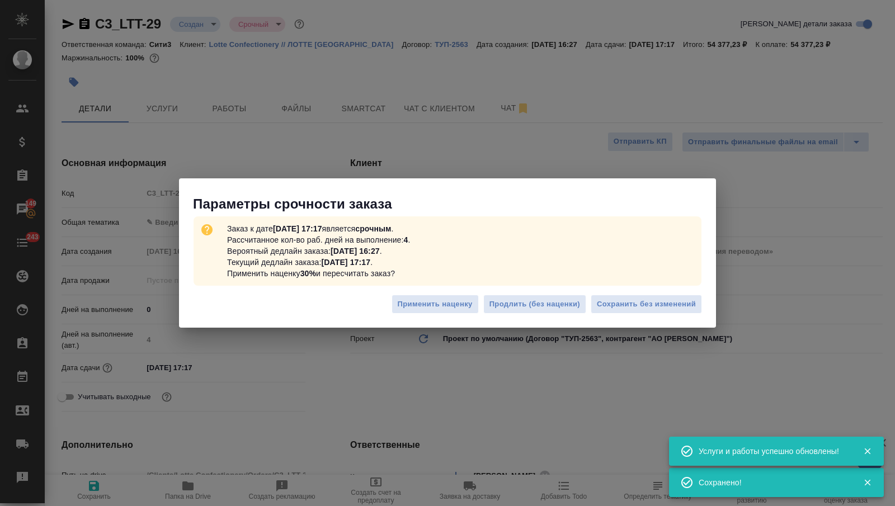
click at [650, 299] on span "Сохранить без изменений" at bounding box center [646, 304] width 99 height 13
type textarea "x"
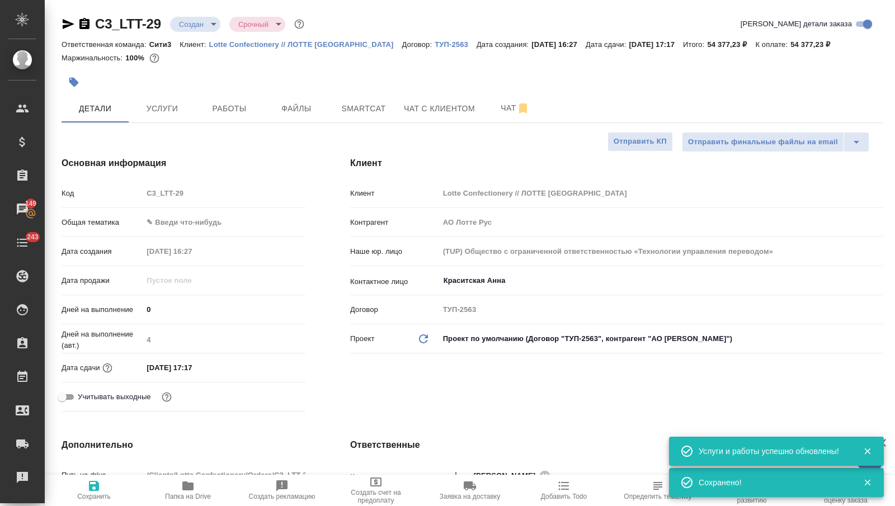
type textarea "x"
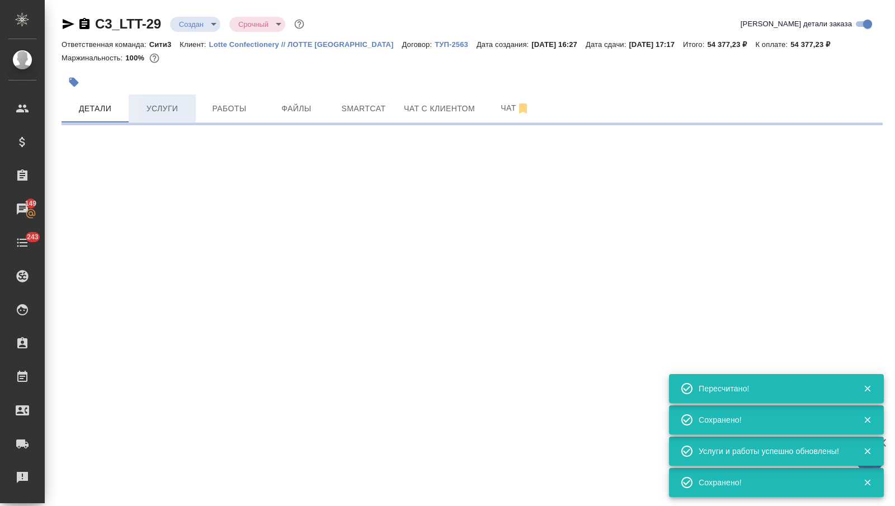
select select "RU"
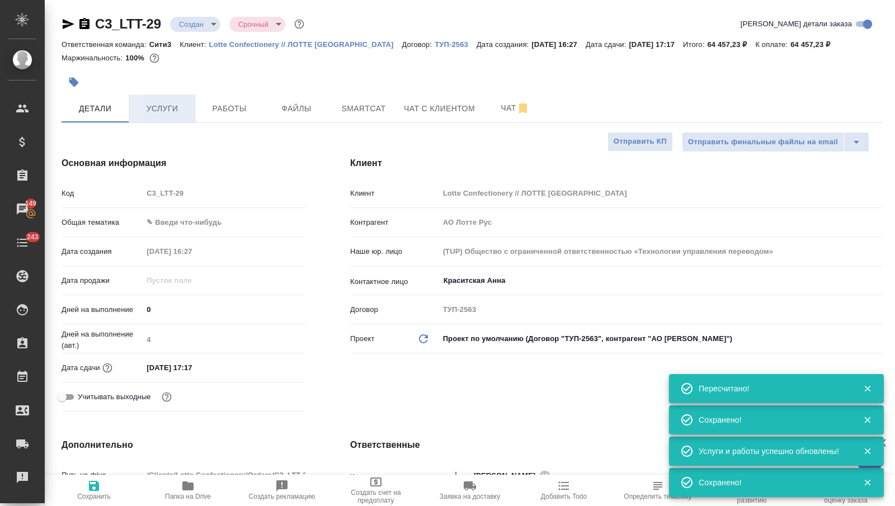
type textarea "x"
click at [171, 106] on span "Услуги" at bounding box center [162, 109] width 54 height 14
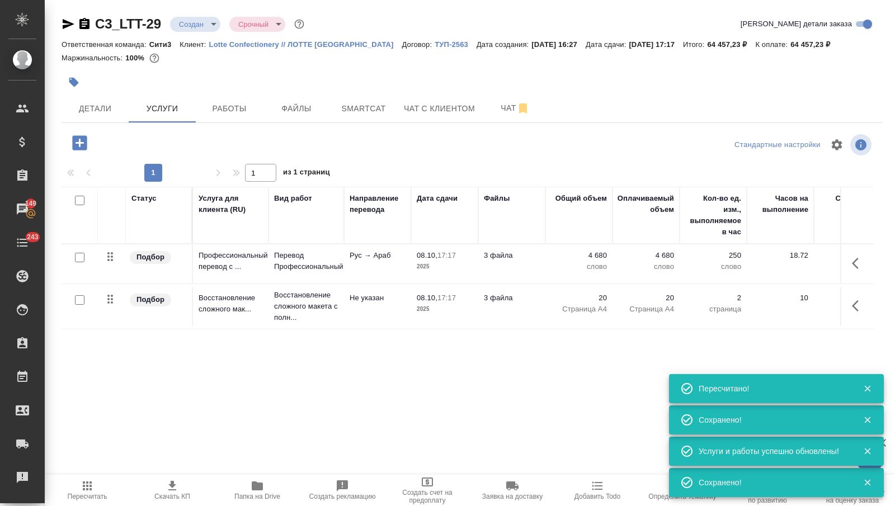
click at [170, 483] on icon "button" at bounding box center [172, 486] width 13 height 13
click at [495, 106] on span "Чат" at bounding box center [516, 108] width 54 height 14
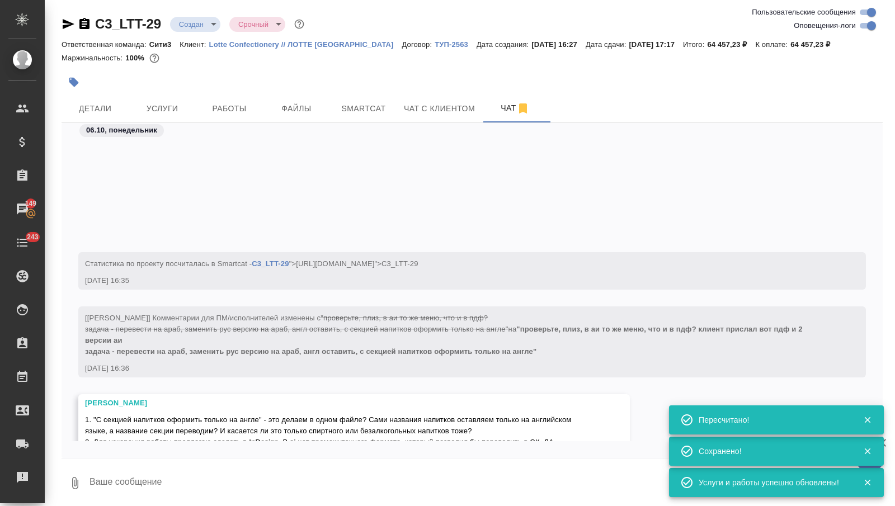
scroll to position [309, 0]
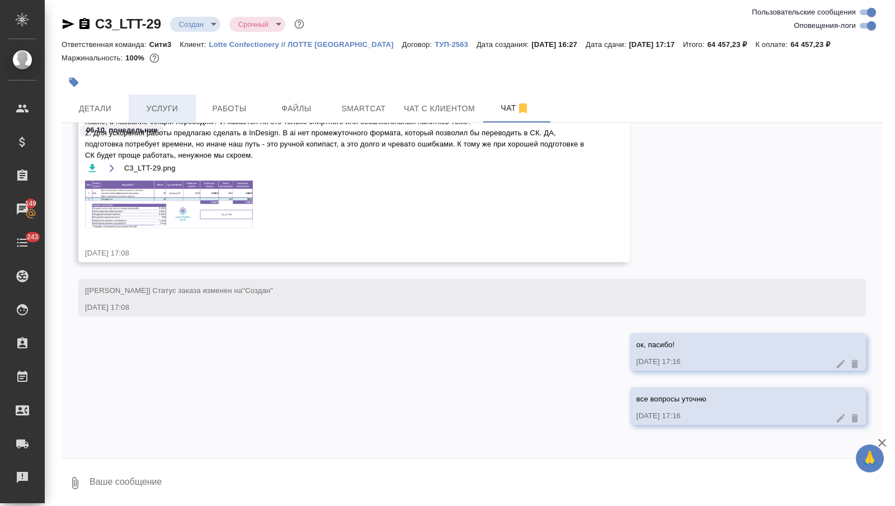
drag, startPoint x: 173, startPoint y: 100, endPoint x: 173, endPoint y: 110, distance: 9.5
click at [173, 100] on button "Услуги" at bounding box center [162, 109] width 67 height 28
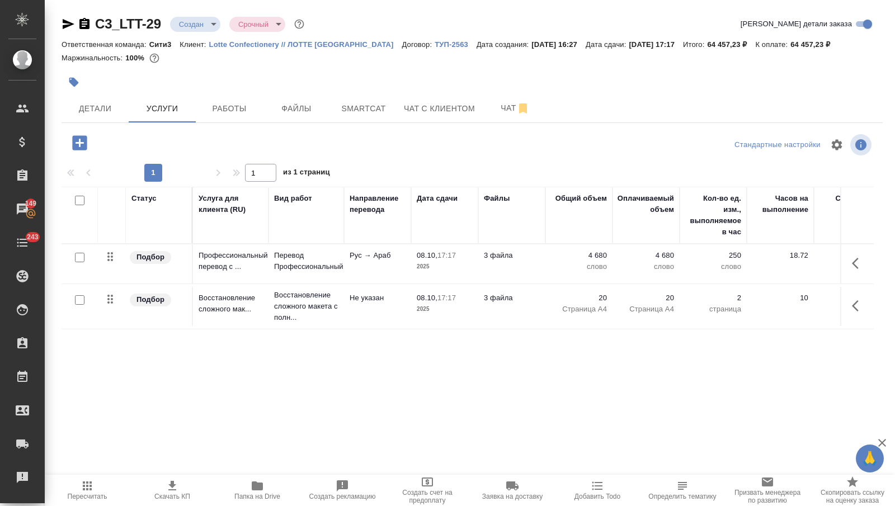
click at [370, 261] on td "Рус → Араб" at bounding box center [377, 264] width 67 height 39
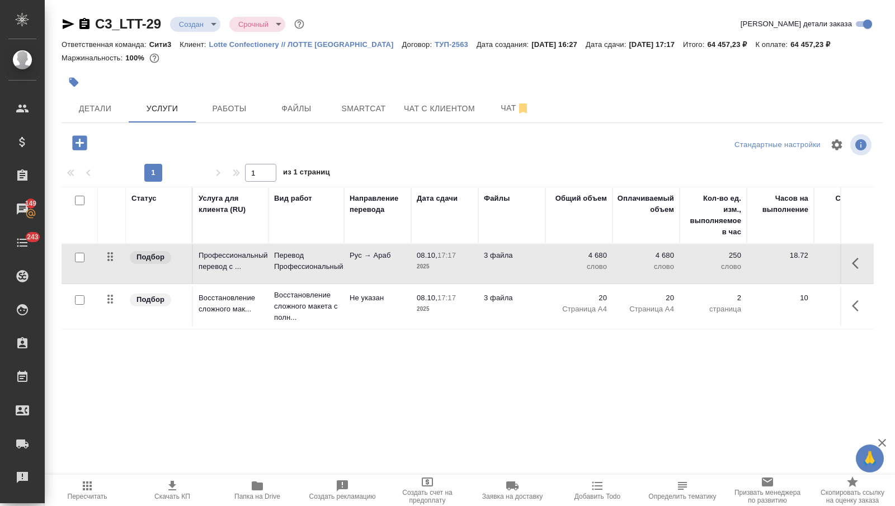
click at [370, 261] on td "Рус → Араб" at bounding box center [377, 264] width 67 height 39
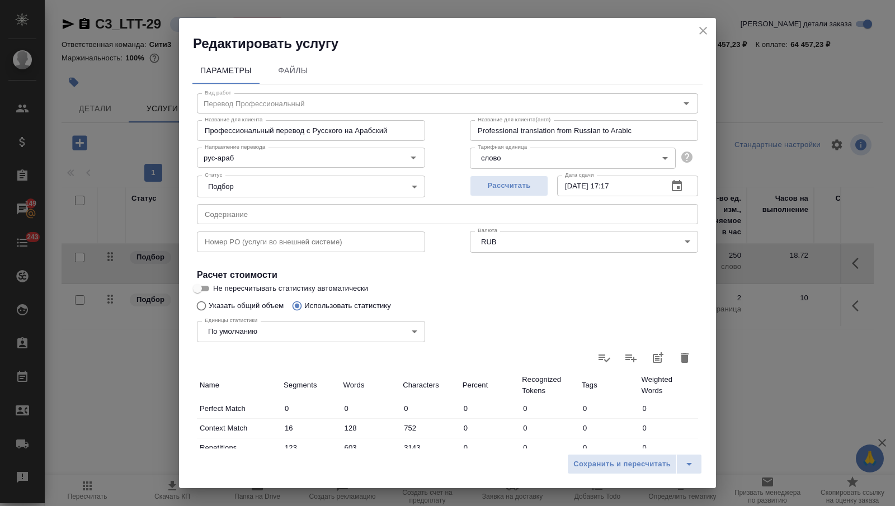
scroll to position [254, 0]
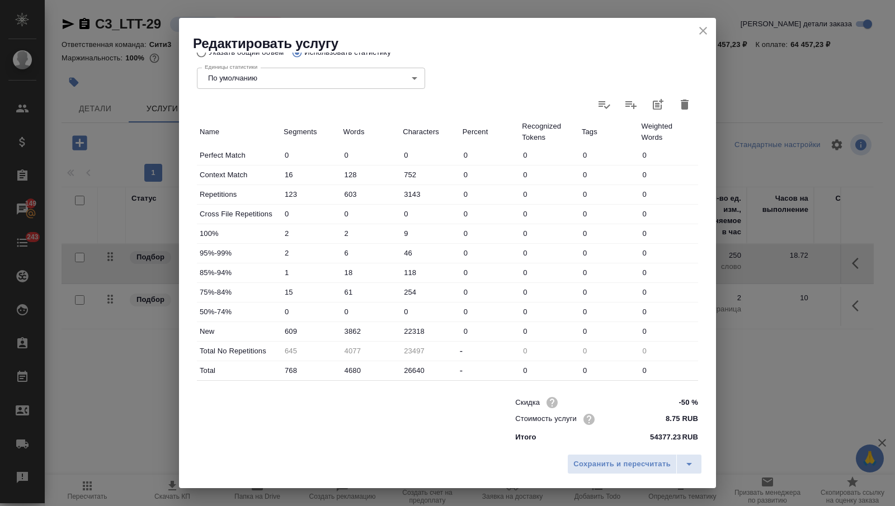
click at [682, 397] on input "-50 %" at bounding box center [677, 403] width 42 height 16
type input "0 %"
click at [645, 458] on span "Сохранить и пересчитать" at bounding box center [622, 464] width 97 height 13
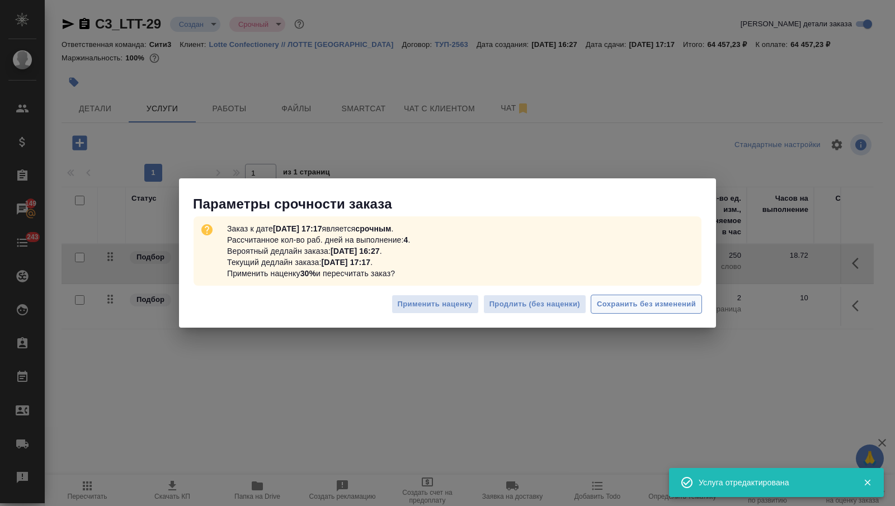
click at [616, 310] on span "Сохранить без изменений" at bounding box center [646, 304] width 99 height 13
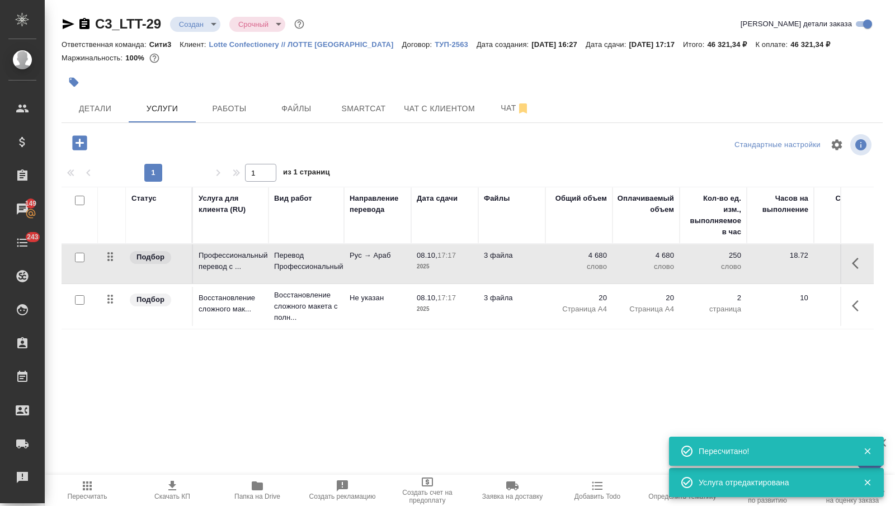
click at [174, 485] on icon "button" at bounding box center [172, 486] width 8 height 10
click at [497, 113] on span "Чат" at bounding box center [516, 108] width 54 height 14
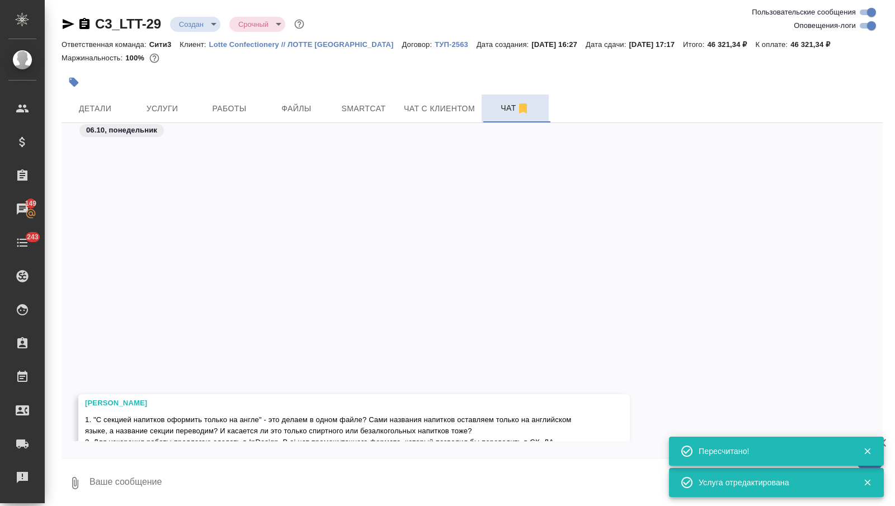
scroll to position [309, 0]
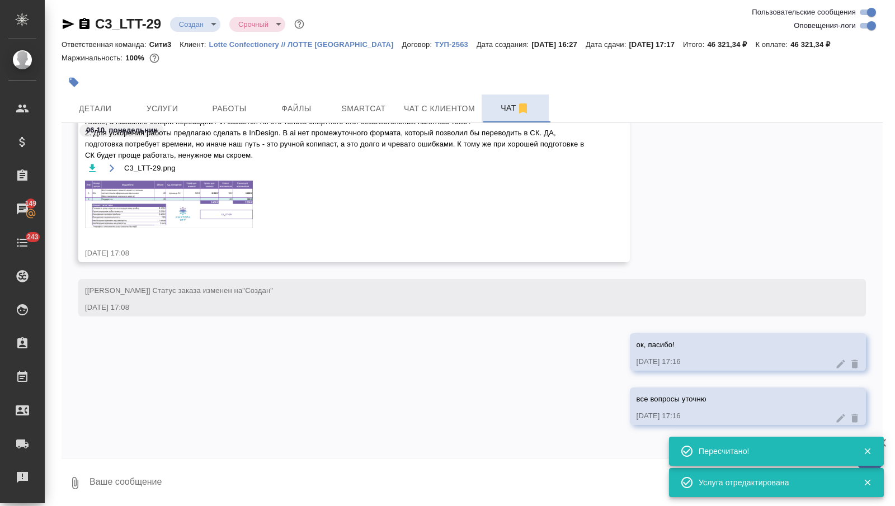
click at [482, 95] on button "Чат" at bounding box center [515, 109] width 67 height 28
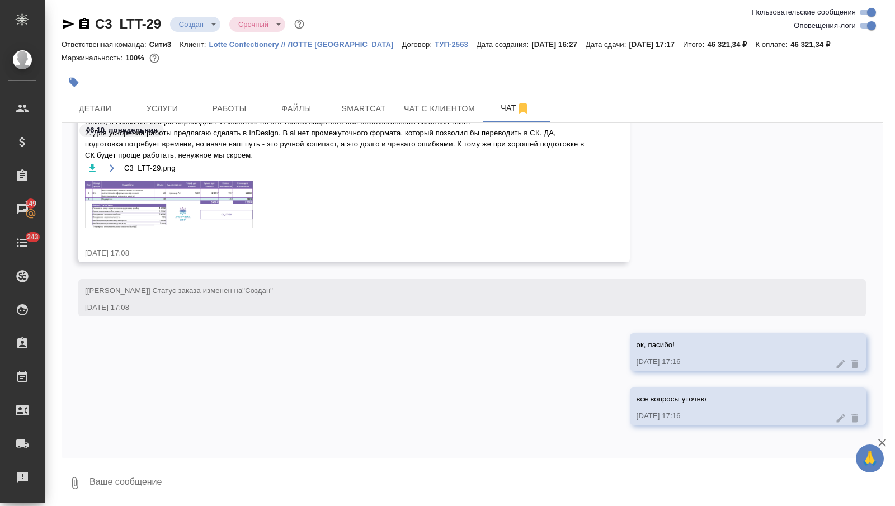
click at [146, 486] on textarea at bounding box center [485, 483] width 795 height 38
type textarea "а мы сможем сдать им в аи?"
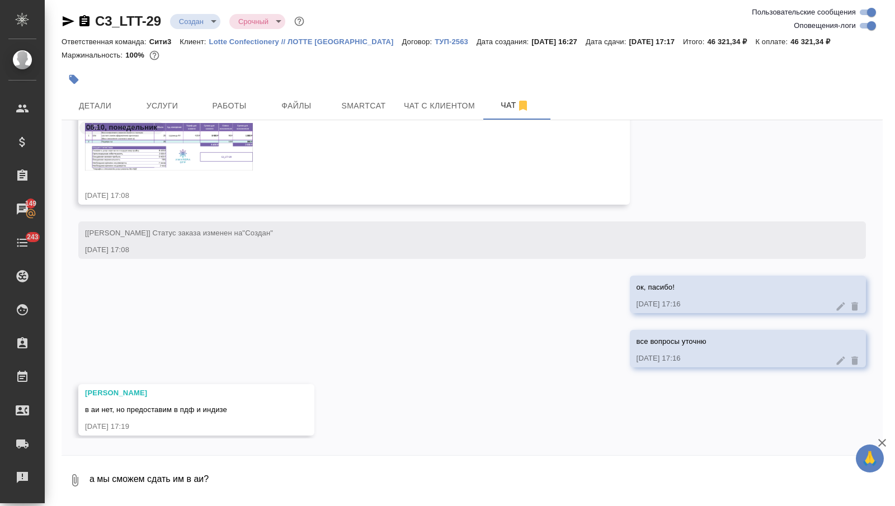
scroll to position [447, 0]
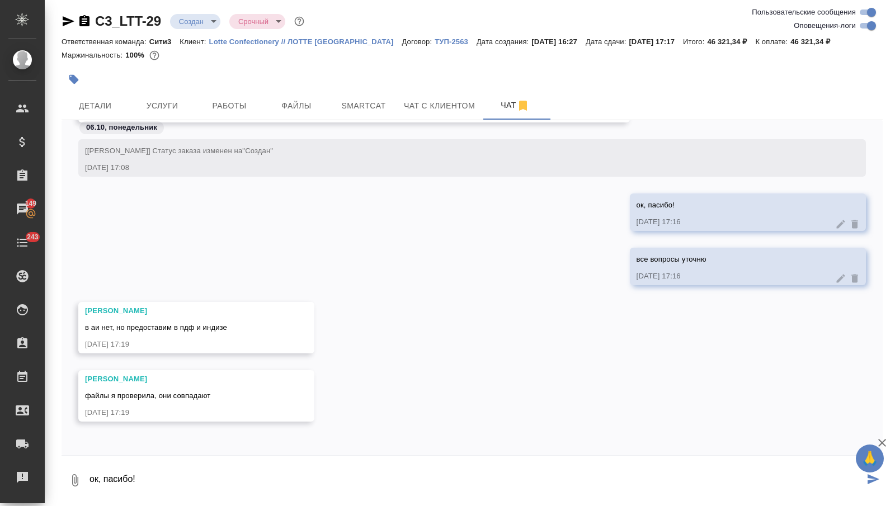
type textarea "ок, пасибо!"
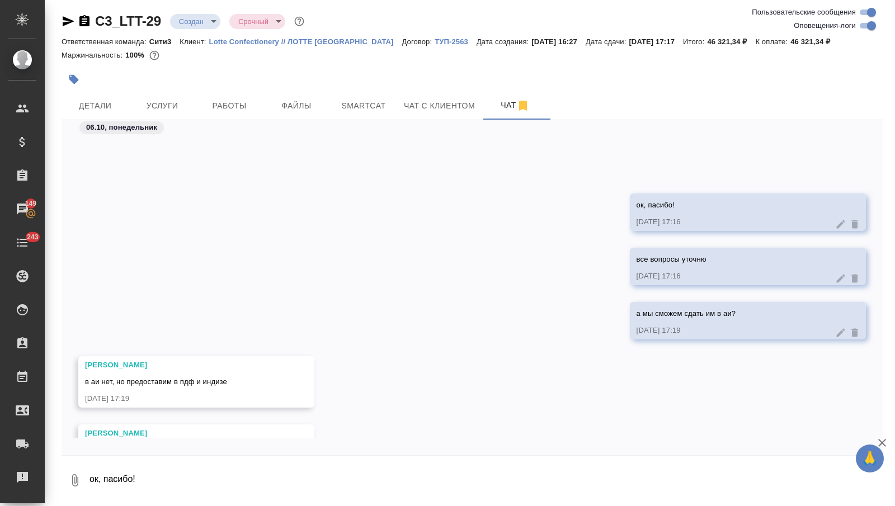
scroll to position [555, 0]
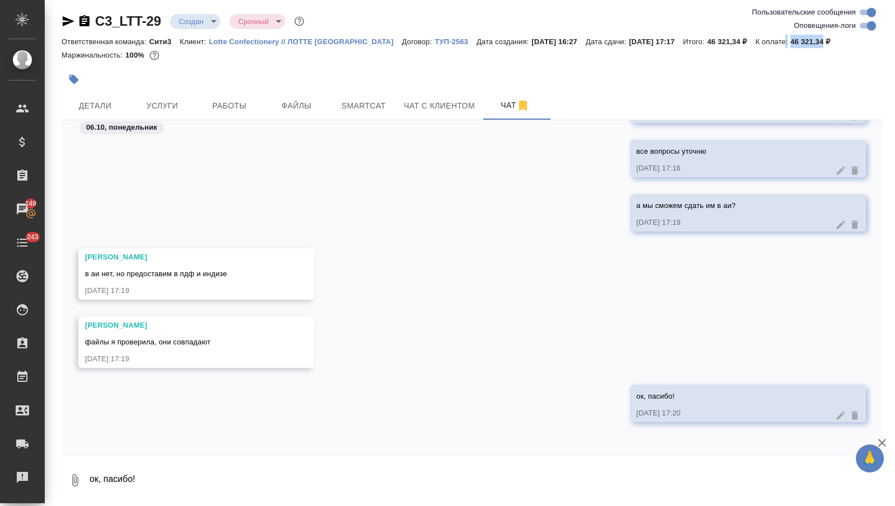
drag, startPoint x: 780, startPoint y: 46, endPoint x: 819, endPoint y: 46, distance: 38.6
click at [818, 46] on div "Ответственная команда: Сити3 Клиент: Lotte Confectionery // ЛОТТЕ МОСКВА Догово…" at bounding box center [473, 41] width 822 height 13
copy div ": 46 321,34"
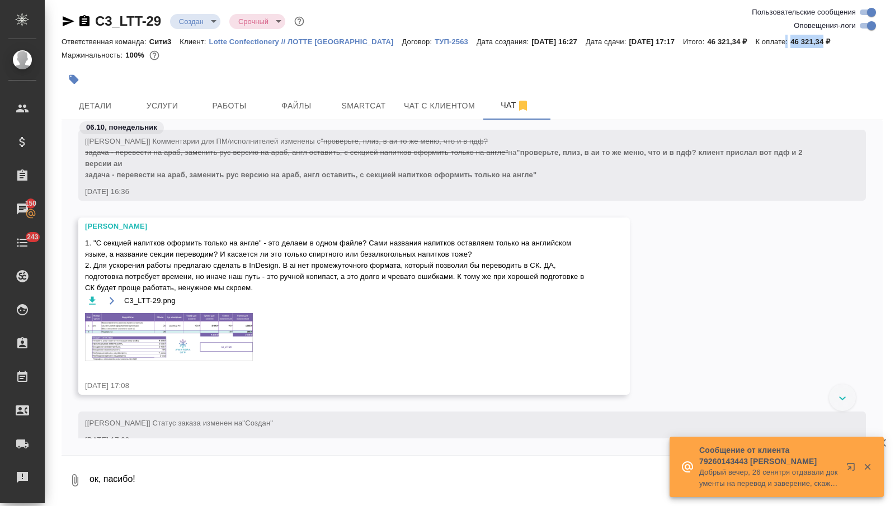
scroll to position [180, 0]
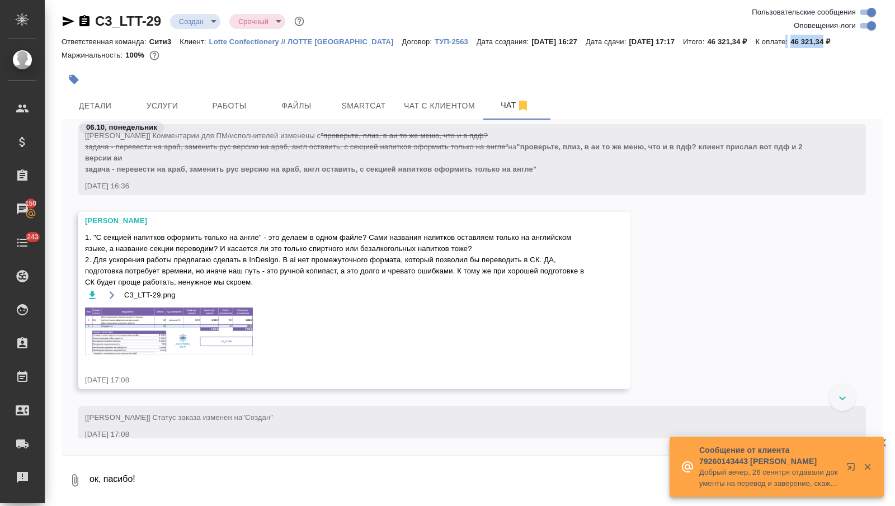
click at [211, 332] on img at bounding box center [169, 332] width 168 height 48
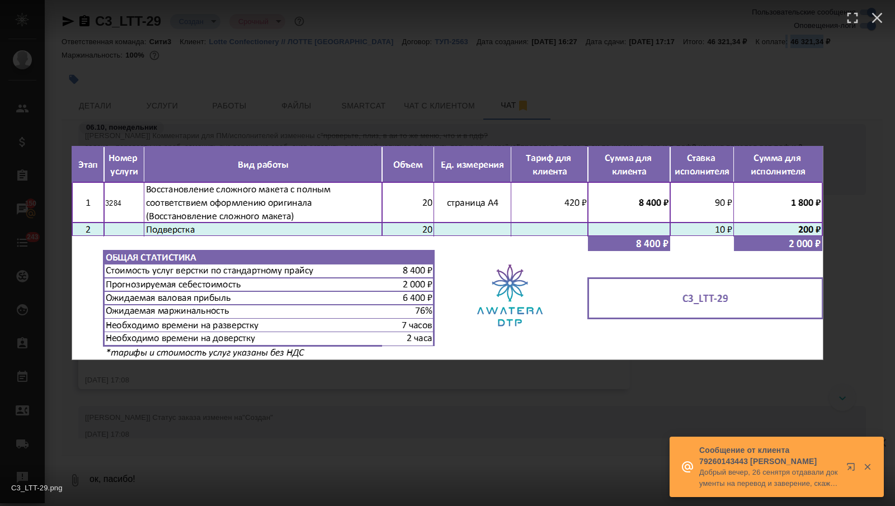
click at [210, 386] on div "C3_LTT-29.png 1 of 1" at bounding box center [447, 253] width 895 height 506
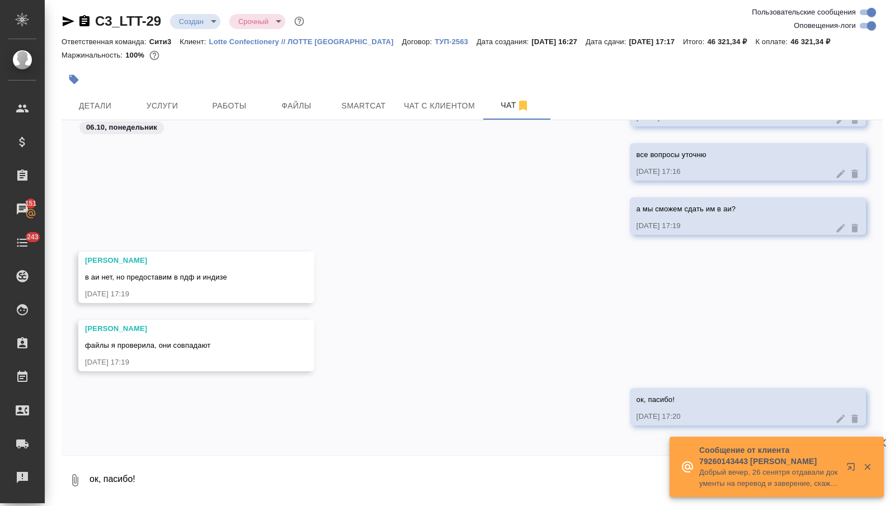
scroll to position [555, 0]
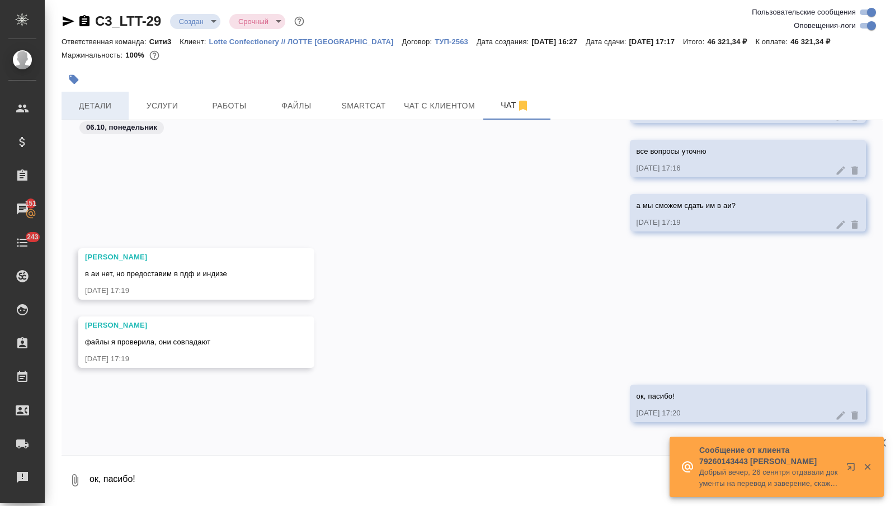
click at [93, 112] on button "Детали" at bounding box center [95, 106] width 67 height 28
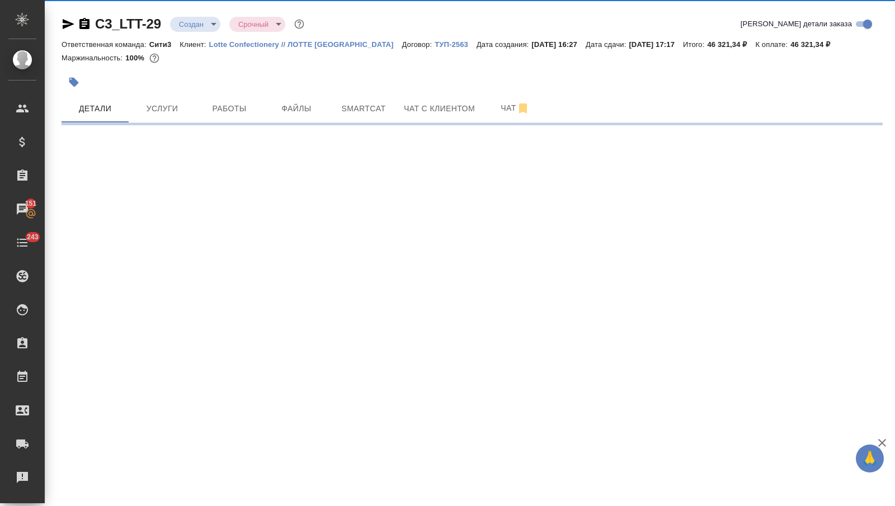
select select "RU"
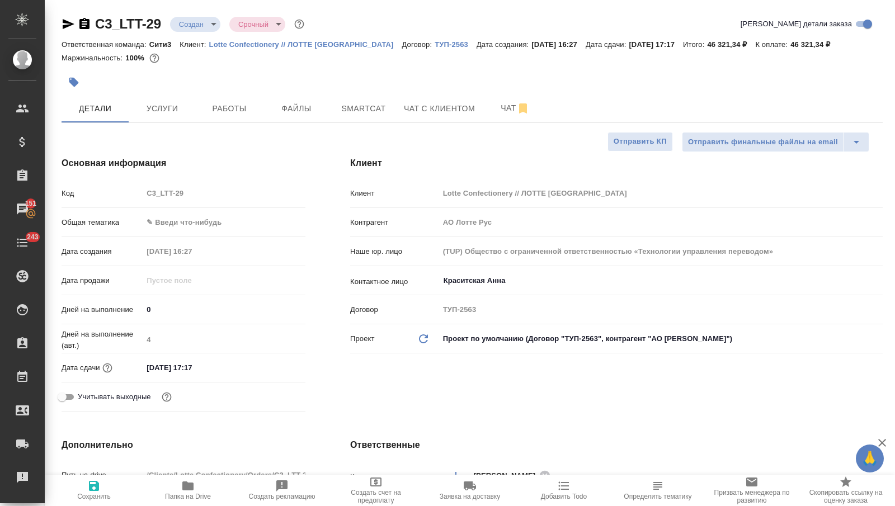
type textarea "x"
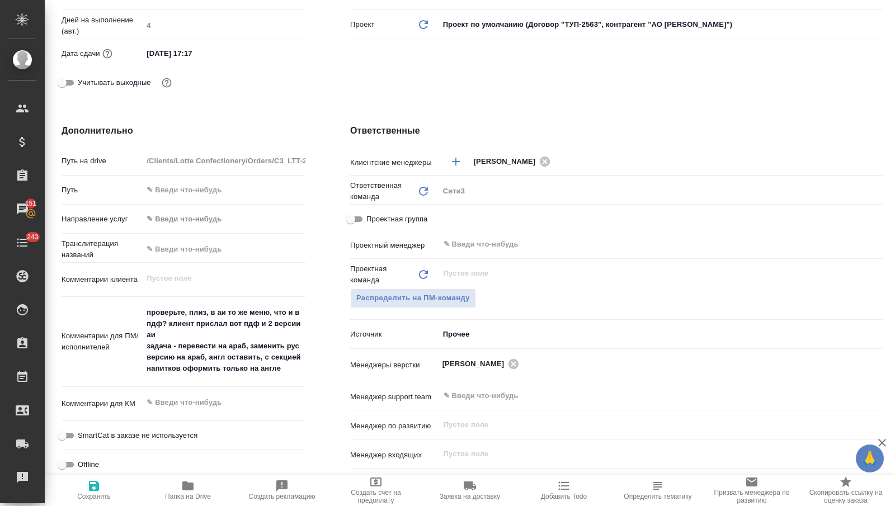
scroll to position [387, 0]
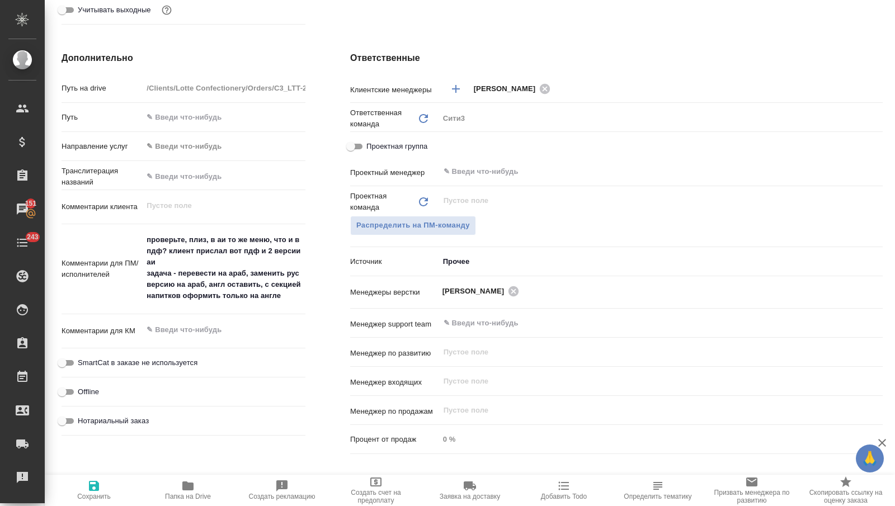
type textarea "x"
click at [281, 293] on textarea "проверьте, плиз, в аи то же меню, что и в пдф? клиент прислал вот пдф и 2 верси…" at bounding box center [224, 268] width 163 height 75
type textarea "проверьте, плиз, в аи то же меню, что и в пдф? клиент прислал вот пдф и 2 верси…"
type textarea "x"
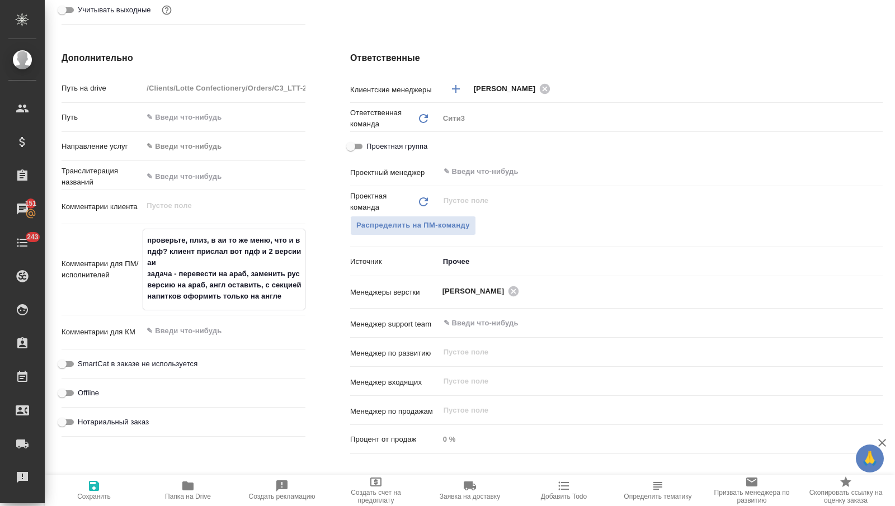
type textarea "x"
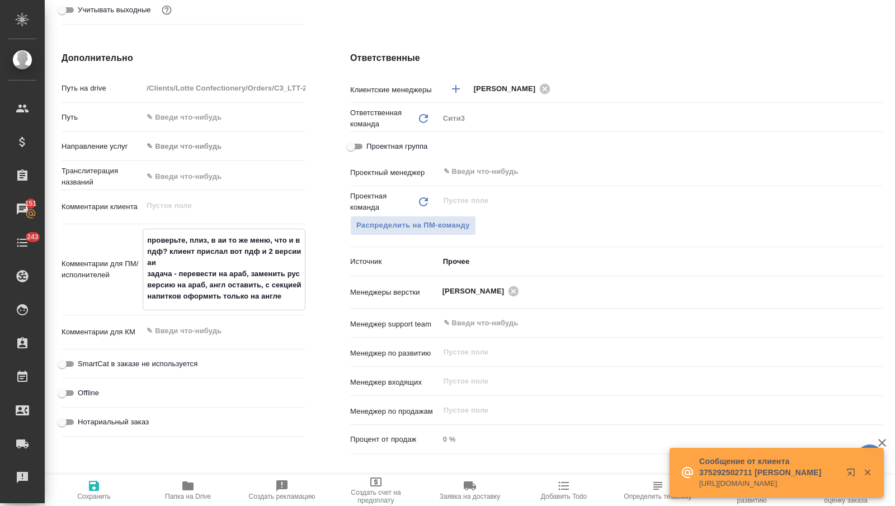
type textarea "проверьте, плиз, в аи то же меню, что и в пдф? клиент прислал вот пдф и 2 верси…"
type textarea "x"
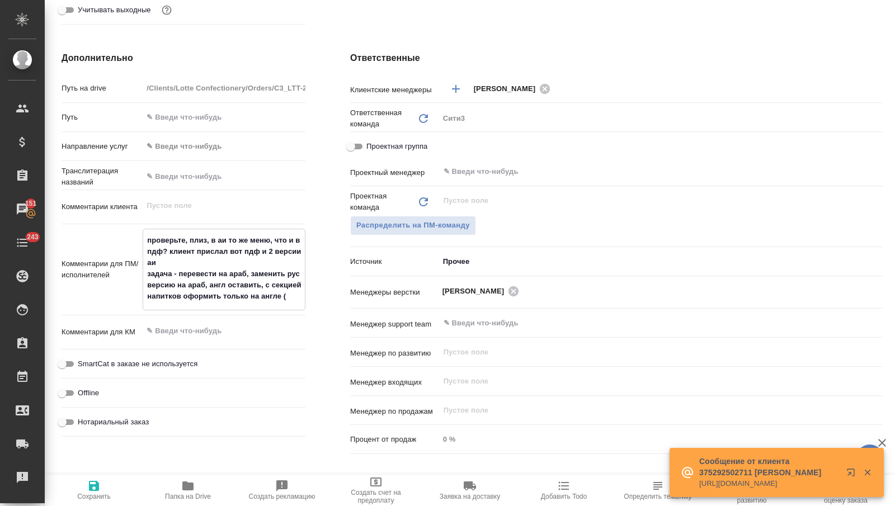
type textarea "проверьте, плиз, в аи то же меню, что и в пдф? клиент прислал вот пдф и 2 верси…"
type textarea "x"
type textarea "проверьте, плиз, в аи то же меню, что и в пдф? клиент прислал вот пдф и 2 верси…"
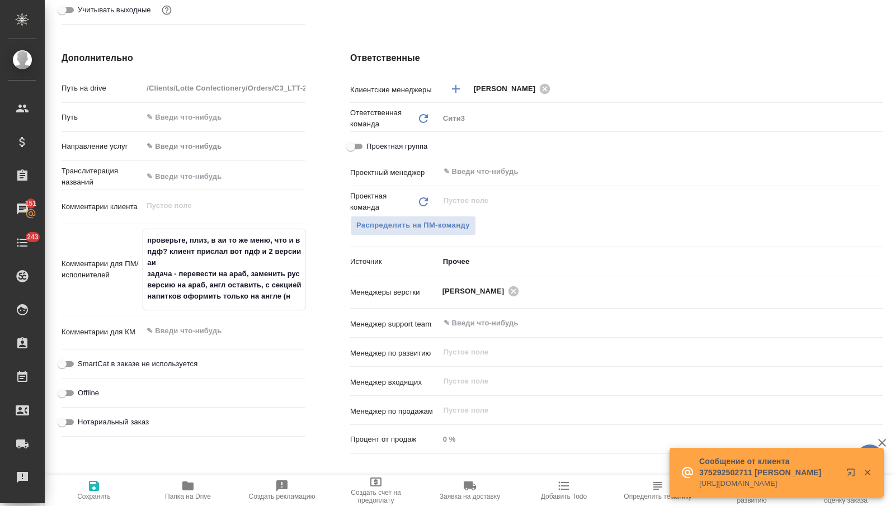
type textarea "x"
type textarea "проверьте, плиз, в аи то же меню, что и в пдф? клиент прислал вот пдф и 2 верси…"
type textarea "x"
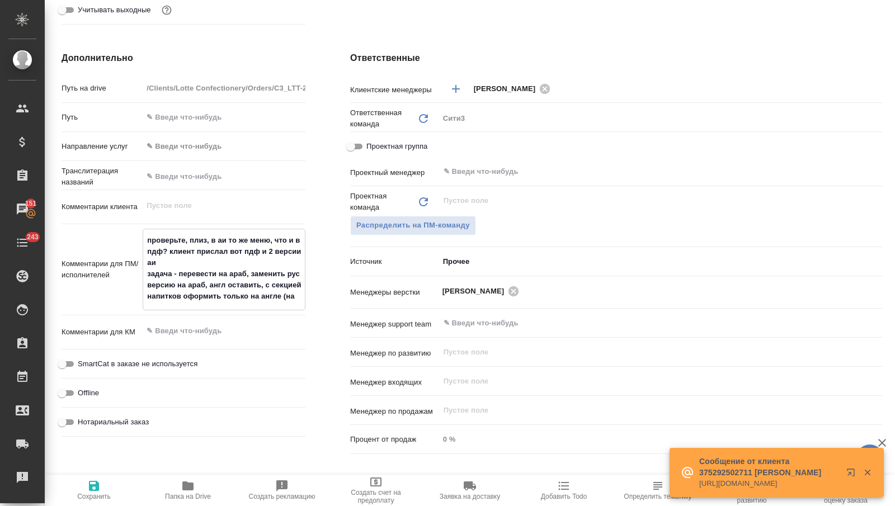
type textarea "x"
type textarea "проверьте, плиз, в аи то же меню, что и в пдф? клиент прислал вот пдф и 2 верси…"
type textarea "x"
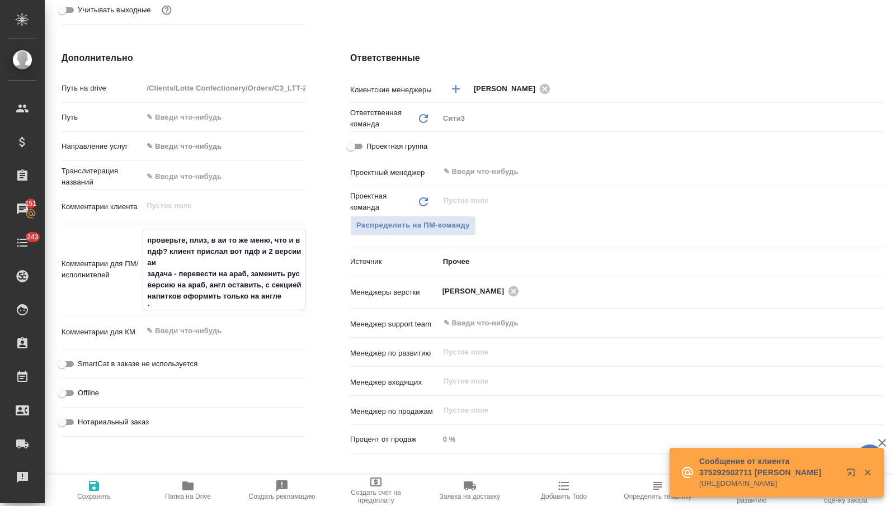
type textarea "проверьте, плиз, в аи то же меню, что и в пдф? клиент прислал вот пдф и 2 верси…"
type textarea "x"
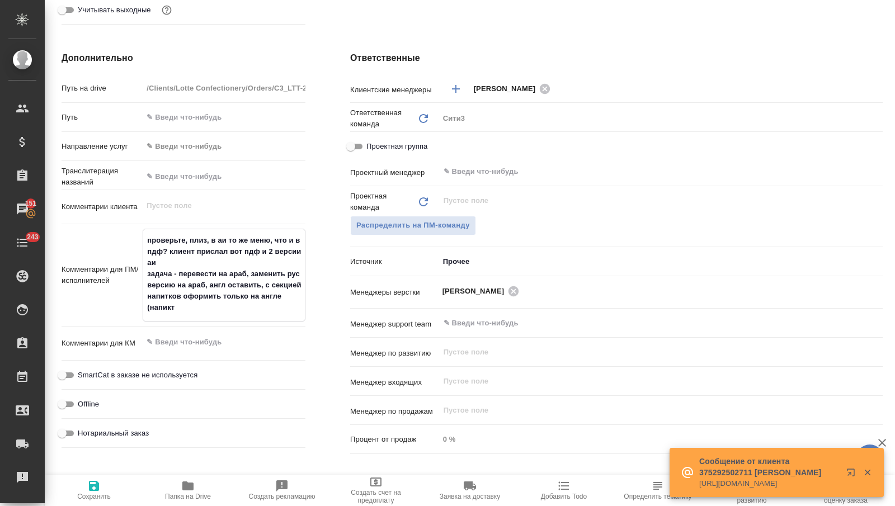
type textarea "x"
type textarea "проверьте, плиз, в аи то же меню, что и в пдф? клиент прислал вот пдф и 2 верси…"
type textarea "x"
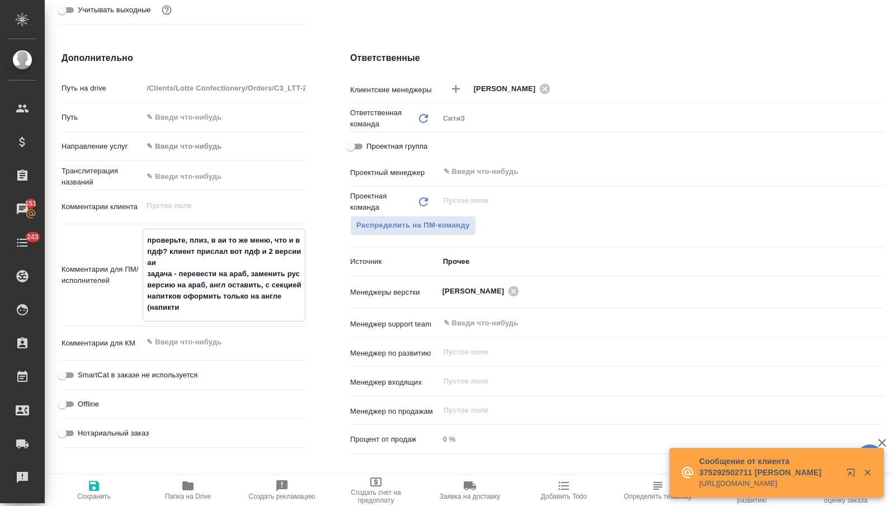
type textarea "проверьте, плиз, в аи то же меню, что и в пдф? клиент прислал вот пдф и 2 верси…"
type textarea "x"
type textarea "проверьте, плиз, в аи то же меню, что и в пдф? клиент прислал вот пдф и 2 верси…"
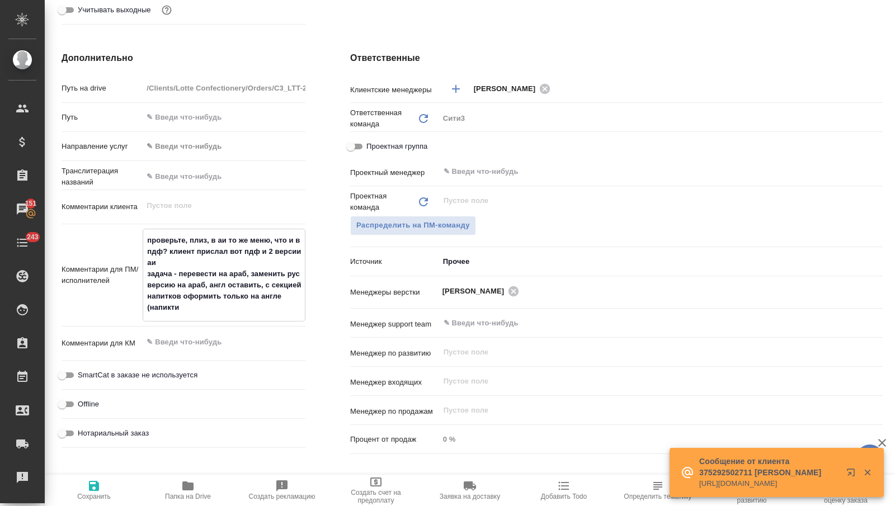
type textarea "x"
type textarea "проверьте, плиз, в аи то же меню, что и в пдф? клиент прислал вот пдф и 2 верси…"
type textarea "x"
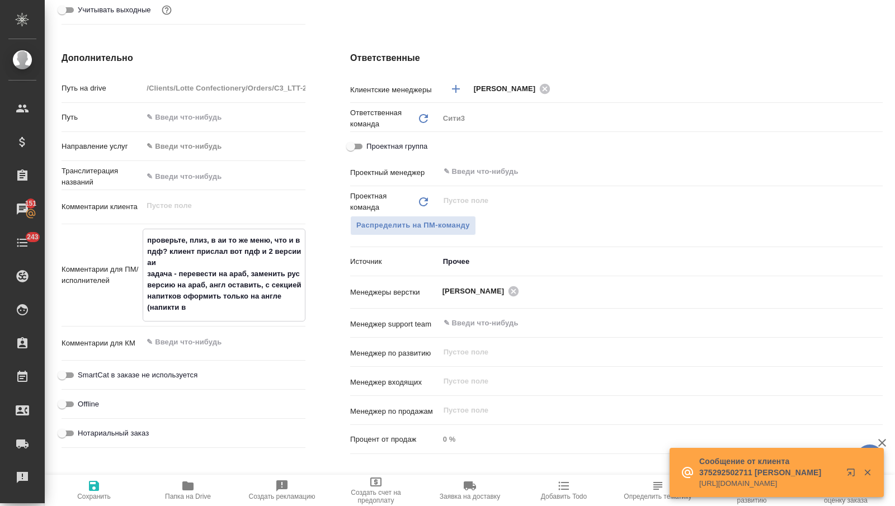
type textarea "x"
type textarea "проверьте, плиз, в аи то же меню, что и в пдф? клиент прислал вот пдф и 2 верси…"
type textarea "x"
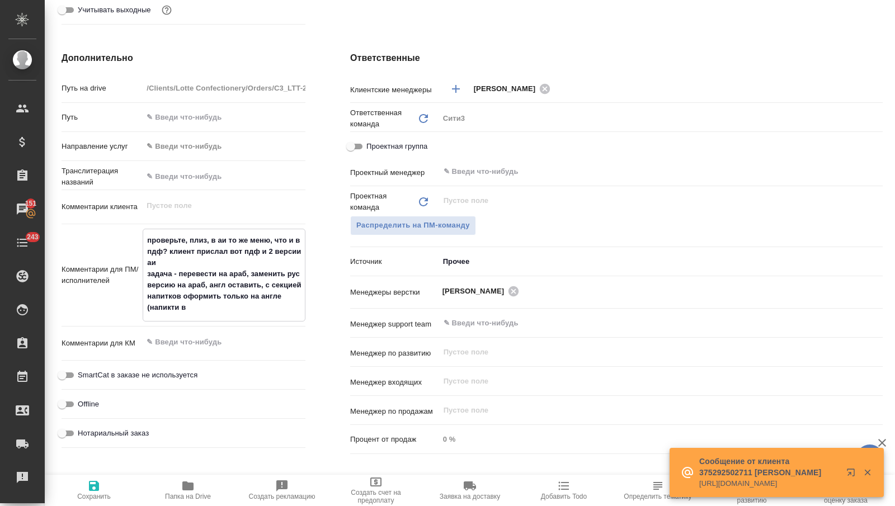
type textarea "x"
type textarea "проверьте, плиз, в аи то же меню, что и в пдф? клиент прислал вот пдф и 2 верси…"
type textarea "x"
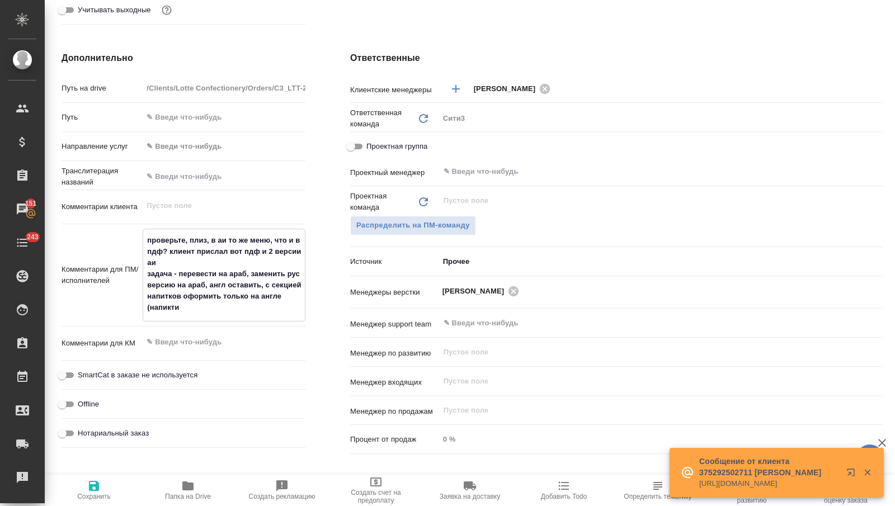
type textarea "проверьте, плиз, в аи то же меню, что и в пдф? клиент прислал вот пдф и 2 верси…"
type textarea "x"
type textarea "проверьте, плиз, в аи то же меню, что и в пдф? клиент прислал вот пдф и 2 верси…"
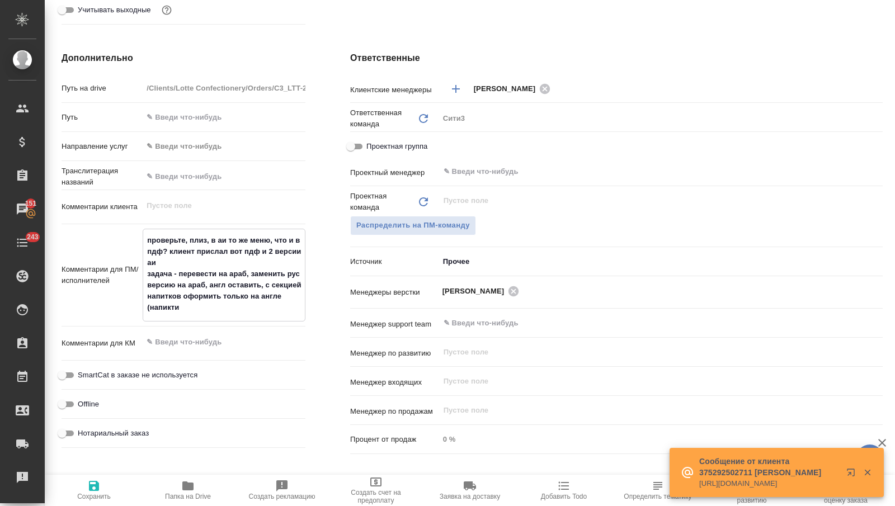
type textarea "x"
type textarea "проверьте, плиз, в аи то же меню, что и в пдф? клиент прислал вот пдф и 2 верси…"
type textarea "x"
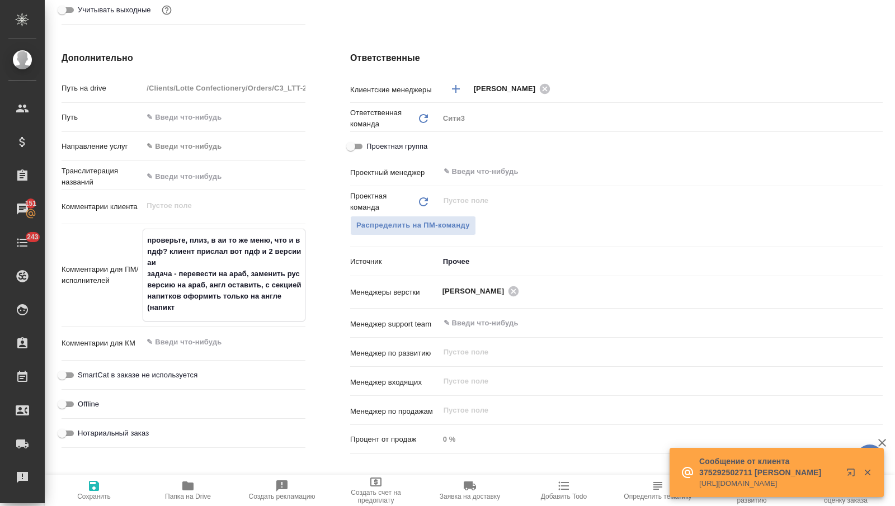
type textarea "x"
type textarea "проверьте, плиз, в аи то же меню, что и в пдф? клиент прислал вот пдф и 2 верси…"
type textarea "x"
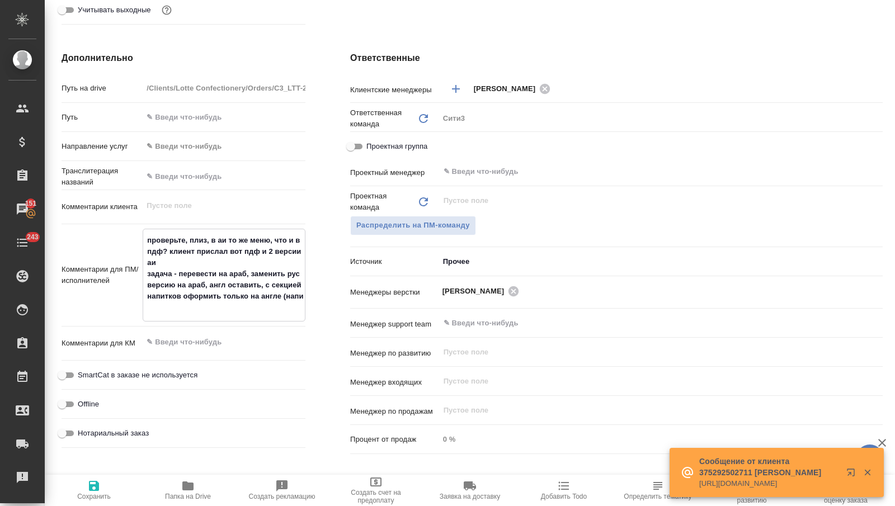
type textarea "x"
type textarea "проверьте, плиз, в аи то же меню, что и в пдф? клиент прислал вот пдф и 2 верси…"
type textarea "x"
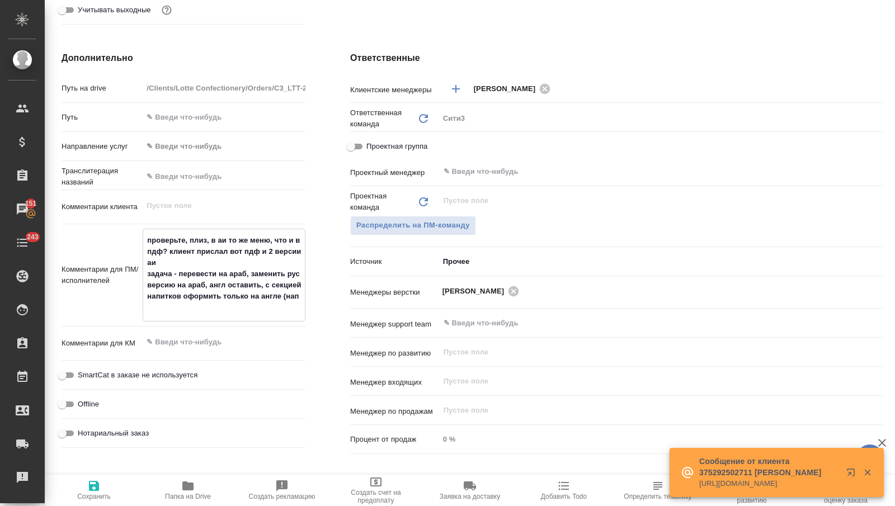
type textarea "проверьте, плиз, в аи то же меню, что и в пдф? клиент прислал вот пдф и 2 верси…"
type textarea "x"
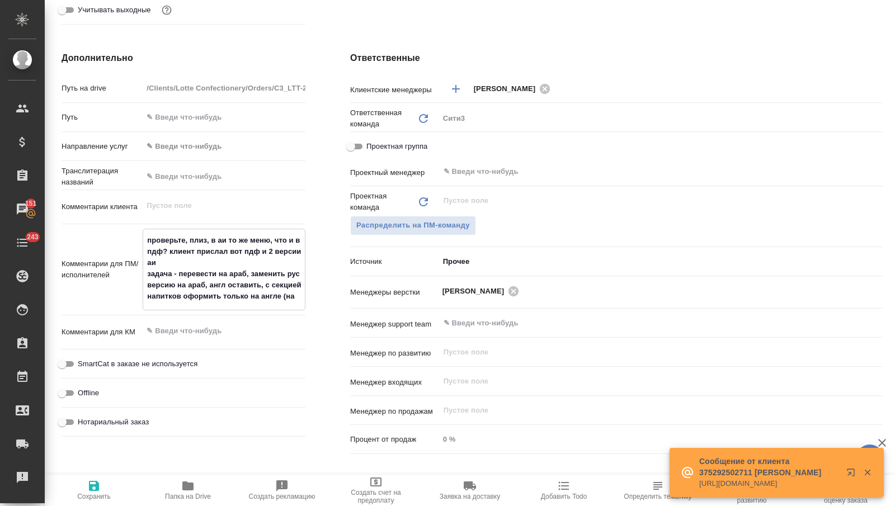
type textarea "x"
type textarea "проверьте, плиз, в аи то же меню, что и в пдф? клиент прислал вот пдф и 2 верси…"
type textarea "x"
type textarea "проверьте, плиз, в аи то же меню, что и в пдф? клиент прислал вот пдф и 2 верси…"
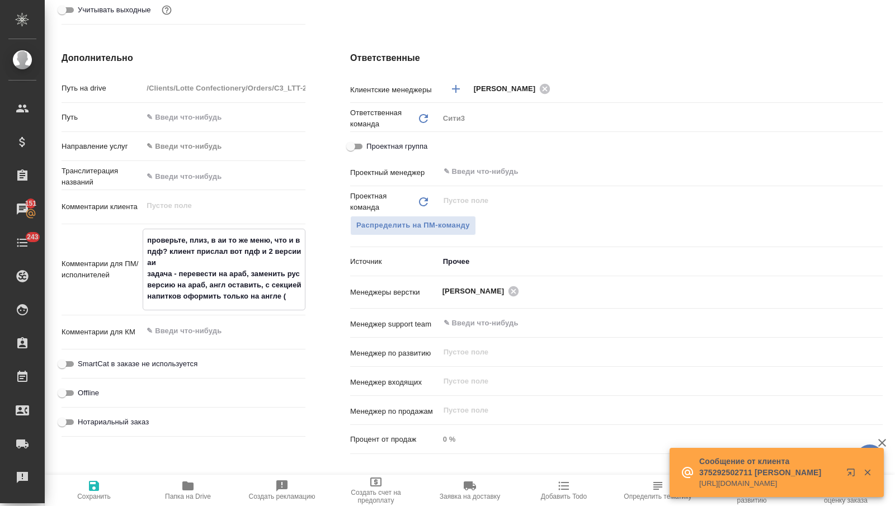
type textarea "x"
type textarea "проверьте, плиз, в аи то же меню, что и в пдф? клиент прислал вот пдф и 2 верси…"
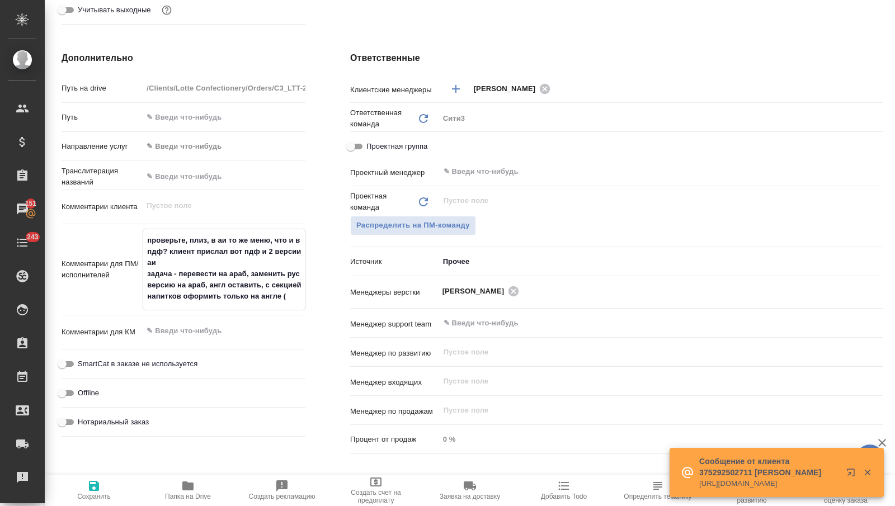
type textarea "x"
type textarea "проверьте, плиз, в аи то же меню, что и в пдф? клиент прислал вот пдф и 2 верси…"
type textarea "x"
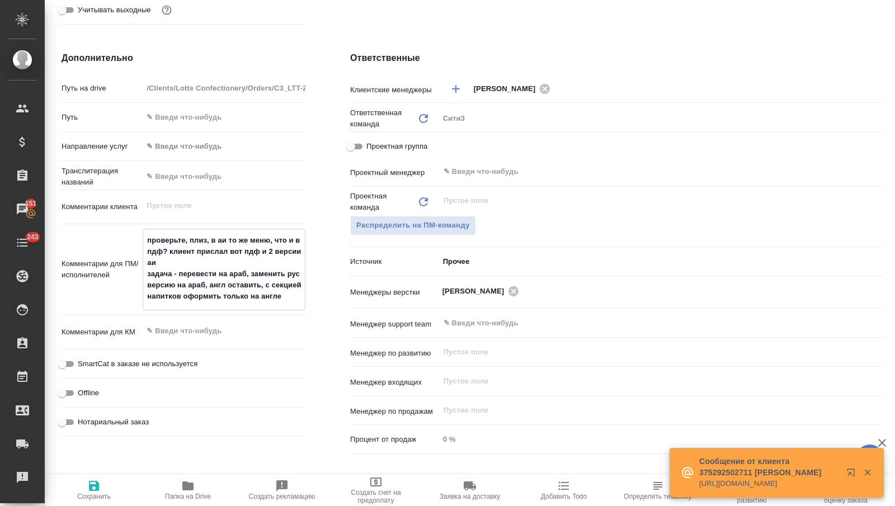
type textarea "x"
type textarea "проверьте, плиз, в аи то же меню, что и в пдф? клиент прислал вот пдф и 2 верси…"
type textarea "x"
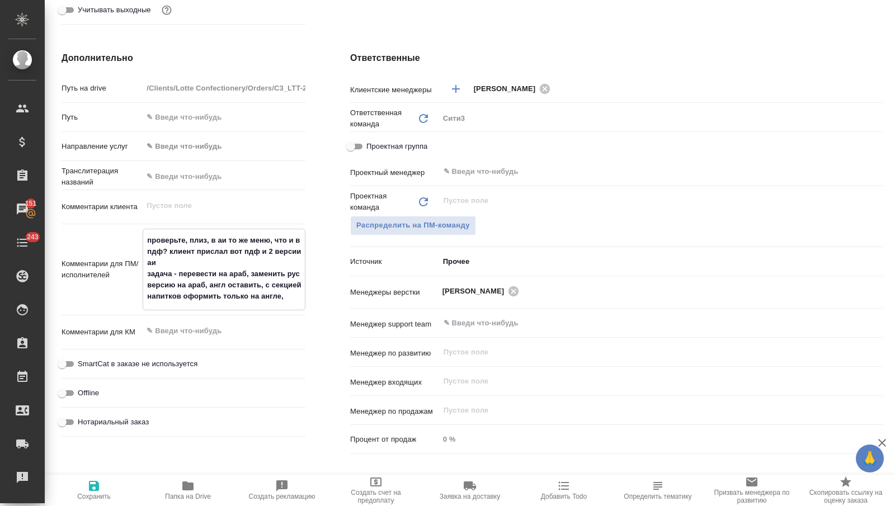
type textarea "x"
type textarea "проверьте, плиз, в аи то же меню, что и в пдф? клиент прислал вот пдф и 2 верси…"
type textarea "x"
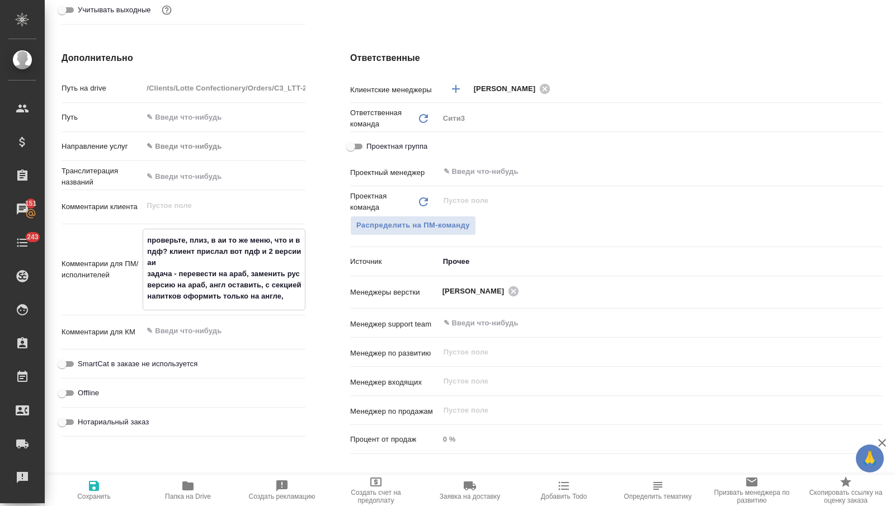
type textarea "проверьте, плиз, в аи то же меню, что и в пдф? клиент прислал вот пдф и 2 верси…"
type textarea "x"
type textarea "проверьте, плиз, в аи то же меню, что и в пдф? клиент прислал вот пдф и 2 верси…"
type textarea "x"
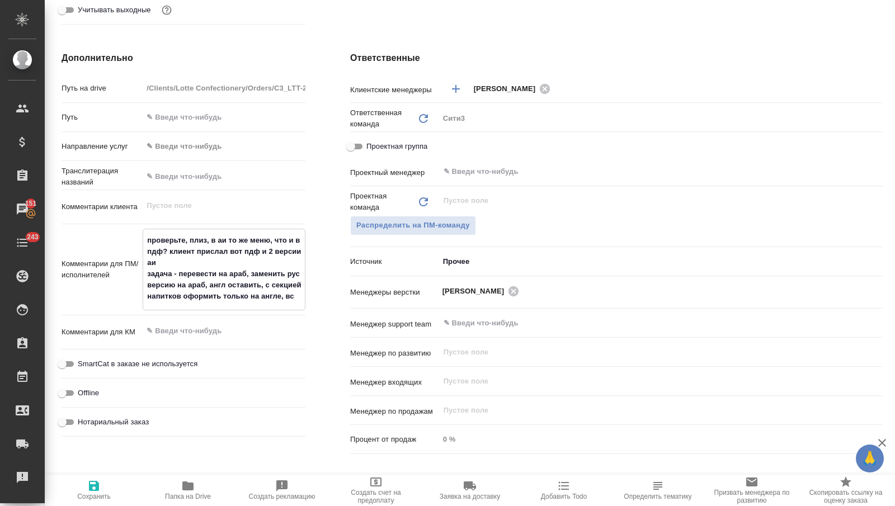
type textarea "x"
type textarea "проверьте, плиз, в аи то же меню, что и в пдф? клиент прислал вот пдф и 2 верси…"
type textarea "x"
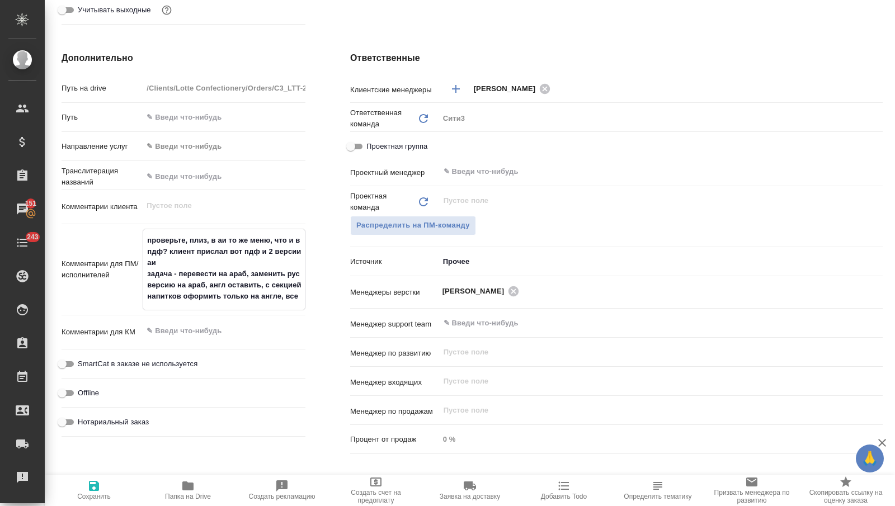
type textarea "x"
type textarea "проверьте, плиз, в аи то же меню, что и в пдф? клиент прислал вот пдф и 2 верси…"
type textarea "x"
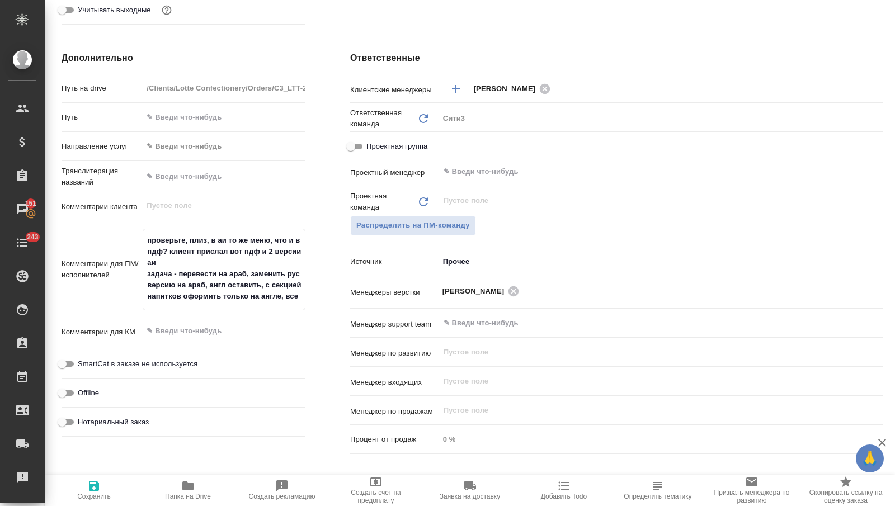
type textarea "x"
type textarea "проверьте, плиз, в аи то же меню, что и в пдф? клиент прислал вот пдф и 2 верси…"
type textarea "x"
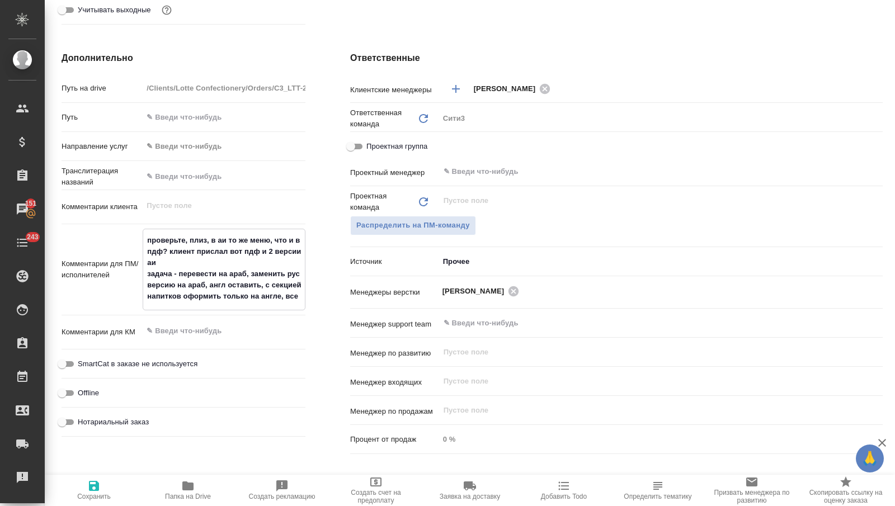
type textarea "проверьте, плиз, в аи то же меню, что и в пдф? клиент прислал вот пдф и 2 верси…"
type textarea "x"
type textarea "проверьте, плиз, в аи то же меню, что и в пдф? клиент прислал вот пдф и 2 верси…"
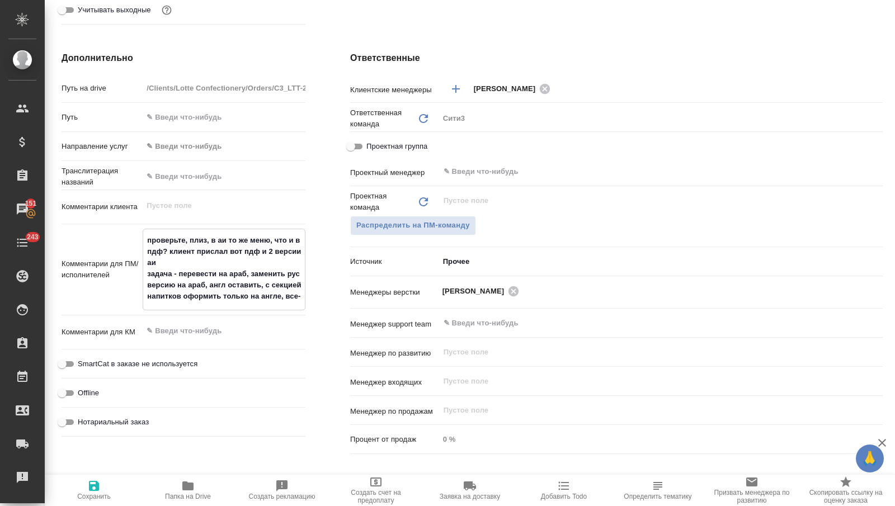
type textarea "x"
type textarea "проверьте, плиз, в аи то же меню, что и в пдф? клиент прислал вот пдф и 2 верси…"
type textarea "x"
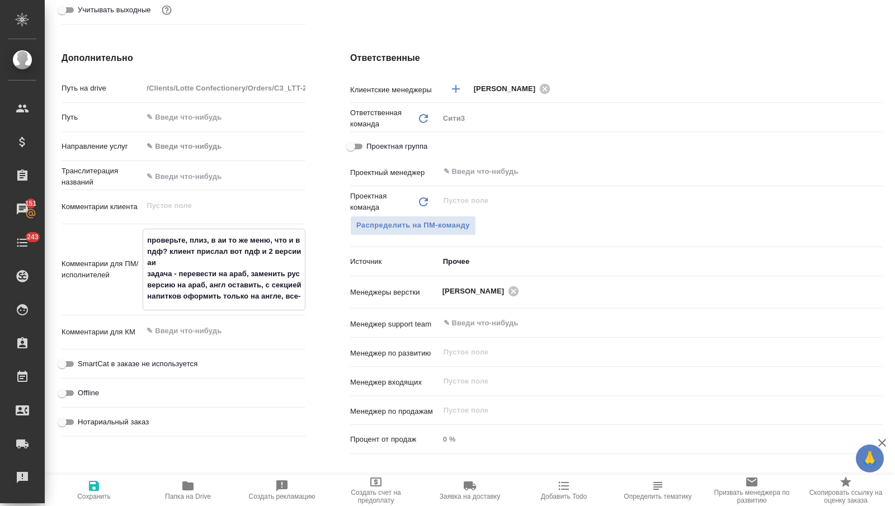
type textarea "x"
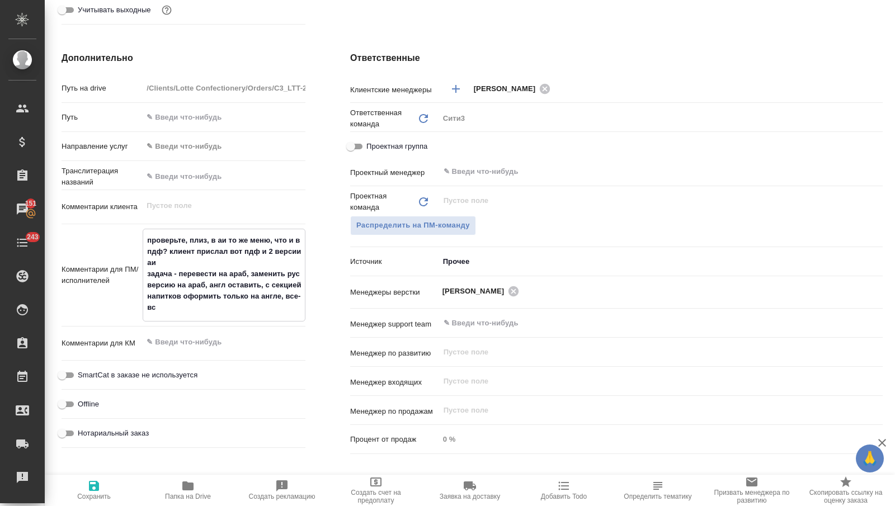
type textarea "x"
type textarea "проверьте, плиз, в аи то же меню, что и в пдф? клиент прислал вот пдф и 2 верси…"
type textarea "x"
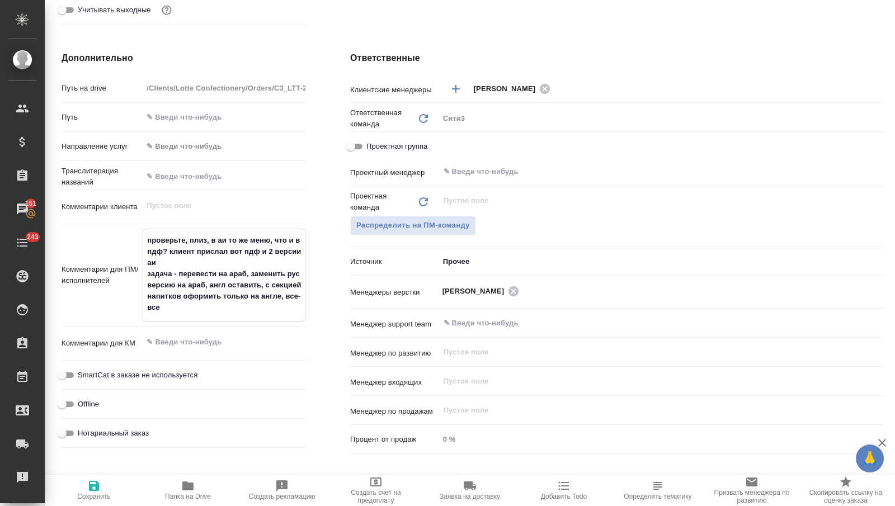
type textarea "проверьте, плиз, в аи то же меню, что и в пдф? клиент прислал вот пдф и 2 верси…"
type textarea "x"
type textarea "проверьте, плиз, в аи то же меню, что и в пдф? клиент прислал вот пдф и 2 верси…"
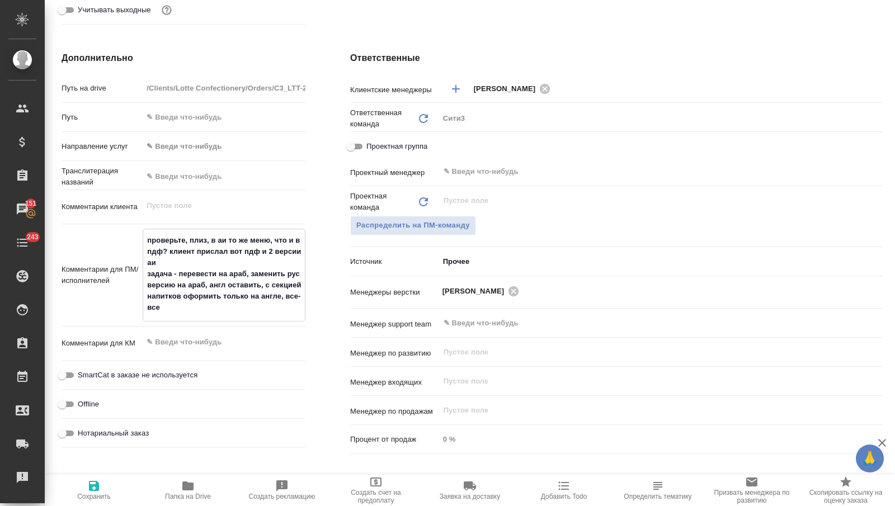
type textarea "x"
type textarea "проверьте, плиз, в аи то же меню, что и в пдф? клиент прислал вот пдф и 2 верси…"
type textarea "x"
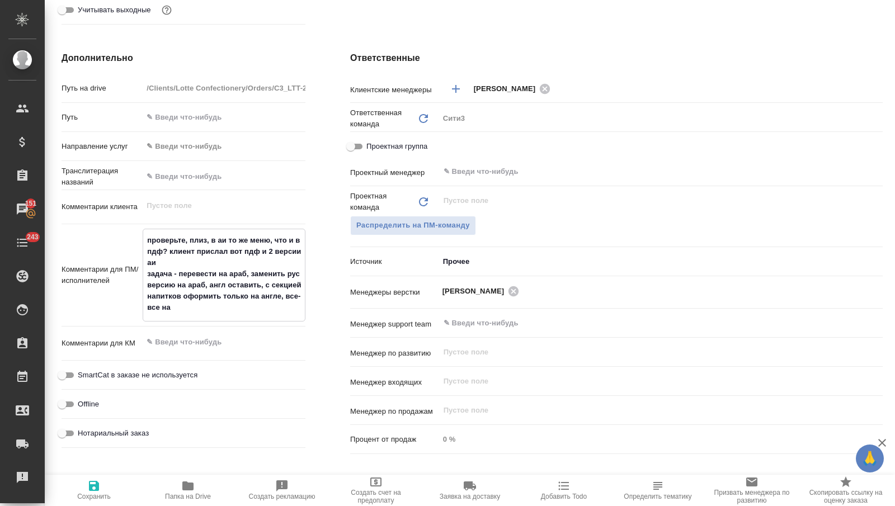
type textarea "x"
type textarea "проверьте, плиз, в аи то же меню, что и в пдф? клиент прислал вот пдф и 2 верси…"
type textarea "x"
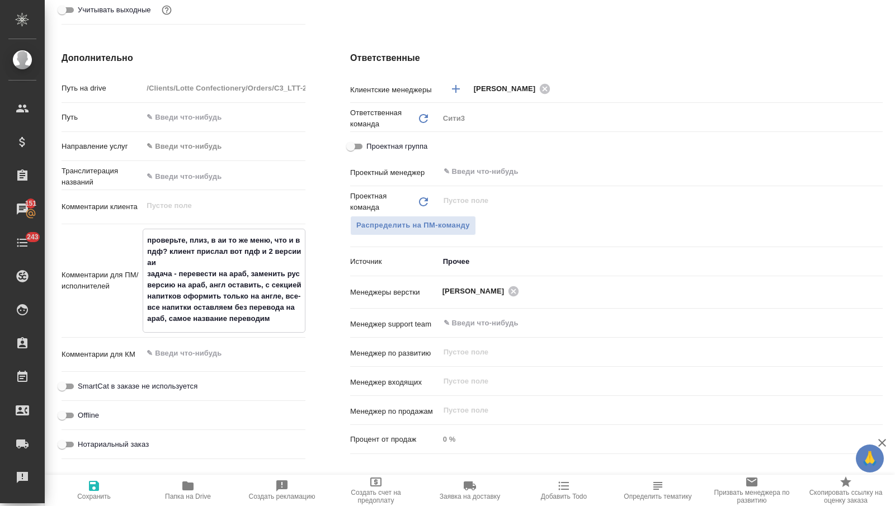
click at [227, 317] on textarea "проверьте, плиз, в аи то же меню, что и в пдф? клиент прислал вот пдф и 2 верси…" at bounding box center [224, 279] width 162 height 97
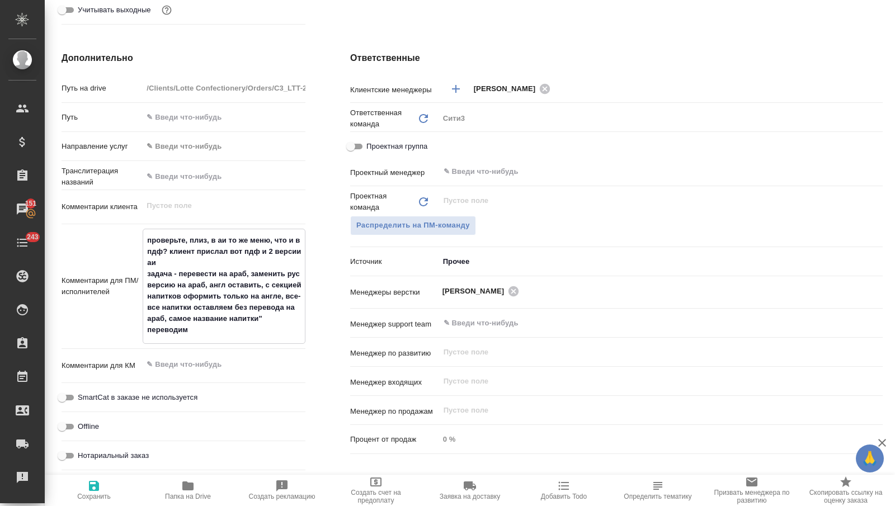
click at [229, 317] on textarea "проверьте, плиз, в аи то же меню, что и в пдф? клиент прислал вот пдф и 2 верси…" at bounding box center [224, 285] width 162 height 109
click at [92, 492] on icon "button" at bounding box center [93, 486] width 13 height 13
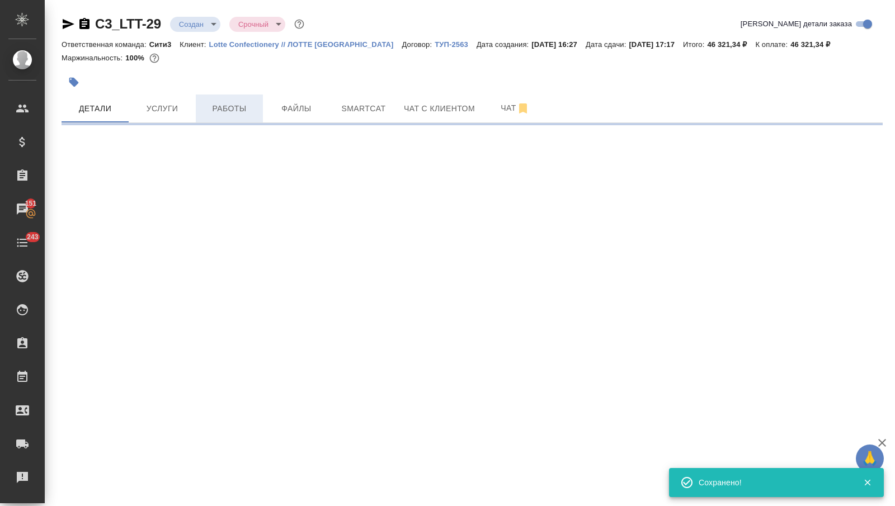
scroll to position [0, 0]
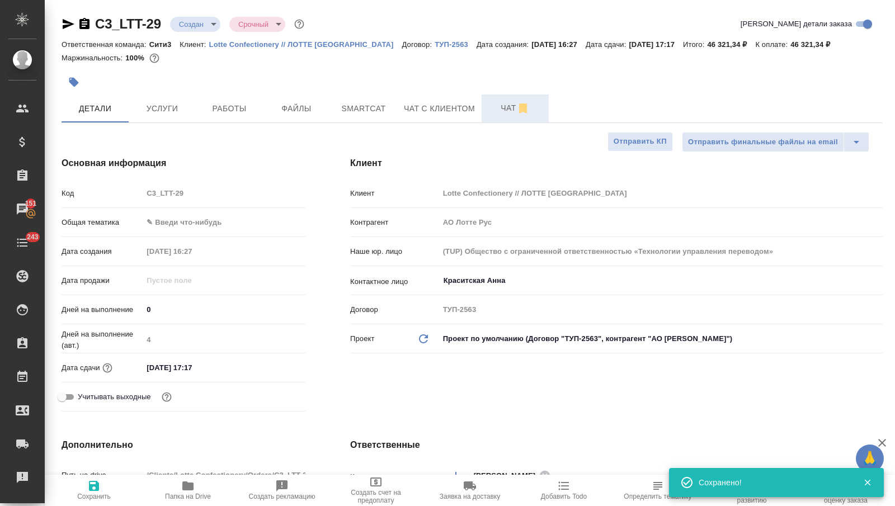
click at [503, 111] on span "Чат" at bounding box center [516, 108] width 54 height 14
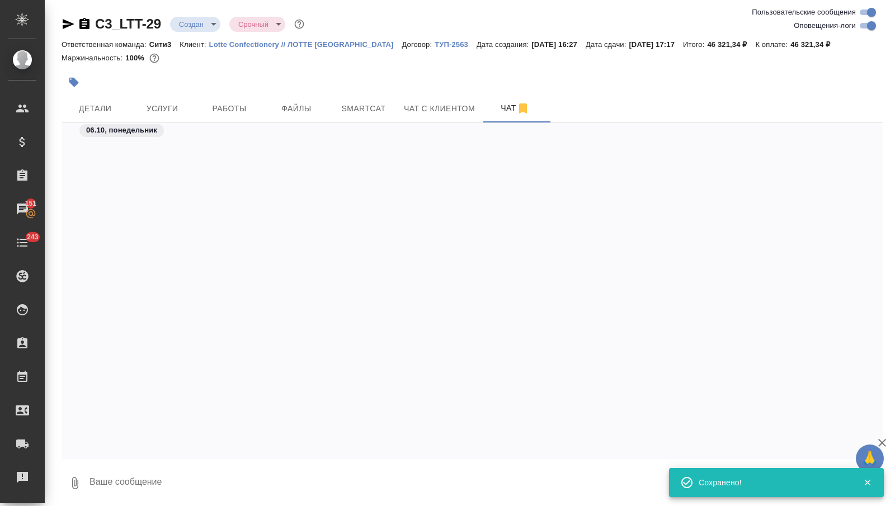
scroll to position [480, 0]
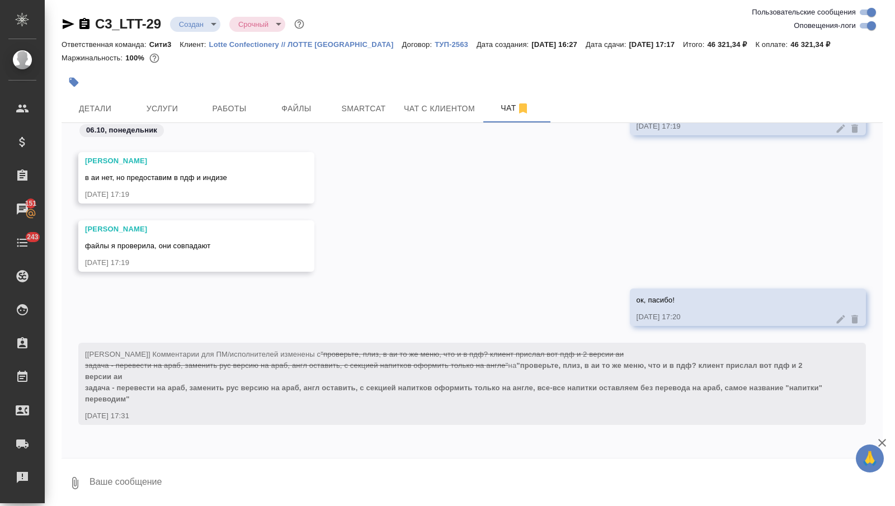
click at [140, 479] on textarea at bounding box center [485, 483] width 795 height 38
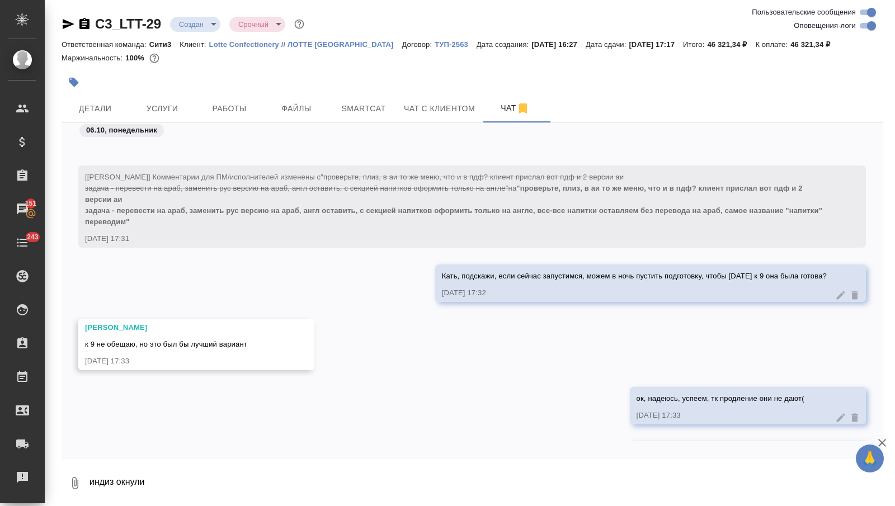
scroll to position [711, 0]
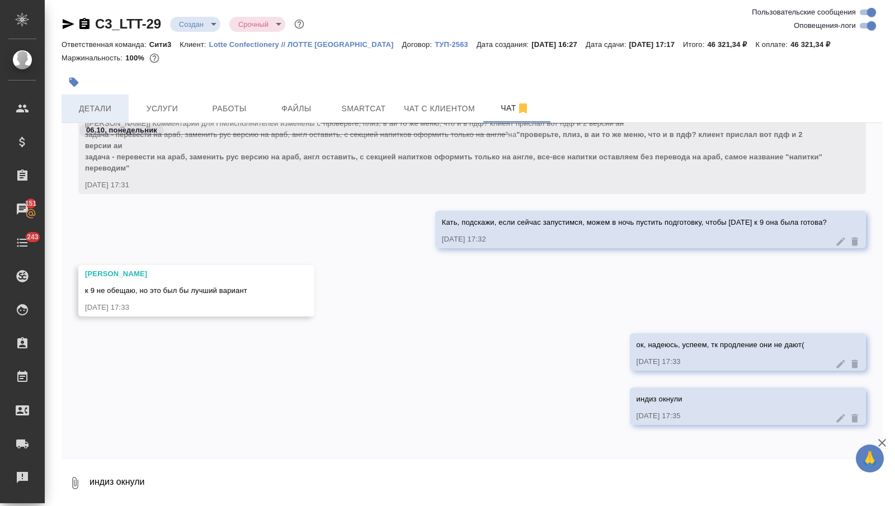
click at [105, 103] on span "Детали" at bounding box center [95, 109] width 54 height 14
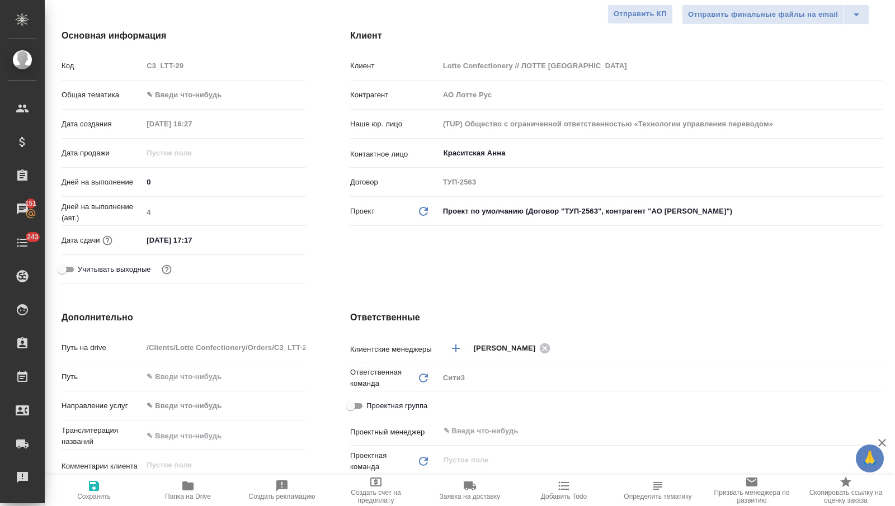
scroll to position [294, 0]
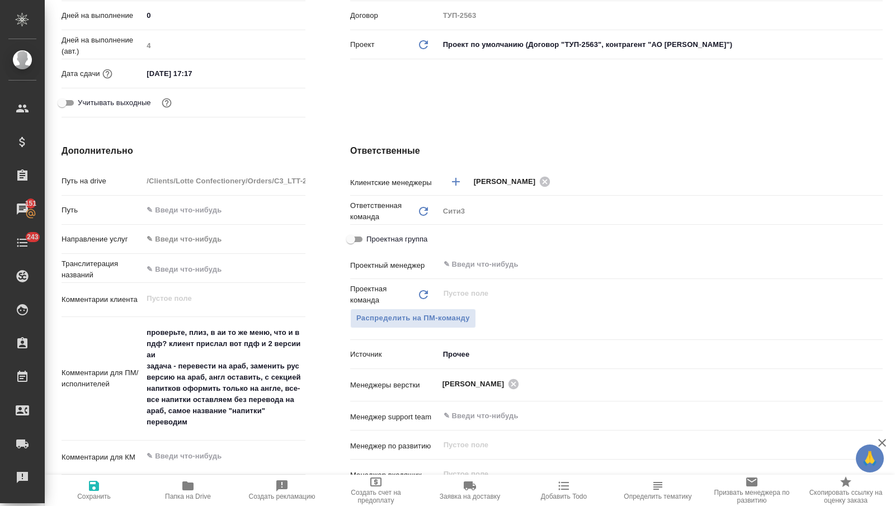
click at [205, 418] on textarea "проверьте, плиз, в аи то же меню, что и в пдф? клиент прислал вот пдф и 2 верси…" at bounding box center [224, 377] width 163 height 109
click at [84, 490] on span "Сохранить" at bounding box center [94, 490] width 81 height 21
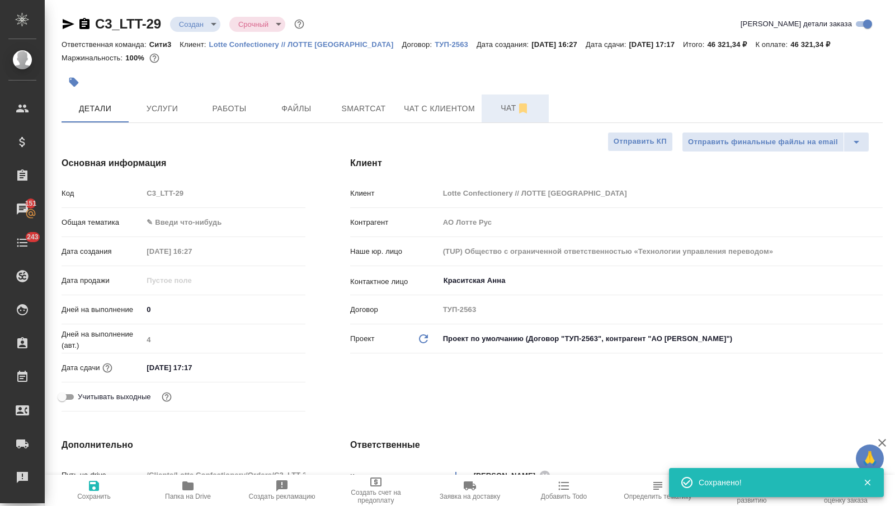
click at [486, 115] on button "Чат" at bounding box center [515, 109] width 67 height 28
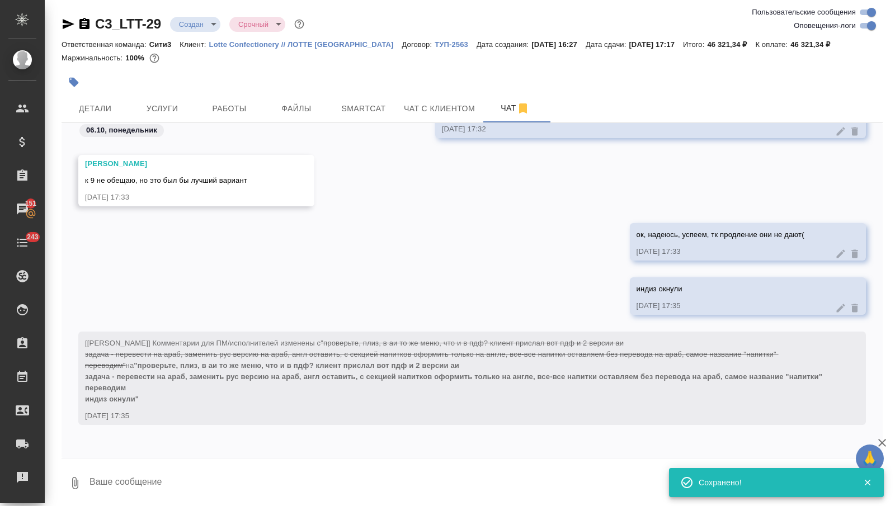
scroll to position [3, 0]
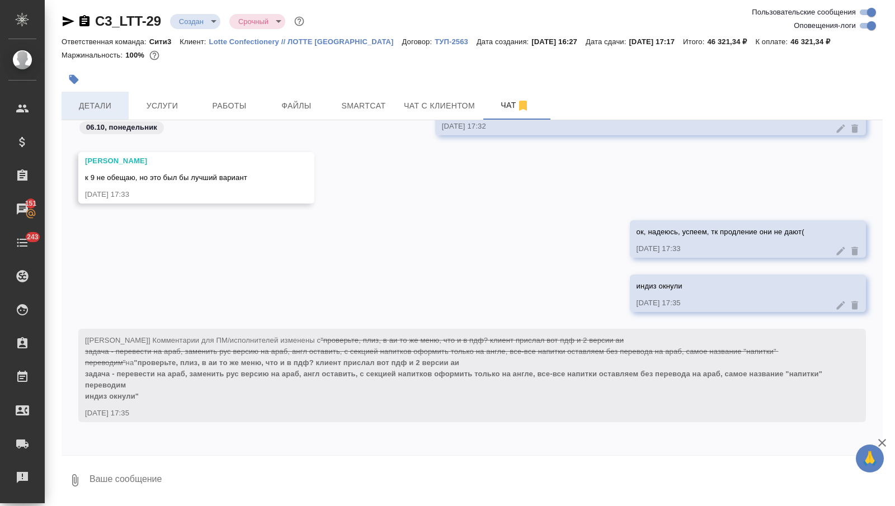
click at [118, 108] on span "Детали" at bounding box center [95, 106] width 54 height 14
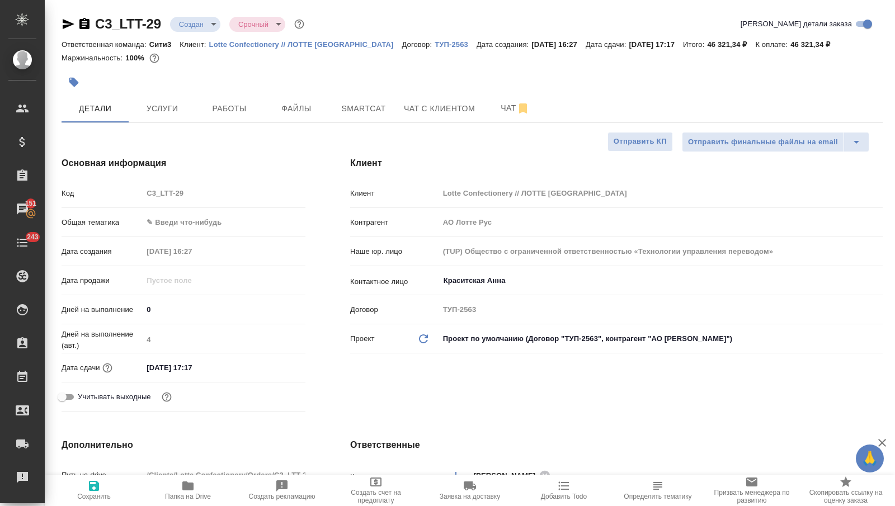
scroll to position [26, 0]
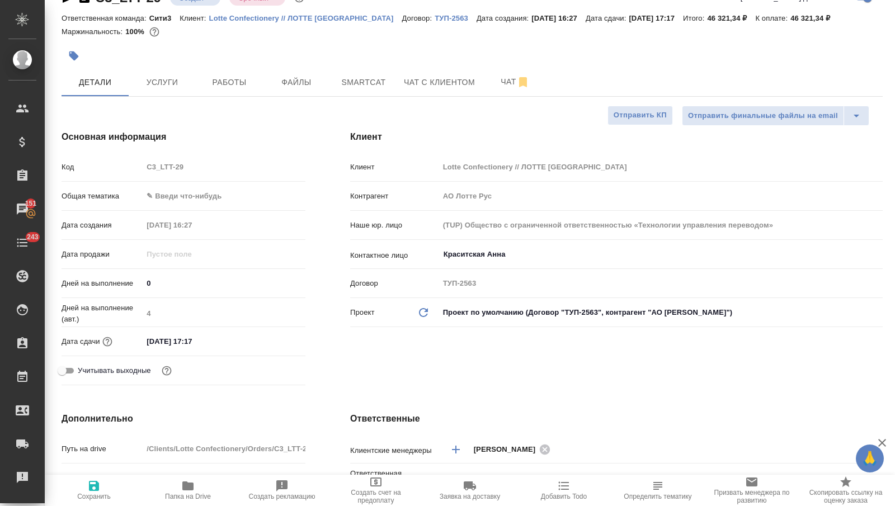
click at [170, 201] on body "🙏 .cls-1 fill:#fff; AWATERA [PERSON_NAME] Спецификации Заказы 151 Чаты 243 Todo…" at bounding box center [447, 253] width 895 height 506
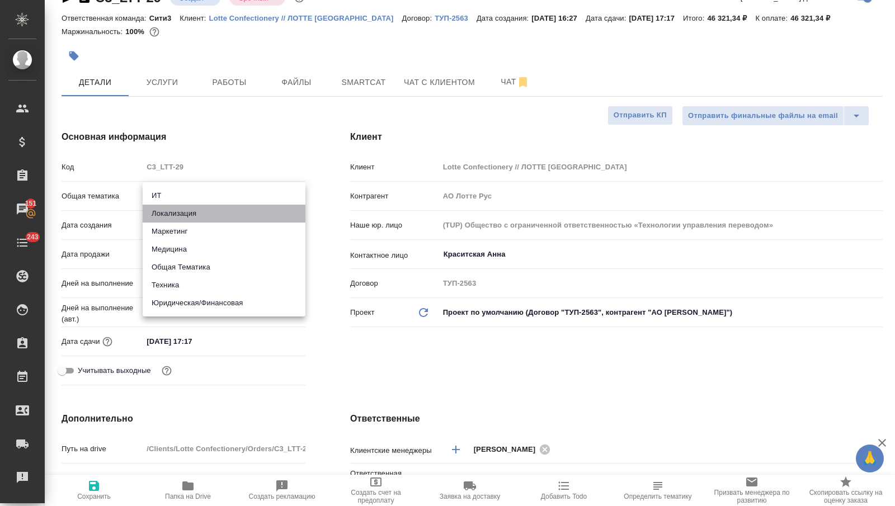
click at [197, 217] on li "Локализация" at bounding box center [224, 214] width 163 height 18
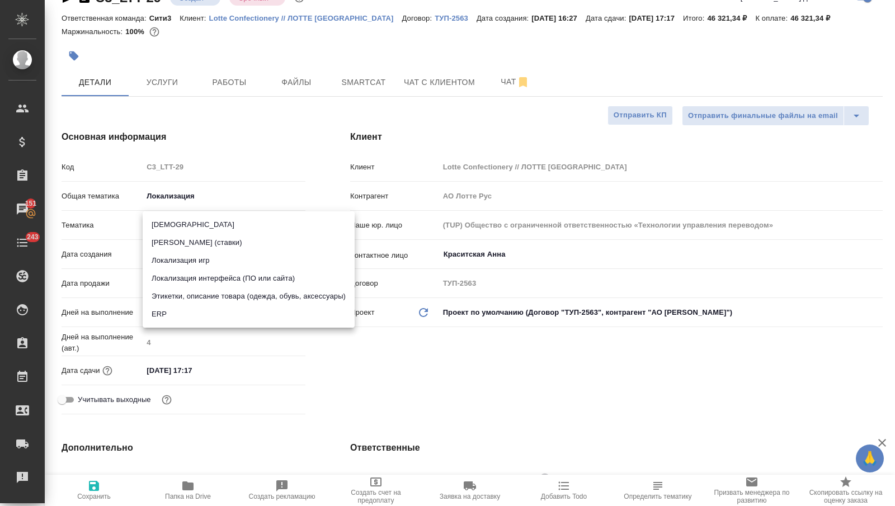
click at [195, 215] on body "🙏 .cls-1 fill:#fff; AWATERA Nikitina Tatiana Клиенты Спецификации Заказы 151 Ча…" at bounding box center [447, 253] width 895 height 506
click at [186, 197] on div at bounding box center [447, 253] width 895 height 506
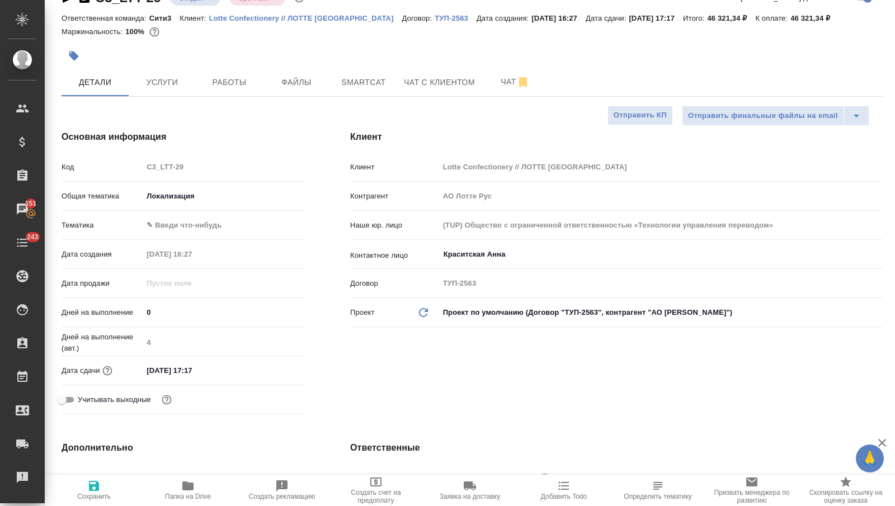
click at [177, 195] on body "🙏 .cls-1 fill:#fff; AWATERA Nikitina Tatiana Клиенты Спецификации Заказы 151 Ча…" at bounding box center [447, 253] width 895 height 506
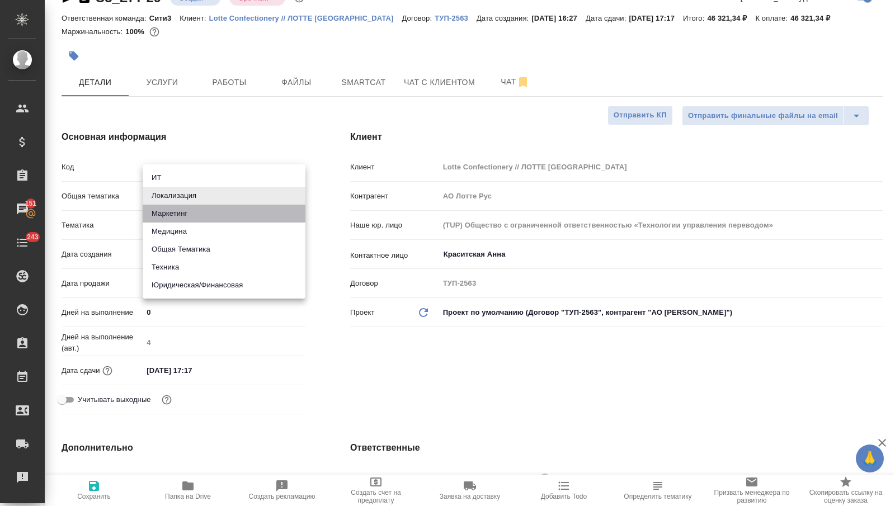
click at [176, 214] on li "Маркетинг" at bounding box center [224, 214] width 163 height 18
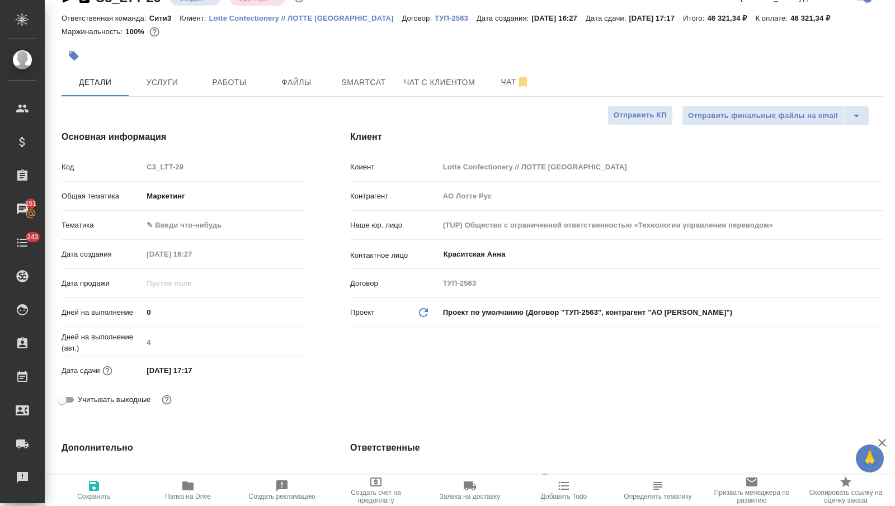
click at [175, 232] on body "🙏 .cls-1 fill:#fff; AWATERA Nikitina Tatiana Клиенты Спецификации Заказы 151 Ча…" at bounding box center [447, 253] width 895 height 506
click at [176, 242] on li "Маркетинг" at bounding box center [224, 243] width 163 height 18
click at [96, 486] on icon "button" at bounding box center [94, 486] width 10 height 10
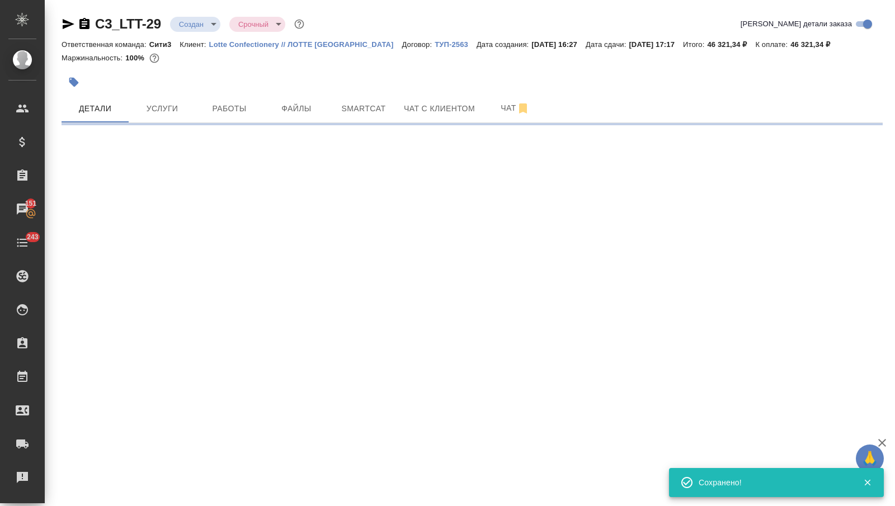
scroll to position [0, 0]
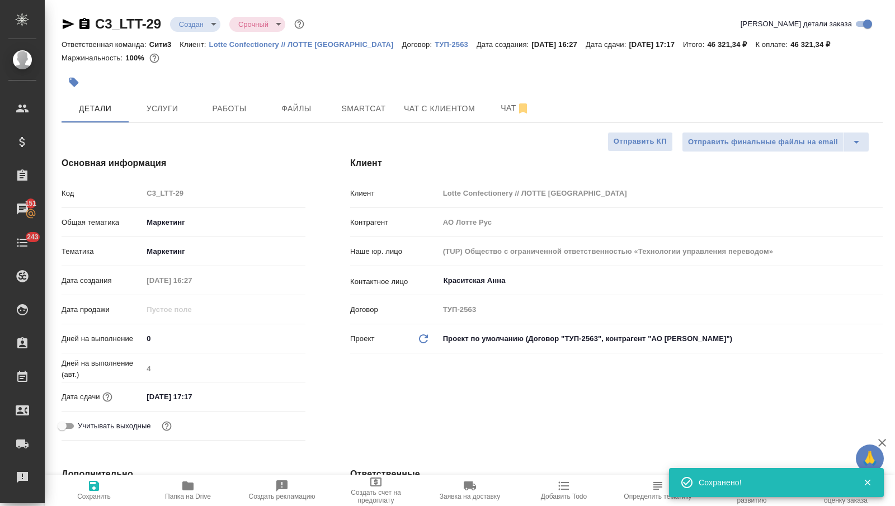
click at [212, 398] on input "08.10.2025 17:17" at bounding box center [192, 397] width 98 height 16
click at [269, 395] on icon "button" at bounding box center [273, 395] width 10 height 11
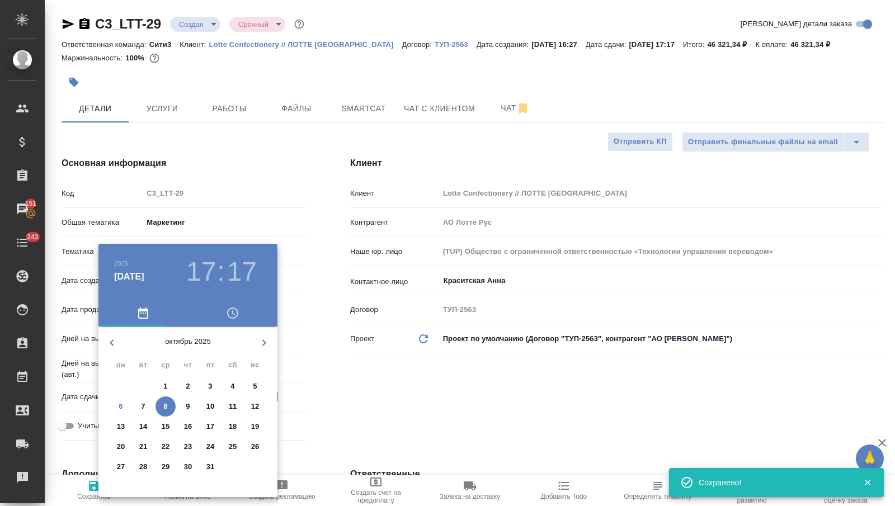
click at [140, 403] on span "7" at bounding box center [143, 406] width 20 height 11
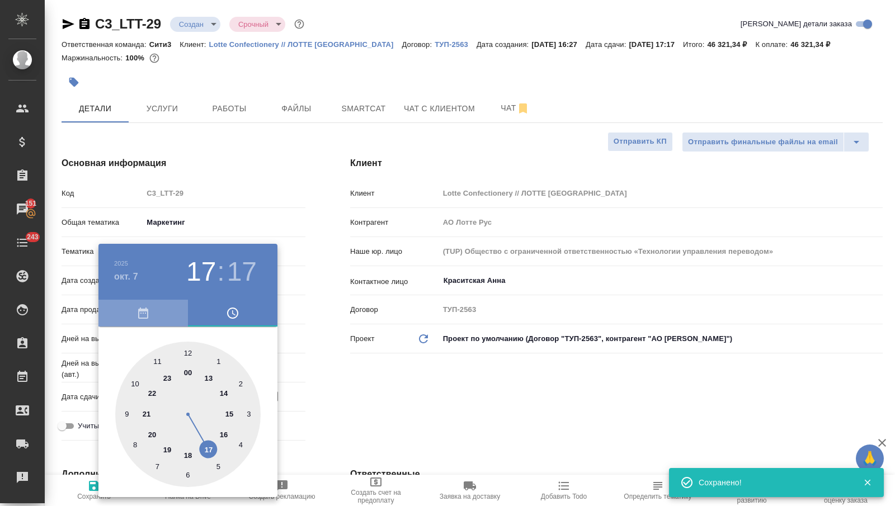
click at [137, 314] on icon "button" at bounding box center [143, 313] width 13 height 13
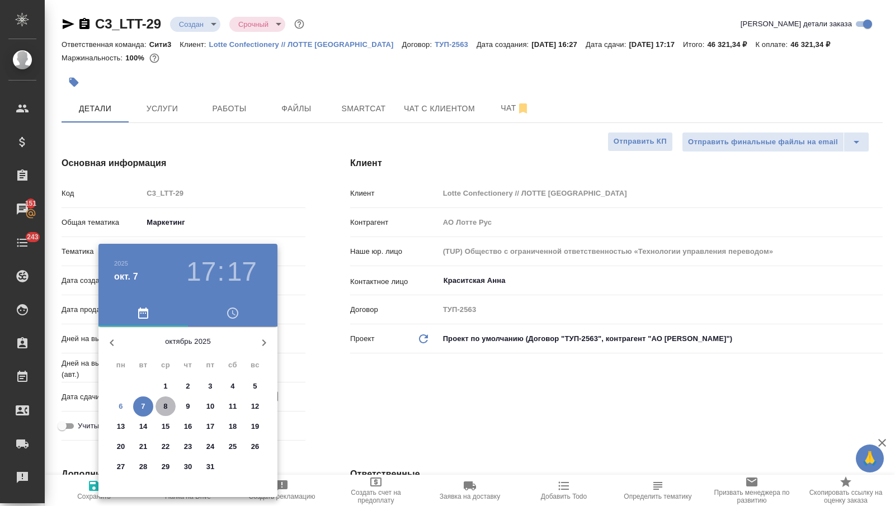
click at [161, 405] on span "8" at bounding box center [166, 406] width 20 height 11
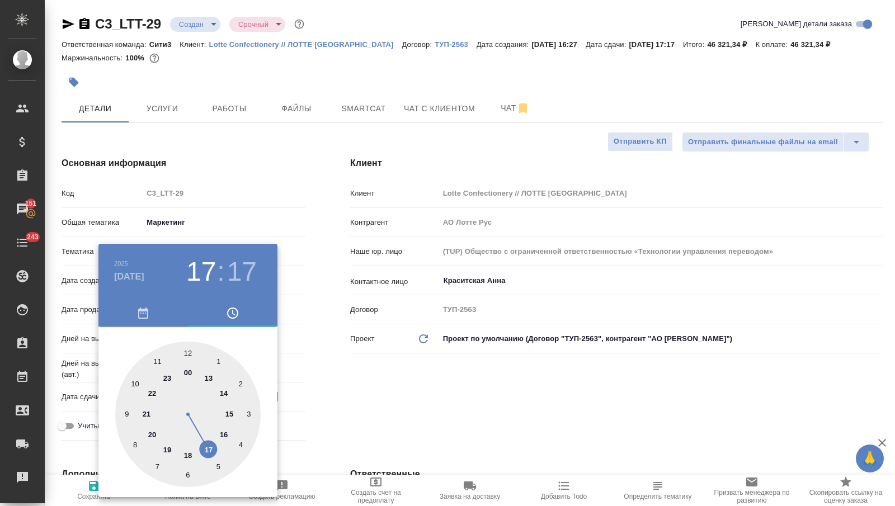
click at [186, 453] on div at bounding box center [187, 414] width 145 height 145
click at [185, 351] on div at bounding box center [187, 414] width 145 height 145
click at [318, 380] on div at bounding box center [447, 253] width 895 height 506
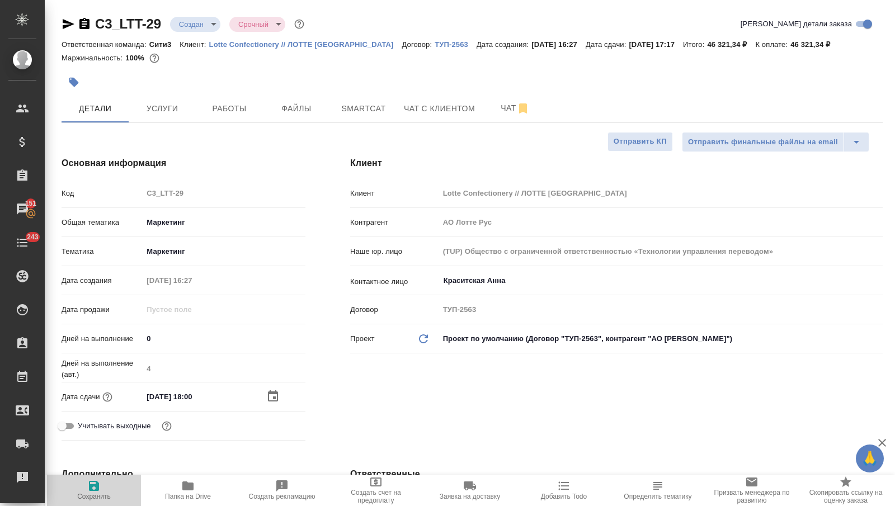
click at [107, 487] on span "Сохранить" at bounding box center [94, 490] width 81 height 21
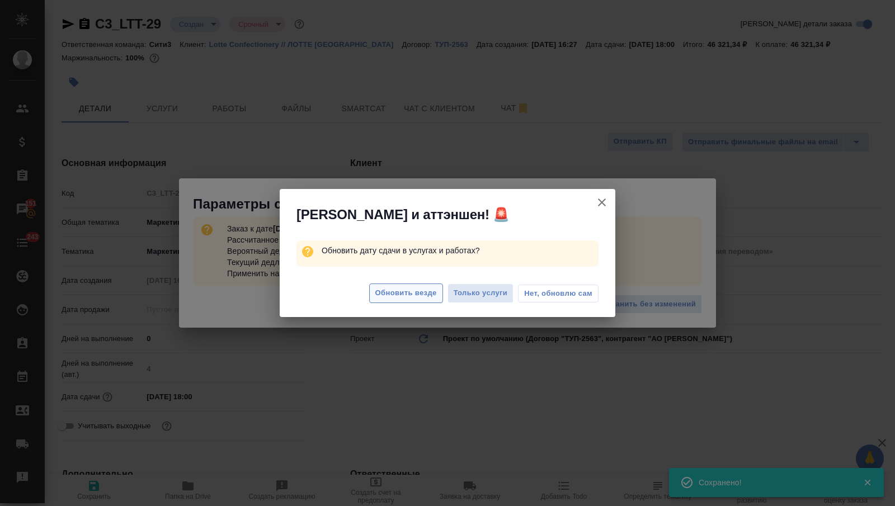
click at [411, 291] on span "Обновить везде" at bounding box center [406, 293] width 62 height 13
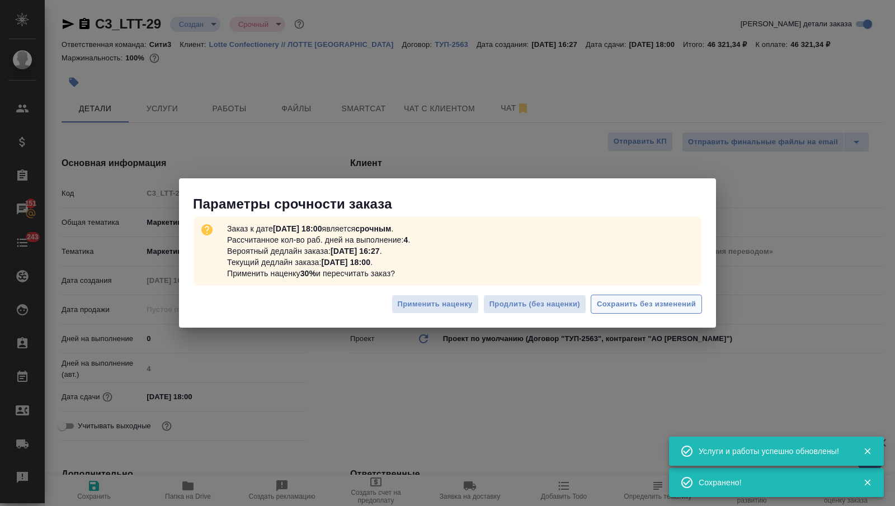
click at [625, 303] on span "Сохранить без изменений" at bounding box center [646, 304] width 99 height 13
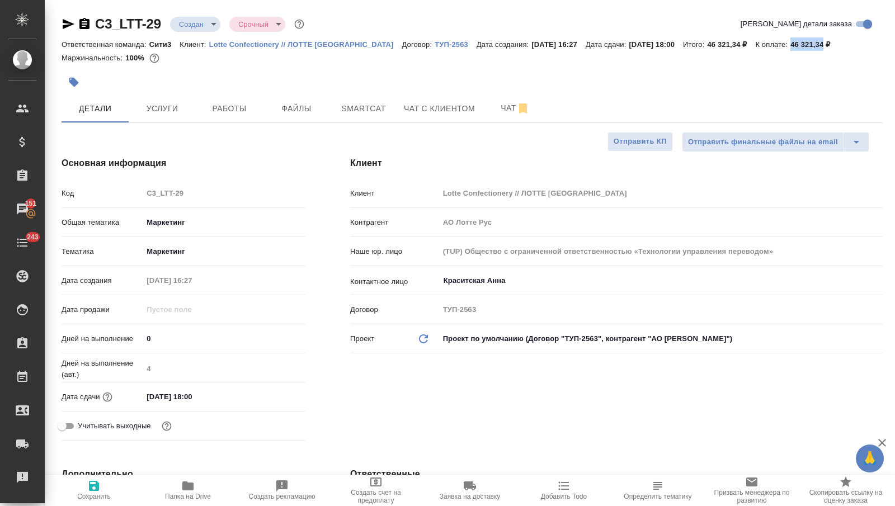
drag, startPoint x: 784, startPoint y: 45, endPoint x: 817, endPoint y: 46, distance: 33.0
click at [817, 46] on div "Ответственная команда: Сити3 Клиент: Lotte Confectionery // ЛОТТЕ МОСКВА Догово…" at bounding box center [473, 43] width 822 height 13
click at [186, 112] on span "Услуги" at bounding box center [162, 109] width 54 height 14
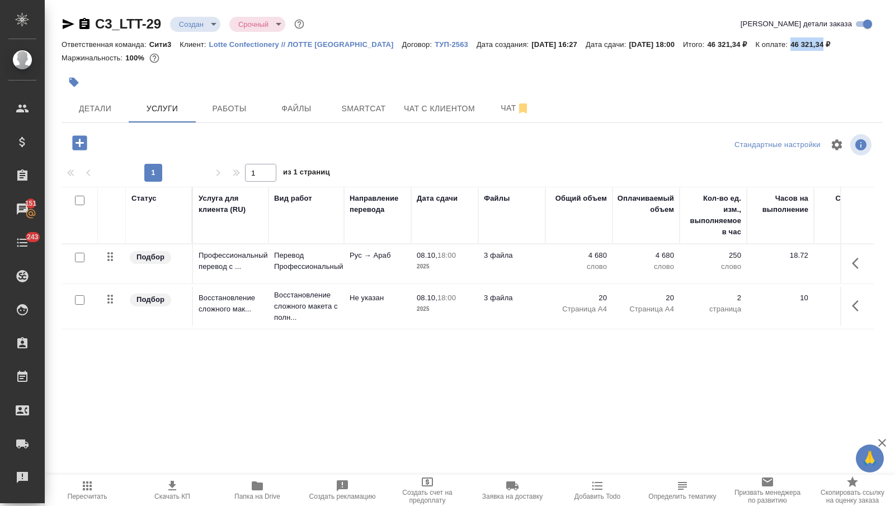
click at [515, 260] on p "3 файла" at bounding box center [512, 255] width 56 height 11
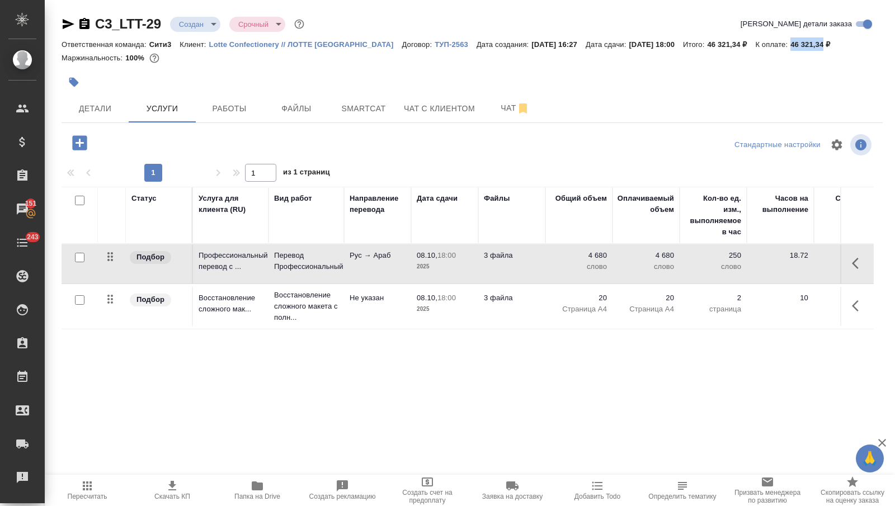
click at [515, 260] on p "3 файла" at bounding box center [512, 255] width 56 height 11
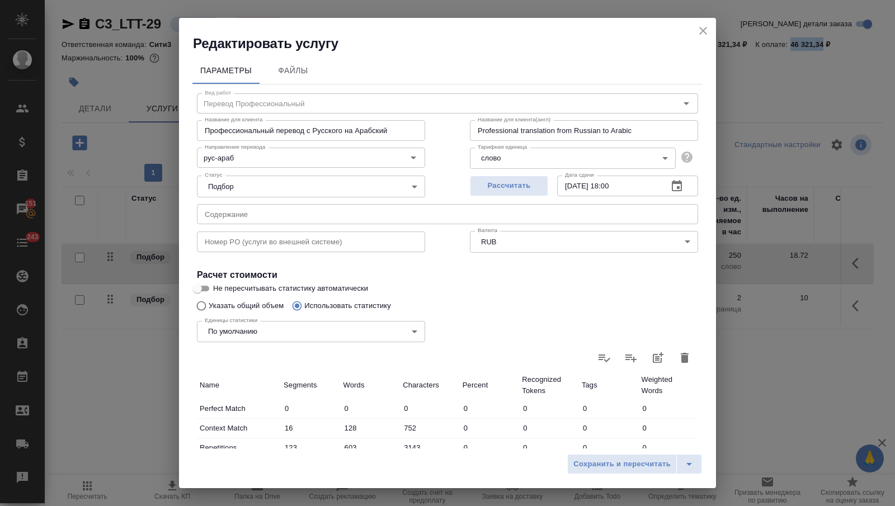
scroll to position [254, 0]
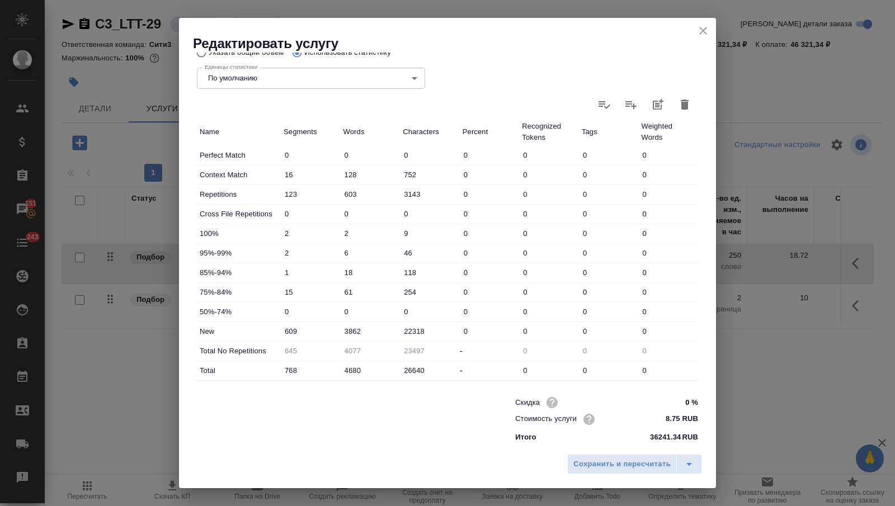
click at [679, 399] on input "0 %" at bounding box center [677, 403] width 42 height 16
click at [704, 33] on icon "close" at bounding box center [703, 30] width 13 height 13
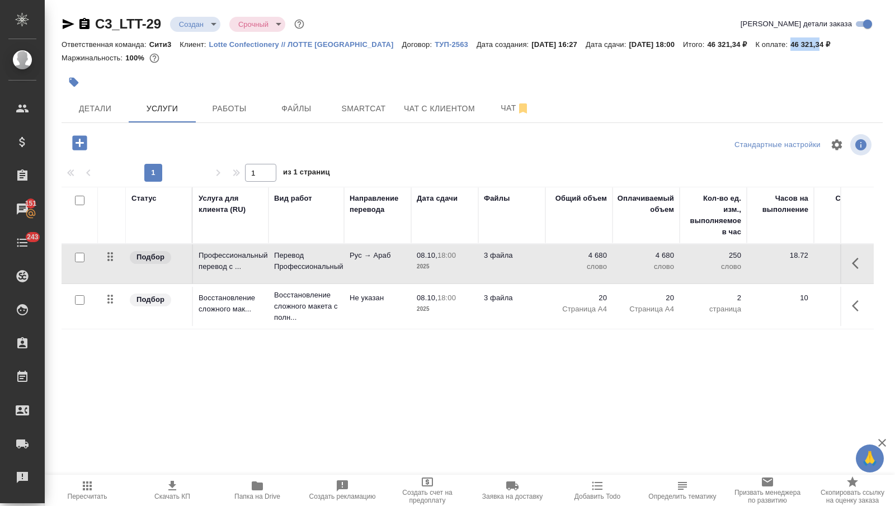
drag, startPoint x: 782, startPoint y: 42, endPoint x: 815, endPoint y: 43, distance: 32.5
click at [815, 44] on div "Ответственная команда: Сити3 Клиент: Lotte Confectionery // ЛОТТЕ МОСКВА Догово…" at bounding box center [473, 43] width 822 height 13
drag, startPoint x: 820, startPoint y: 46, endPoint x: 783, endPoint y: 44, distance: 36.5
click at [783, 44] on div "Ответственная команда: Сити3 Клиент: Lotte Confectionery // ЛОТТЕ МОСКВА Догово…" at bounding box center [473, 43] width 822 height 13
copy p "46 321,34"
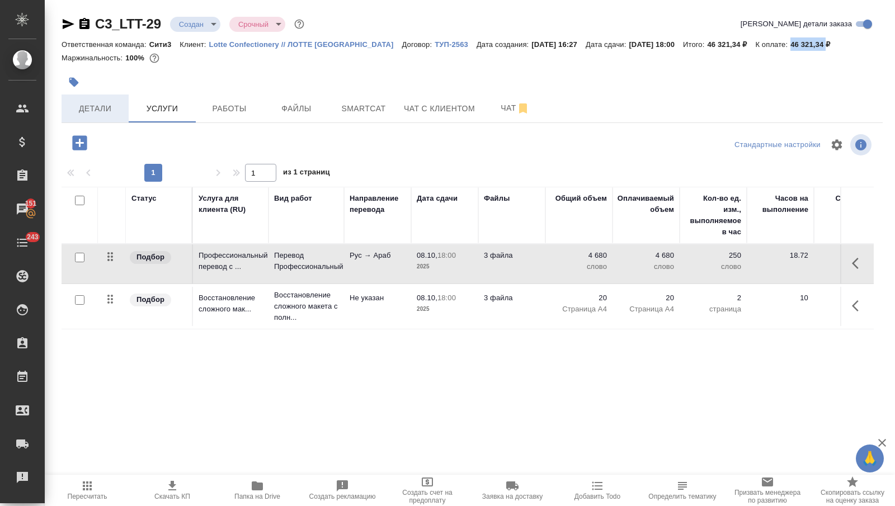
click at [98, 106] on span "Детали" at bounding box center [95, 109] width 54 height 14
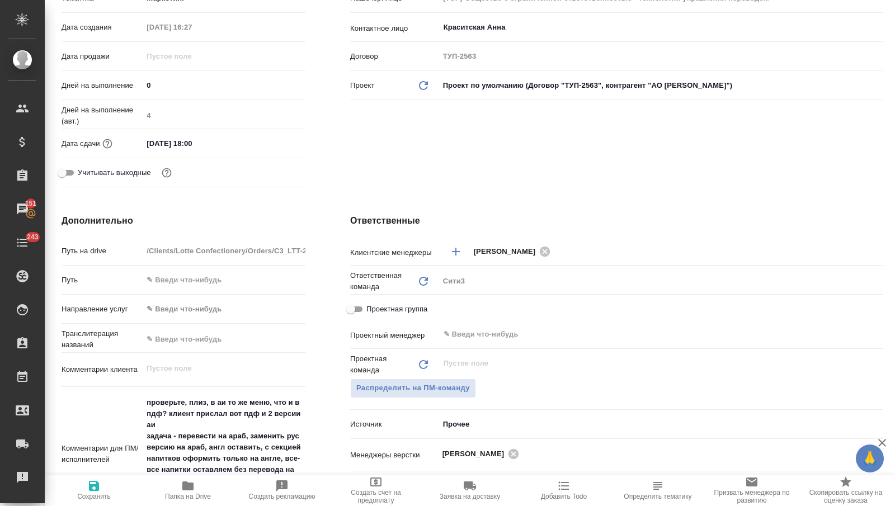
scroll to position [276, 0]
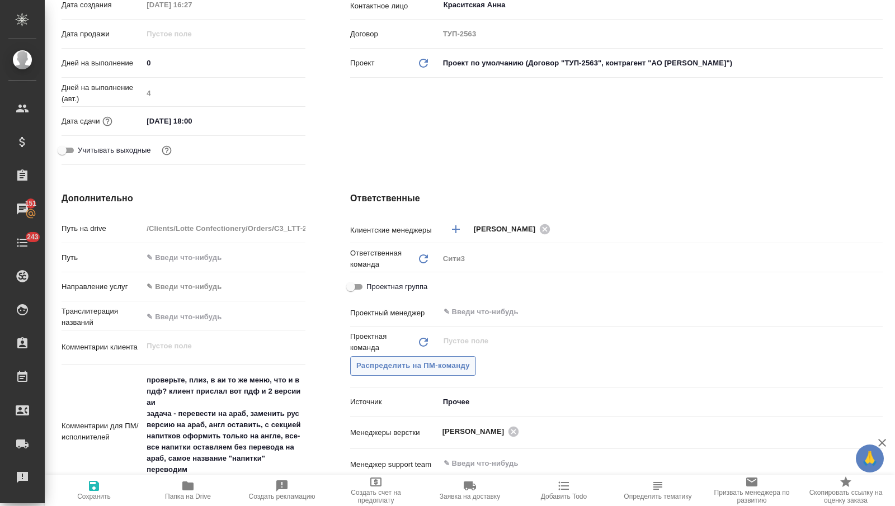
click at [408, 362] on span "Распределить на ПМ-команду" at bounding box center [413, 366] width 114 height 13
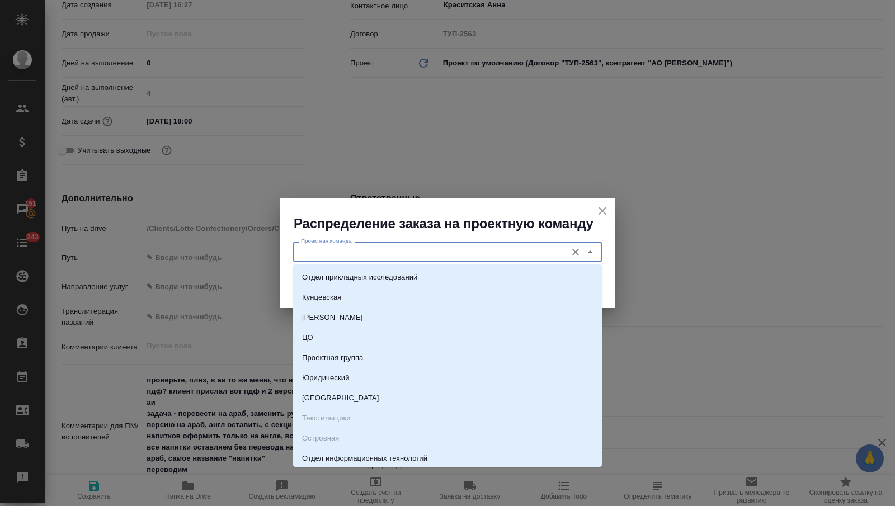
click at [421, 247] on input "Проектная команда" at bounding box center [429, 251] width 265 height 13
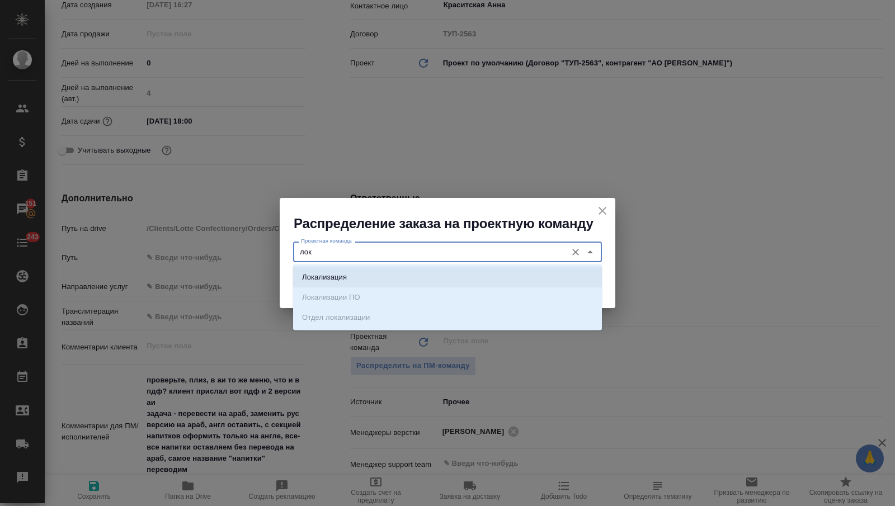
click at [423, 283] on li "Локализация" at bounding box center [447, 277] width 309 height 20
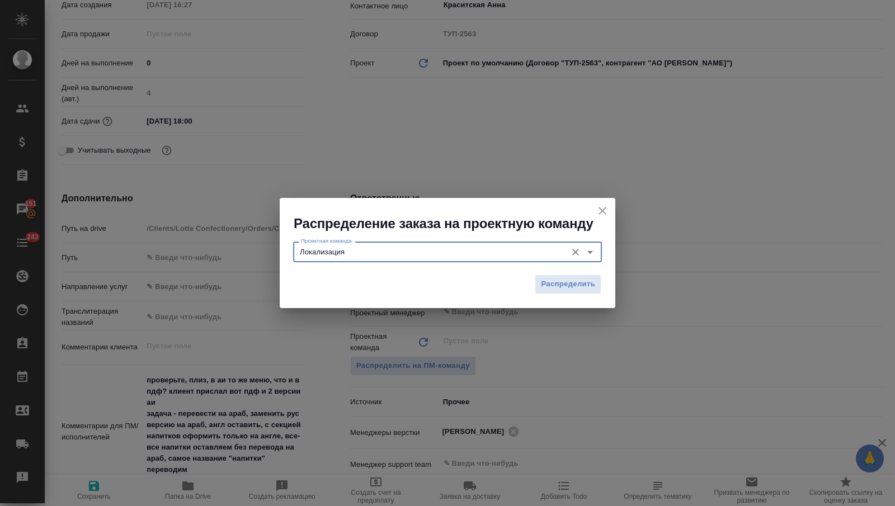
click at [564, 271] on div "Распределить" at bounding box center [448, 288] width 336 height 39
click at [560, 286] on span "Распределить" at bounding box center [568, 284] width 54 height 13
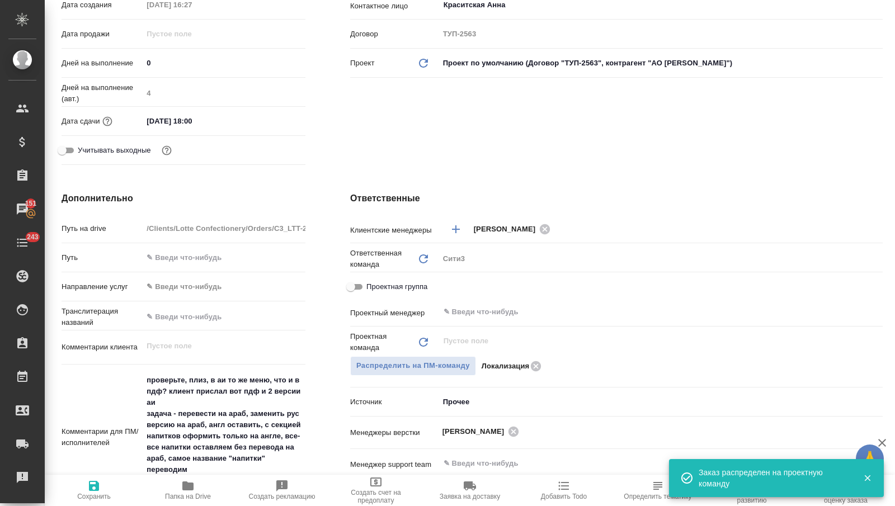
click at [97, 489] on icon "button" at bounding box center [94, 486] width 10 height 10
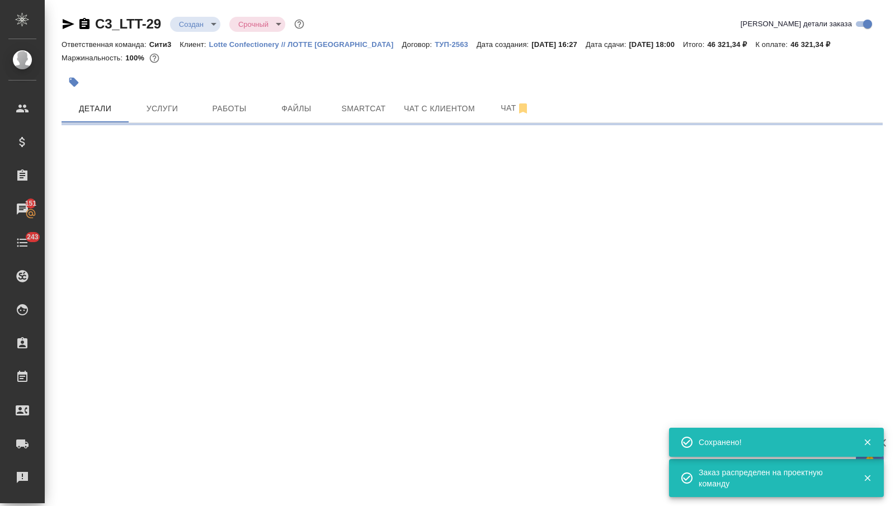
scroll to position [0, 0]
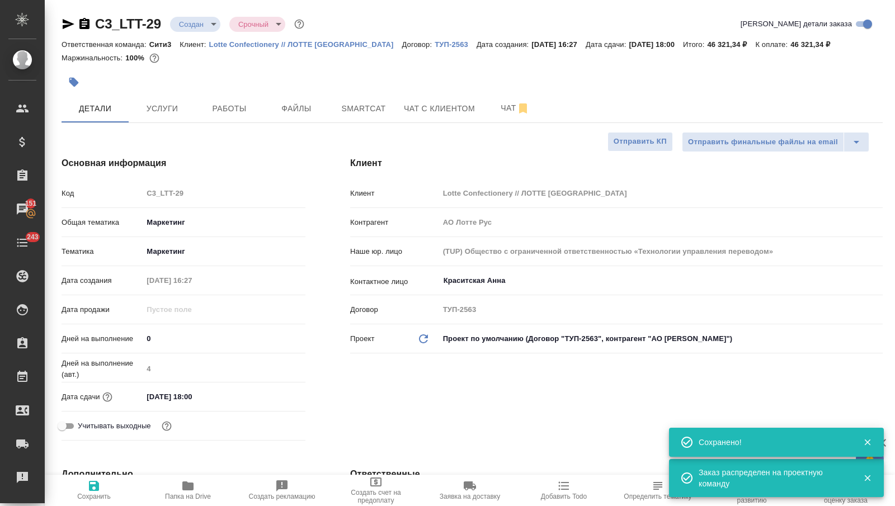
click at [198, 25] on body "🙏 .cls-1 fill:#fff; AWATERA Nikitina Tatiana Клиенты Спецификации Заказы 151 Ча…" at bounding box center [447, 253] width 895 height 506
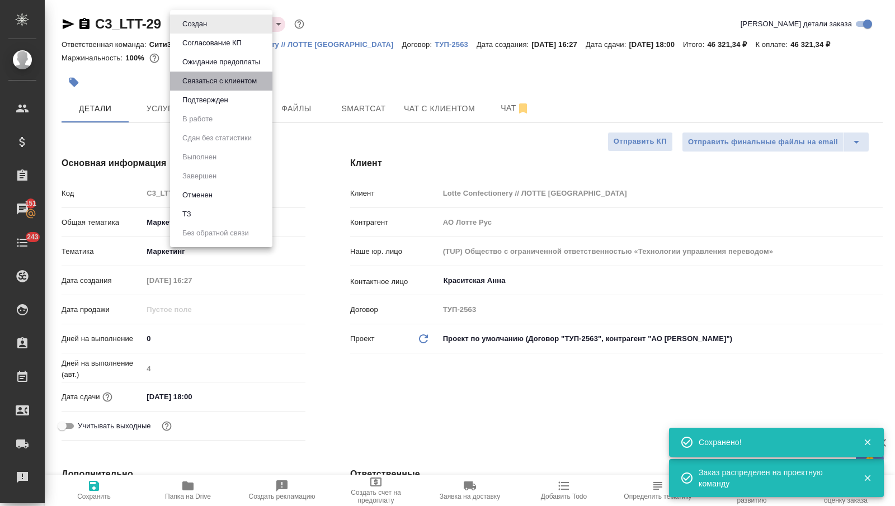
click at [199, 78] on button "Связаться с клиентом" at bounding box center [219, 81] width 81 height 12
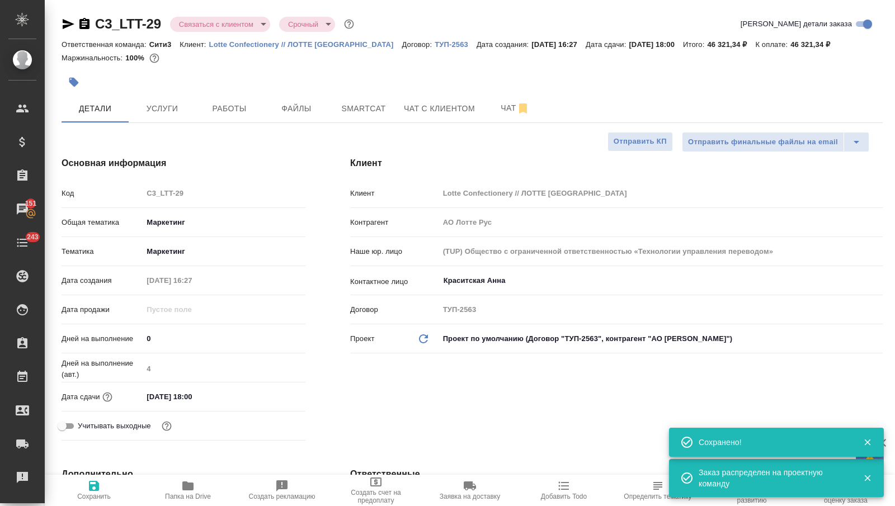
click at [202, 17] on body "🙏 .cls-1 fill:#fff; AWATERA Nikitina Tatiana Клиенты Спецификации Заказы 151 Ча…" at bounding box center [447, 253] width 895 height 506
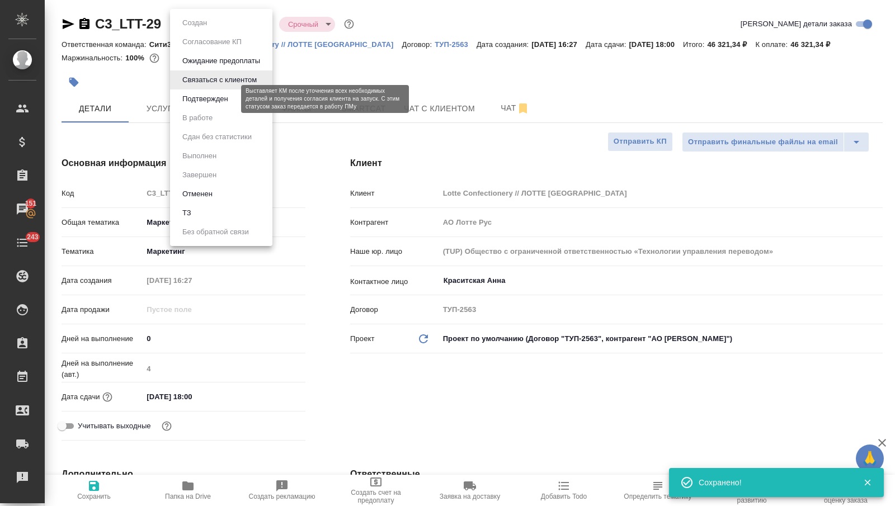
click at [205, 99] on button "Подтвержден" at bounding box center [205, 99] width 53 height 12
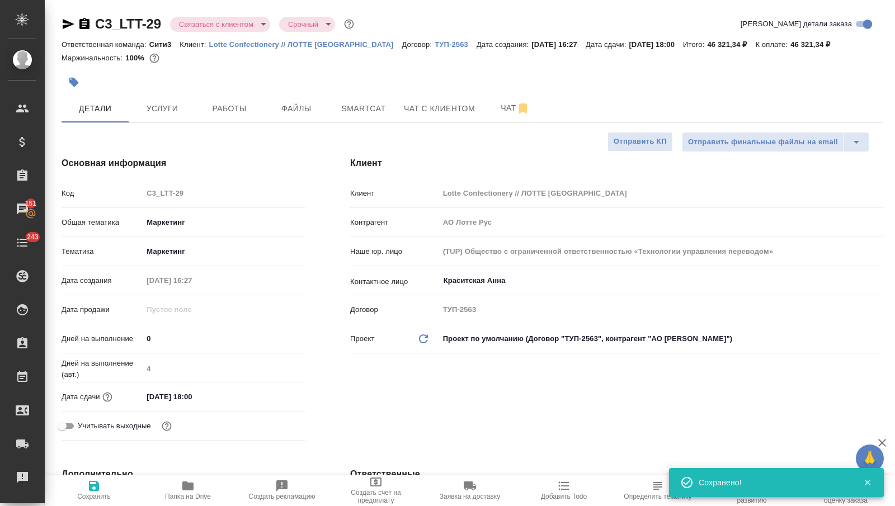
click at [67, 24] on icon "button" at bounding box center [68, 23] width 13 height 13
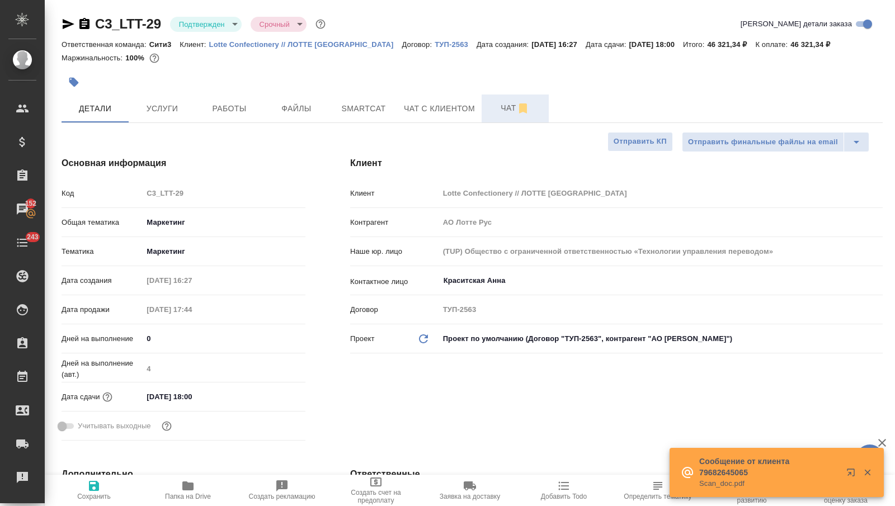
click at [502, 114] on span "Чат" at bounding box center [516, 108] width 54 height 14
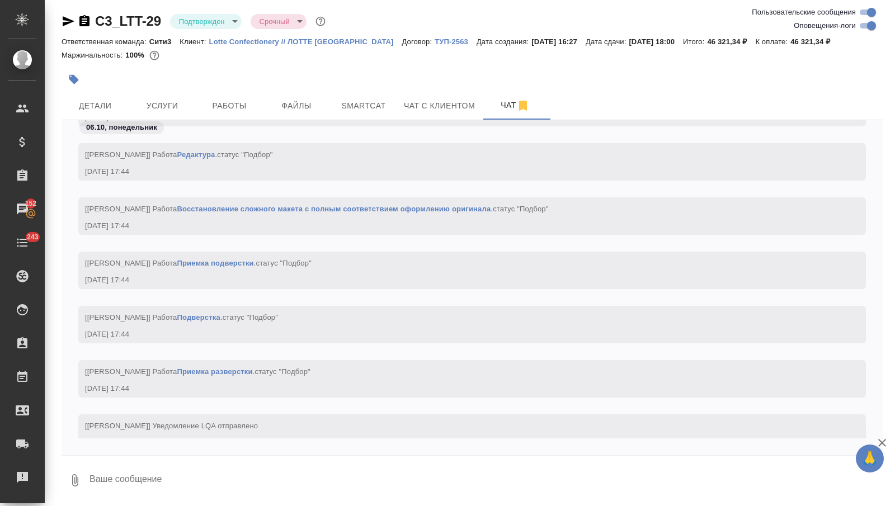
scroll to position [1509, 0]
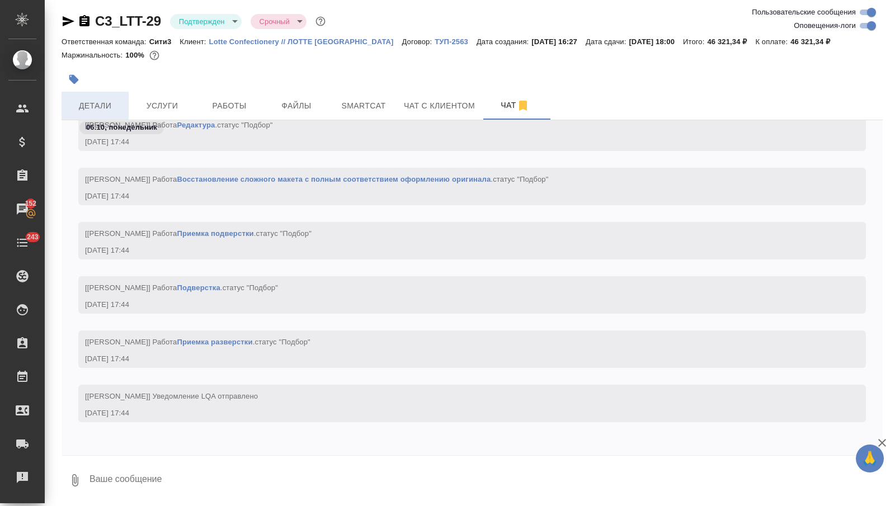
click at [121, 97] on button "Детали" at bounding box center [95, 106] width 67 height 28
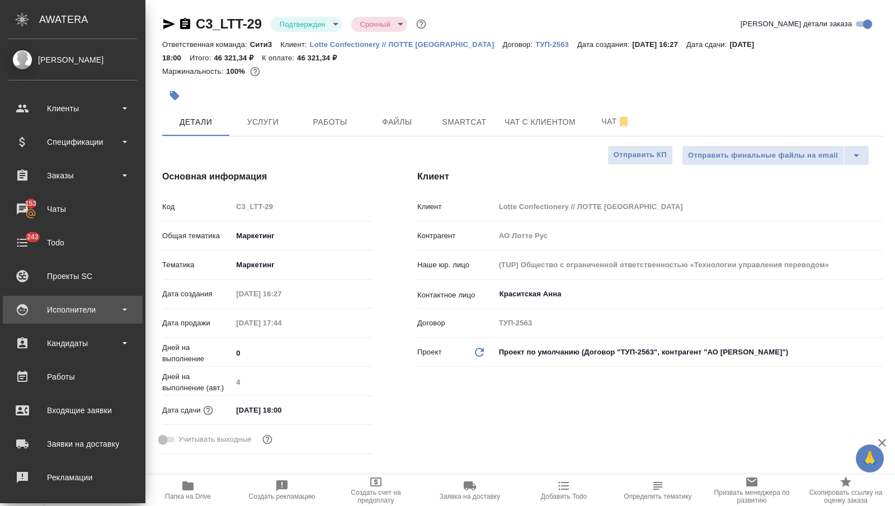
click at [87, 315] on div "Исполнители" at bounding box center [72, 310] width 129 height 17
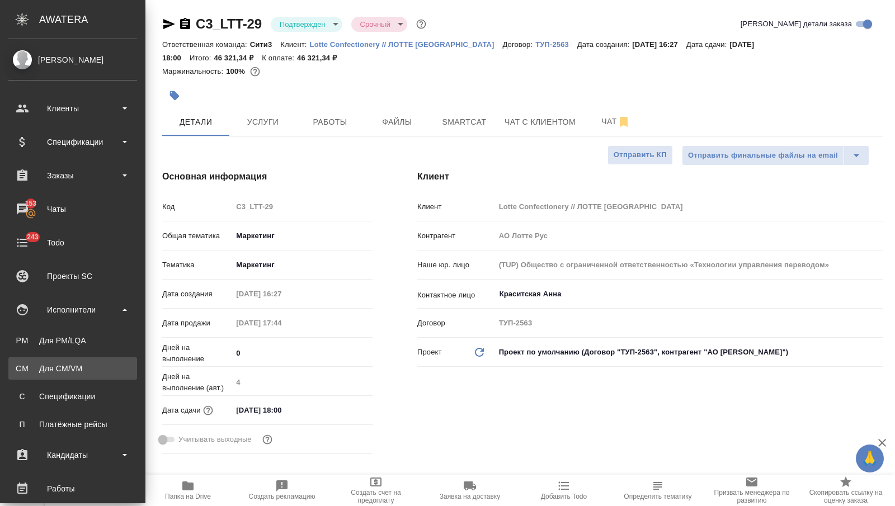
click at [72, 365] on div "Для CM/VM" at bounding box center [73, 368] width 118 height 11
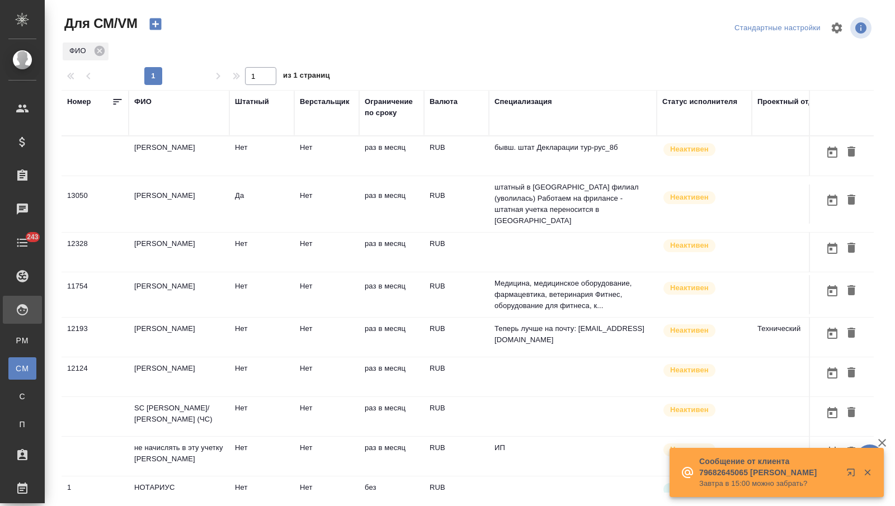
click at [145, 100] on div "ФИО" at bounding box center [142, 101] width 17 height 11
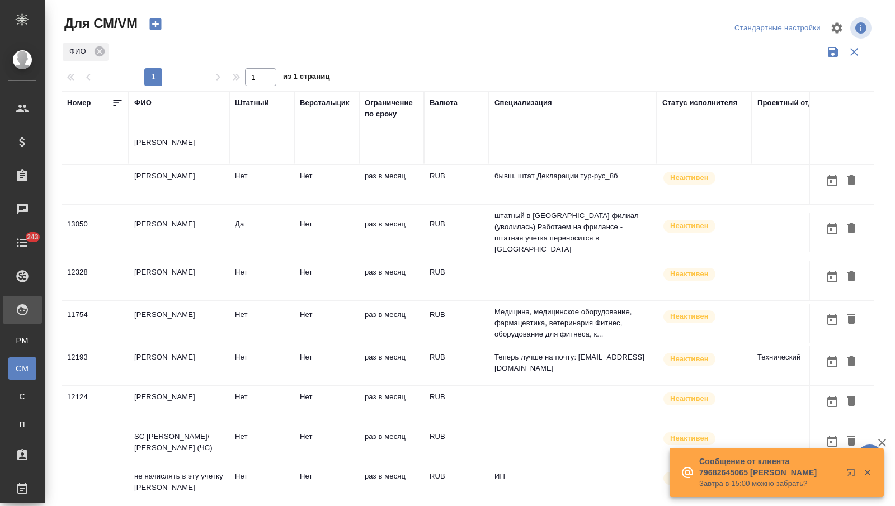
click at [153, 145] on input "миллер" at bounding box center [179, 144] width 90 height 14
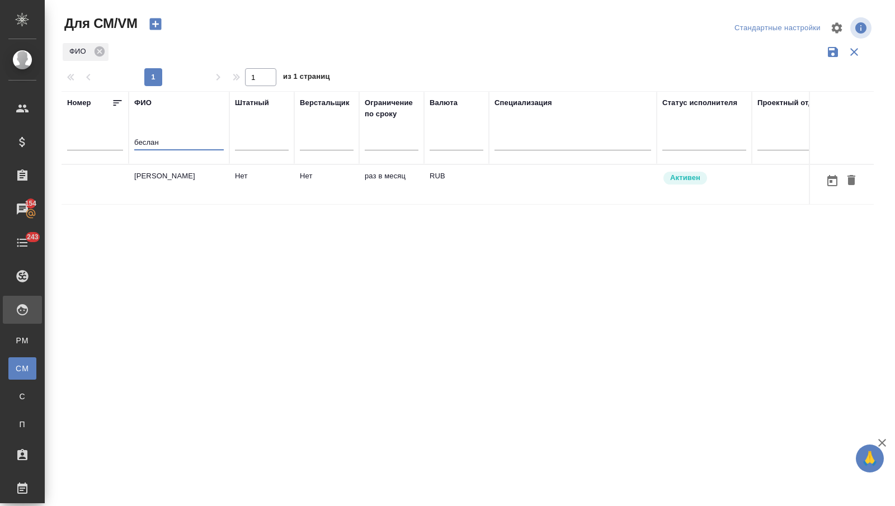
click at [182, 182] on td "Ибрагимов Беслан" at bounding box center [179, 184] width 101 height 39
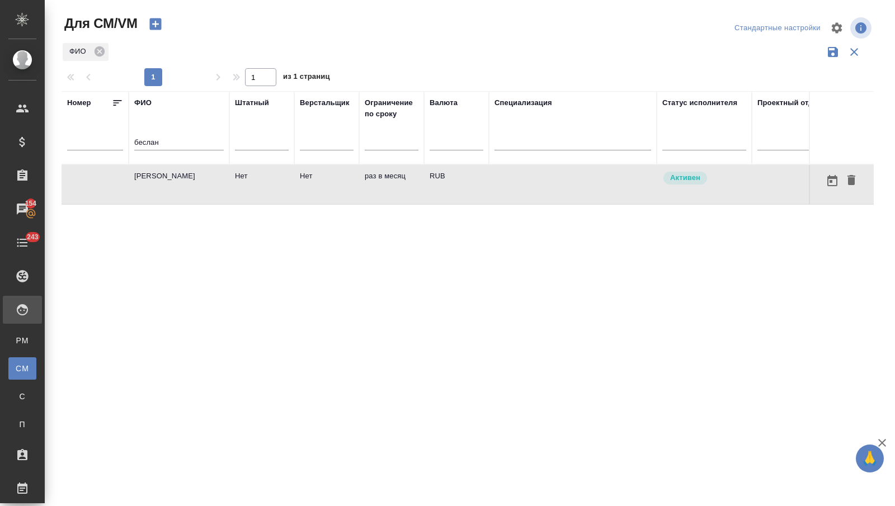
click at [182, 182] on td "Ибрагимов Беслан" at bounding box center [179, 184] width 101 height 39
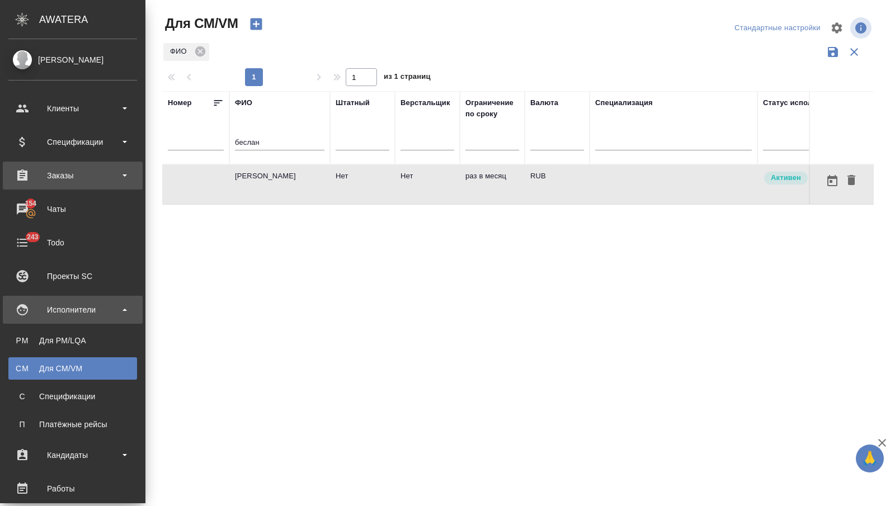
click at [68, 173] on div "Заказы" at bounding box center [72, 175] width 129 height 17
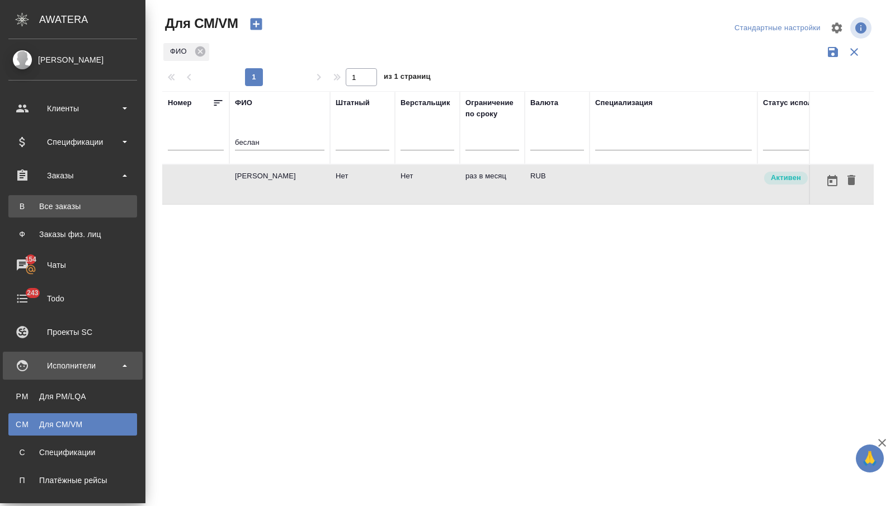
click at [62, 213] on link "В Все заказы" at bounding box center [72, 206] width 129 height 22
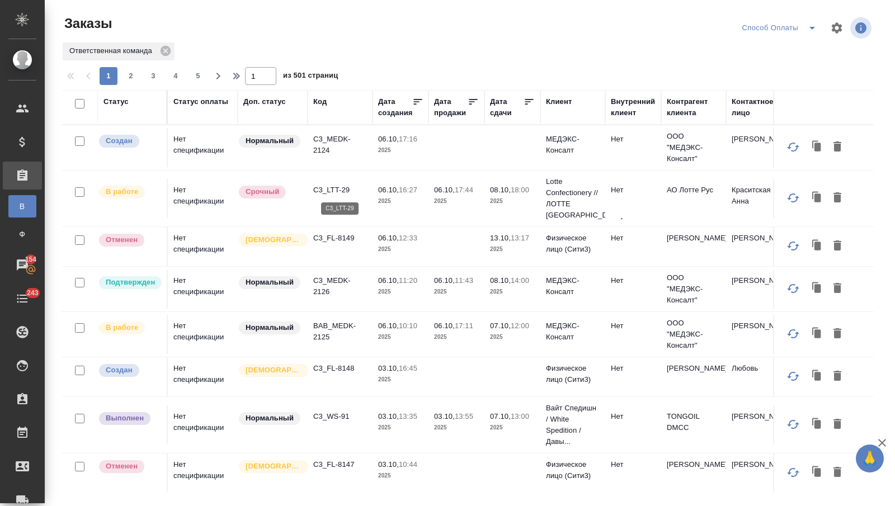
click at [330, 189] on p "C3_LTT-29" at bounding box center [340, 190] width 54 height 11
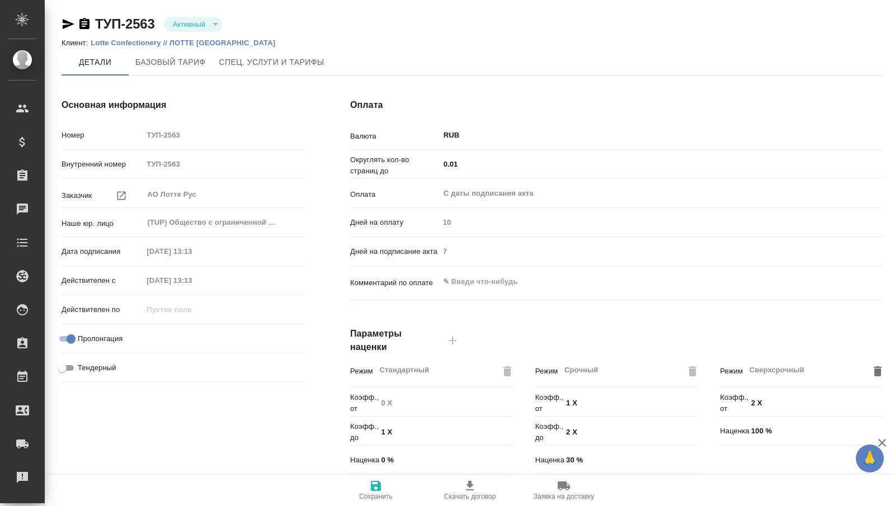
type input "Новый НДС, 2022 (руб.)"
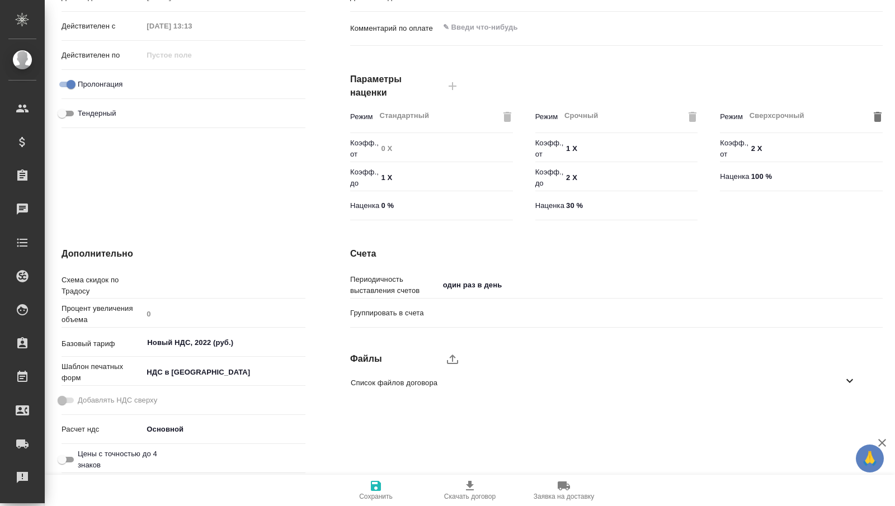
type input "Стандартный шаблон - [PHONE_NUMBER] - ВЫБЕРИ МЕНЯ!"
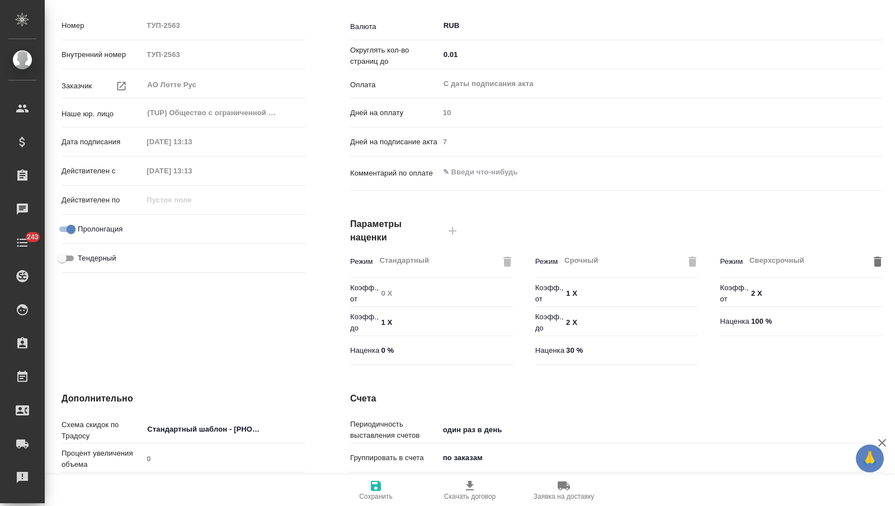
scroll to position [0, 0]
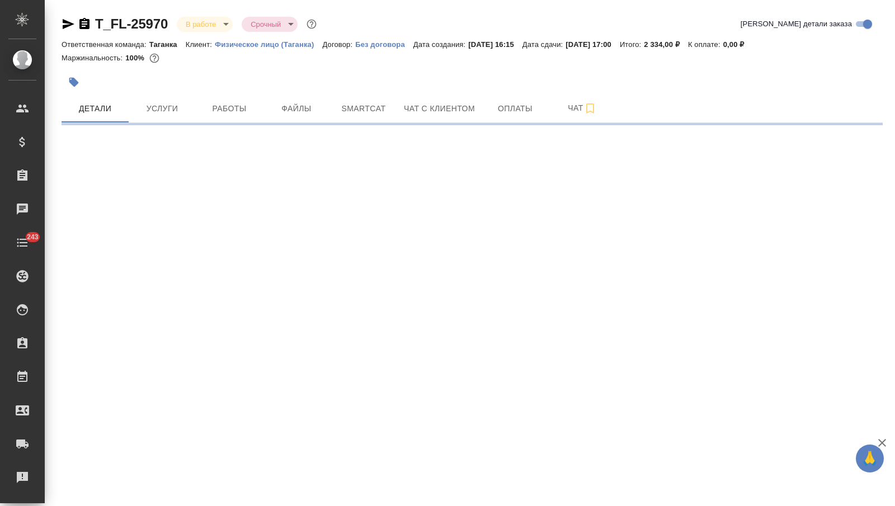
select select "RU"
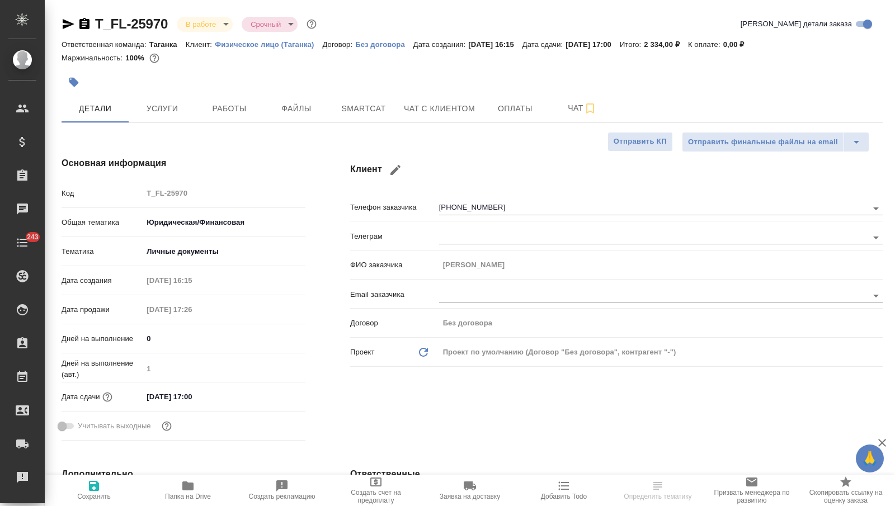
type textarea "x"
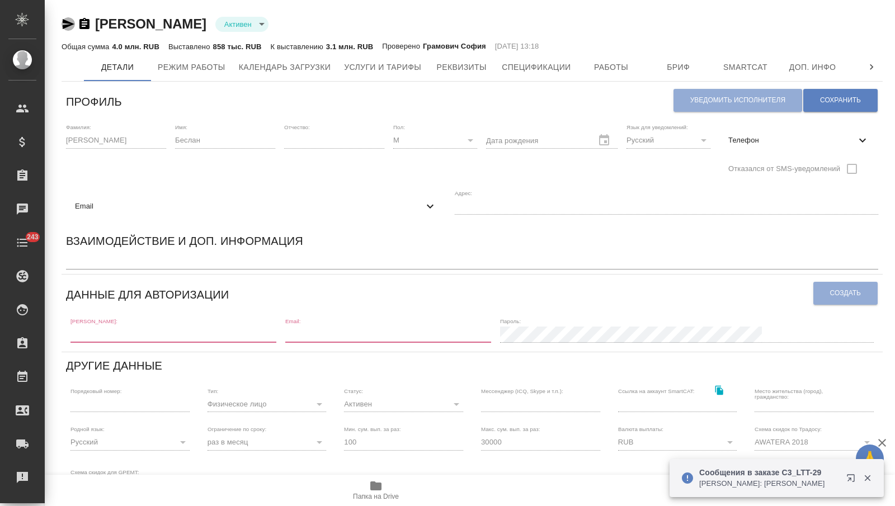
click at [68, 22] on icon "button" at bounding box center [69, 24] width 12 height 10
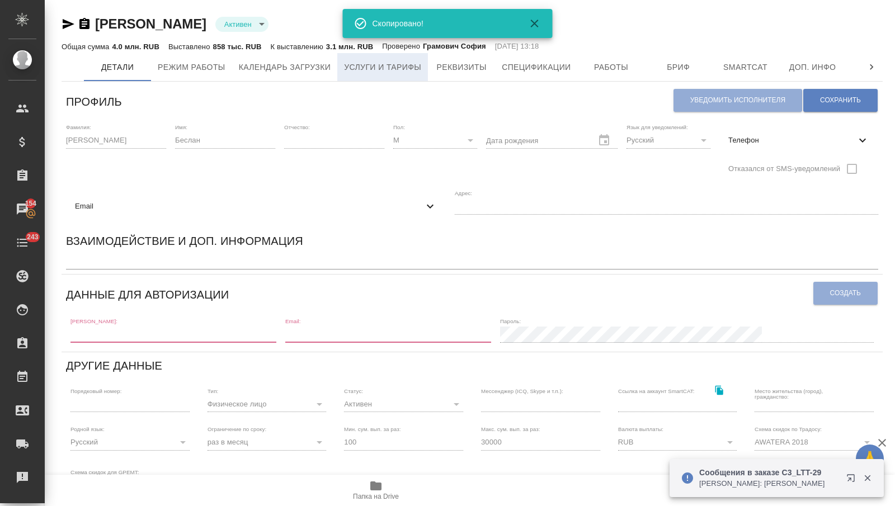
click at [381, 58] on button "Услуги и тарифы" at bounding box center [382, 67] width 91 height 28
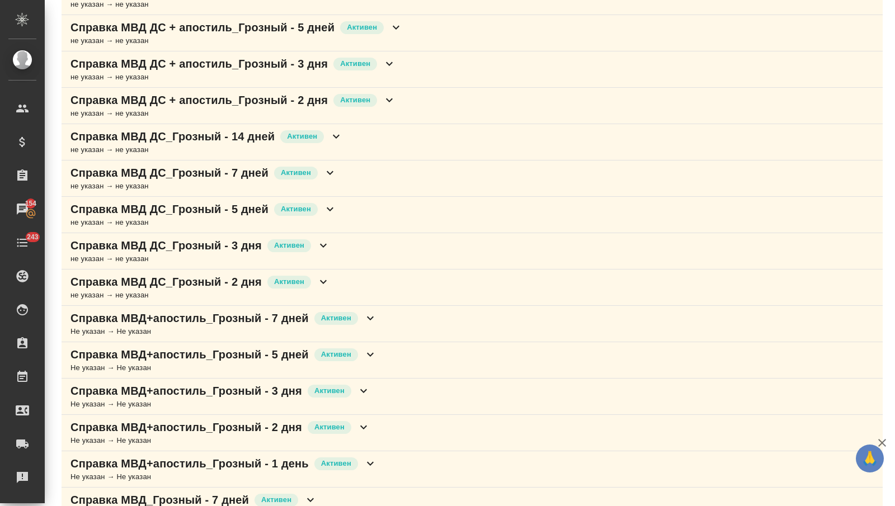
scroll to position [245, 0]
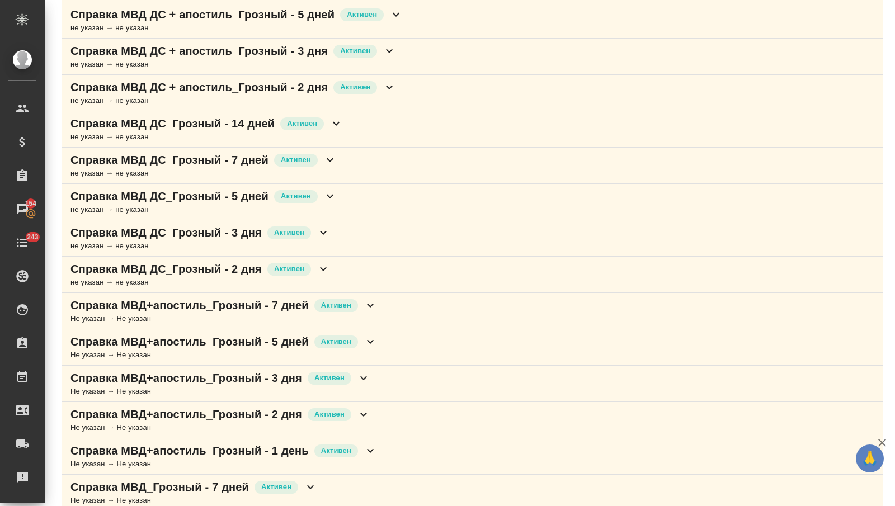
click at [388, 89] on icon at bounding box center [389, 87] width 13 height 13
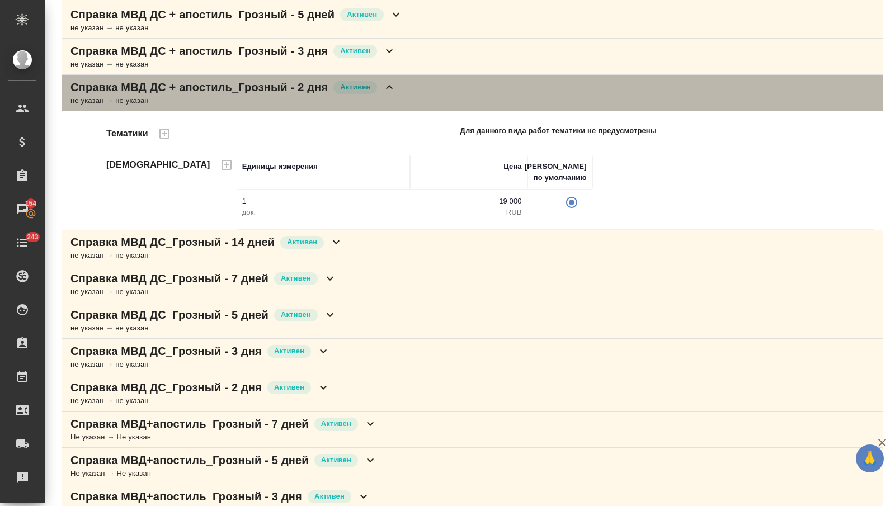
click at [392, 86] on icon at bounding box center [389, 87] width 13 height 13
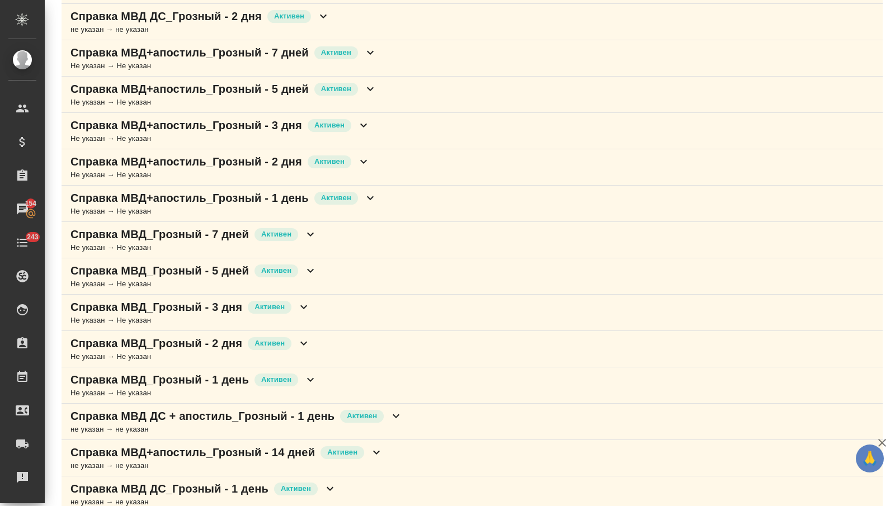
scroll to position [546, 0]
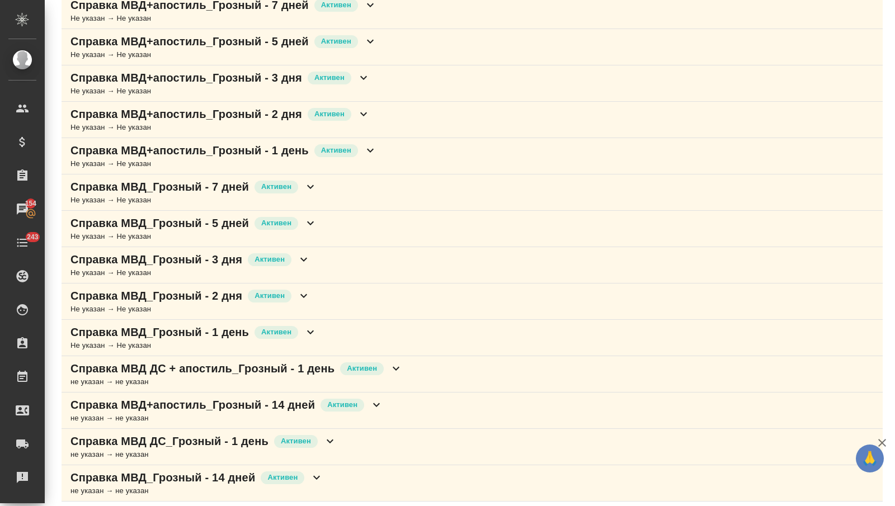
click at [396, 362] on icon at bounding box center [395, 368] width 13 height 13
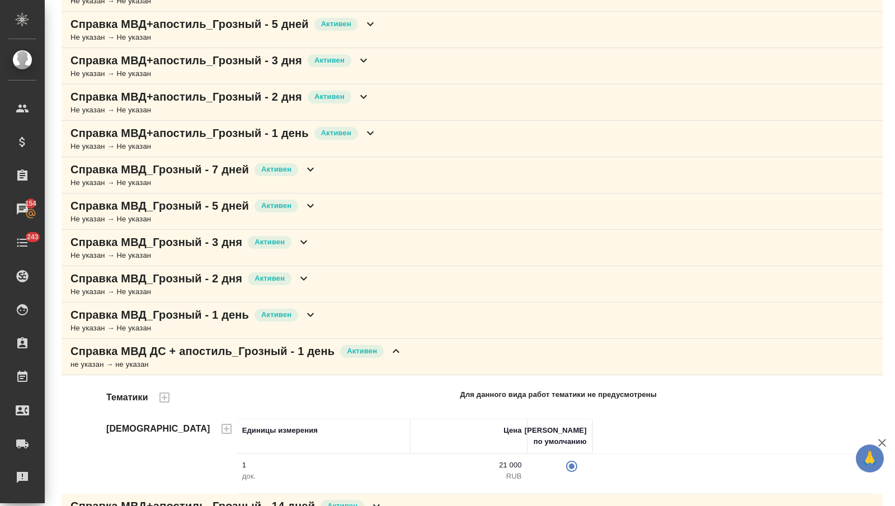
scroll to position [568, 0]
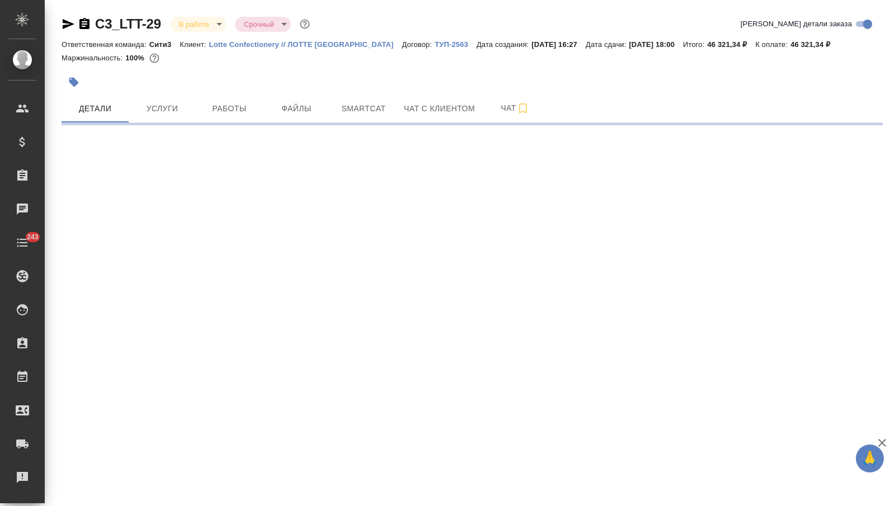
select select "RU"
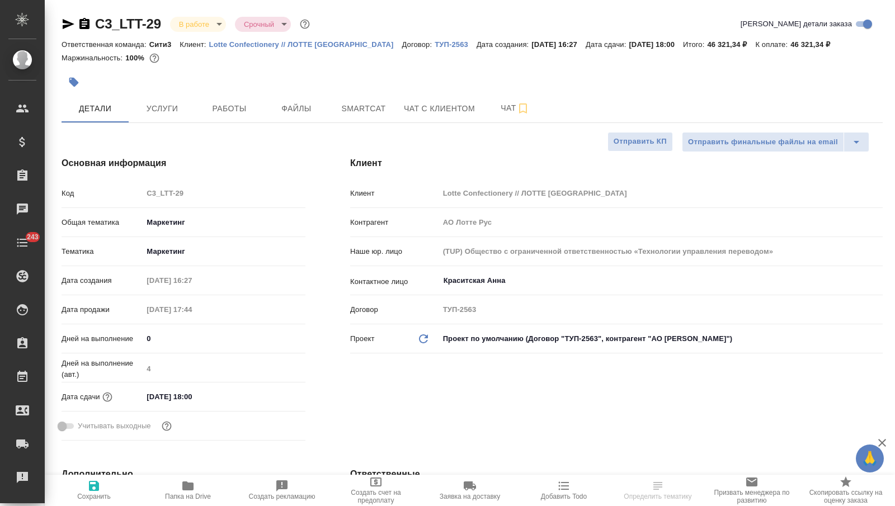
type textarea "x"
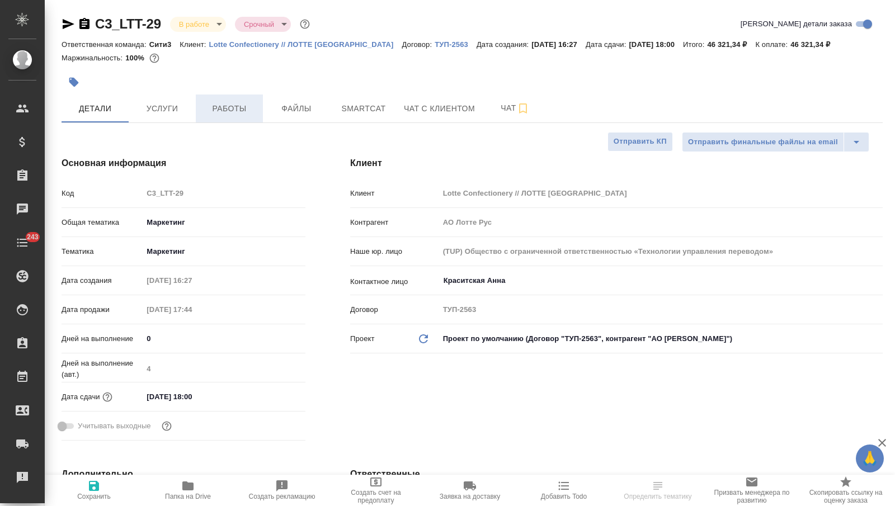
type textarea "x"
click at [233, 111] on span "Работы" at bounding box center [230, 109] width 54 height 14
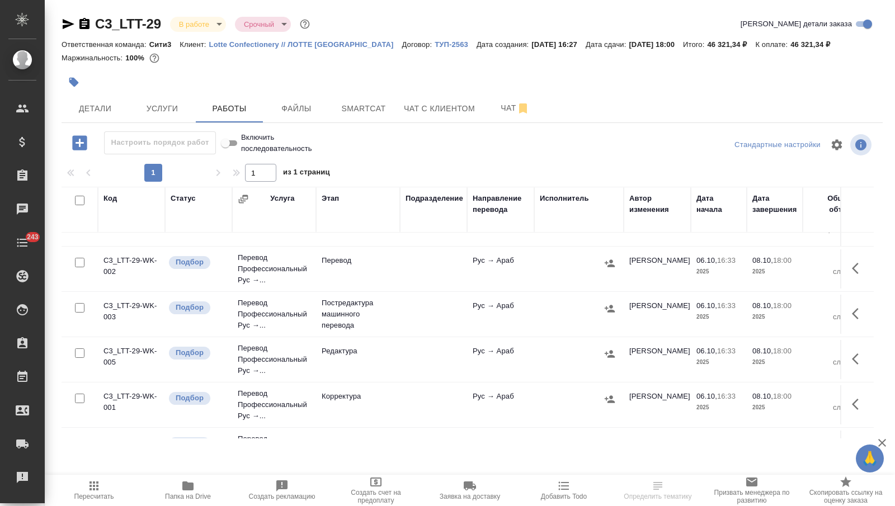
scroll to position [183, 0]
